Goal: Task Accomplishment & Management: Use online tool/utility

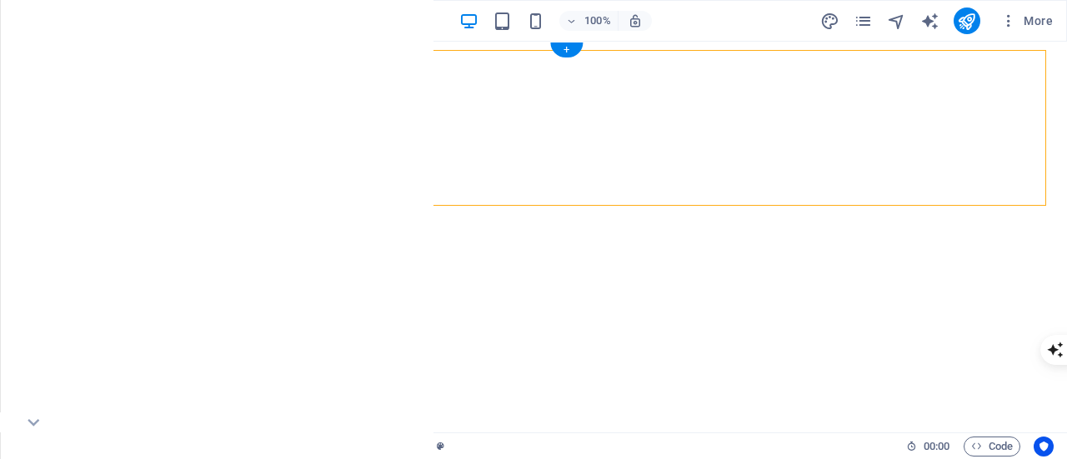
select select "px"
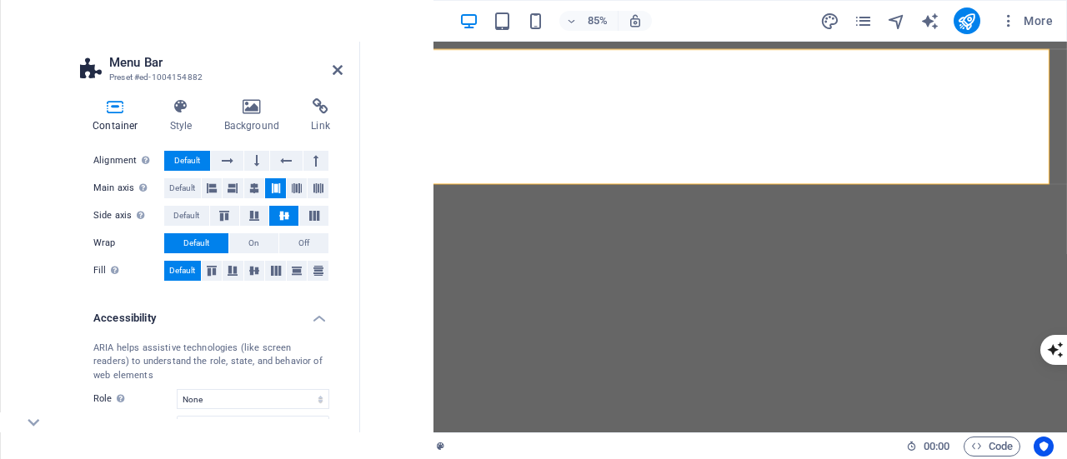
scroll to position [207, 0]
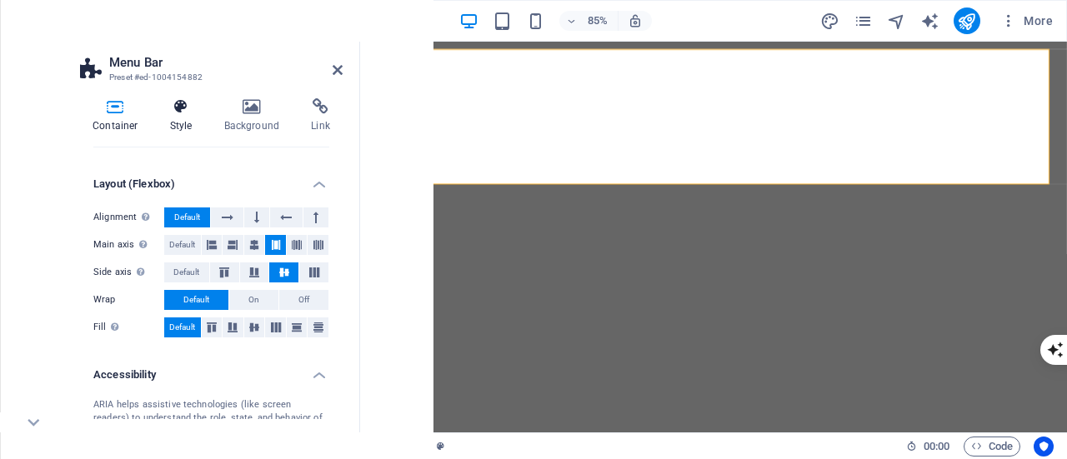
click at [182, 115] on h4 "Style" at bounding box center [185, 115] width 54 height 35
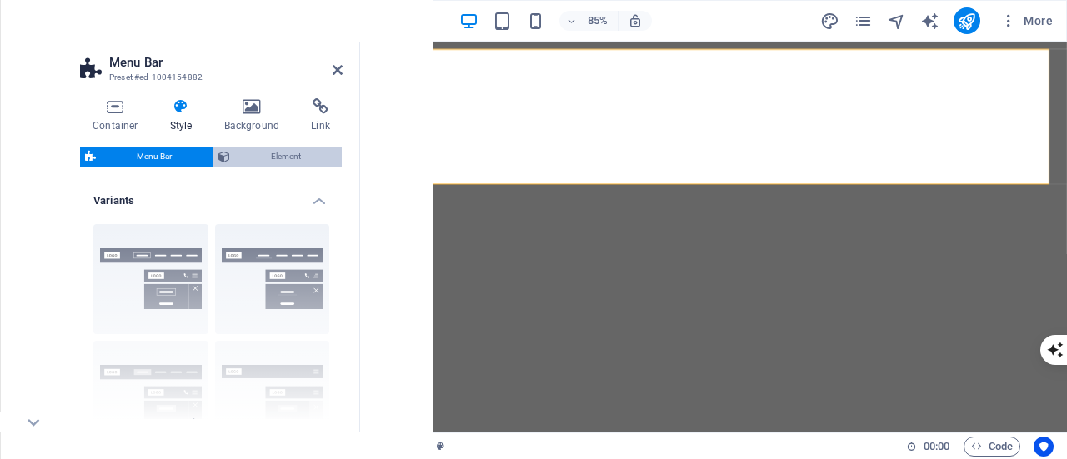
click at [243, 152] on span "Element" at bounding box center [286, 157] width 102 height 20
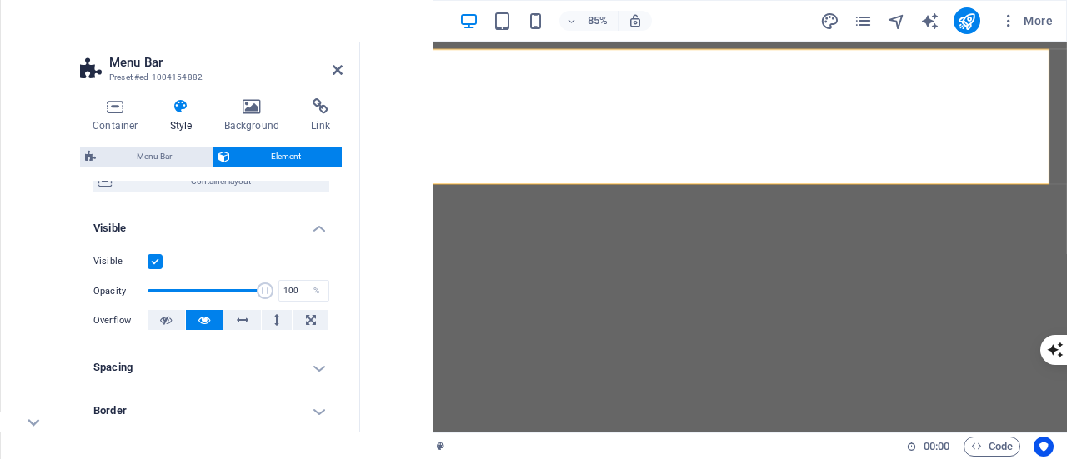
scroll to position [167, 0]
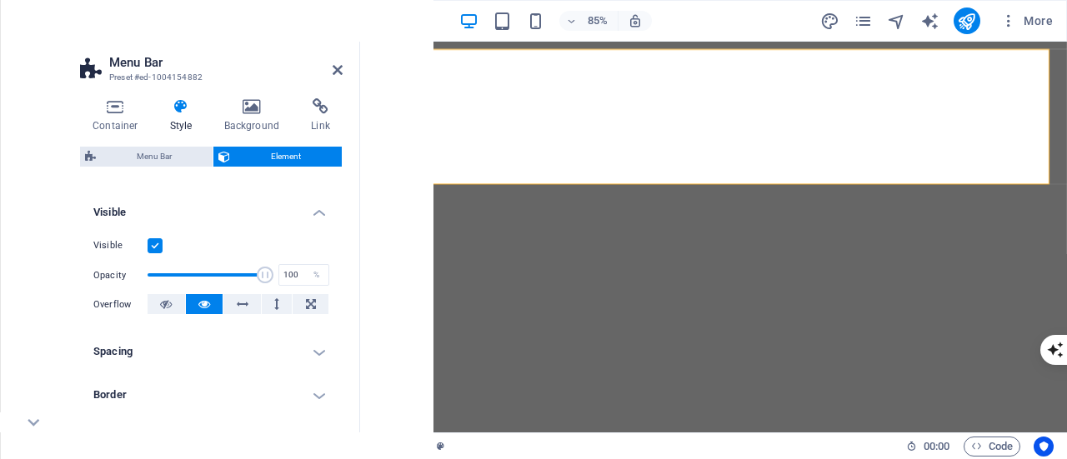
click at [157, 244] on label at bounding box center [155, 245] width 15 height 15
click at [0, 0] on input "Visible" at bounding box center [0, 0] width 0 height 0
click at [157, 244] on label at bounding box center [155, 245] width 15 height 15
click at [0, 0] on input "Visible" at bounding box center [0, 0] width 0 height 0
click at [157, 244] on label at bounding box center [155, 245] width 15 height 15
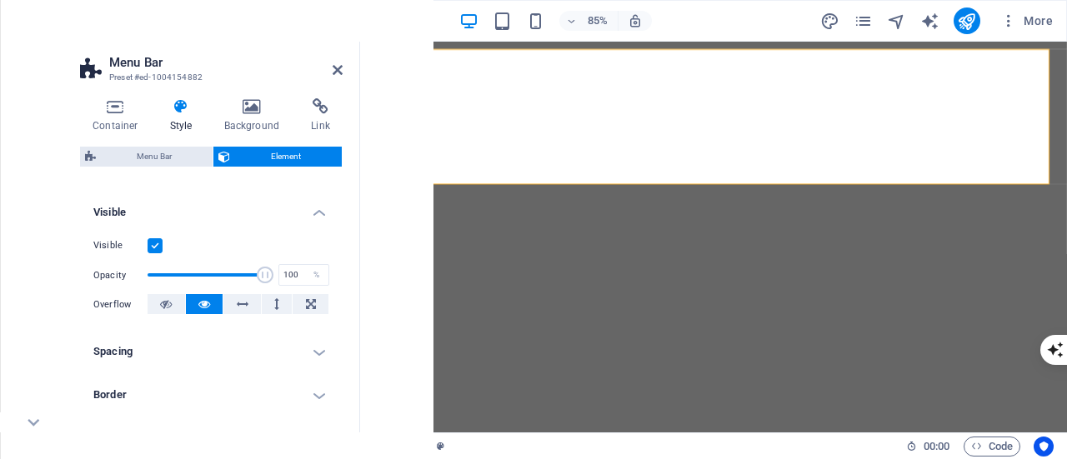
click at [0, 0] on input "Visible" at bounding box center [0, 0] width 0 height 0
click at [157, 244] on label at bounding box center [155, 245] width 15 height 15
click at [0, 0] on input "Visible" at bounding box center [0, 0] width 0 height 0
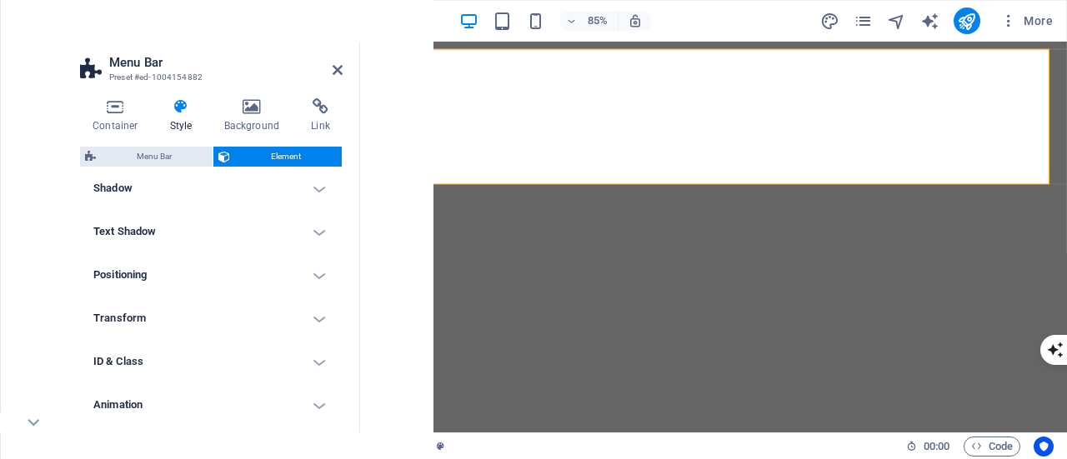
scroll to position [466, 0]
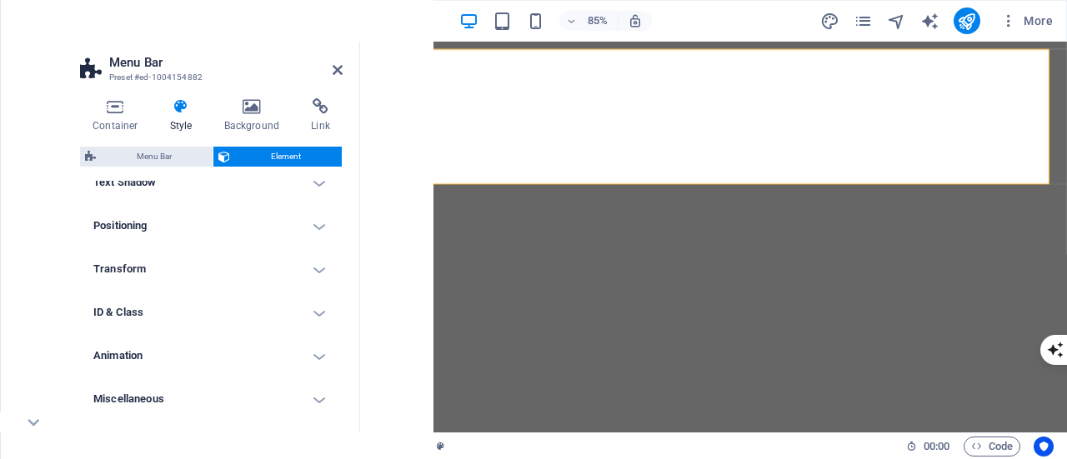
click at [192, 108] on icon at bounding box center [182, 106] width 48 height 17
click at [123, 118] on h4 "Container" at bounding box center [119, 115] width 78 height 35
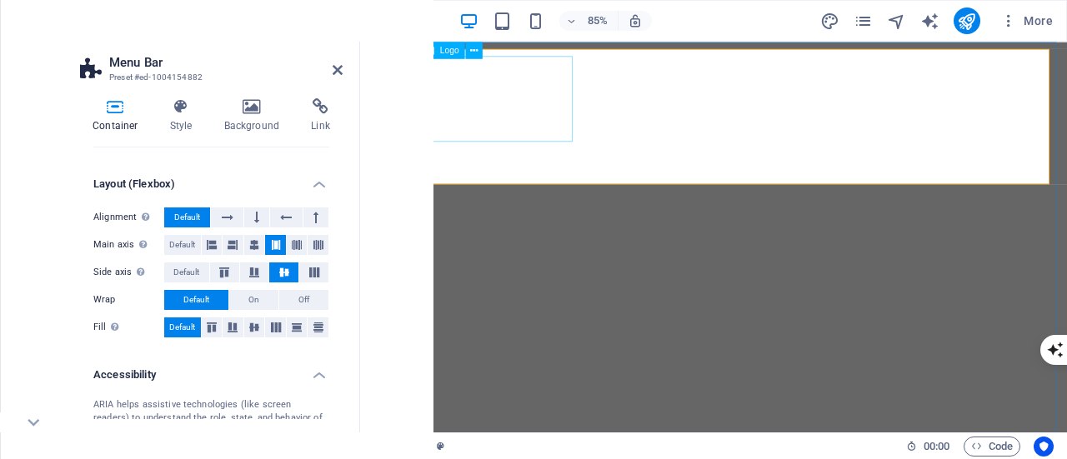
select select "px"
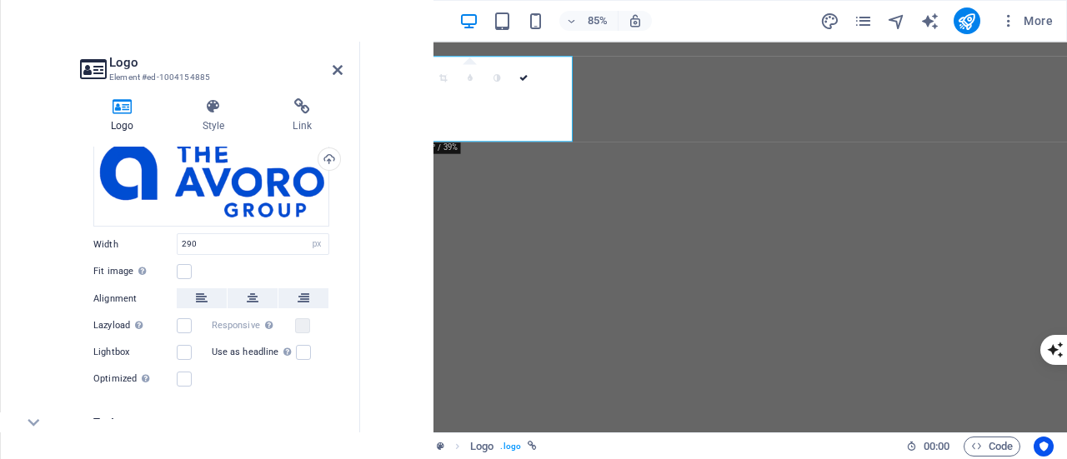
scroll to position [0, 0]
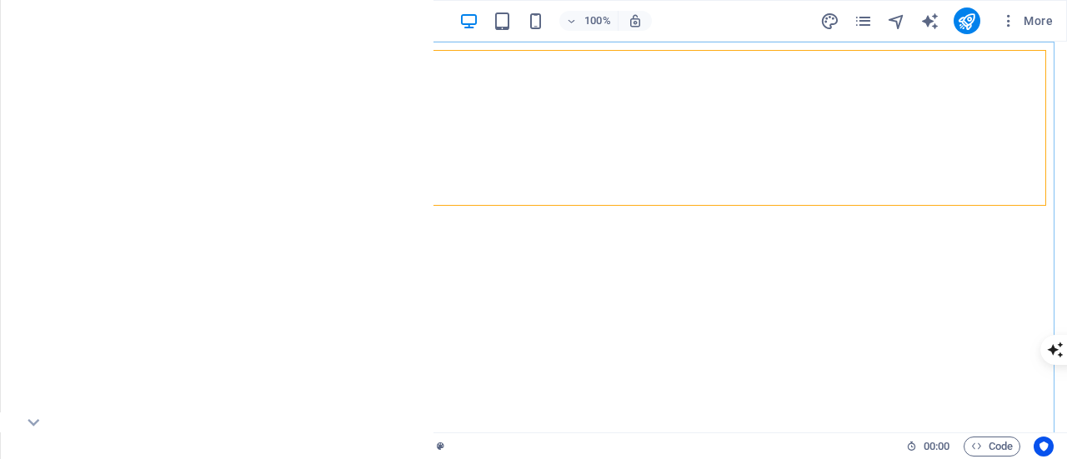
click at [109, 50] on span "Container" at bounding box center [113, 52] width 43 height 10
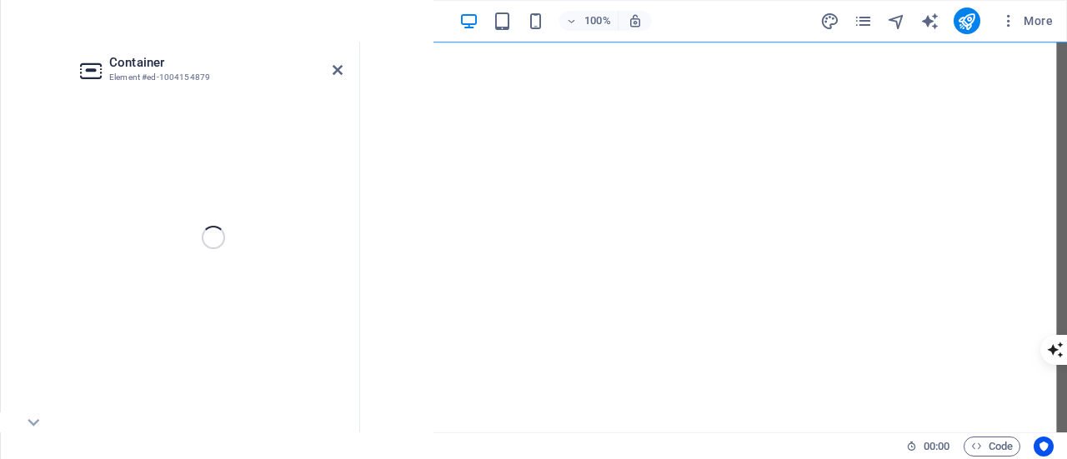
select select "vh"
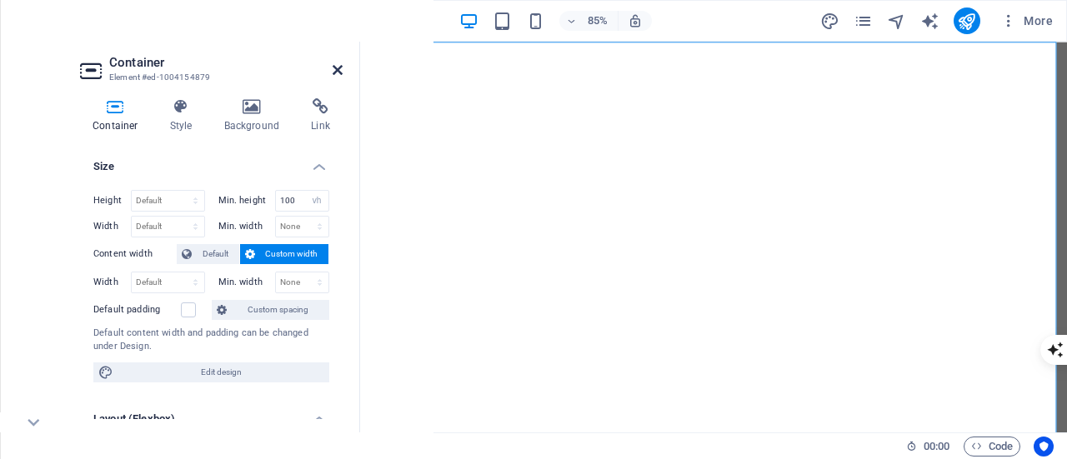
click at [337, 68] on icon at bounding box center [338, 69] width 10 height 13
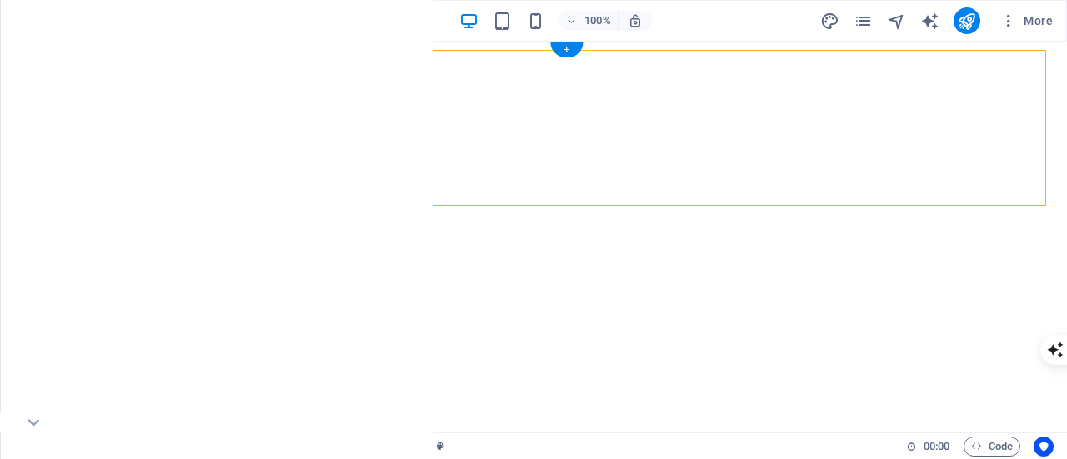
select select "px"
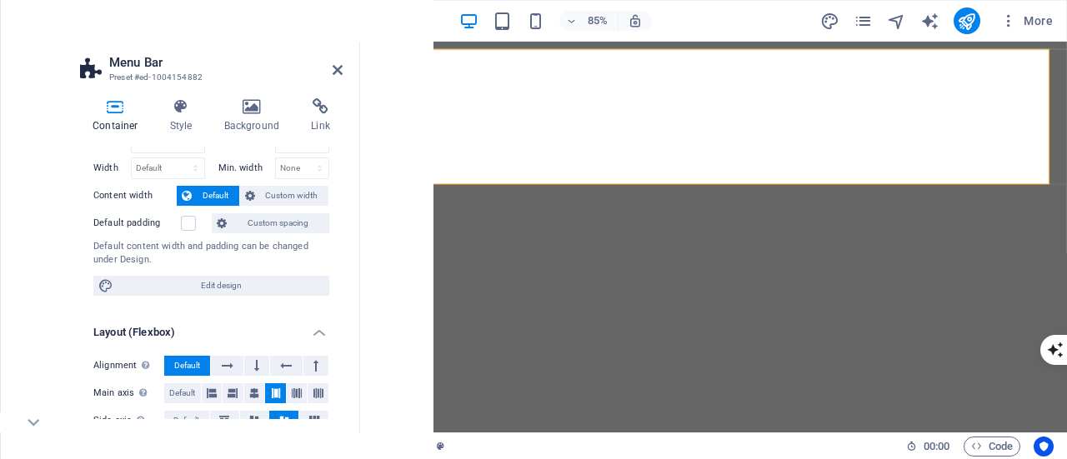
scroll to position [83, 0]
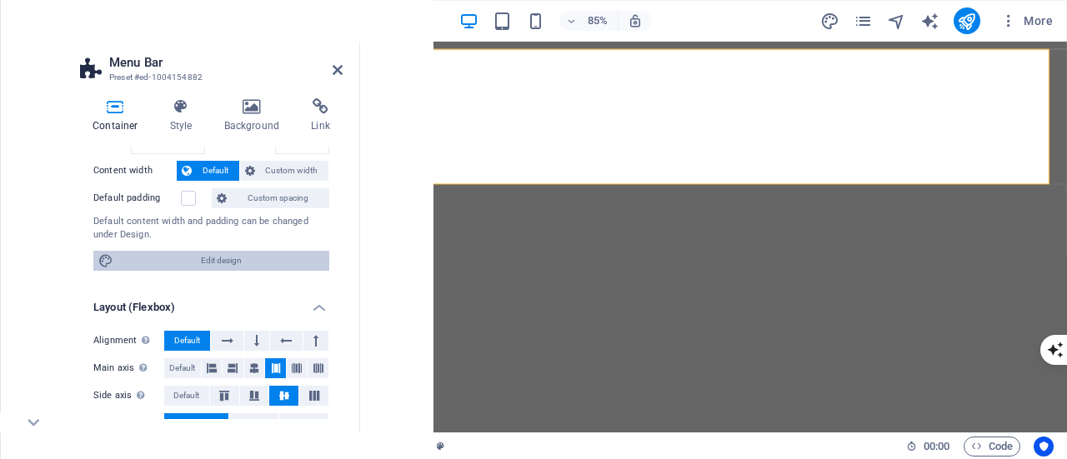
click at [185, 256] on span "Edit design" at bounding box center [221, 261] width 206 height 20
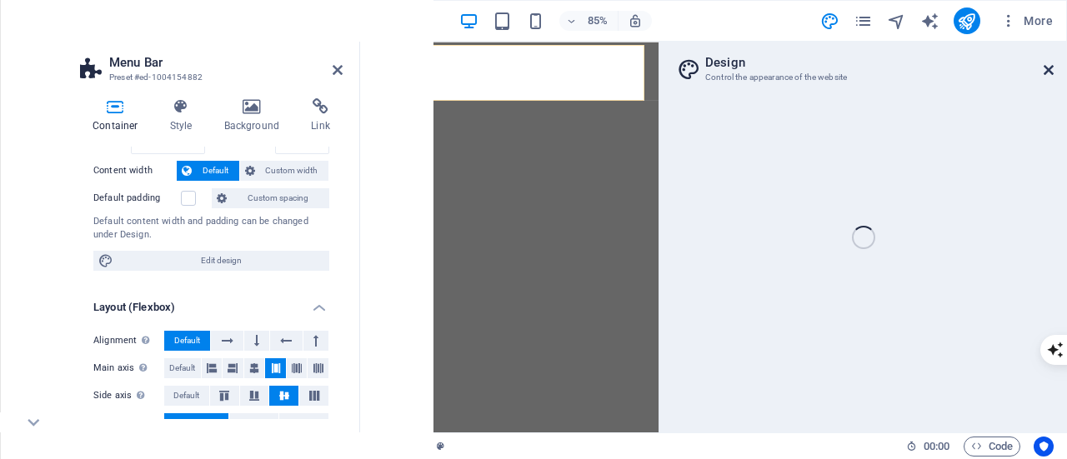
click at [1047, 72] on icon at bounding box center [1049, 69] width 10 height 13
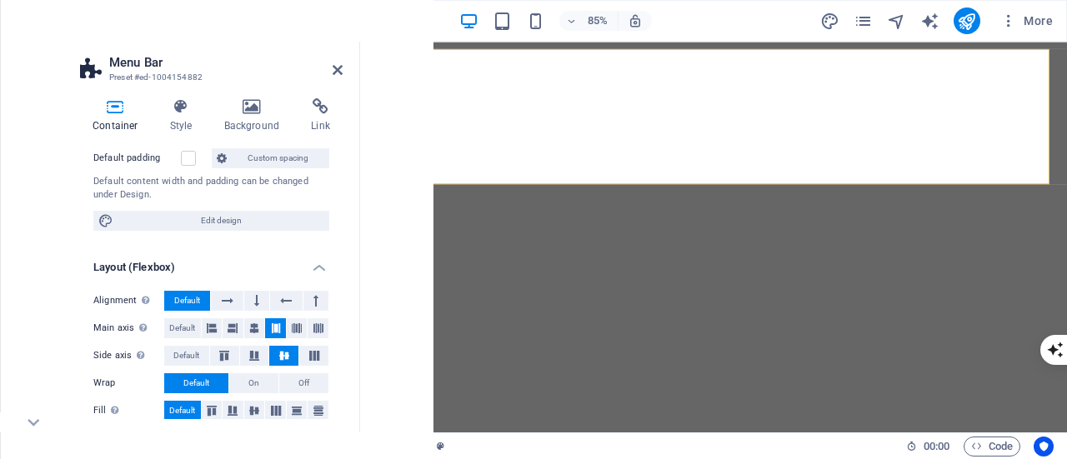
scroll to position [0, 0]
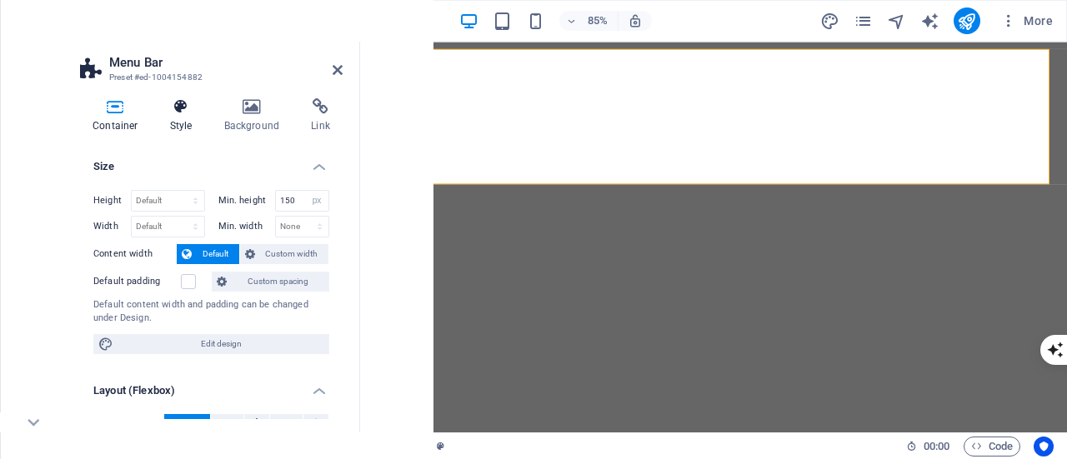
click at [181, 122] on h4 "Style" at bounding box center [185, 115] width 54 height 35
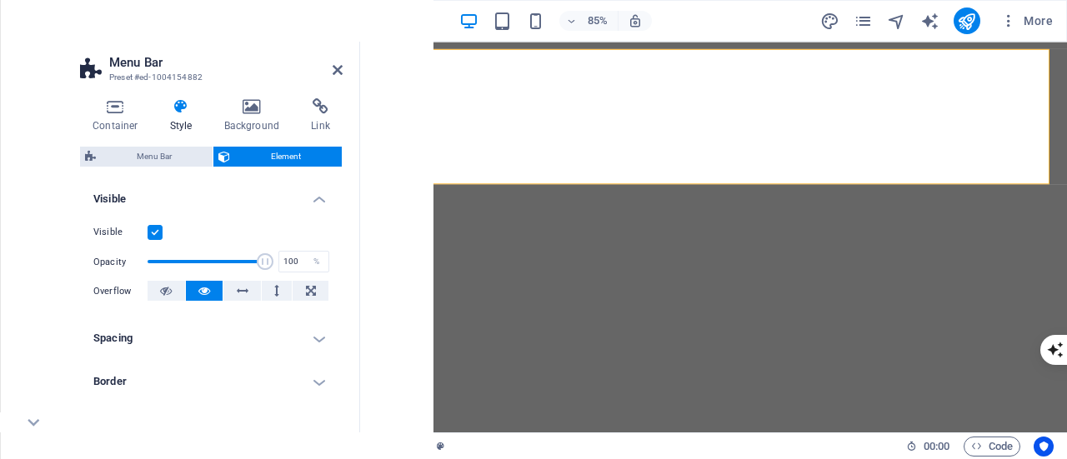
scroll to position [167, 0]
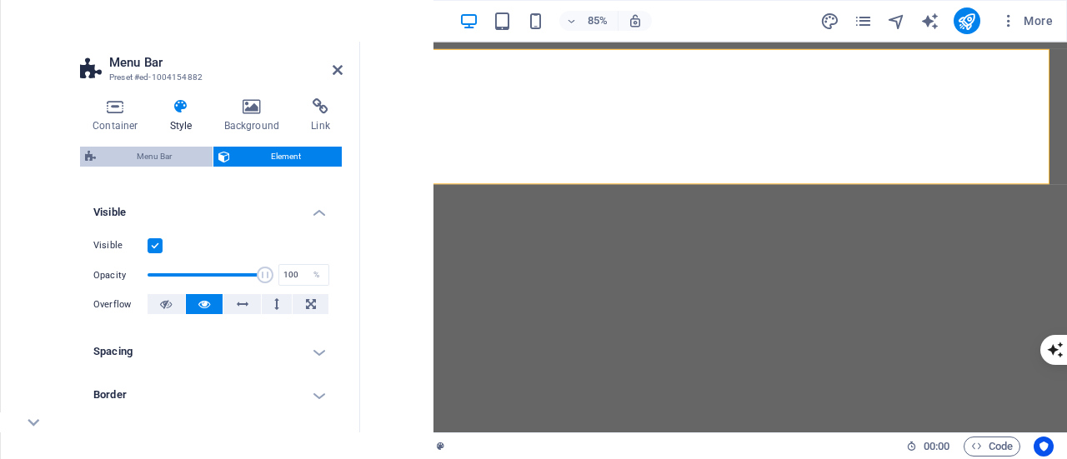
click at [194, 153] on span "Menu Bar" at bounding box center [154, 157] width 107 height 20
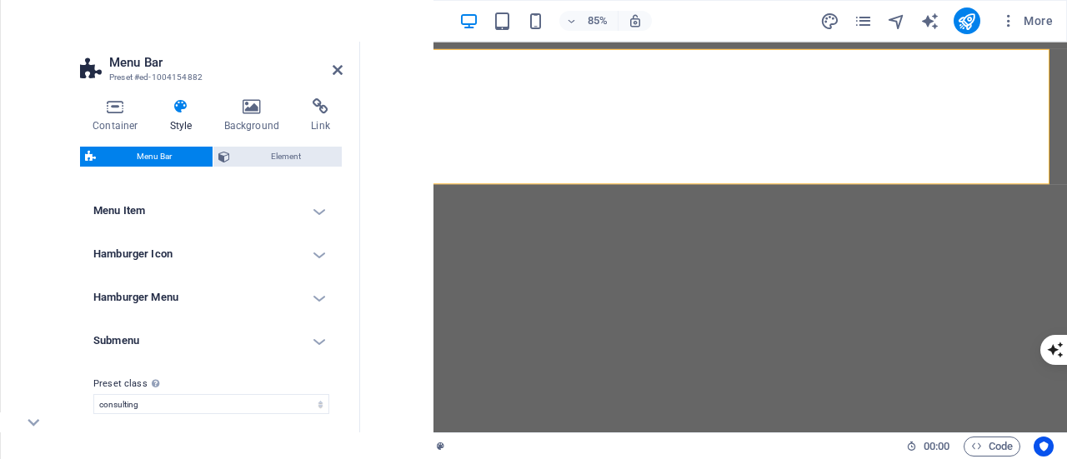
scroll to position [557, 0]
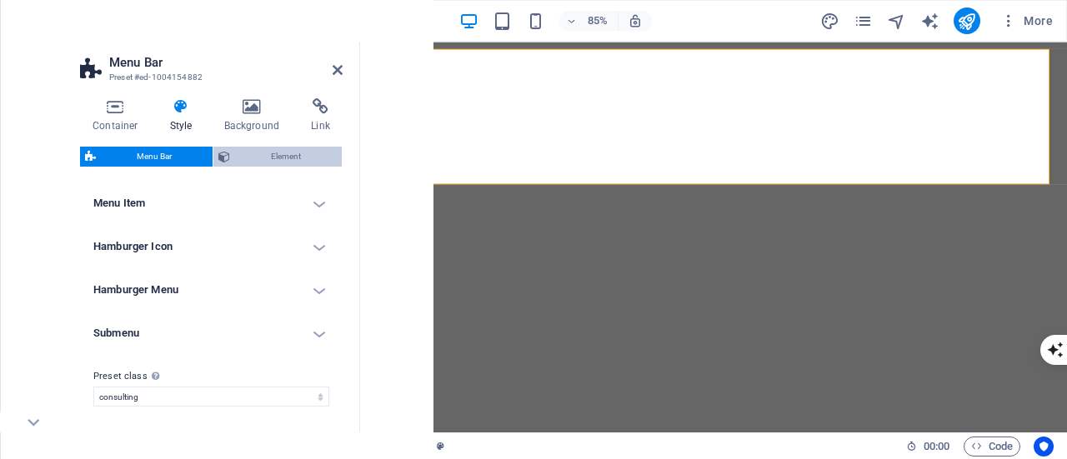
click at [291, 154] on span "Element" at bounding box center [286, 157] width 102 height 20
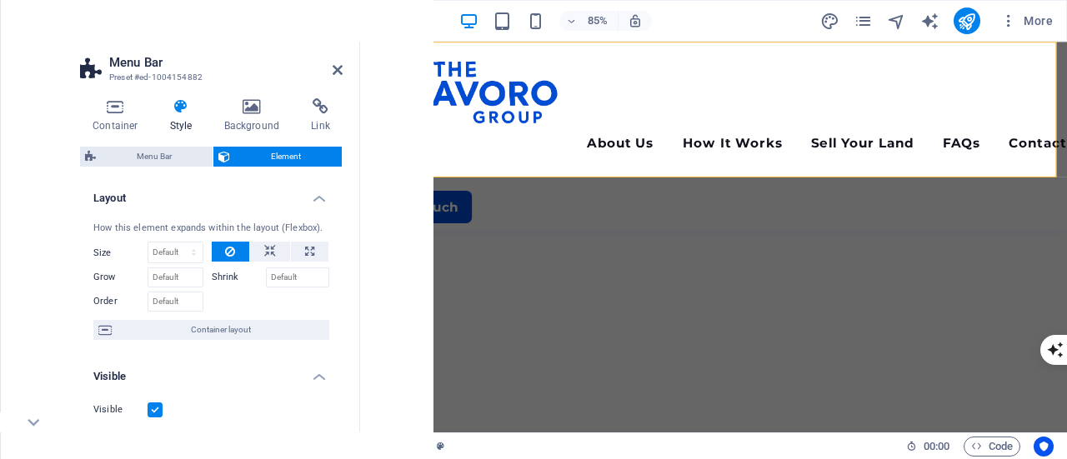
scroll to position [0, 0]
click at [119, 123] on h4 "Container" at bounding box center [119, 115] width 78 height 35
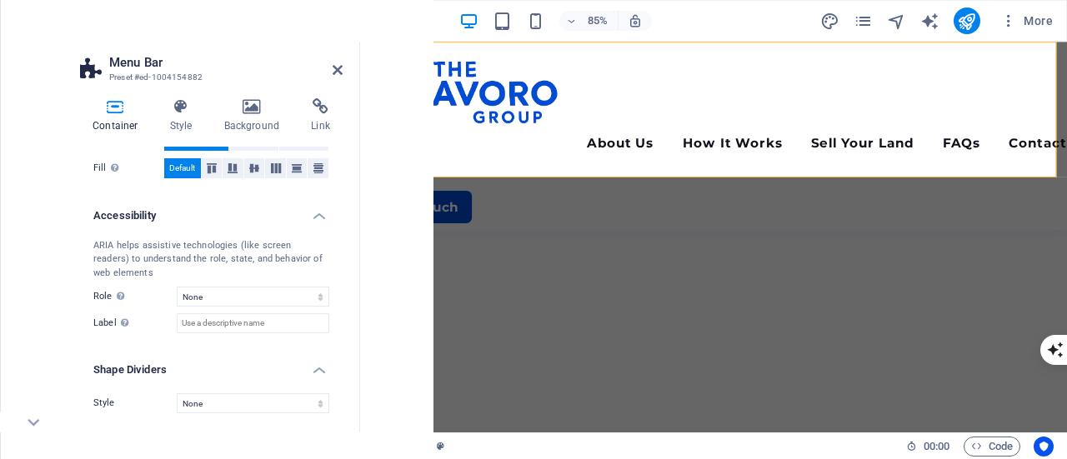
scroll to position [374, 0]
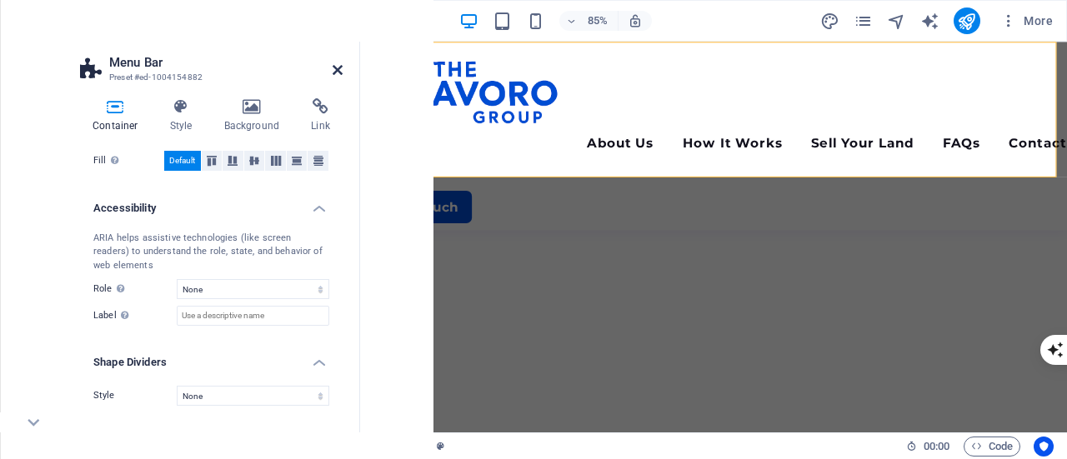
click at [338, 66] on icon at bounding box center [338, 69] width 10 height 13
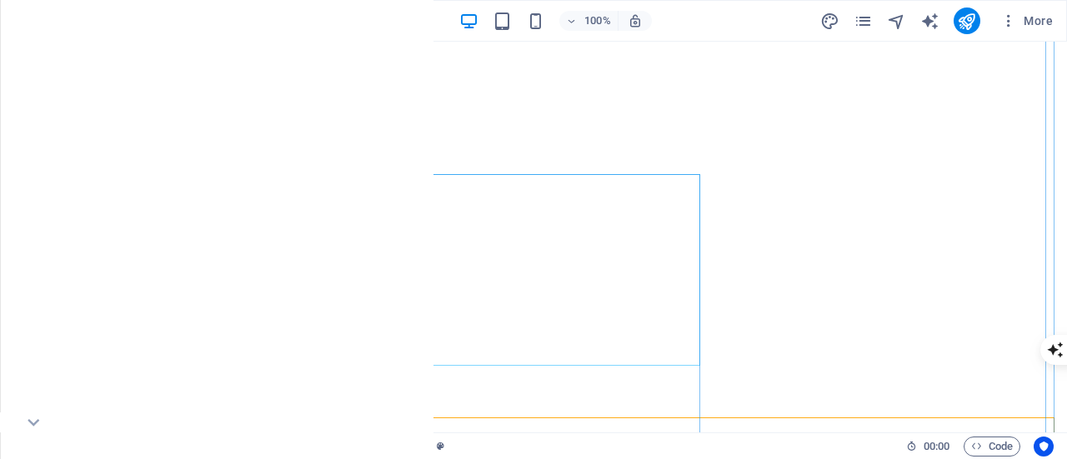
scroll to position [0, 0]
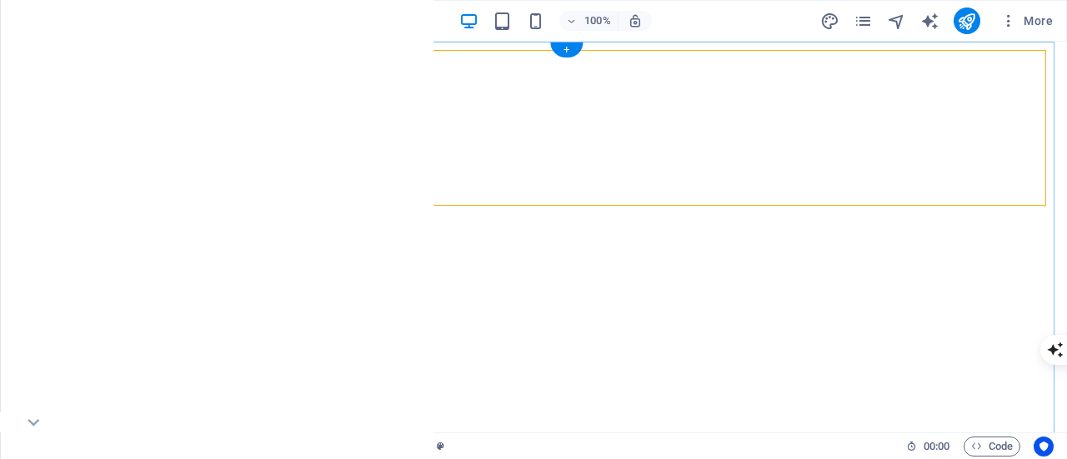
select select "px"
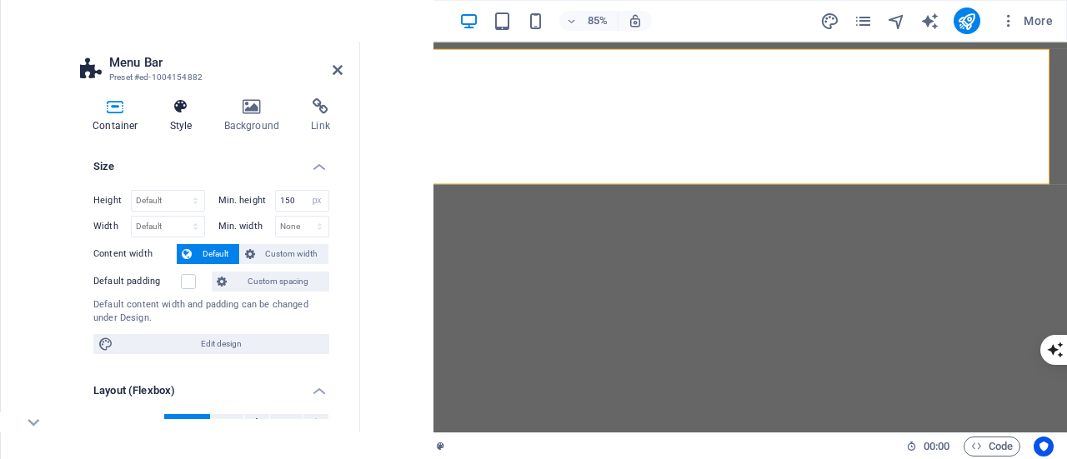
click at [179, 108] on icon at bounding box center [182, 106] width 48 height 17
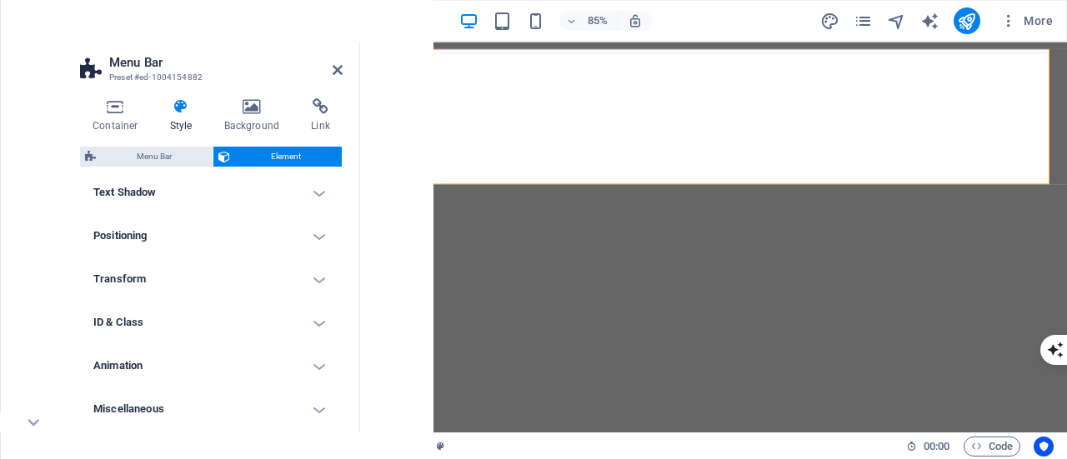
scroll to position [466, 0]
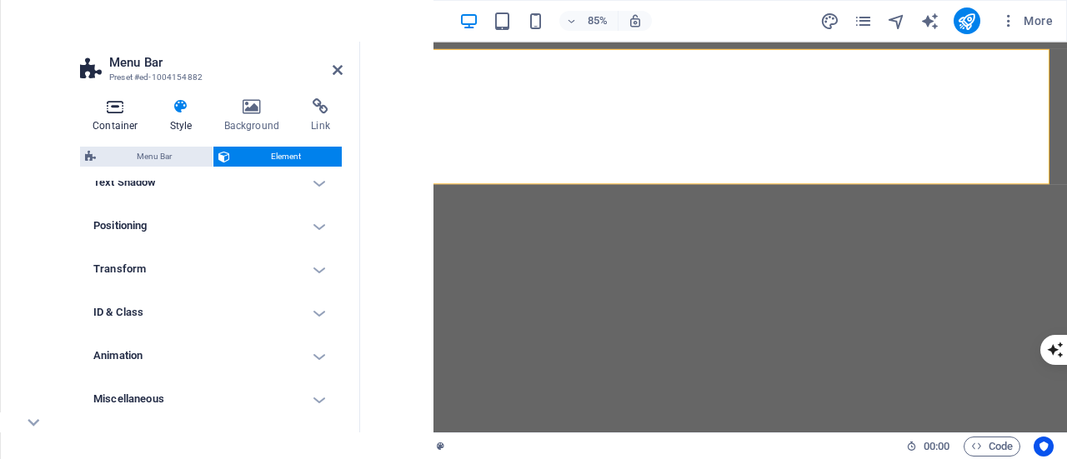
click at [108, 107] on icon at bounding box center [115, 106] width 71 height 17
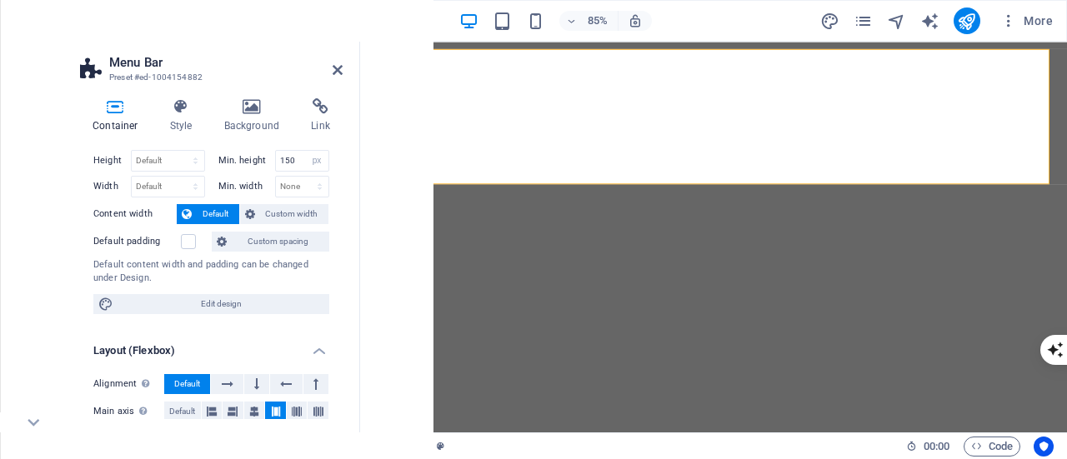
scroll to position [0, 0]
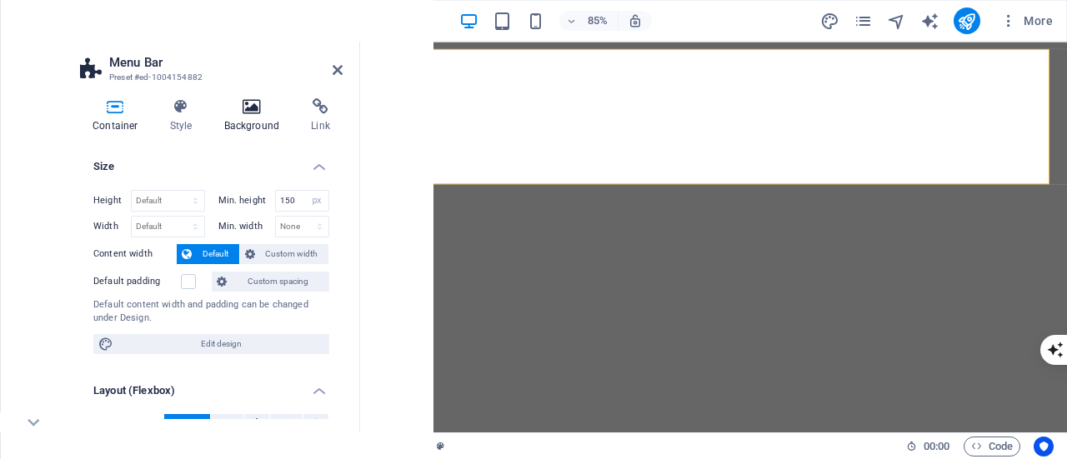
click at [238, 118] on h4 "Background" at bounding box center [256, 115] width 88 height 35
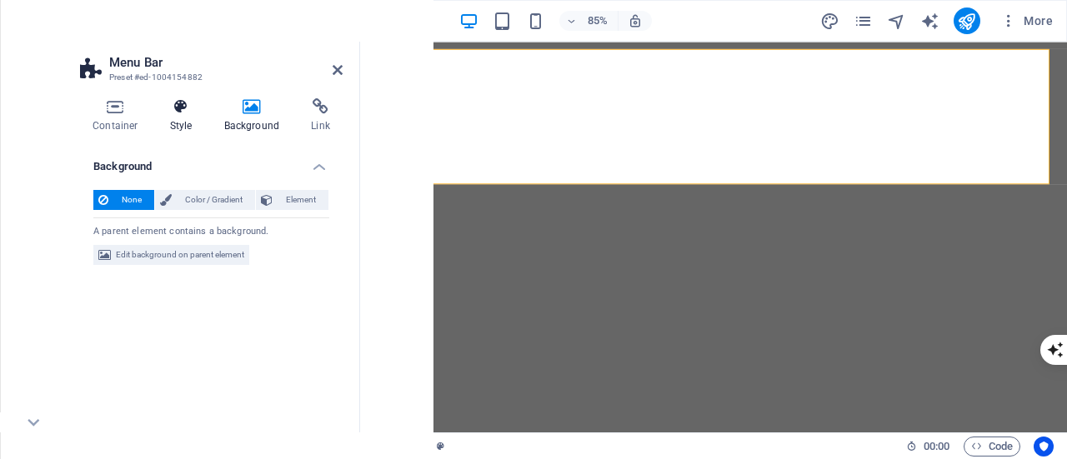
click at [178, 115] on h4 "Style" at bounding box center [185, 115] width 54 height 35
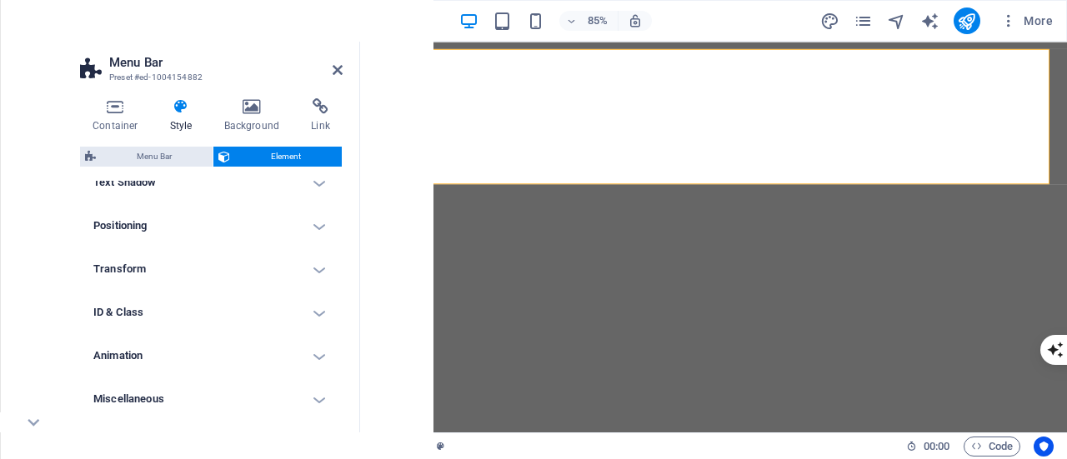
click at [213, 315] on h4 "ID & Class" at bounding box center [211, 313] width 263 height 40
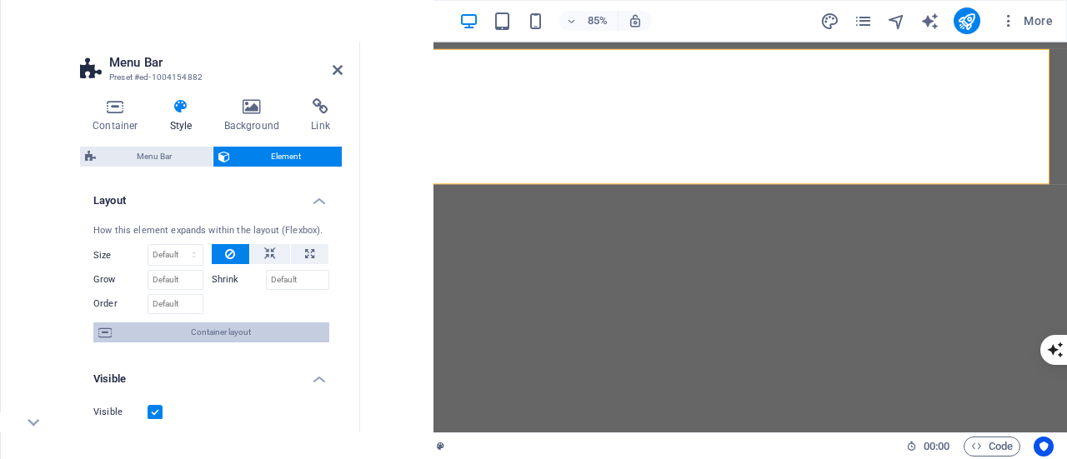
click at [237, 332] on span "Container layout" at bounding box center [221, 333] width 208 height 20
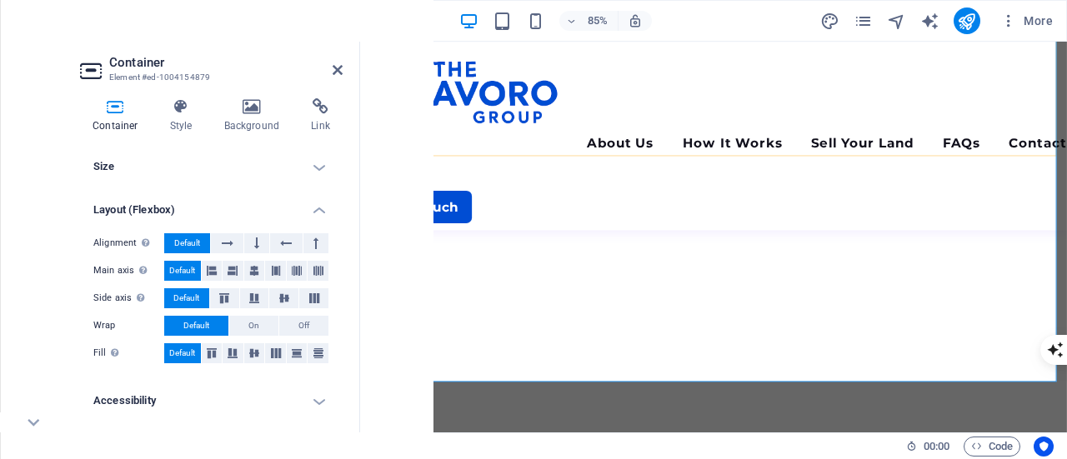
scroll to position [417, 0]
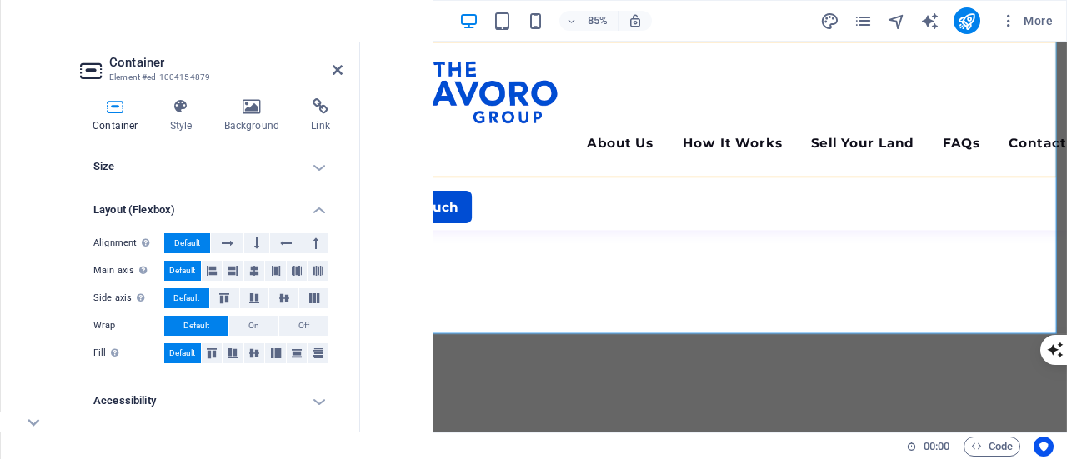
click at [701, 168] on div "Menu About Us How It Works Sell Your Land FAQs Contact Get In Touch" at bounding box center [776, 153] width 832 height 222
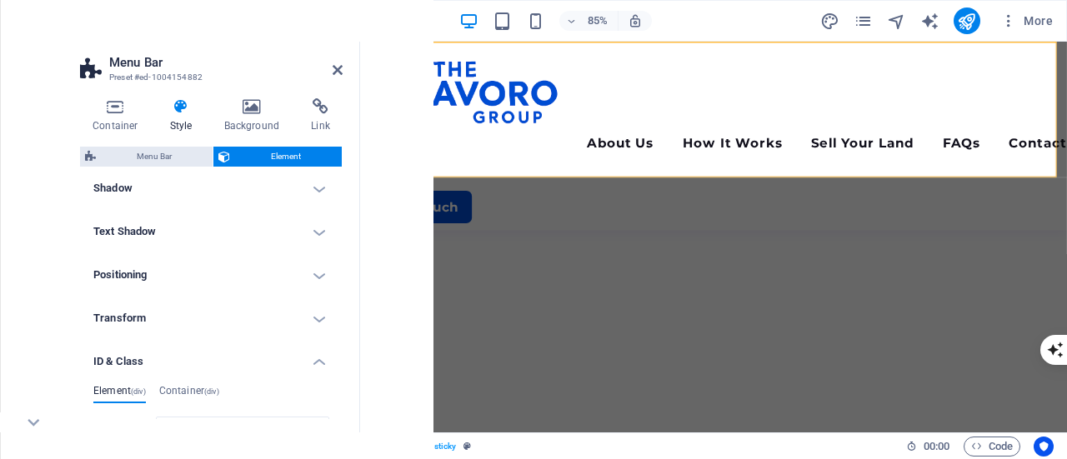
click at [203, 280] on h4 "Positioning" at bounding box center [211, 275] width 263 height 40
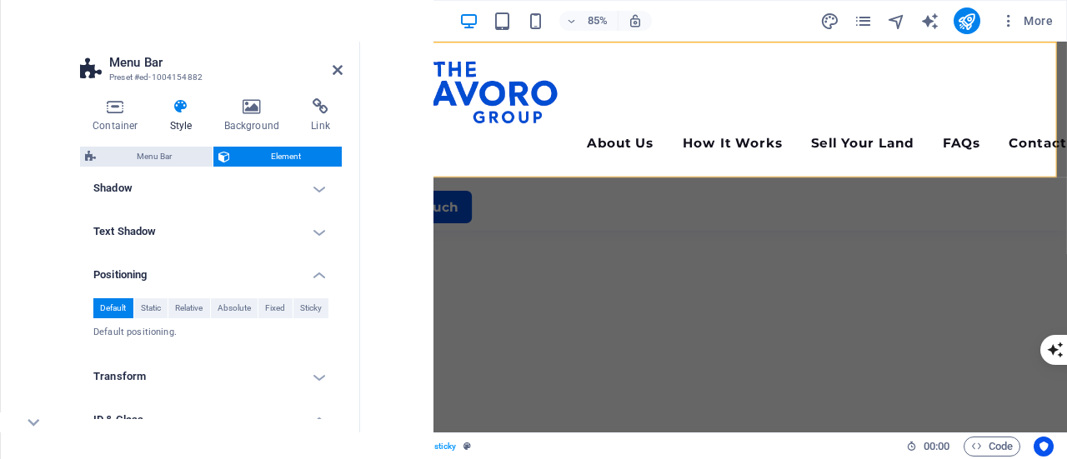
click at [210, 243] on h4 "Text Shadow" at bounding box center [211, 232] width 263 height 40
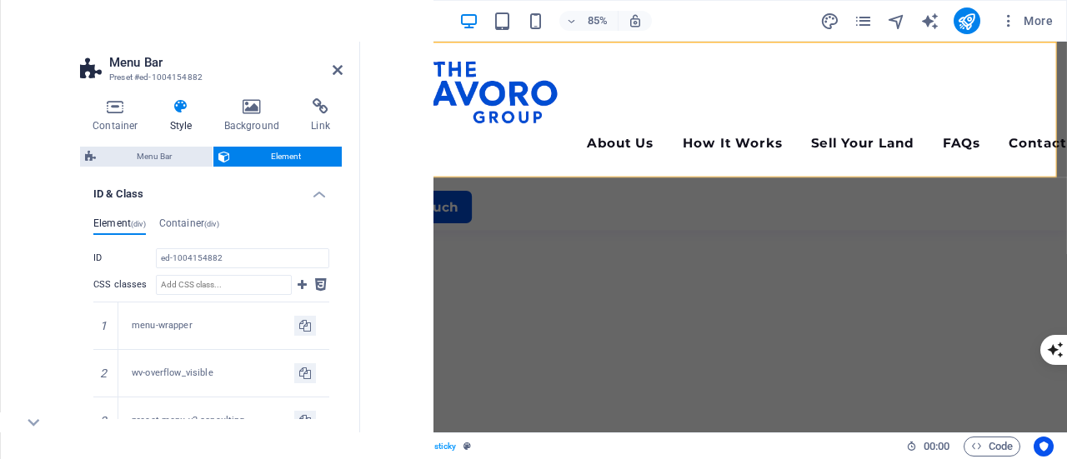
scroll to position [667, 0]
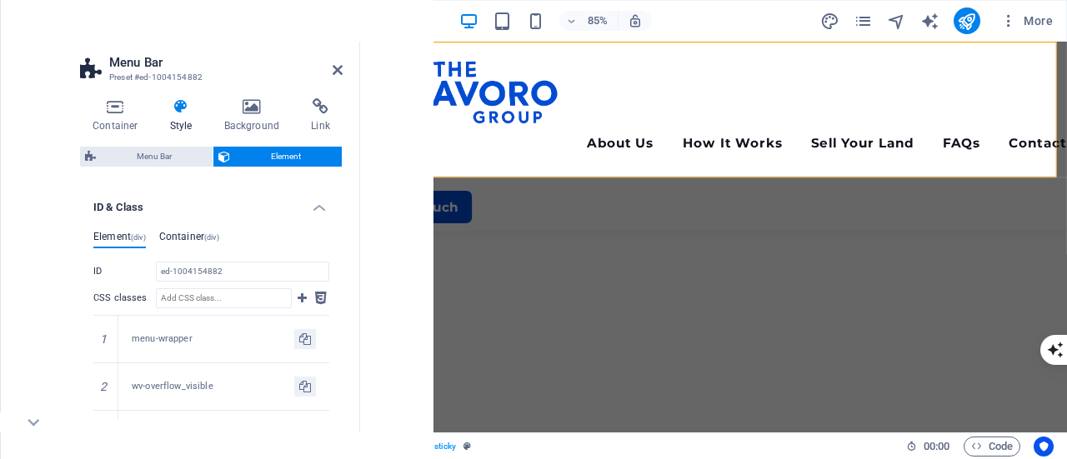
click at [204, 232] on h4 "Container (div)" at bounding box center [189, 240] width 60 height 18
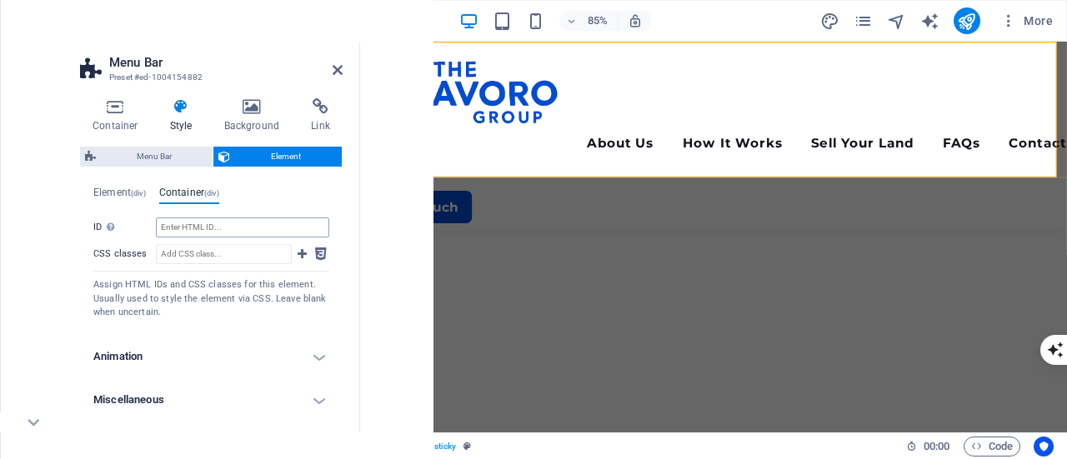
scroll to position [628, 0]
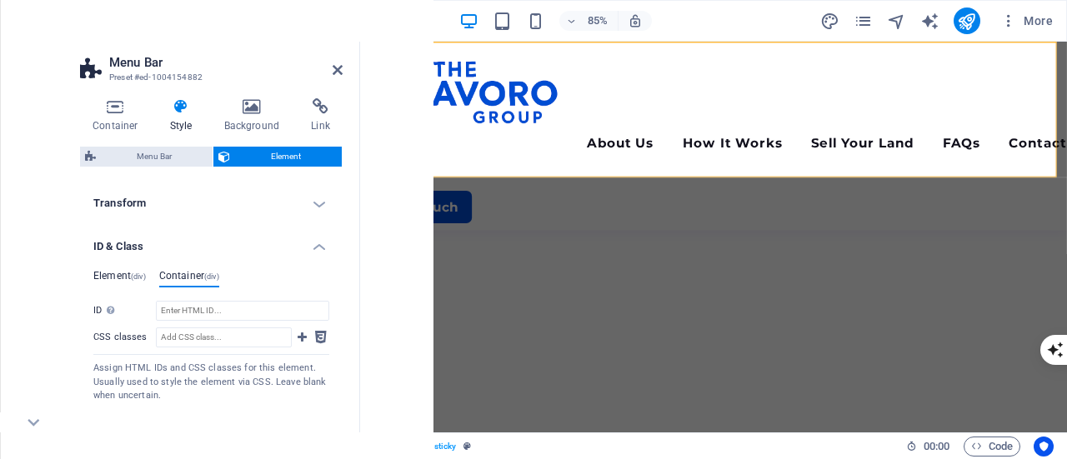
click at [140, 277] on span "(div)" at bounding box center [138, 277] width 15 height 8
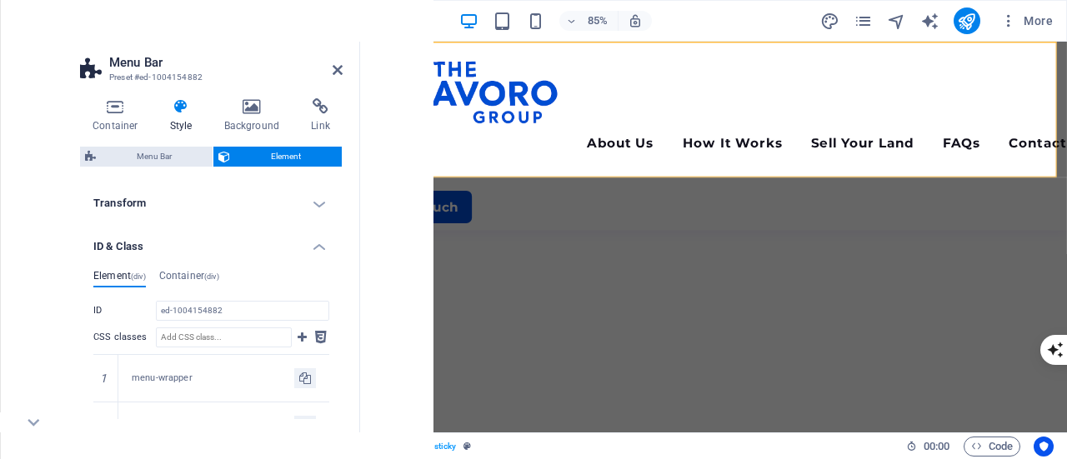
click at [294, 243] on h4 "ID & Class" at bounding box center [211, 242] width 263 height 30
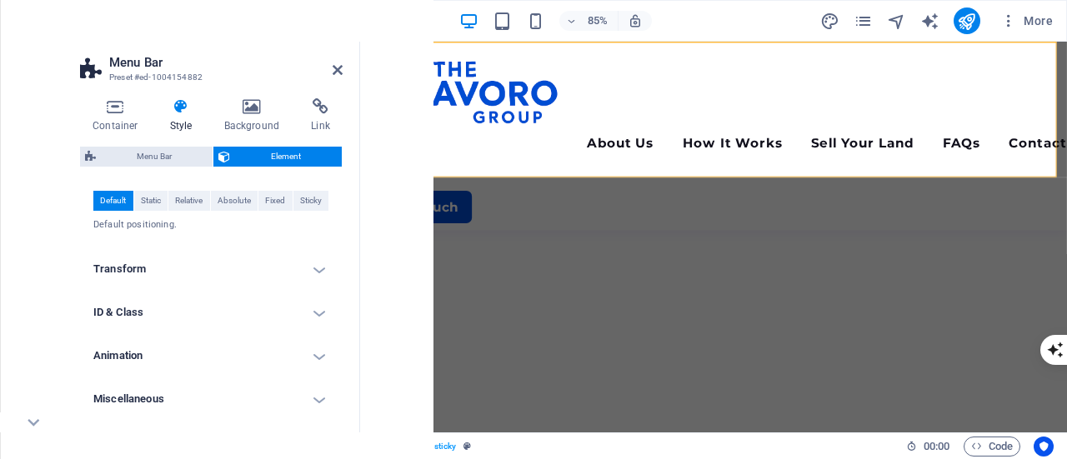
scroll to position [561, 0]
click at [306, 399] on h4 "Miscellaneous" at bounding box center [211, 400] width 263 height 40
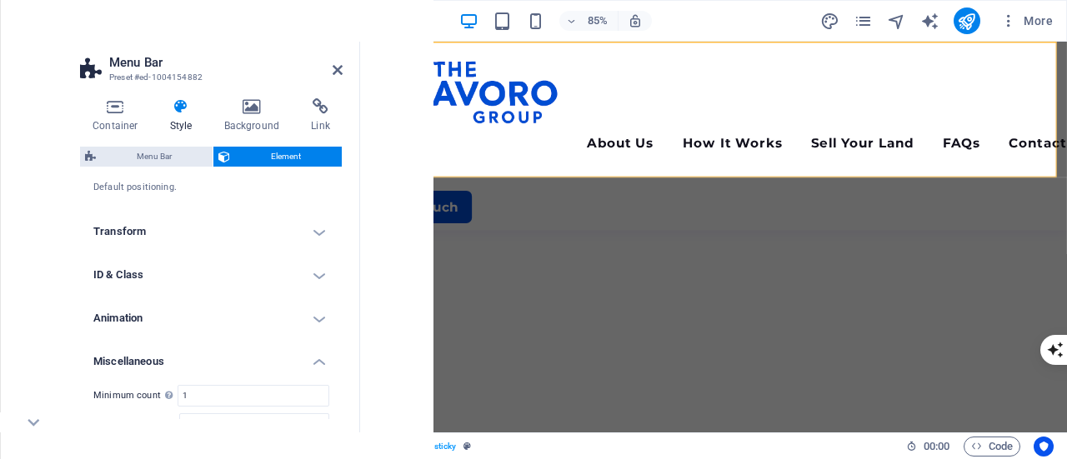
scroll to position [581, 0]
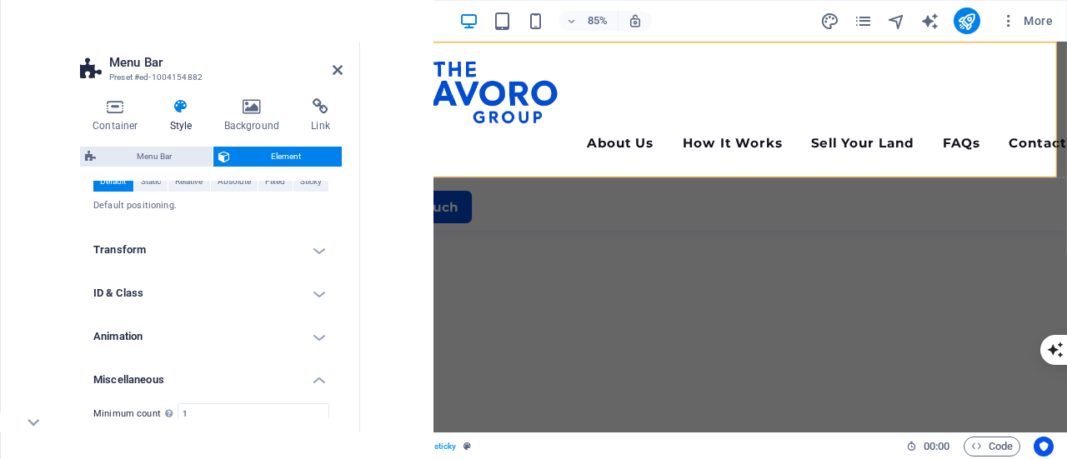
click at [314, 371] on h4 "Miscellaneous" at bounding box center [211, 375] width 263 height 30
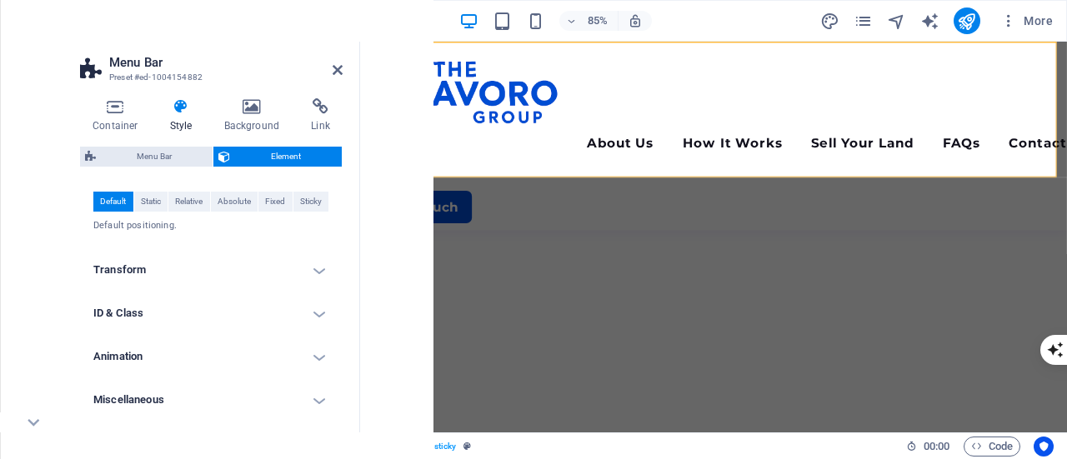
click at [314, 365] on h4 "Animation" at bounding box center [211, 357] width 263 height 40
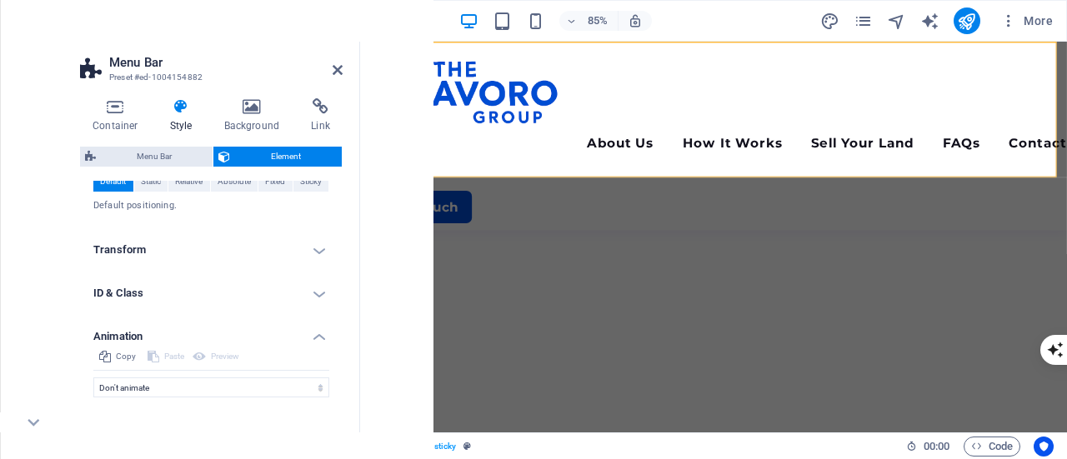
click at [317, 344] on h4 "Animation" at bounding box center [211, 332] width 263 height 30
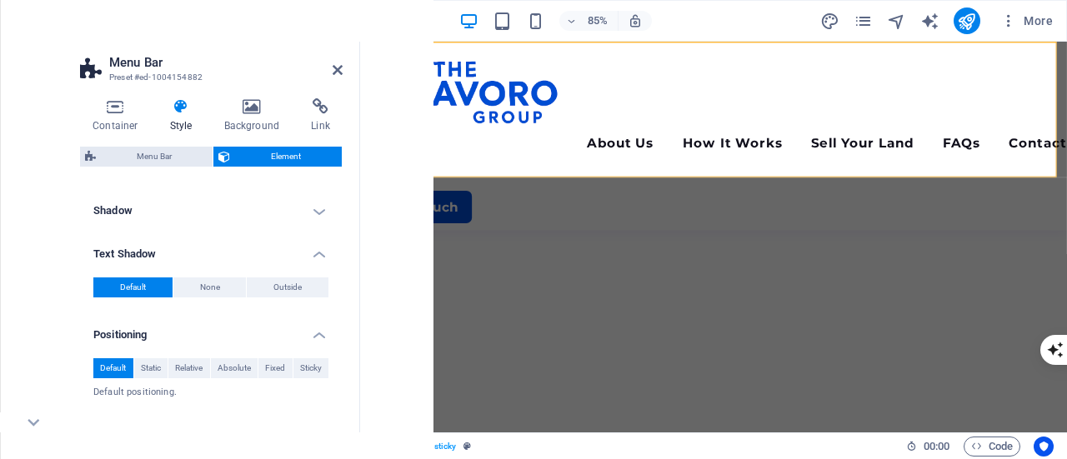
scroll to position [311, 0]
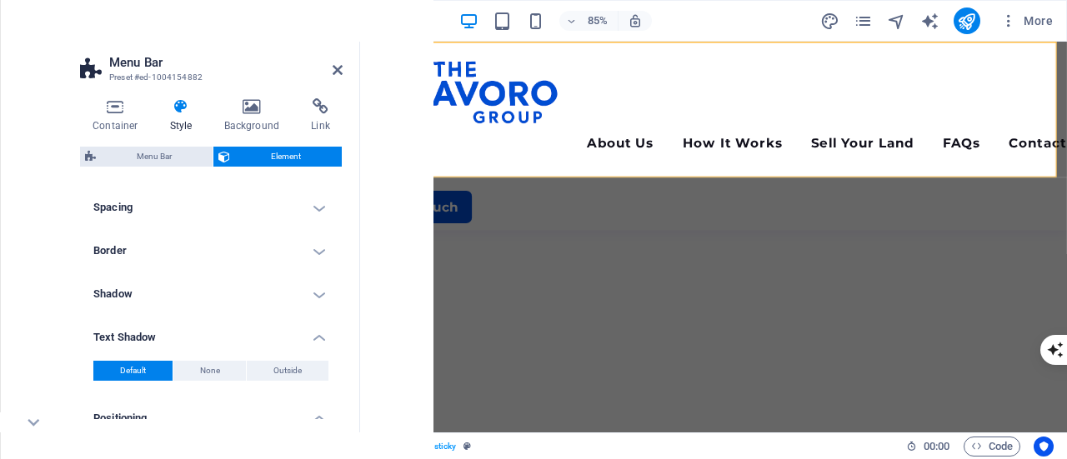
click at [309, 336] on h4 "Text Shadow" at bounding box center [211, 333] width 263 height 30
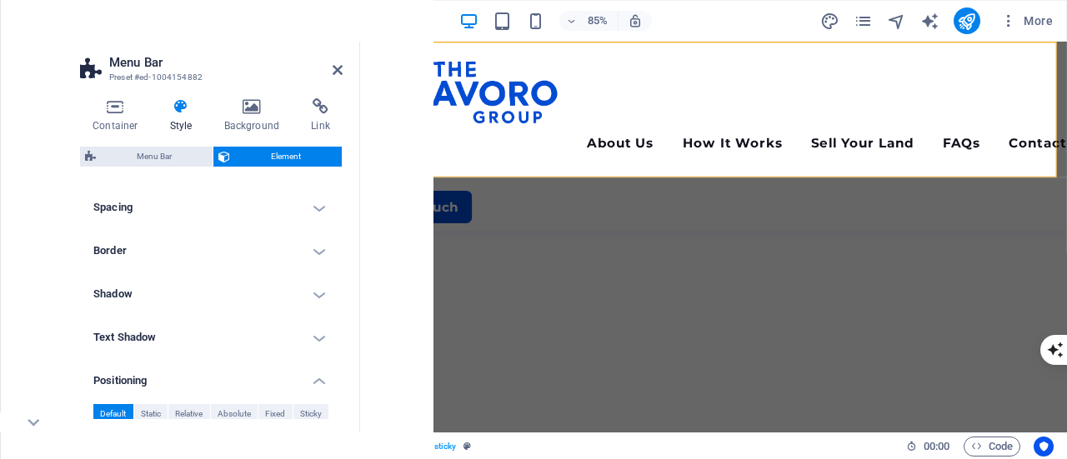
click at [310, 371] on h4 "Positioning" at bounding box center [211, 376] width 263 height 30
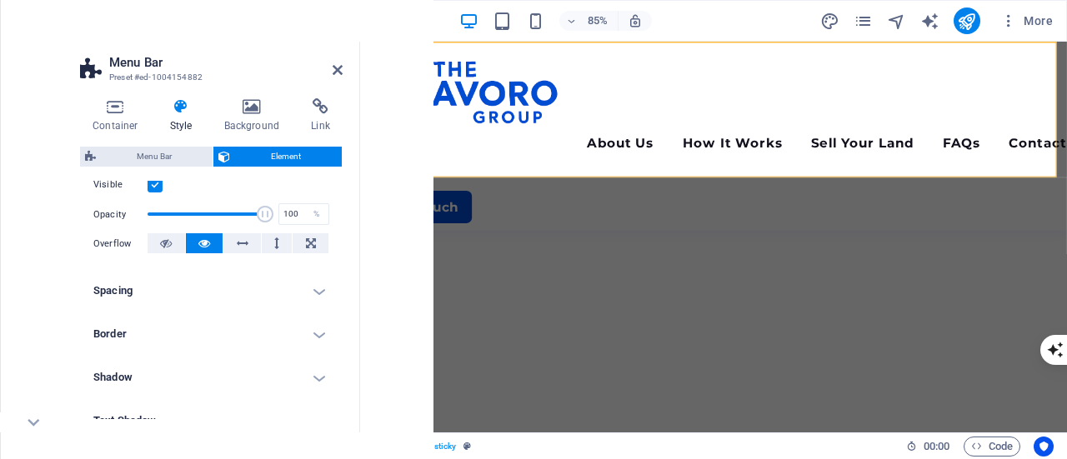
scroll to position [144, 0]
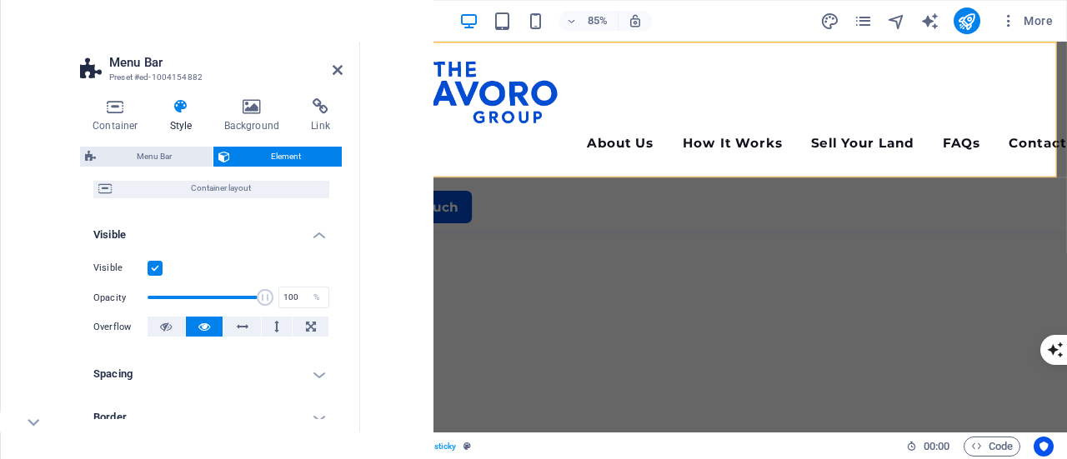
click at [314, 233] on h4 "Visible" at bounding box center [211, 230] width 263 height 30
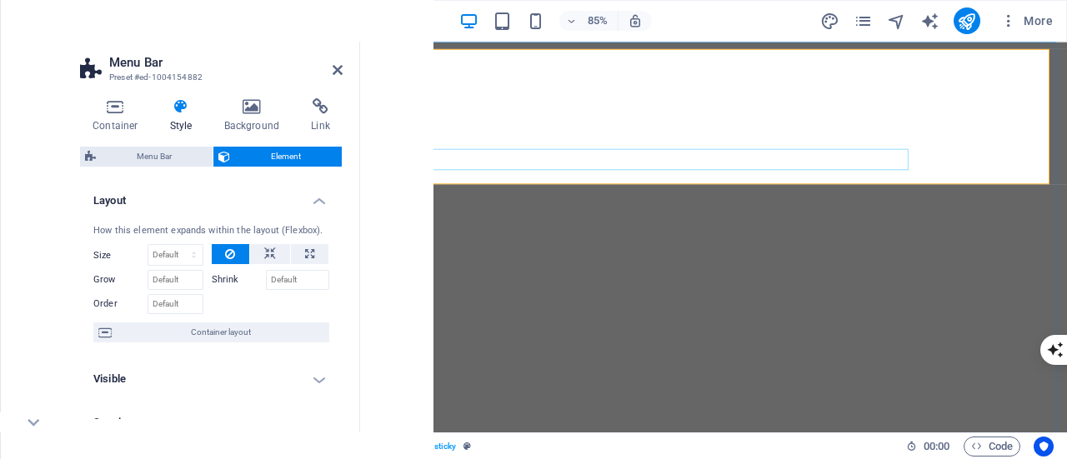
scroll to position [0, 0]
click at [336, 68] on icon at bounding box center [338, 69] width 10 height 13
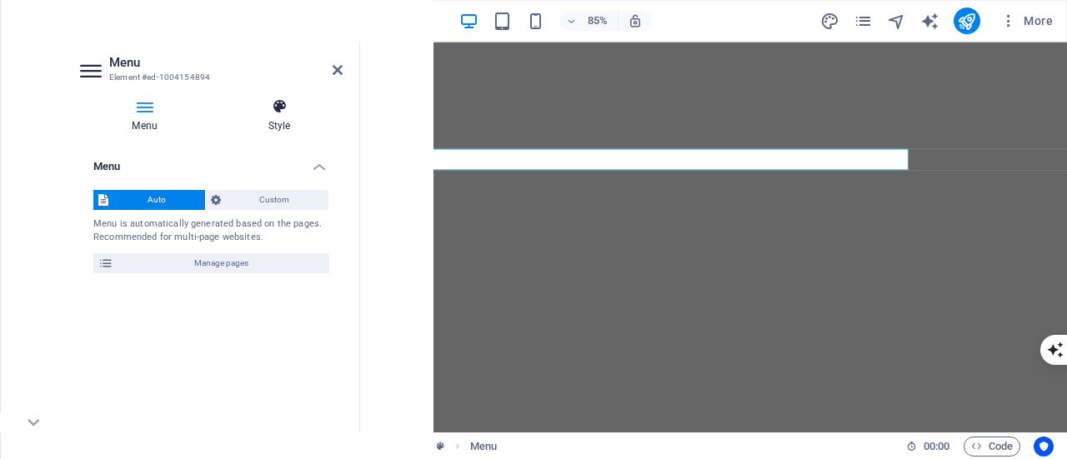
click at [282, 108] on icon at bounding box center [279, 106] width 127 height 17
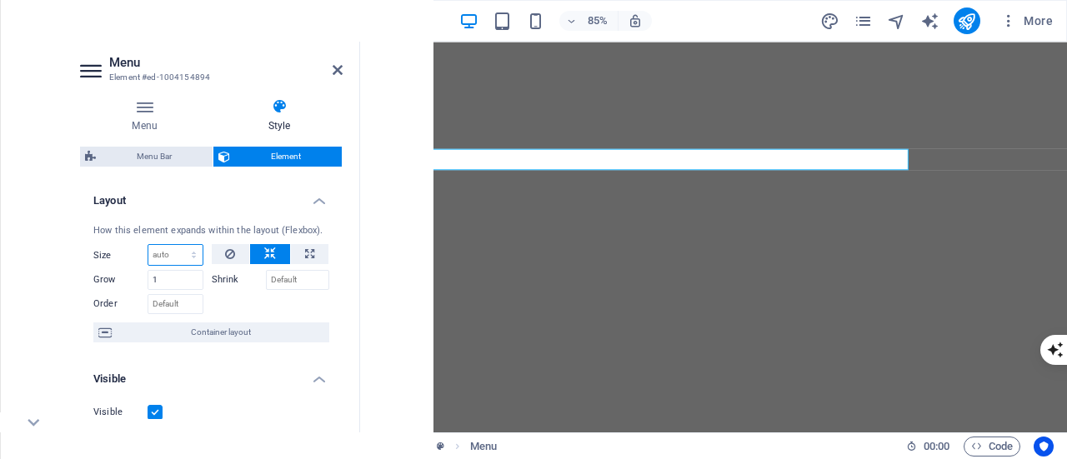
click at [188, 249] on select "Default auto px % 1/1 1/2 1/3 1/4 1/5 1/6 1/7 1/8 1/9 1/10" at bounding box center [175, 255] width 54 height 20
select select "%"
click at [177, 245] on select "Default auto px % 1/1 1/2 1/3 1/4 1/5 1/6 1/7 1/8 1/9 1/10" at bounding box center [175, 255] width 54 height 20
type input "100"
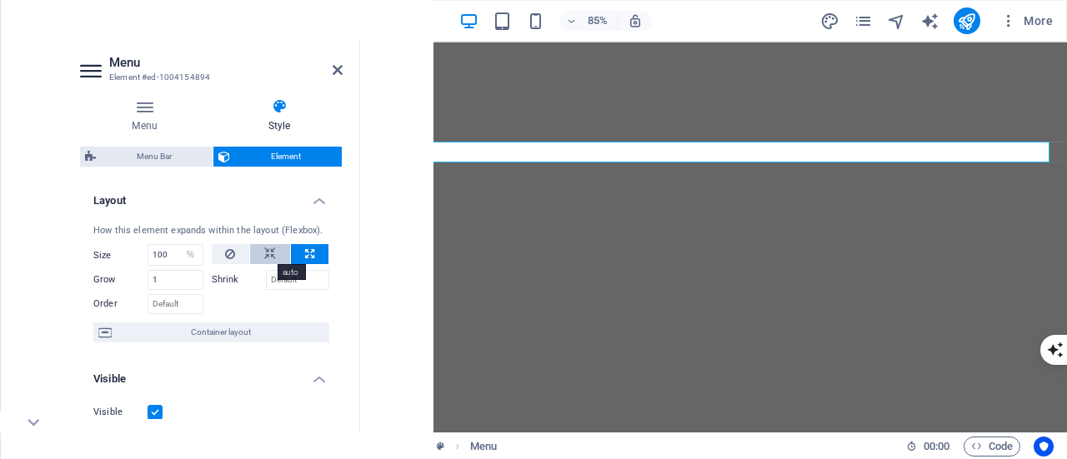
click at [268, 253] on icon at bounding box center [270, 254] width 12 height 20
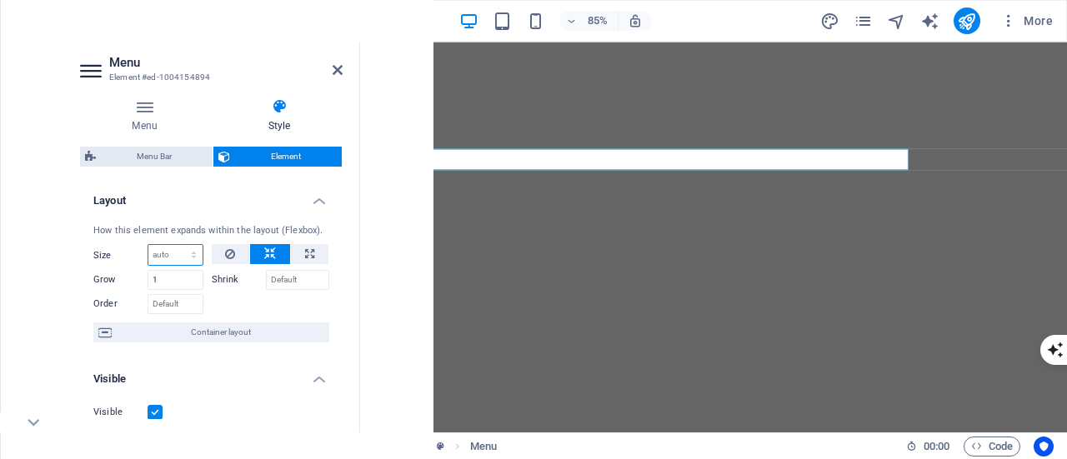
click at [169, 257] on select "Default auto px % 1/1 1/2 1/3 1/4 1/5 1/6 1/7 1/8 1/9 1/10" at bounding box center [175, 255] width 54 height 20
select select "px"
click at [177, 245] on select "Default auto px % 1/1 1/2 1/3 1/4 1/5 1/6 1/7 1/8 1/9 1/10" at bounding box center [175, 255] width 54 height 20
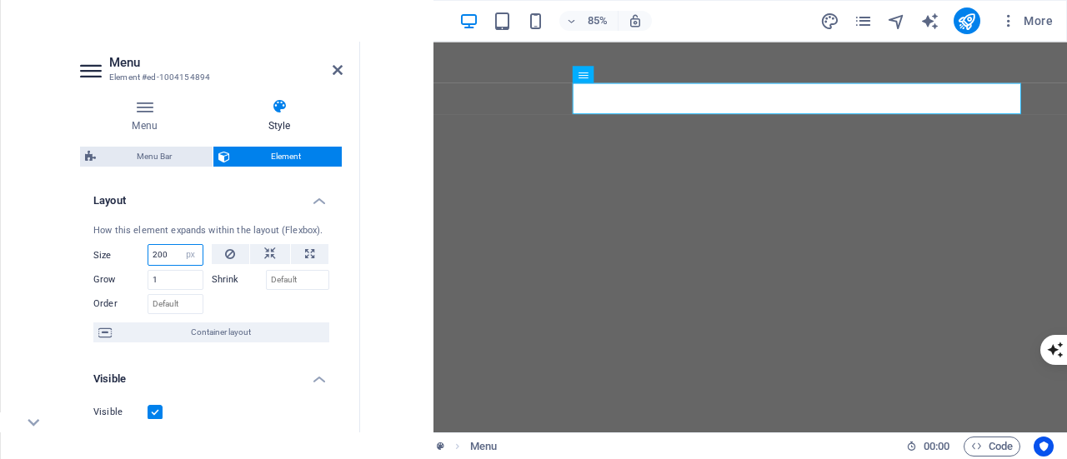
drag, startPoint x: 168, startPoint y: 253, endPoint x: 150, endPoint y: 249, distance: 18.8
click at [150, 249] on input "200" at bounding box center [175, 255] width 54 height 20
type input "600"
click at [247, 306] on div at bounding box center [271, 302] width 118 height 24
click at [225, 261] on icon at bounding box center [230, 254] width 10 height 20
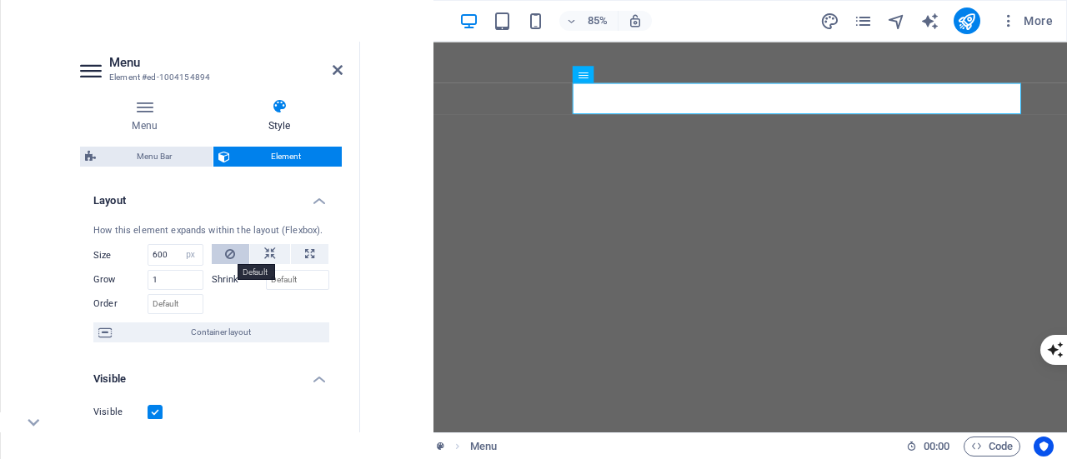
select select "DISABLED_OPTION_VALUE"
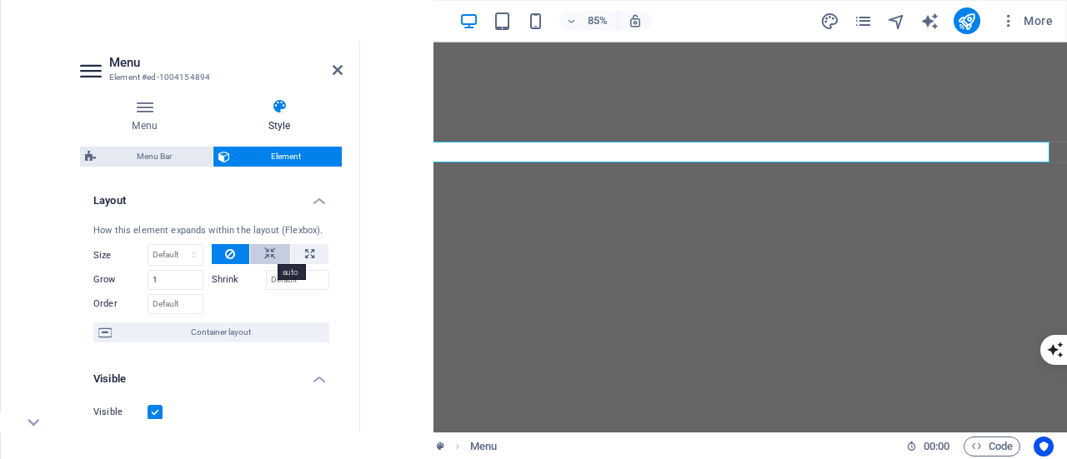
click at [253, 253] on button at bounding box center [270, 254] width 40 height 20
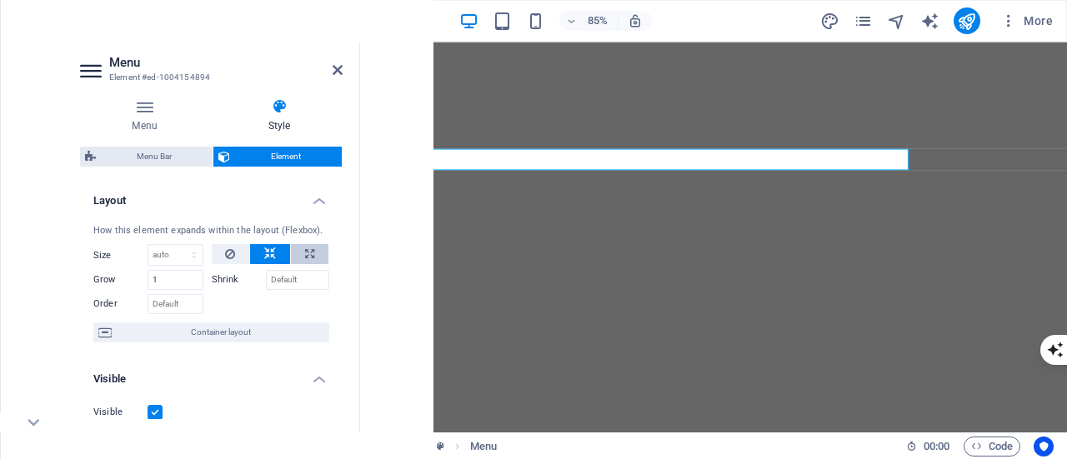
click at [298, 253] on button at bounding box center [310, 254] width 38 height 20
type input "100"
select select "%"
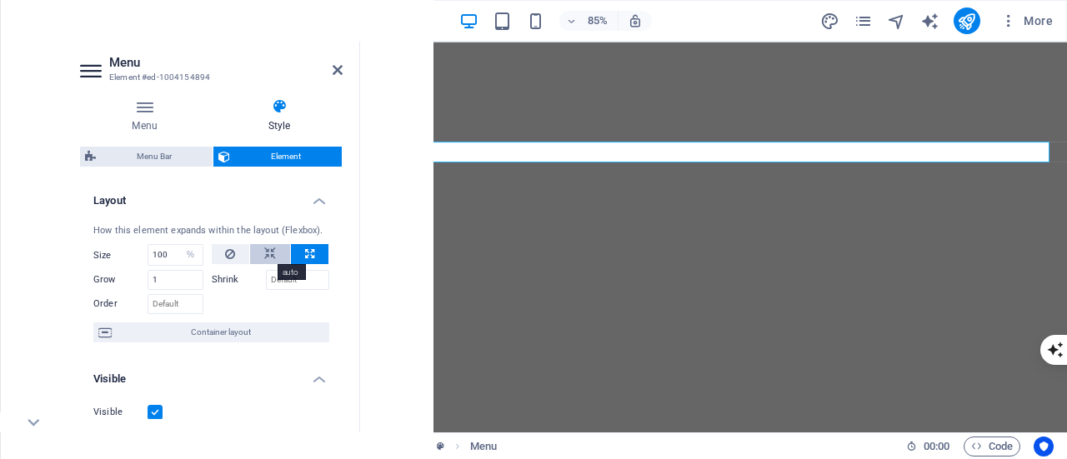
click at [264, 248] on icon at bounding box center [270, 254] width 12 height 20
select select "DISABLED_OPTION_VALUE"
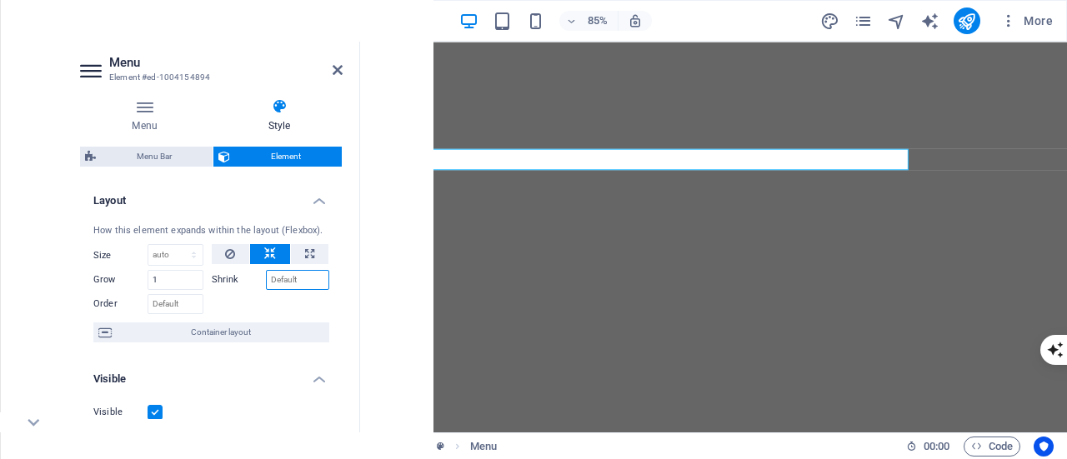
click at [274, 279] on input "Shrink" at bounding box center [298, 280] width 64 height 20
drag, startPoint x: 279, startPoint y: 282, endPoint x: 240, endPoint y: 275, distance: 39.8
click at [240, 275] on div "Shrink 5" at bounding box center [271, 280] width 118 height 20
click at [278, 312] on div at bounding box center [271, 302] width 118 height 24
drag, startPoint x: 280, startPoint y: 283, endPoint x: 242, endPoint y: 264, distance: 42.9
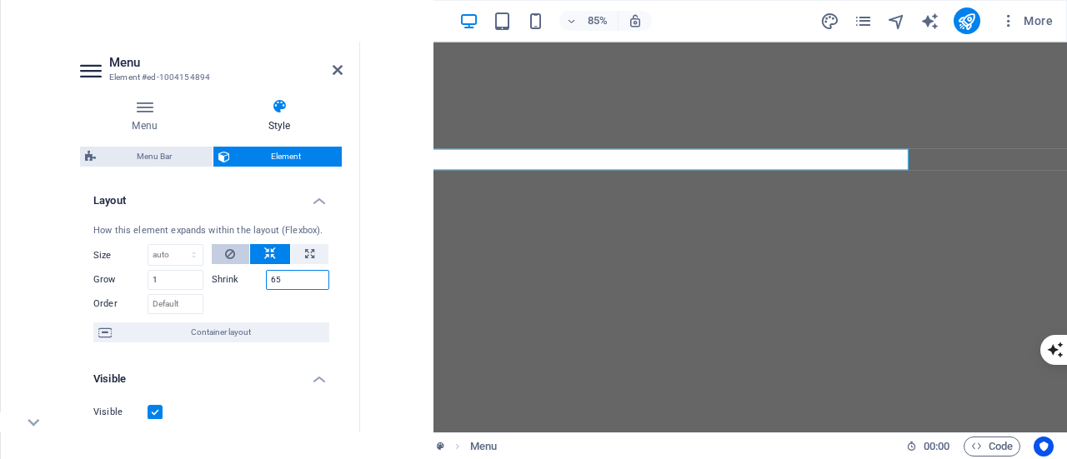
click at [242, 264] on div "Size Default auto px % 1/1 1/2 1/3 1/4 1/5 1/6 1/7 1/8 1/9 1/10 Grow 1 Shrink 6…" at bounding box center [211, 279] width 236 height 70
type input "1"
click at [294, 303] on div at bounding box center [271, 302] width 118 height 24
click at [181, 261] on select "Default auto px % 1/1 1/2 1/3 1/4 1/5 1/6 1/7 1/8 1/9 1/10" at bounding box center [175, 255] width 54 height 20
select select "px"
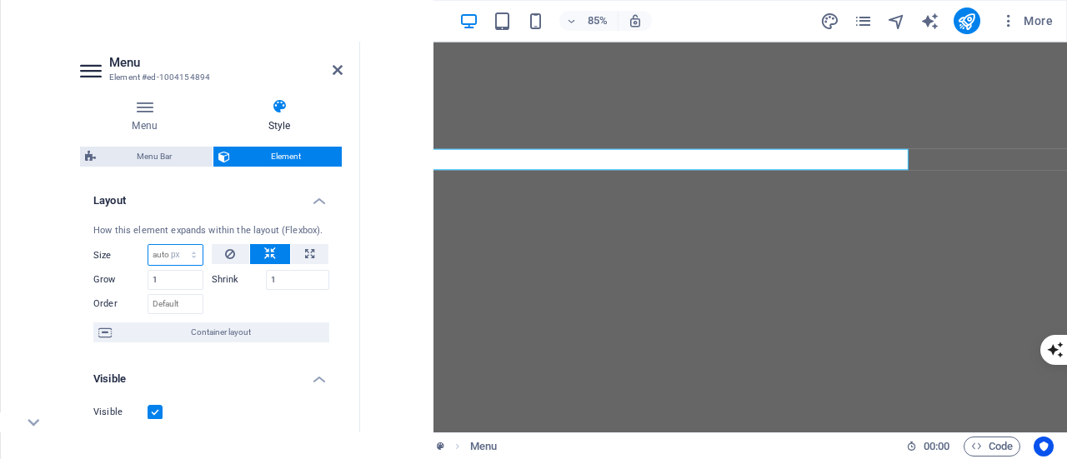
click at [177, 245] on select "Default auto px % 1/1 1/2 1/3 1/4 1/5 1/6 1/7 1/8 1/9 1/10" at bounding box center [175, 255] width 54 height 20
type input "0"
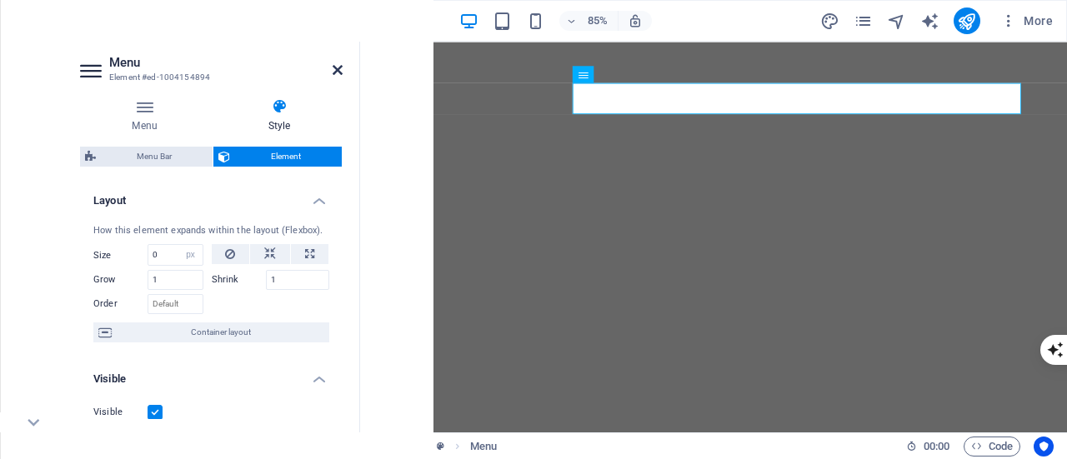
click at [338, 71] on icon at bounding box center [338, 69] width 10 height 13
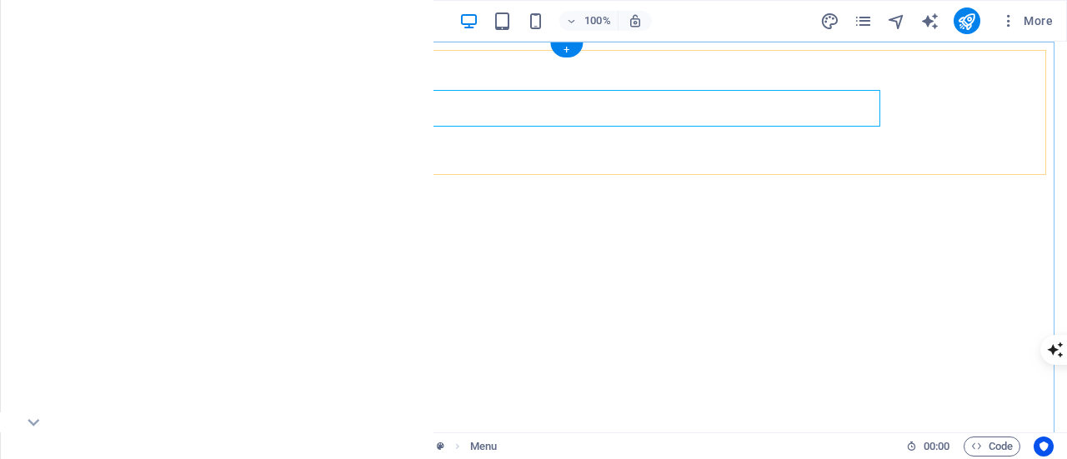
select select "px"
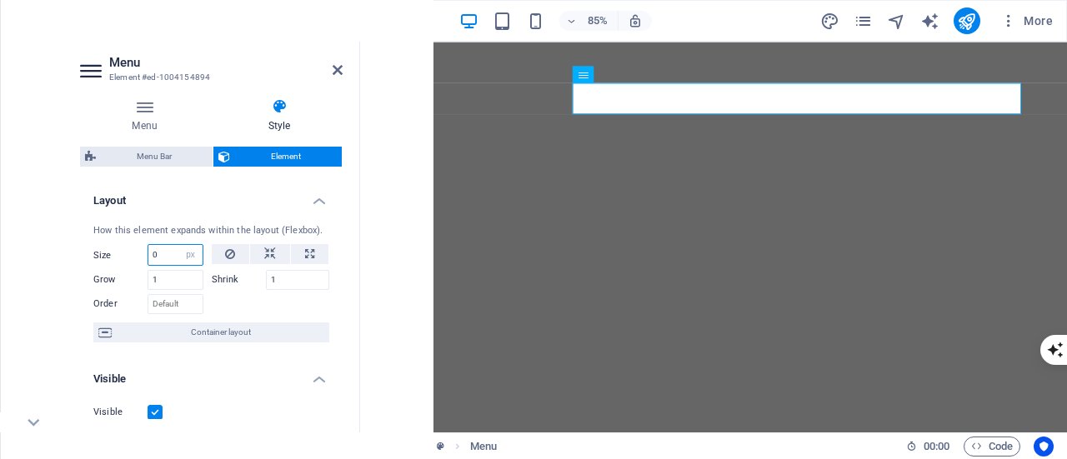
drag, startPoint x: 174, startPoint y: 253, endPoint x: 123, endPoint y: 240, distance: 52.6
click at [123, 240] on div "How this element expands within the layout (Flexbox). Size 0 Default auto px % …" at bounding box center [211, 284] width 263 height 146
type input "300"
click at [336, 64] on icon at bounding box center [338, 69] width 10 height 13
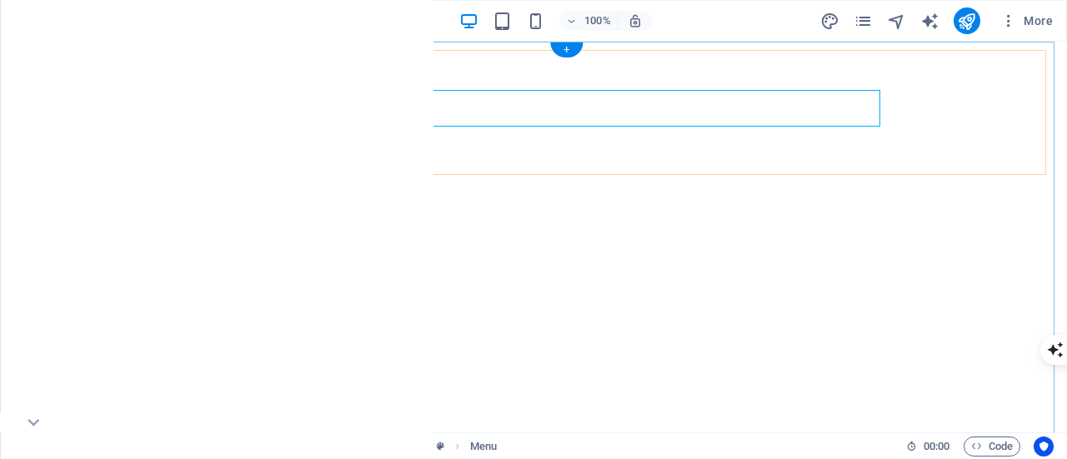
select select "px"
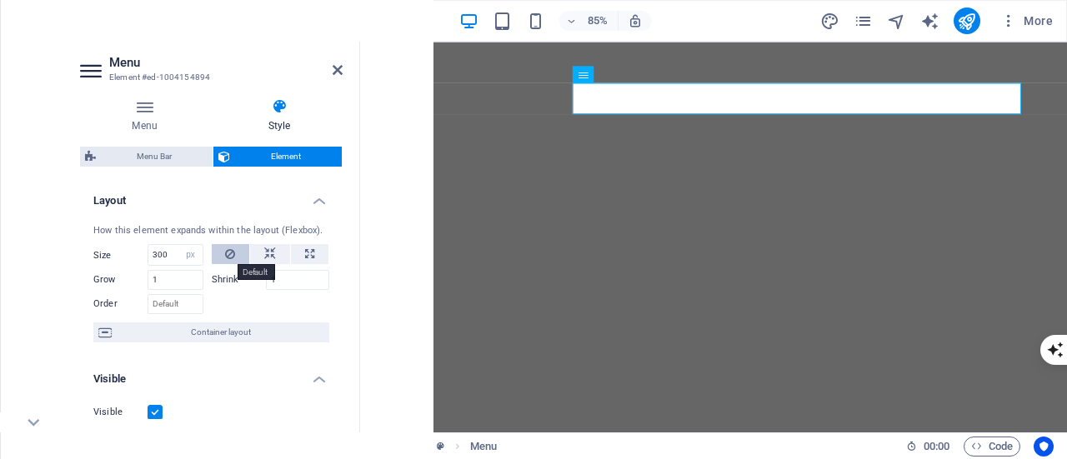
click at [225, 254] on icon at bounding box center [230, 254] width 10 height 20
select select "DISABLED_OPTION_VALUE"
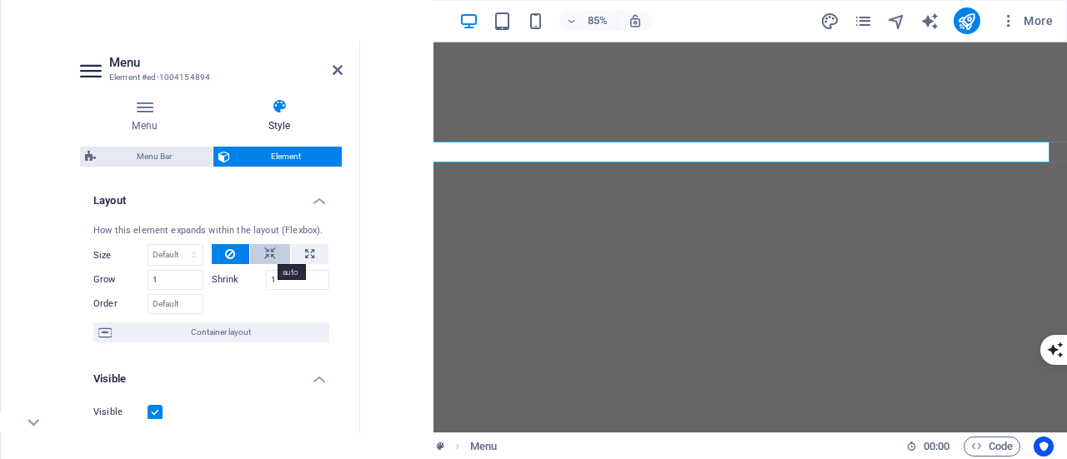
click at [258, 254] on button at bounding box center [270, 254] width 40 height 20
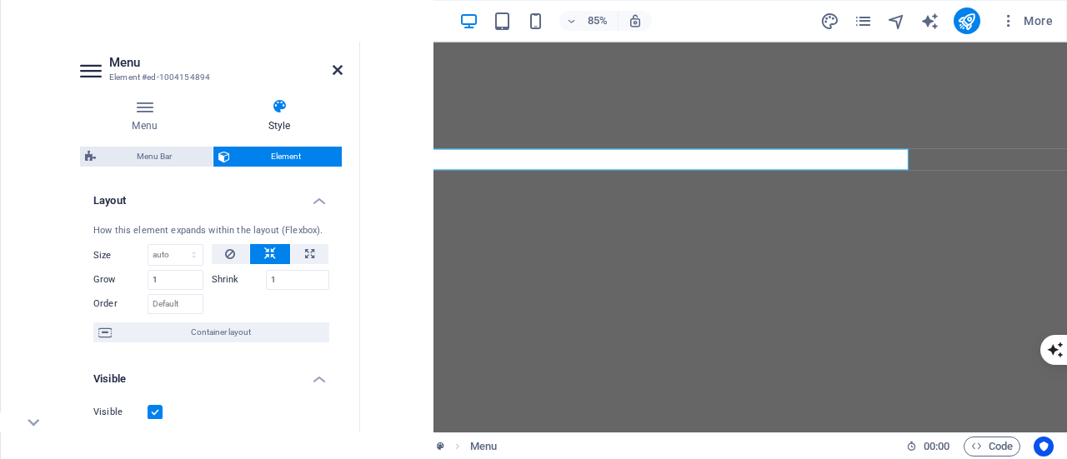
click at [336, 75] on icon at bounding box center [338, 69] width 10 height 13
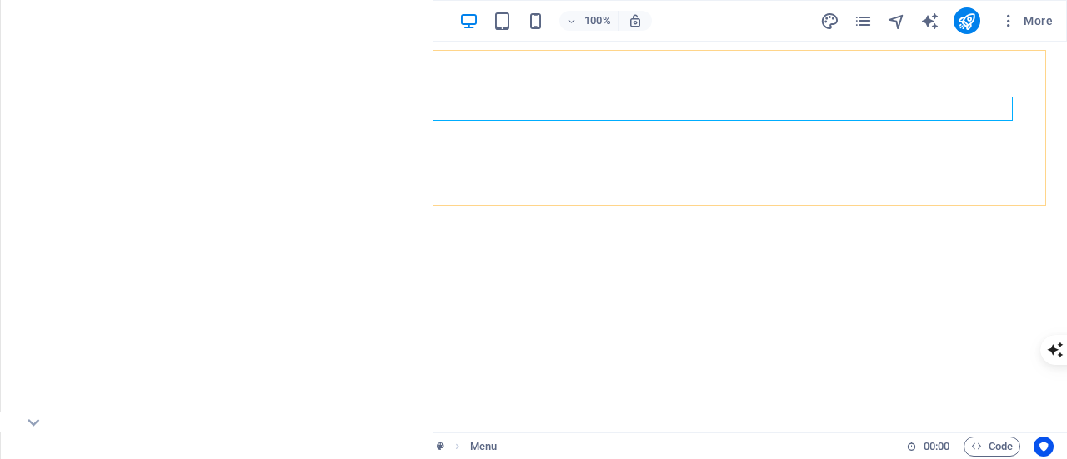
click at [381, 93] on icon at bounding box center [384, 87] width 9 height 18
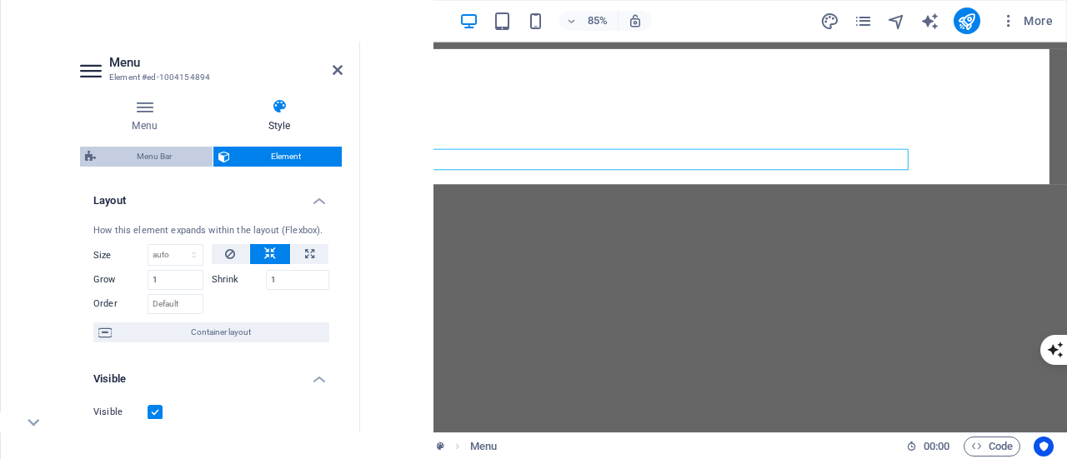
click at [170, 155] on span "Menu Bar" at bounding box center [154, 157] width 107 height 20
select select "rem"
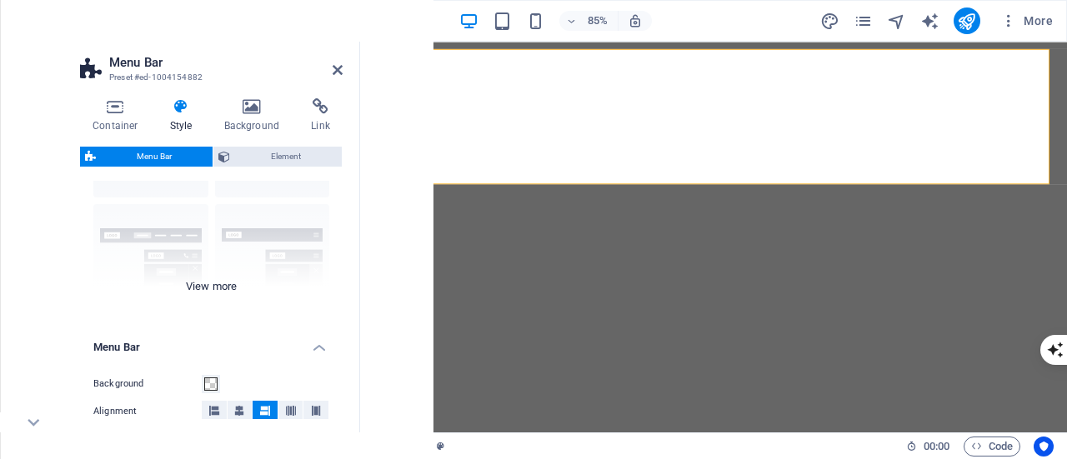
scroll to position [250, 0]
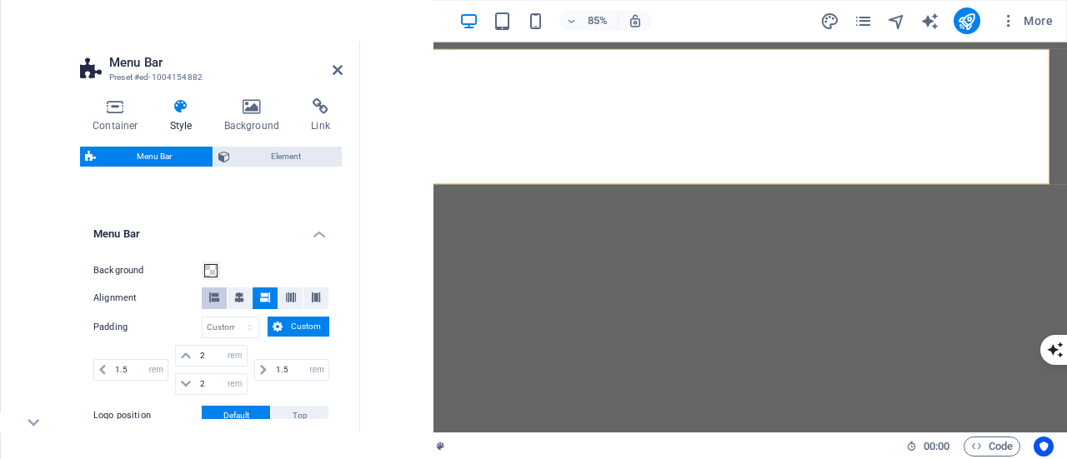
click at [221, 296] on button at bounding box center [214, 299] width 25 height 22
click at [337, 69] on icon at bounding box center [338, 69] width 10 height 13
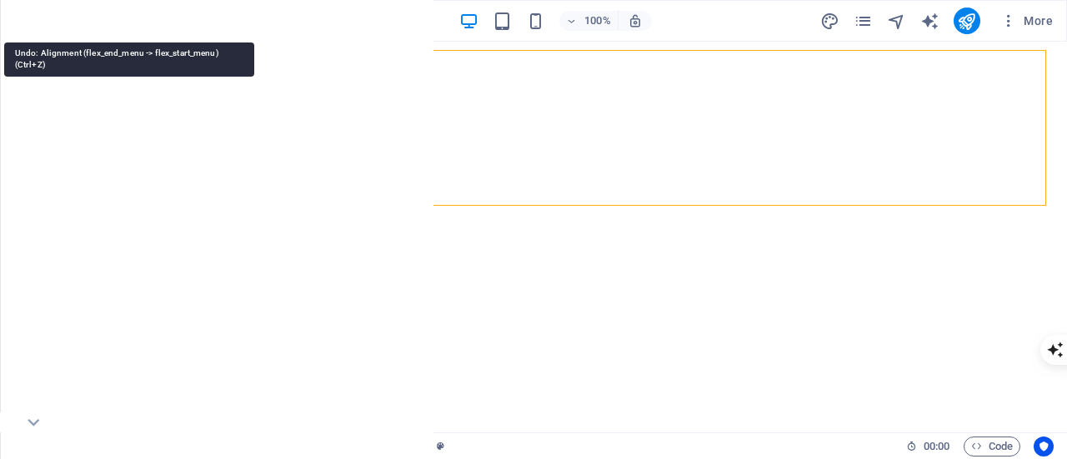
click at [117, 21] on icon "undo" at bounding box center [114, 21] width 19 height 19
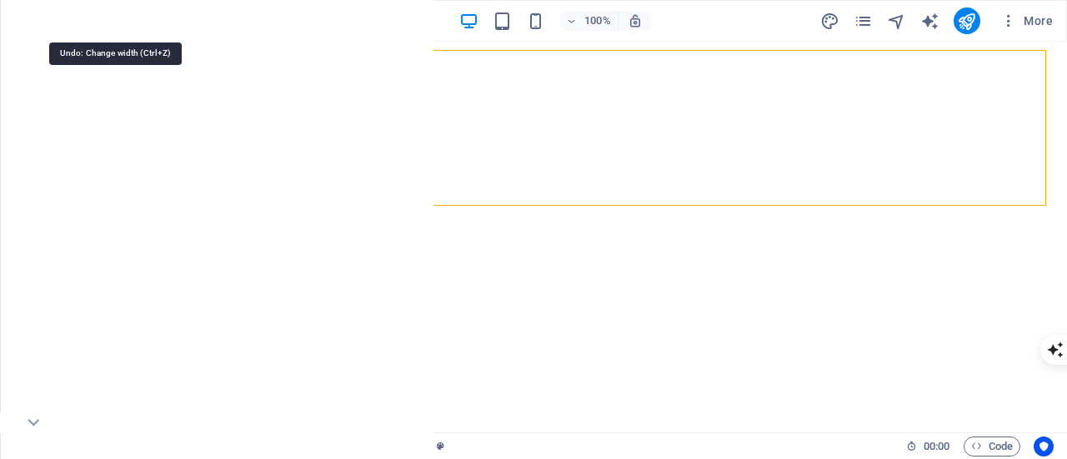
click at [117, 21] on icon "undo" at bounding box center [114, 21] width 19 height 19
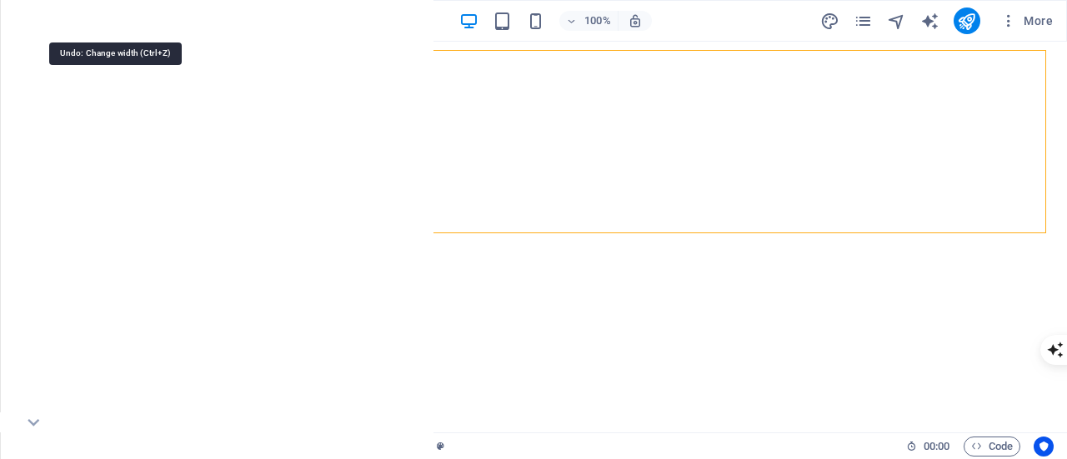
click at [117, 21] on icon "undo" at bounding box center [114, 21] width 19 height 19
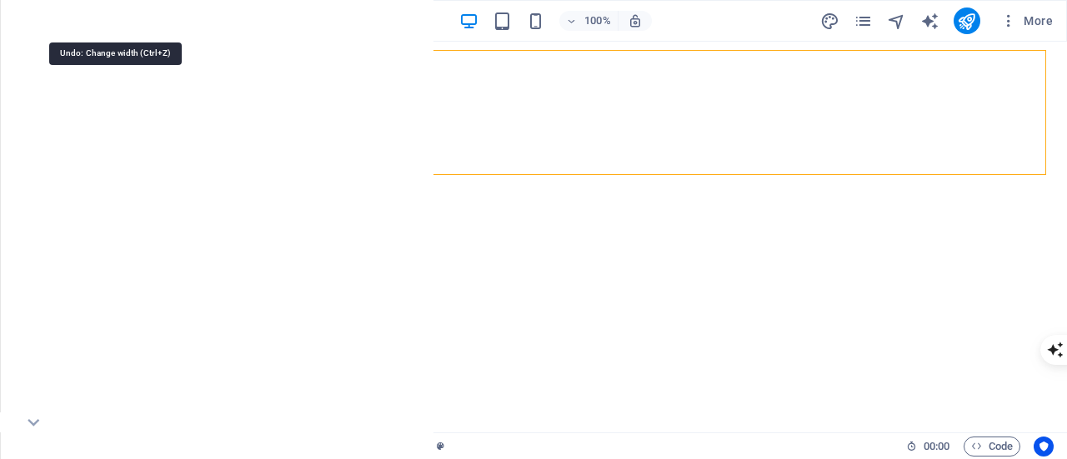
click at [117, 21] on icon "undo" at bounding box center [114, 21] width 19 height 19
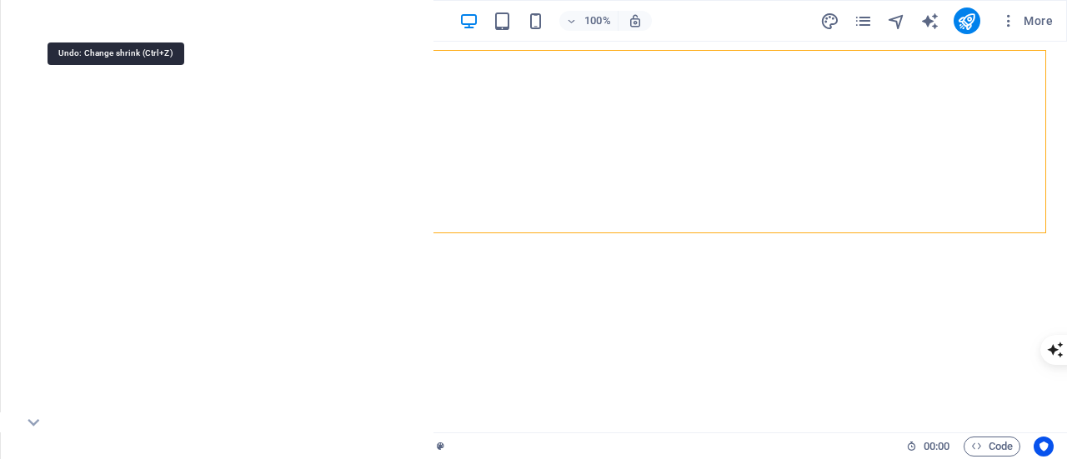
click at [117, 21] on icon "undo" at bounding box center [114, 21] width 19 height 19
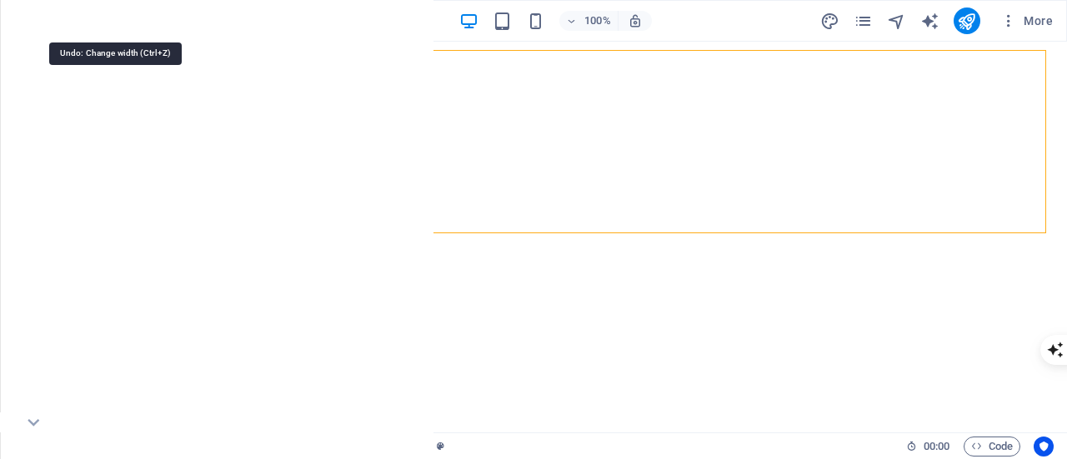
click at [117, 21] on icon "undo" at bounding box center [114, 21] width 19 height 19
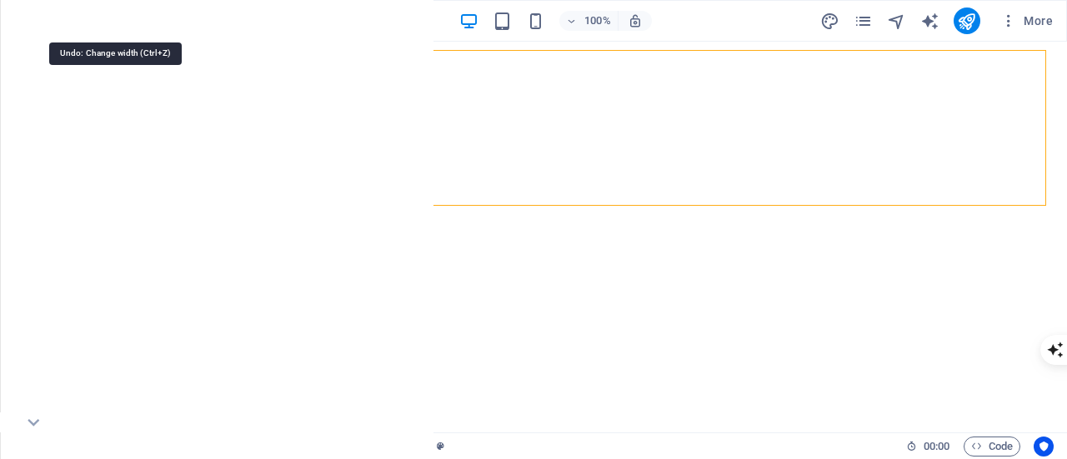
click at [117, 21] on icon "undo" at bounding box center [114, 21] width 19 height 19
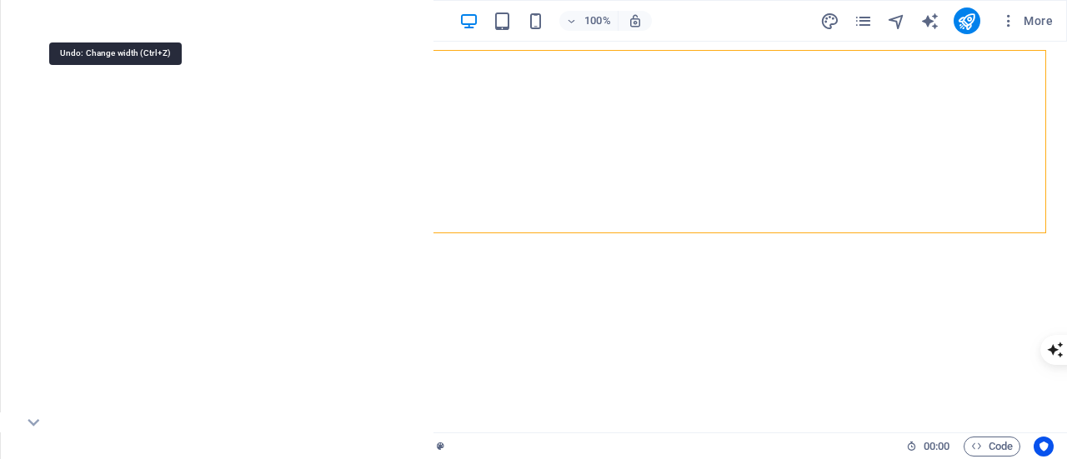
click at [117, 21] on icon "undo" at bounding box center [114, 21] width 19 height 19
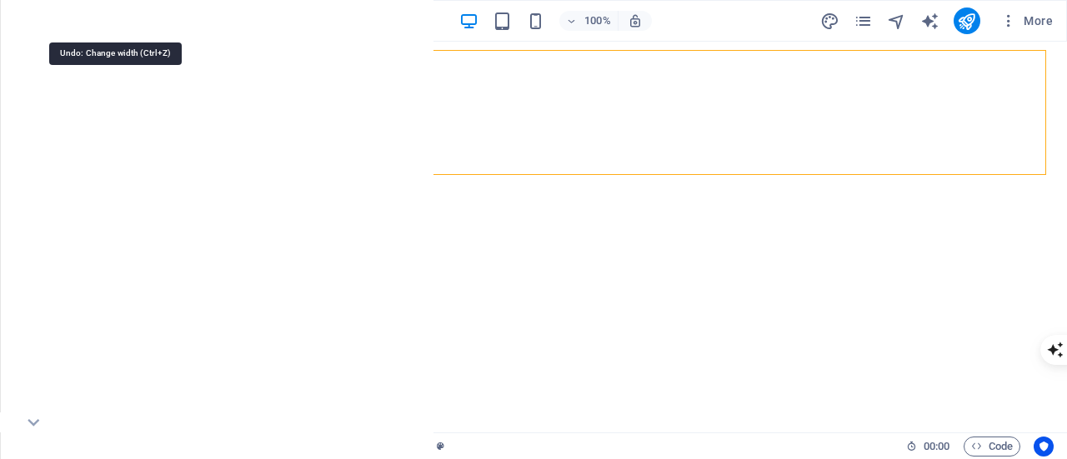
click at [117, 21] on icon "undo" at bounding box center [114, 21] width 19 height 19
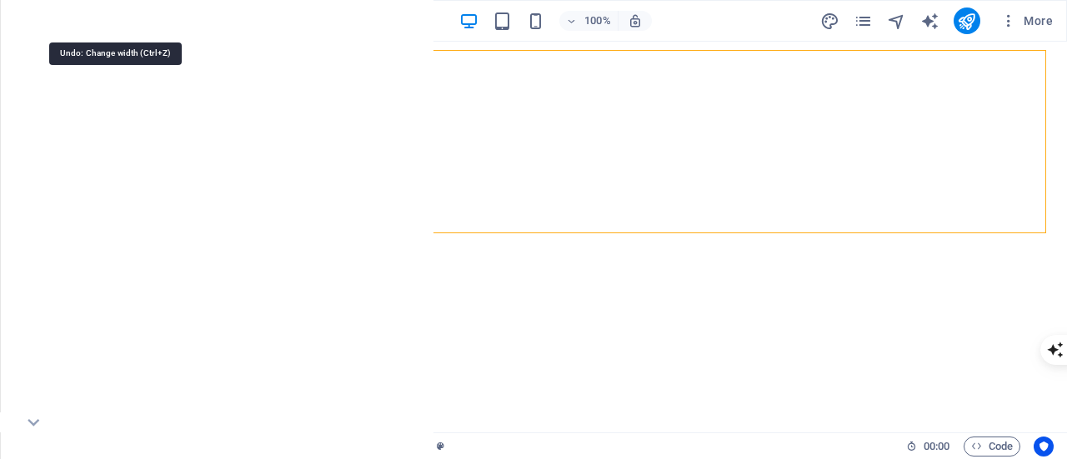
click at [117, 21] on icon "undo" at bounding box center [114, 21] width 19 height 19
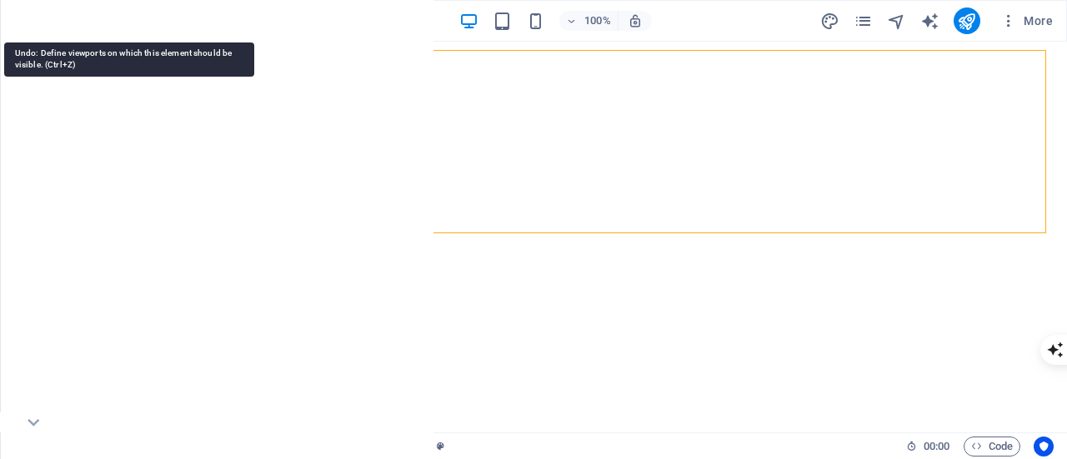
click at [117, 21] on icon "undo" at bounding box center [114, 21] width 19 height 19
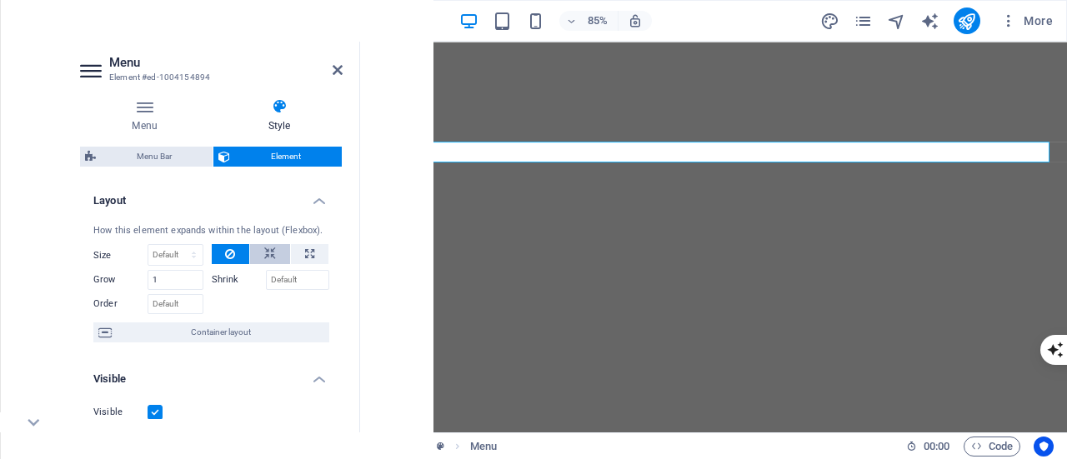
click at [257, 254] on button at bounding box center [270, 254] width 40 height 20
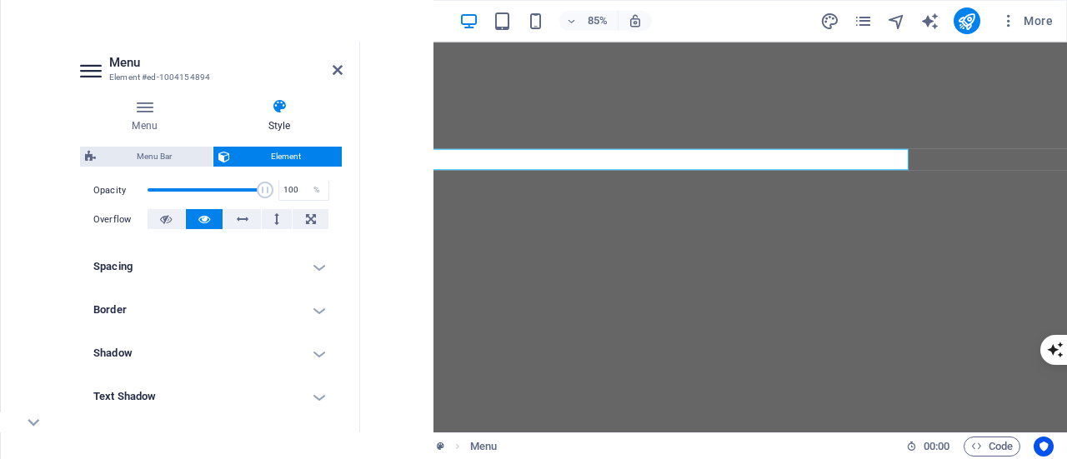
scroll to position [216, 0]
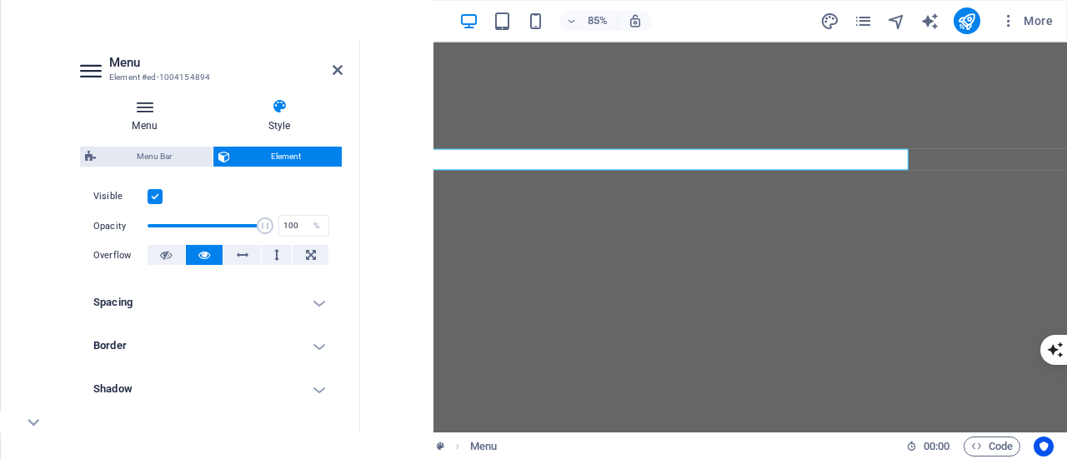
click at [143, 129] on h4 "Menu" at bounding box center [148, 115] width 136 height 35
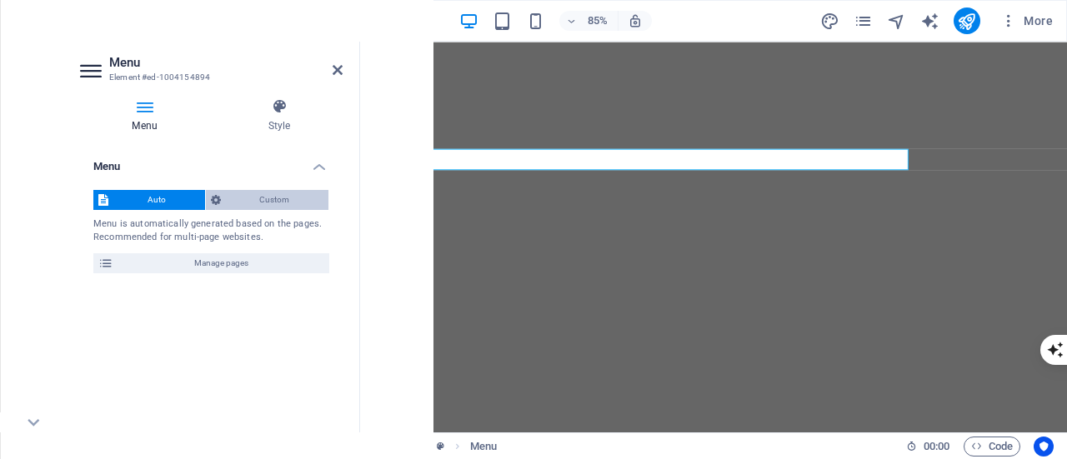
click at [260, 200] on span "Custom" at bounding box center [275, 200] width 98 height 20
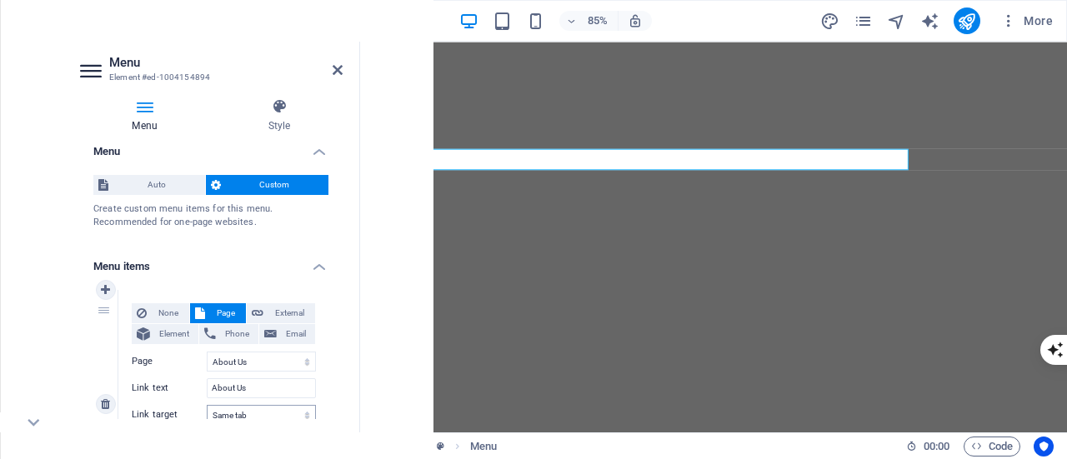
scroll to position [0, 0]
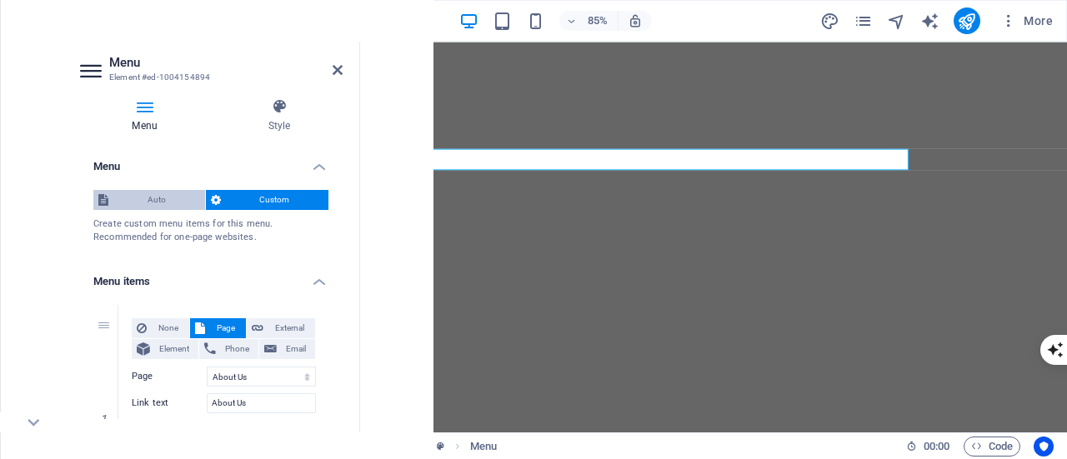
click at [143, 197] on span "Auto" at bounding box center [156, 200] width 87 height 20
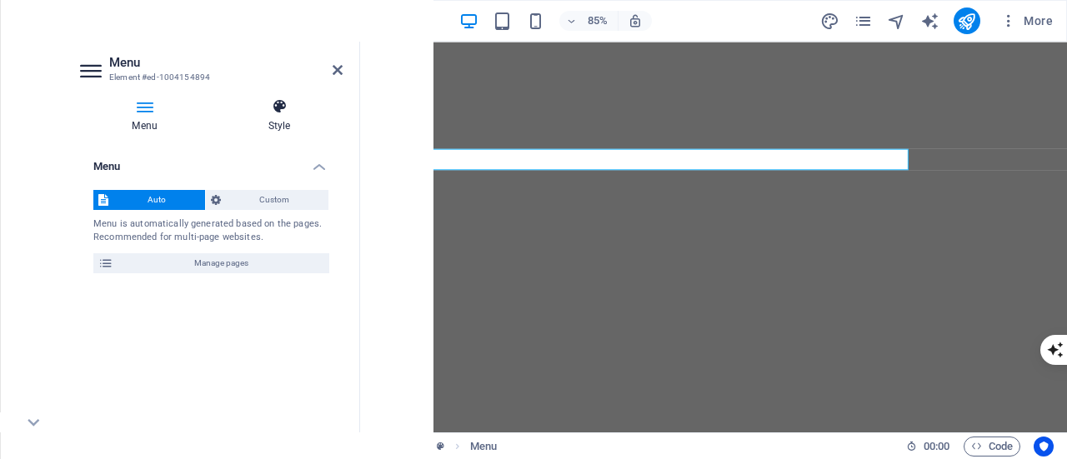
click at [287, 111] on icon at bounding box center [279, 106] width 127 height 17
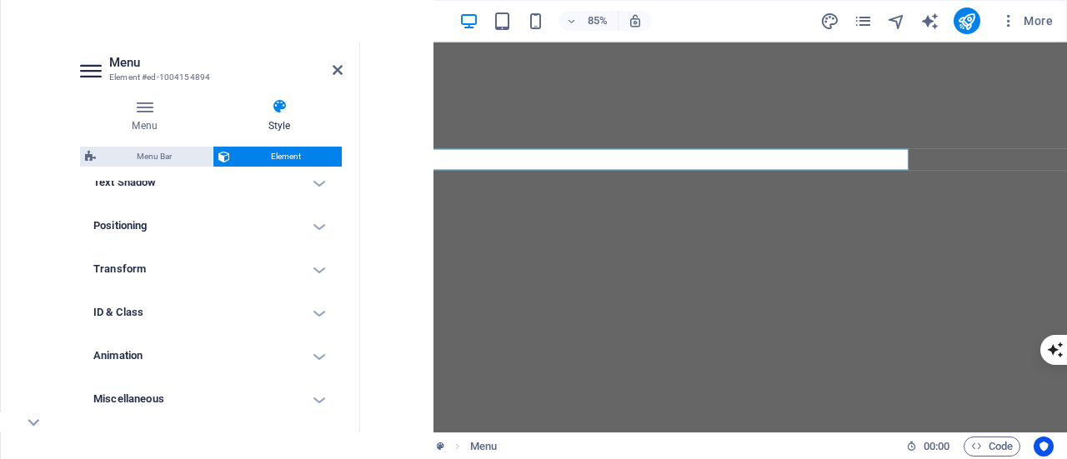
scroll to position [216, 0]
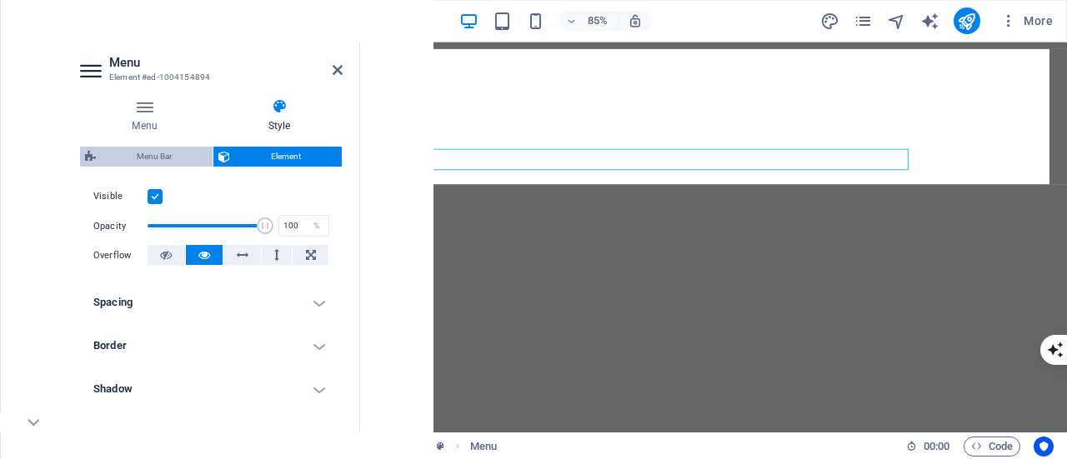
click at [172, 160] on span "Menu Bar" at bounding box center [154, 157] width 107 height 20
select select "rem"
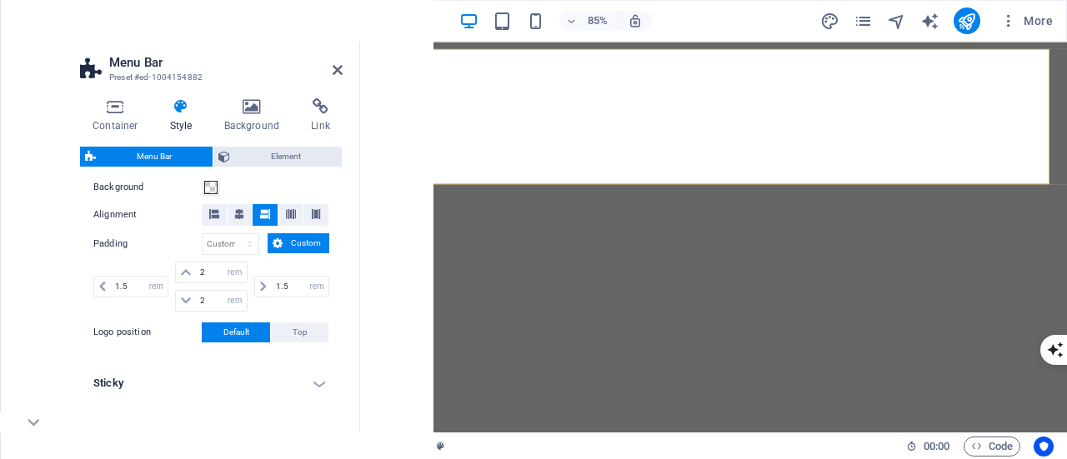
scroll to position [417, 0]
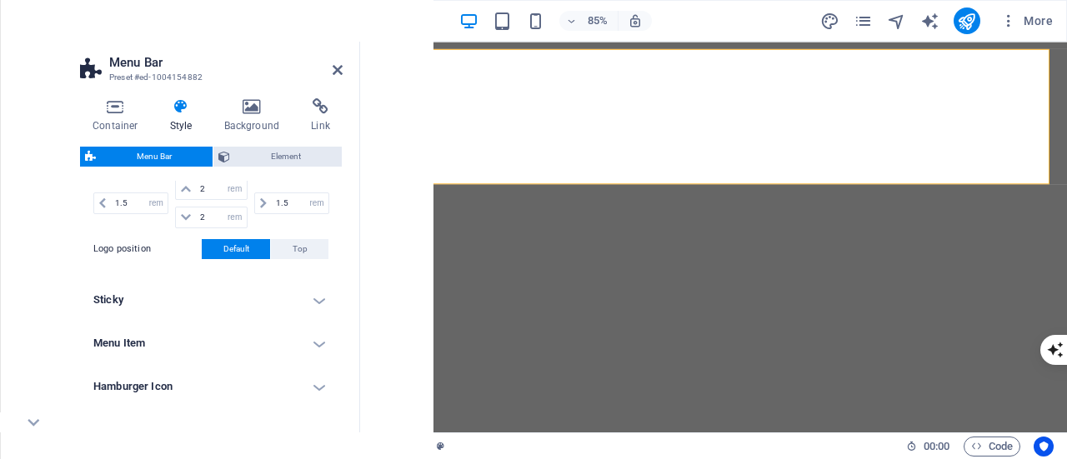
click at [310, 291] on h4 "Sticky" at bounding box center [211, 300] width 263 height 40
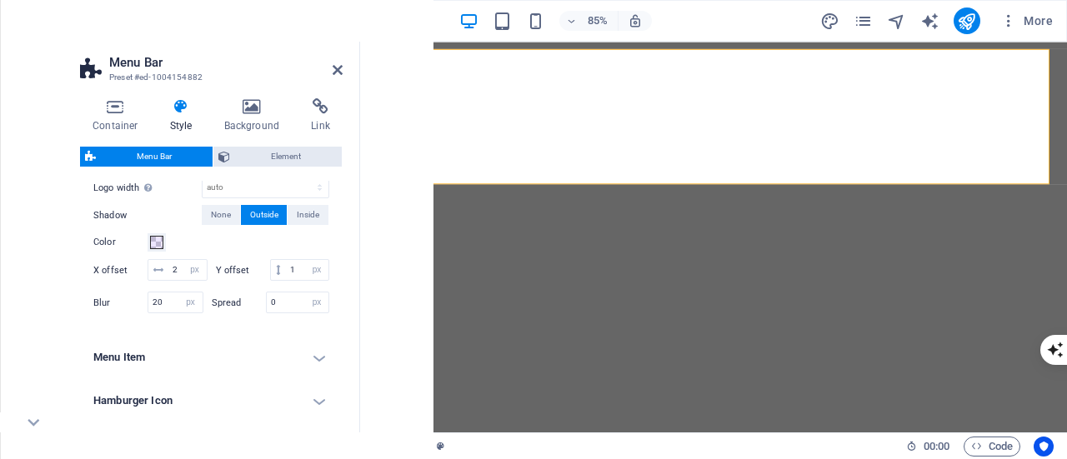
scroll to position [750, 0]
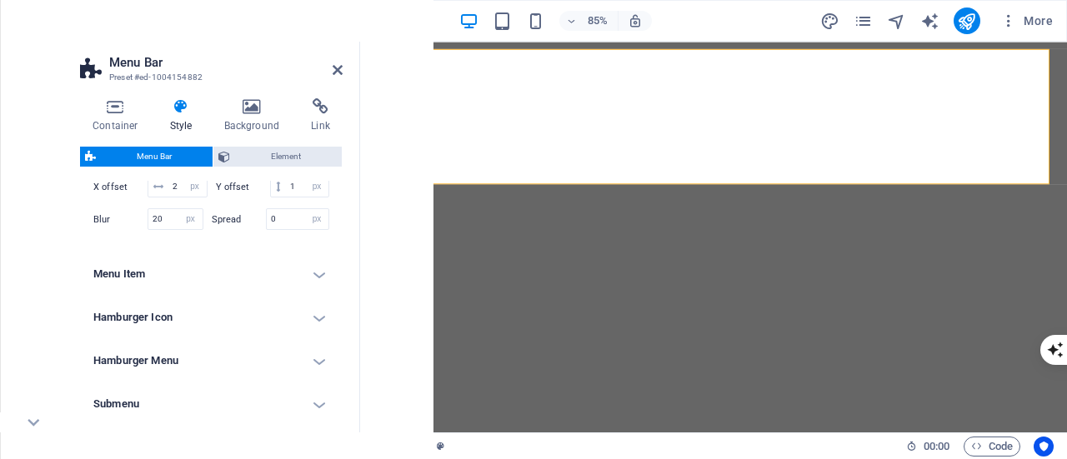
click at [300, 294] on h4 "Menu Item" at bounding box center [211, 274] width 263 height 40
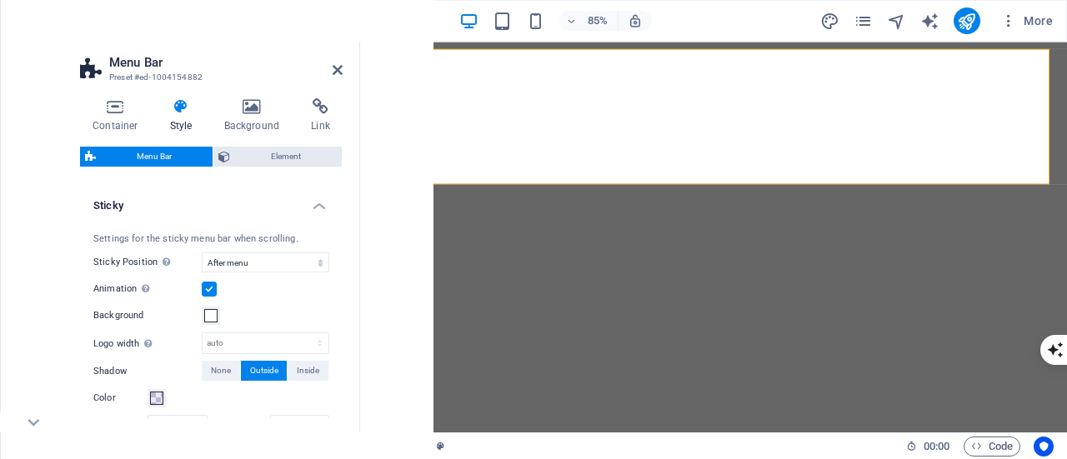
scroll to position [502, 0]
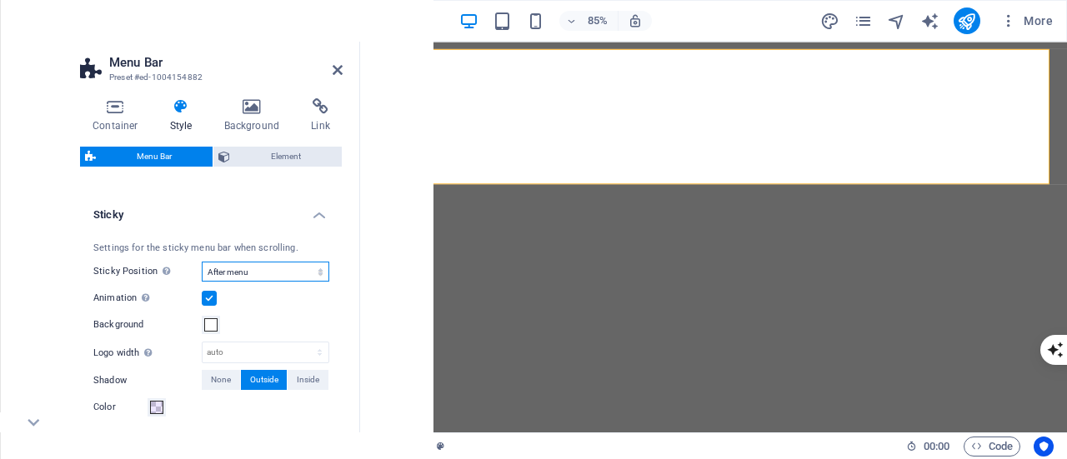
click at [306, 279] on select "Off Instant After menu After banner When scrolling up" at bounding box center [266, 272] width 128 height 20
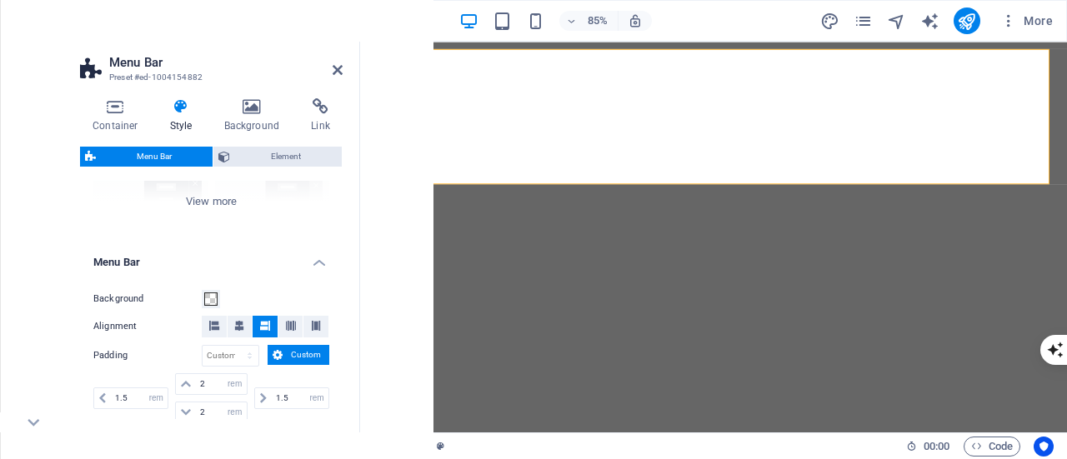
scroll to position [210, 0]
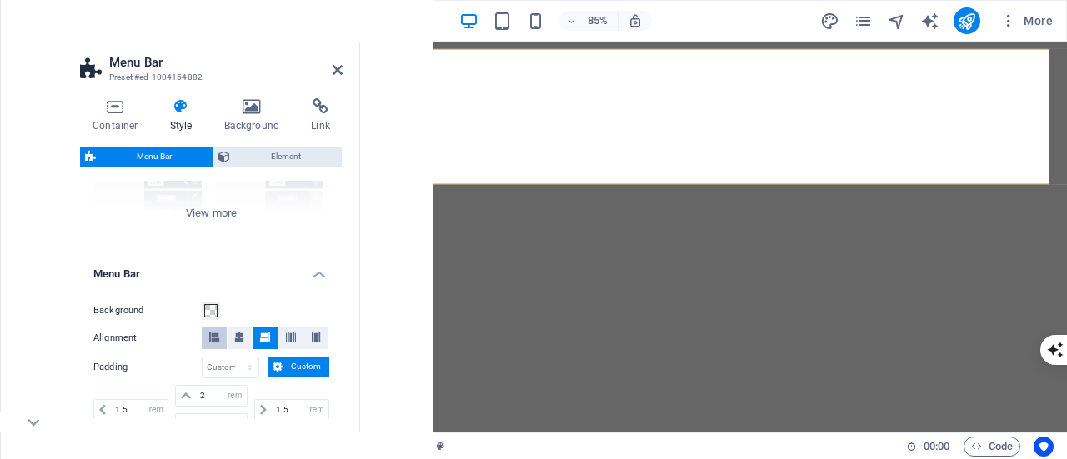
click at [223, 338] on button at bounding box center [214, 339] width 25 height 22
click at [336, 65] on icon at bounding box center [338, 69] width 10 height 13
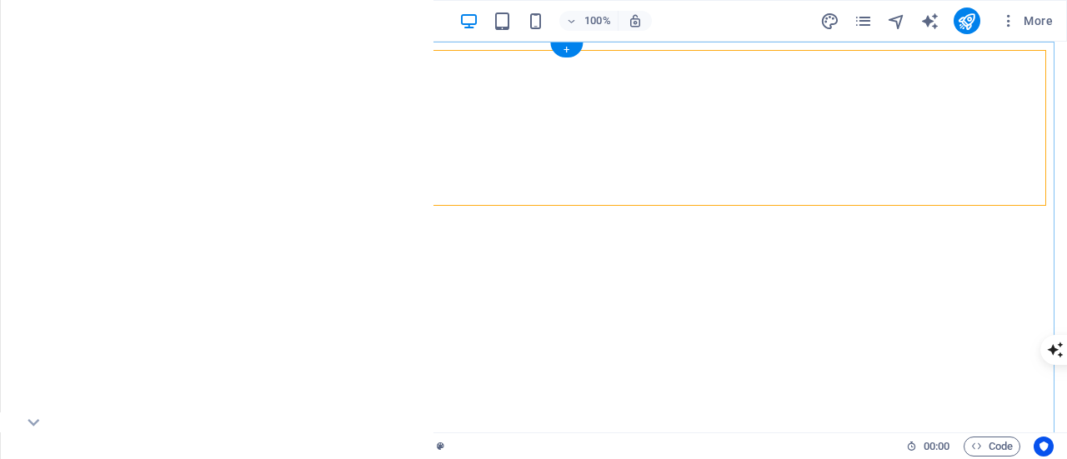
select select "rem"
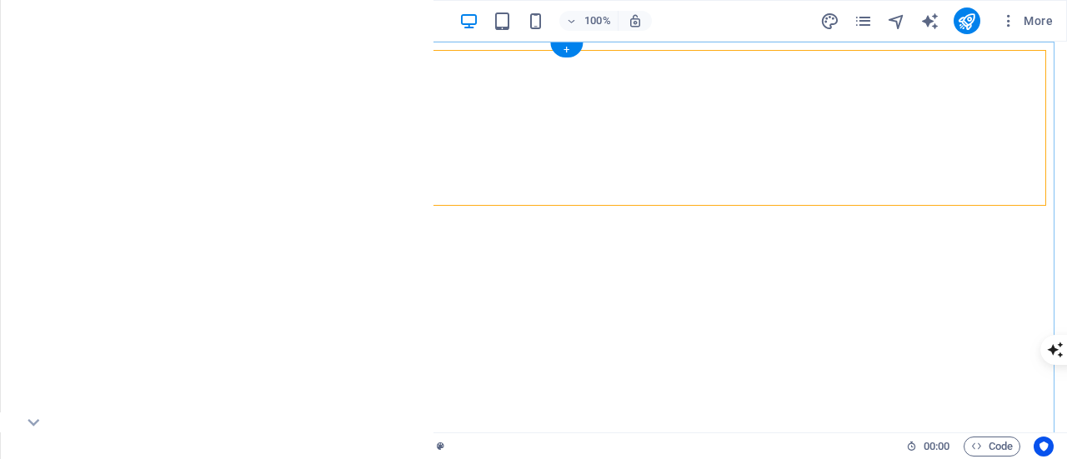
select select "rem"
select select "sticky_menu"
select select "px"
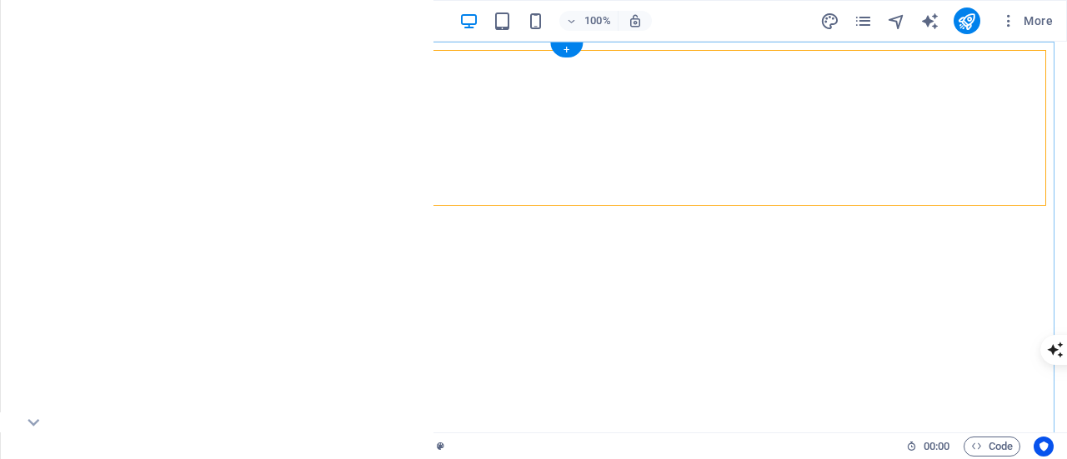
select select "px"
select select "hover_border_bottom"
select select "px"
select select "rem"
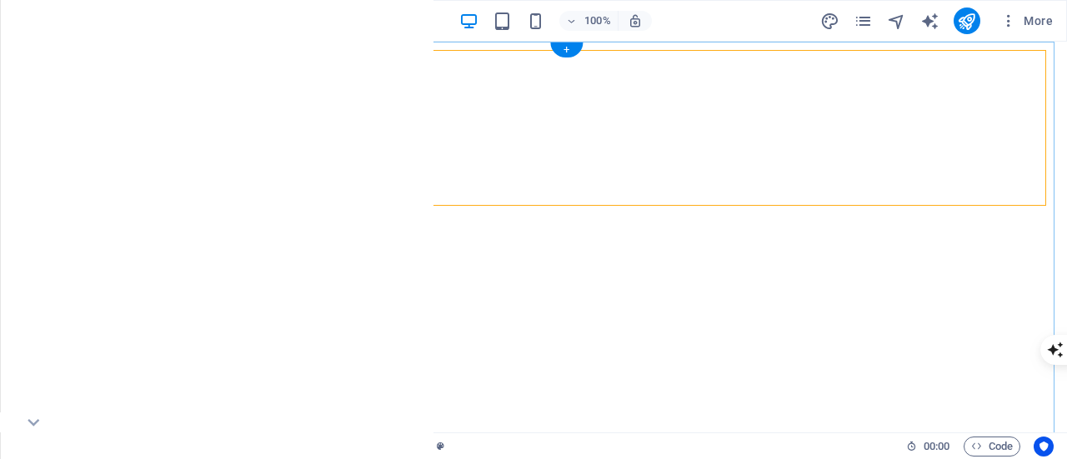
select select "rem"
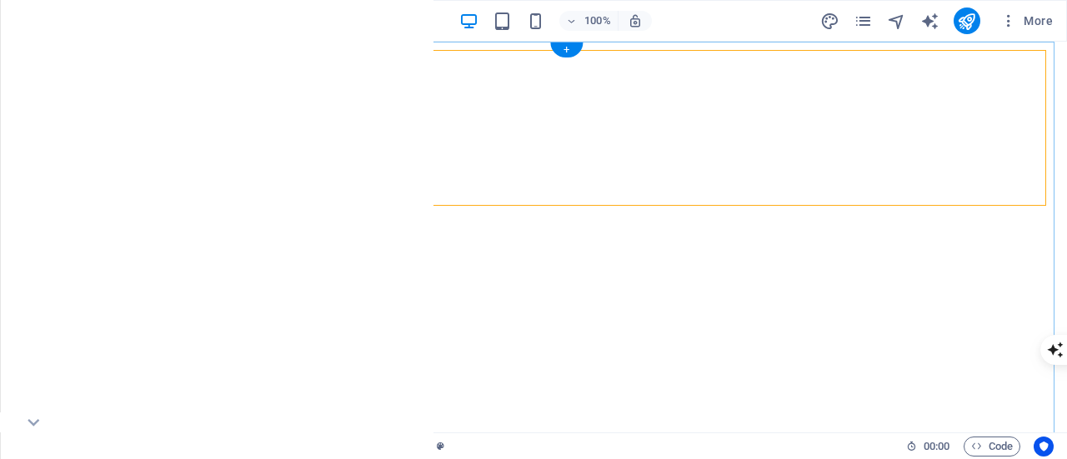
select select "700"
select select "px"
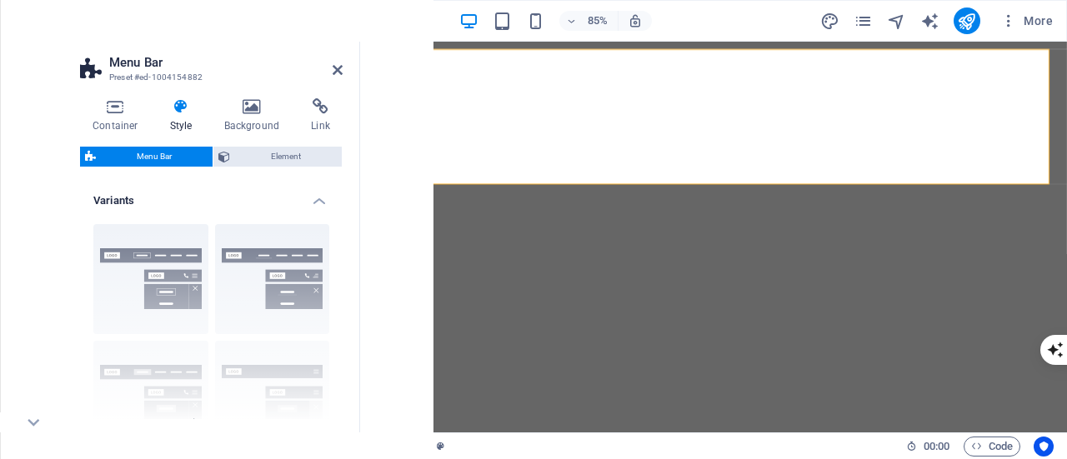
scroll to position [334, 0]
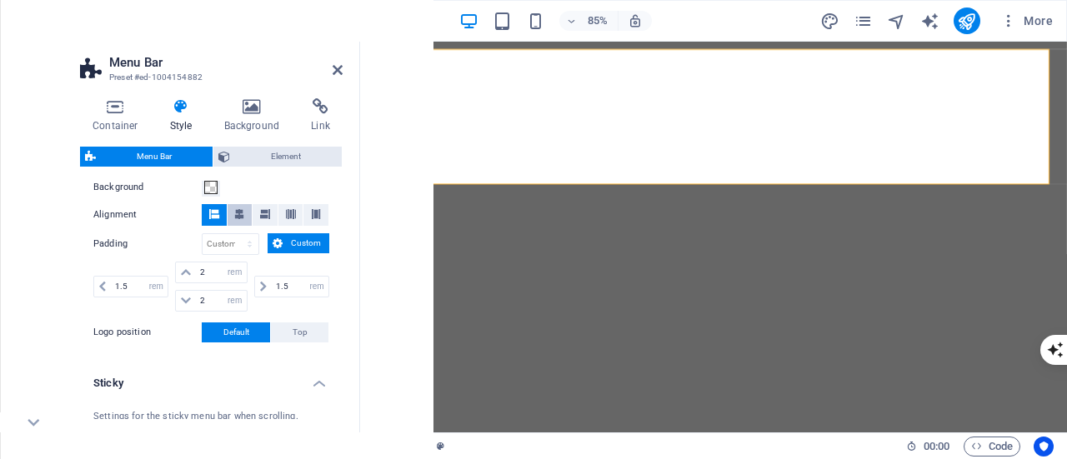
click at [241, 221] on span at bounding box center [239, 215] width 10 height 22
click at [274, 283] on input "1.5" at bounding box center [300, 287] width 57 height 20
type input "1"
click at [122, 289] on input "1.5" at bounding box center [139, 287] width 57 height 20
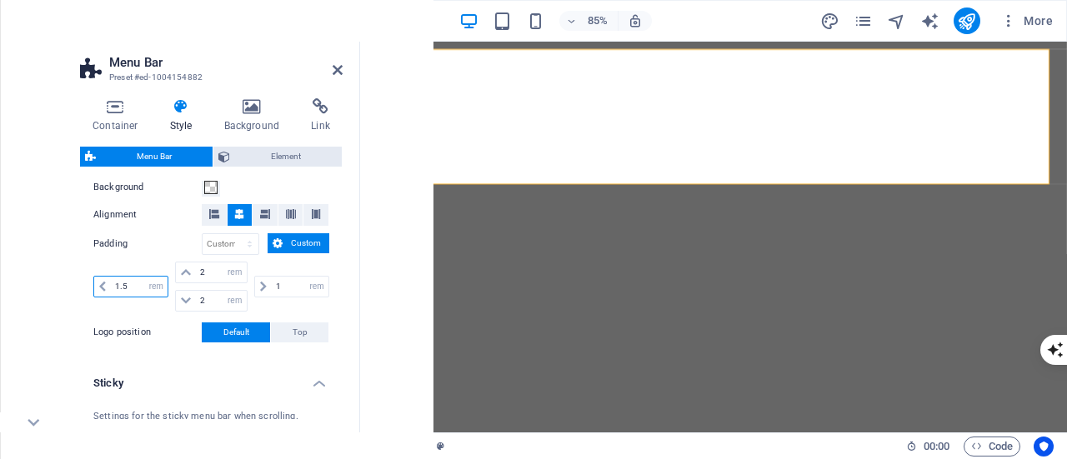
click at [122, 289] on input "1.5" at bounding box center [139, 287] width 57 height 20
type input "1"
click at [334, 68] on icon at bounding box center [338, 69] width 10 height 13
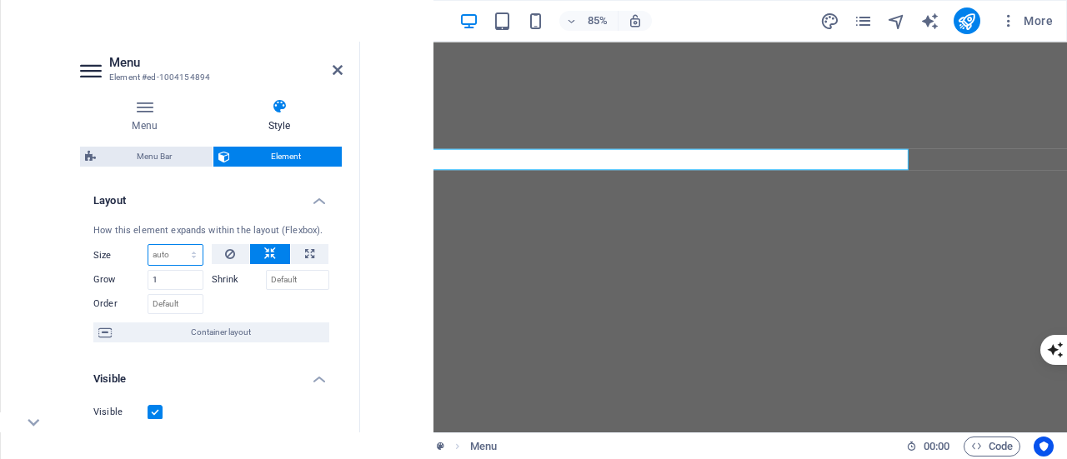
click at [188, 248] on select "Default auto px % 1/1 1/2 1/3 1/4 1/5 1/6 1/7 1/8 1/9 1/10" at bounding box center [175, 255] width 54 height 20
select select "1/3"
click at [177, 245] on select "Default auto px % 1/1 1/2 1/3 1/4 1/5 1/6 1/7 1/8 1/9 1/10" at bounding box center [175, 255] width 54 height 20
type input "33.33"
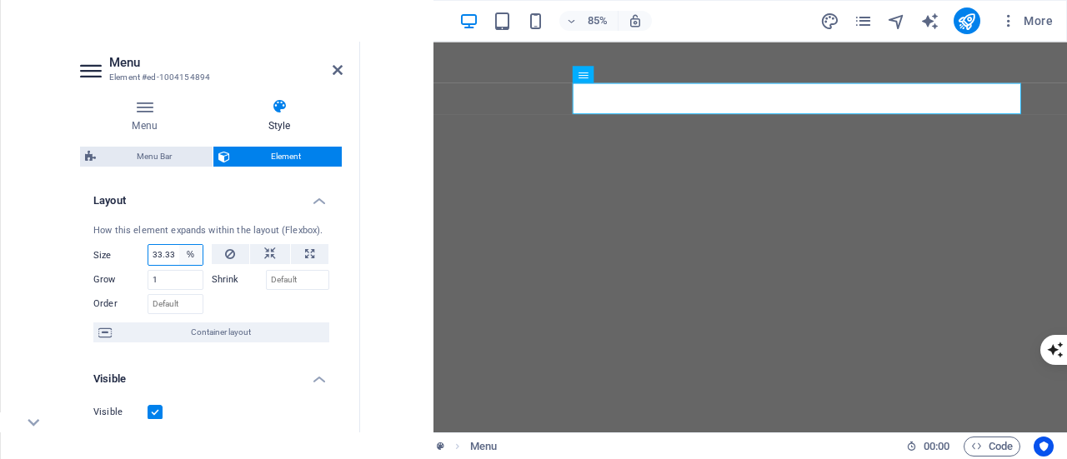
click at [183, 256] on select "Default auto px % 1/1 1/2 1/3 1/4 1/5 1/6 1/7 1/8 1/9 1/10" at bounding box center [190, 255] width 23 height 20
select select "px"
click at [179, 245] on select "Default auto px % 1/1 1/2 1/3 1/4 1/5 1/6 1/7 1/8 1/9 1/10" at bounding box center [190, 255] width 23 height 20
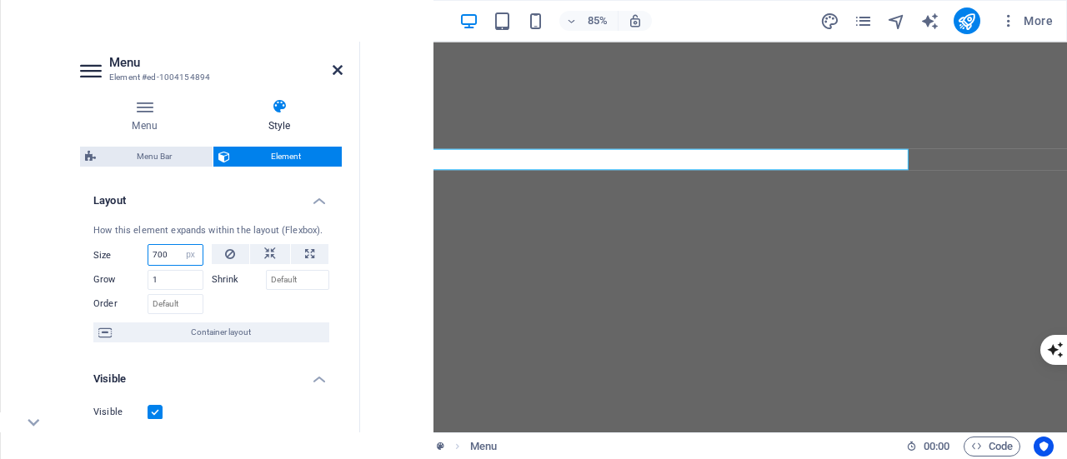
type input "700"
click at [339, 71] on icon at bounding box center [338, 69] width 10 height 13
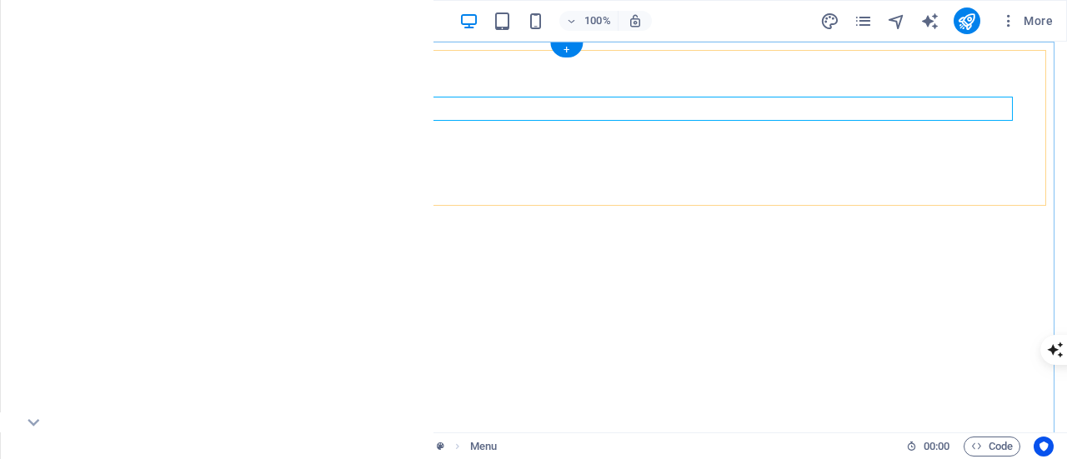
select select "px"
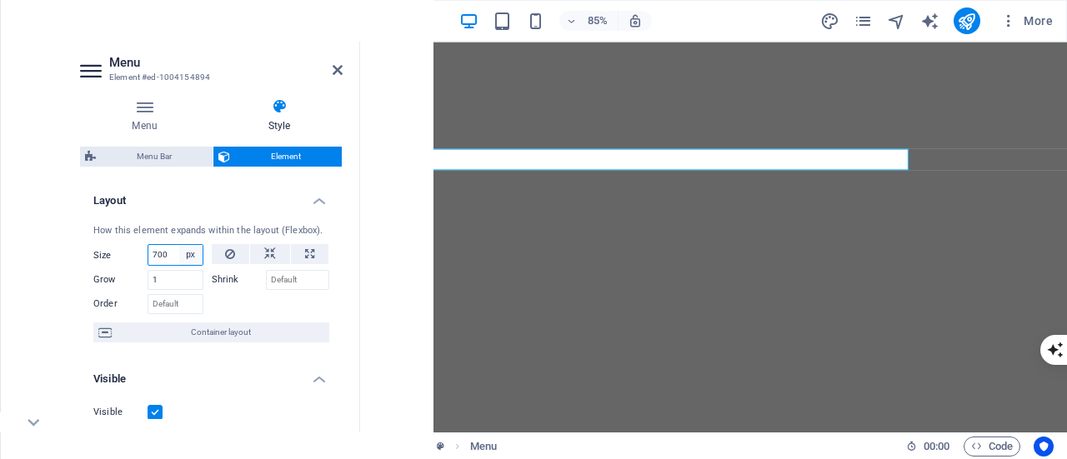
click at [179, 252] on select "Default auto px % 1/1 1/2 1/3 1/4 1/5 1/6 1/7 1/8 1/9 1/10" at bounding box center [190, 255] width 23 height 20
drag, startPoint x: 173, startPoint y: 257, endPoint x: 121, endPoint y: 238, distance: 55.9
click at [121, 238] on div "How this element expands within the layout (Flexbox). Size 700 Default auto px …" at bounding box center [211, 284] width 263 height 146
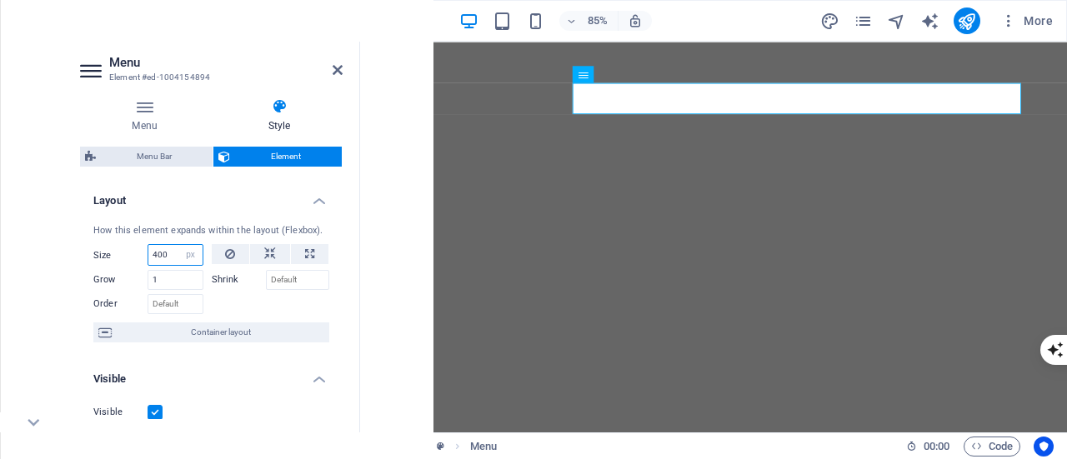
drag, startPoint x: 168, startPoint y: 252, endPoint x: 87, endPoint y: 235, distance: 83.4
click at [87, 235] on div "How this element expands within the layout (Flexbox). Size 400 Default auto px …" at bounding box center [211, 284] width 263 height 146
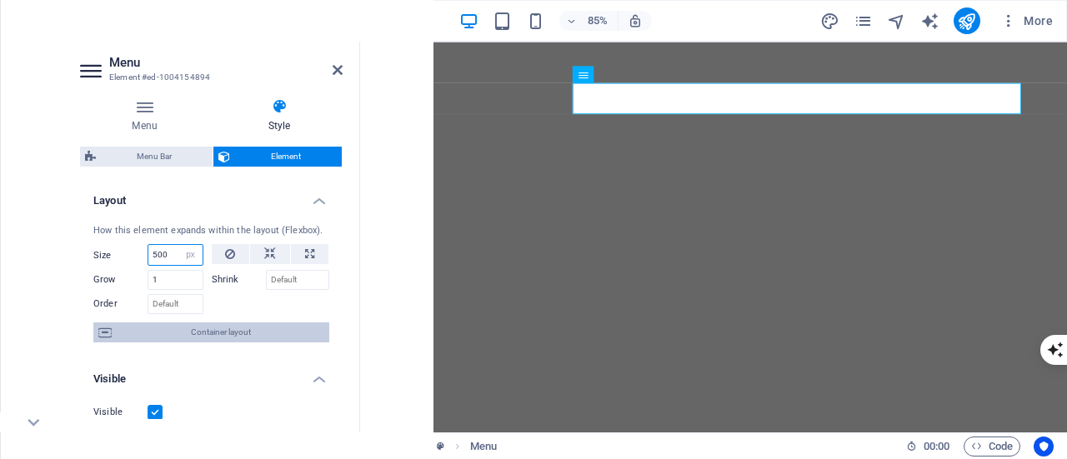
type input "500"
click at [251, 333] on span "Container layout" at bounding box center [221, 333] width 208 height 20
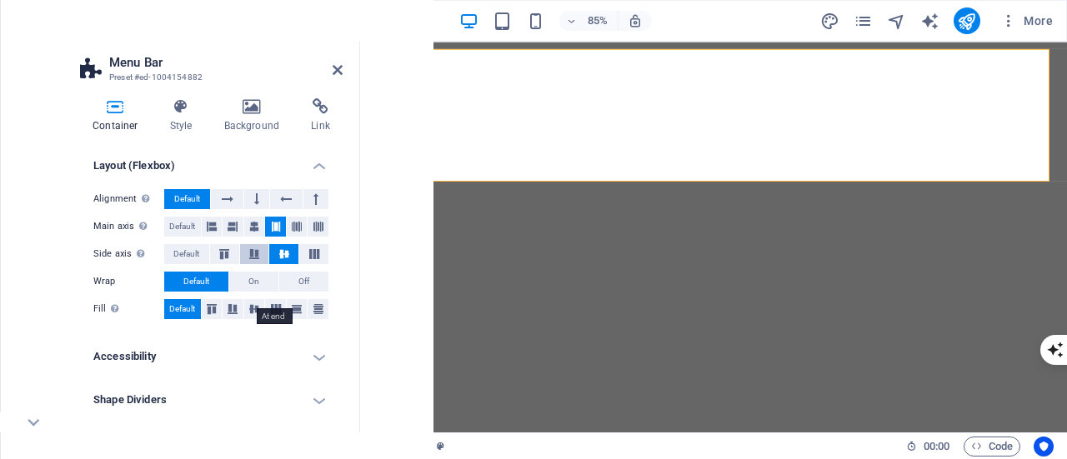
scroll to position [0, 0]
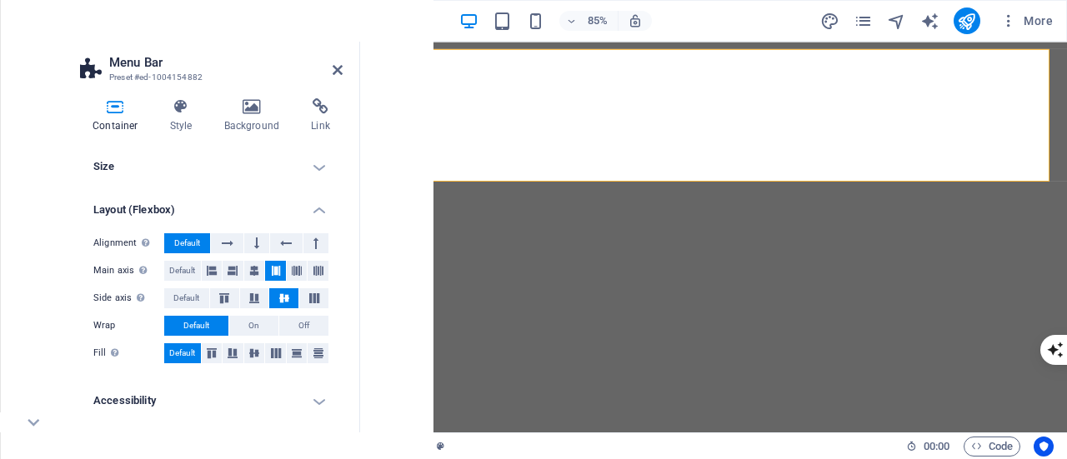
click at [299, 164] on h4 "Size" at bounding box center [211, 167] width 263 height 40
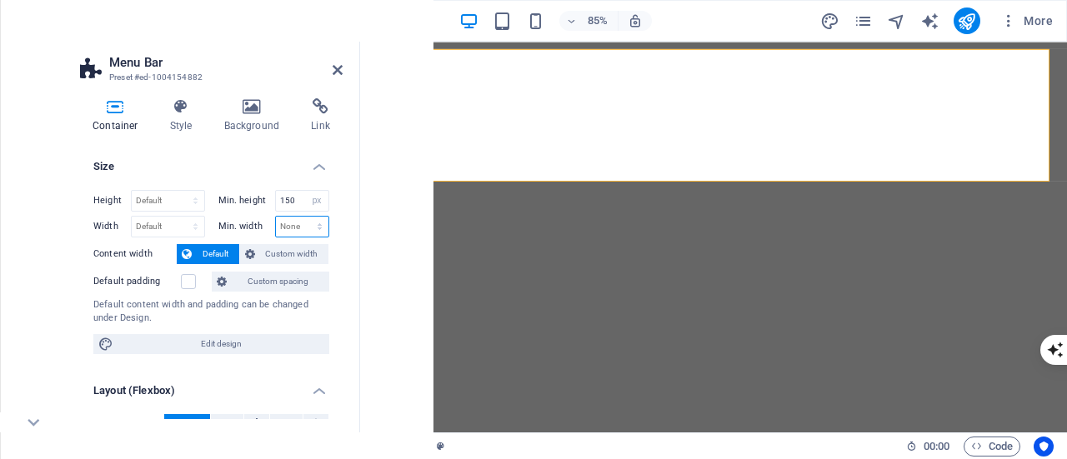
click at [289, 228] on select "None px rem % vh vw" at bounding box center [302, 227] width 53 height 20
select select "px"
click at [302, 217] on select "None px rem % vh vw" at bounding box center [302, 227] width 53 height 20
type input "0"
click at [339, 73] on icon at bounding box center [338, 69] width 10 height 13
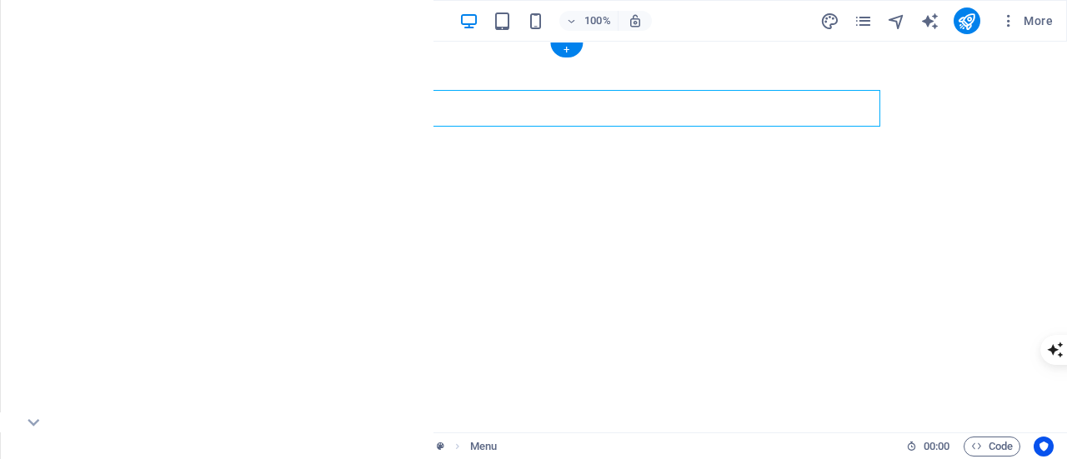
select select "px"
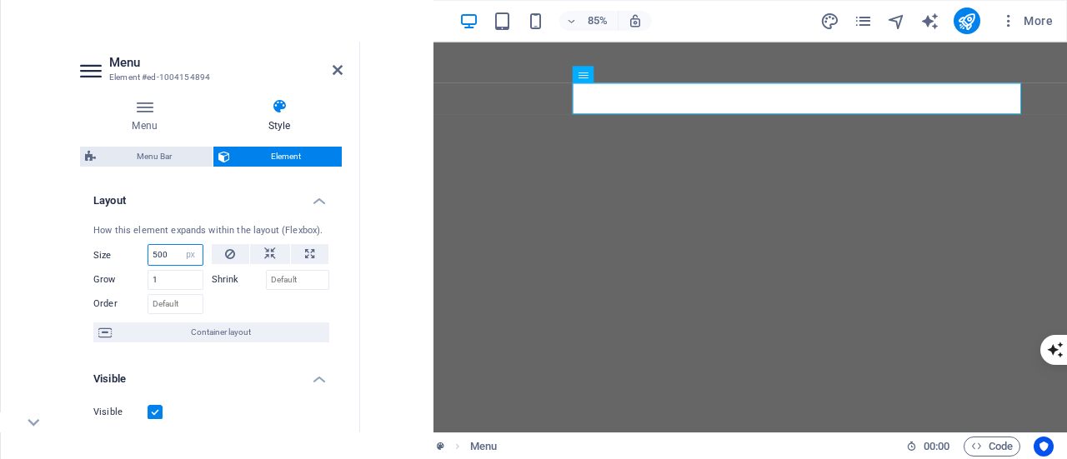
click at [100, 223] on div "How this element expands within the layout (Flexbox). Size 500 Default auto px …" at bounding box center [211, 284] width 263 height 146
type input "600"
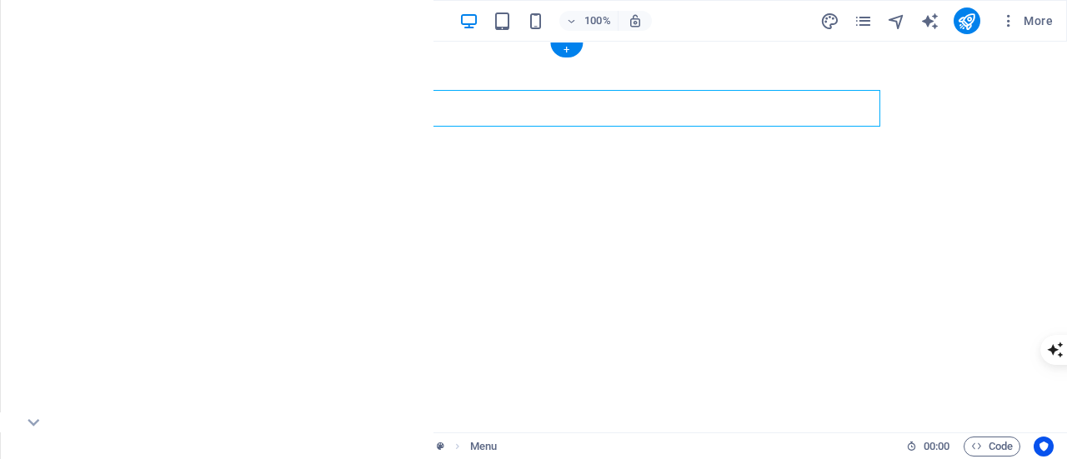
select select "px"
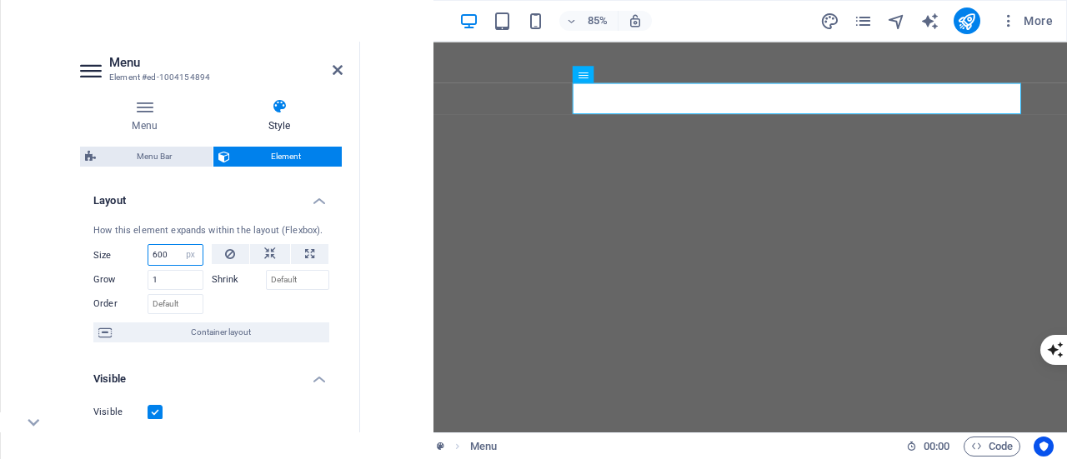
drag, startPoint x: 176, startPoint y: 256, endPoint x: 95, endPoint y: 238, distance: 82.8
click at [95, 238] on div "How this element expands within the layout (Flexbox). Size 600 Default auto px …" at bounding box center [211, 284] width 263 height 146
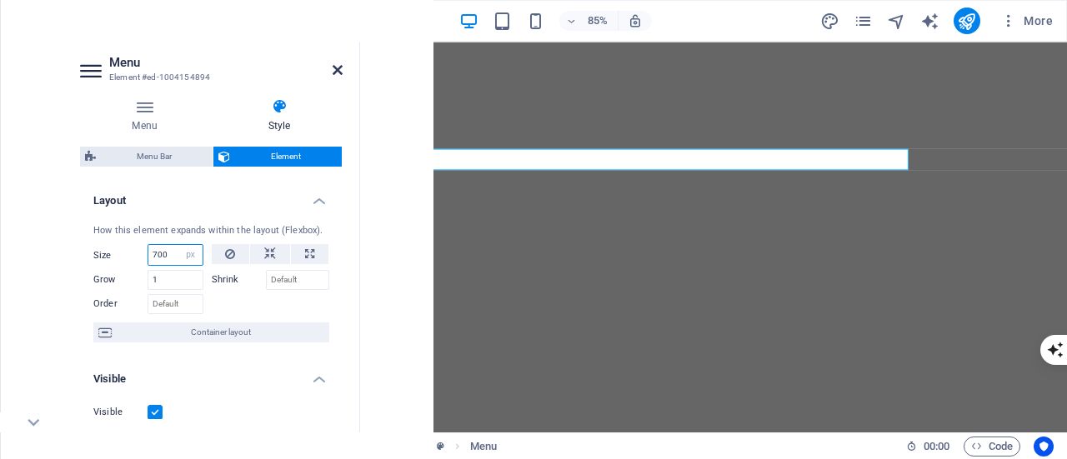
type input "700"
click at [334, 70] on icon at bounding box center [338, 69] width 10 height 13
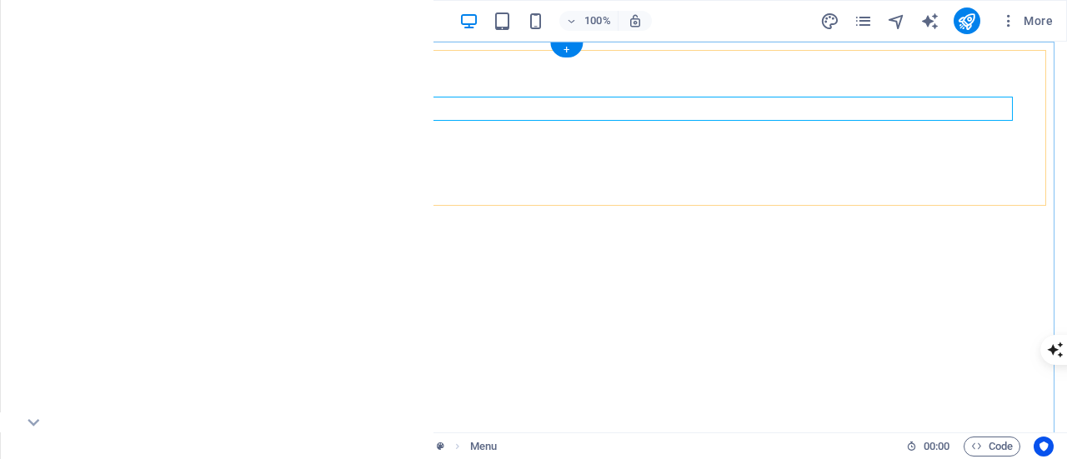
select select "px"
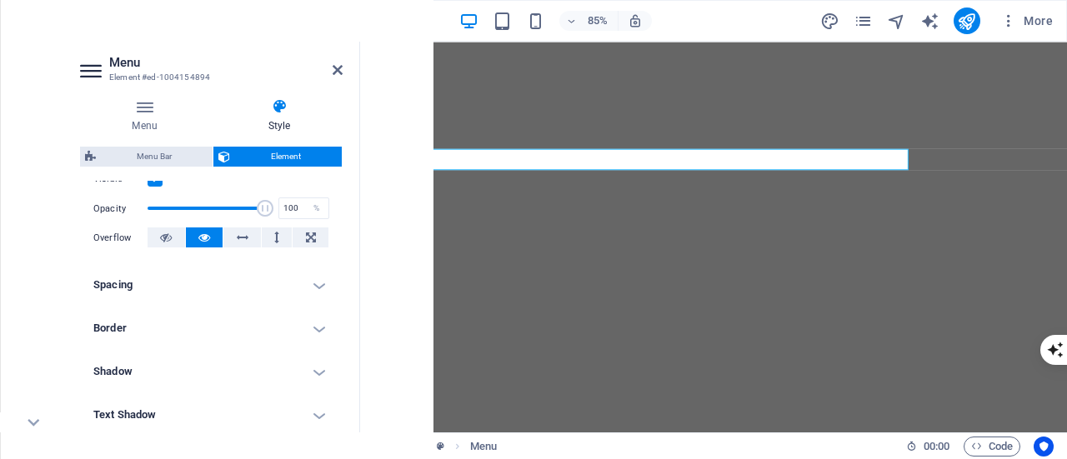
scroll to position [250, 0]
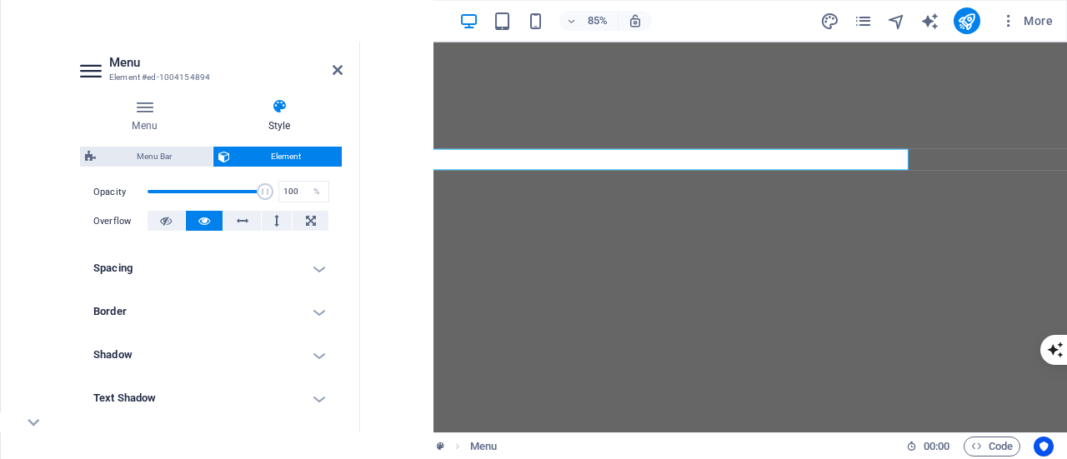
click at [228, 274] on h4 "Spacing" at bounding box center [211, 268] width 263 height 40
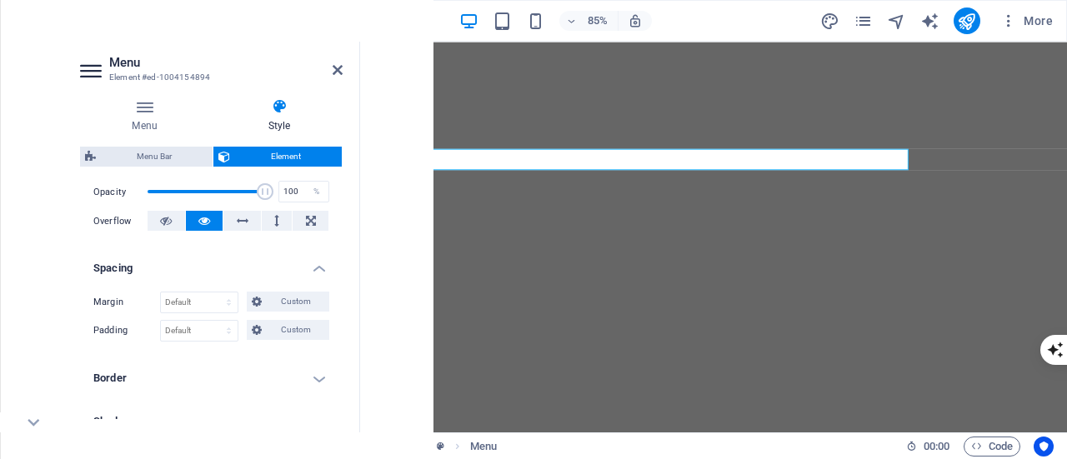
scroll to position [0, 0]
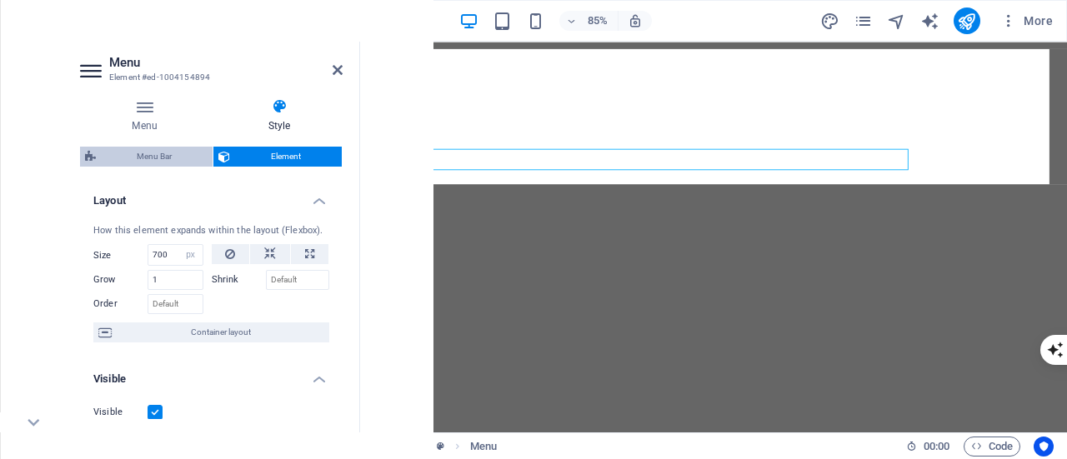
click at [183, 162] on span "Menu Bar" at bounding box center [154, 157] width 107 height 20
select select "rem"
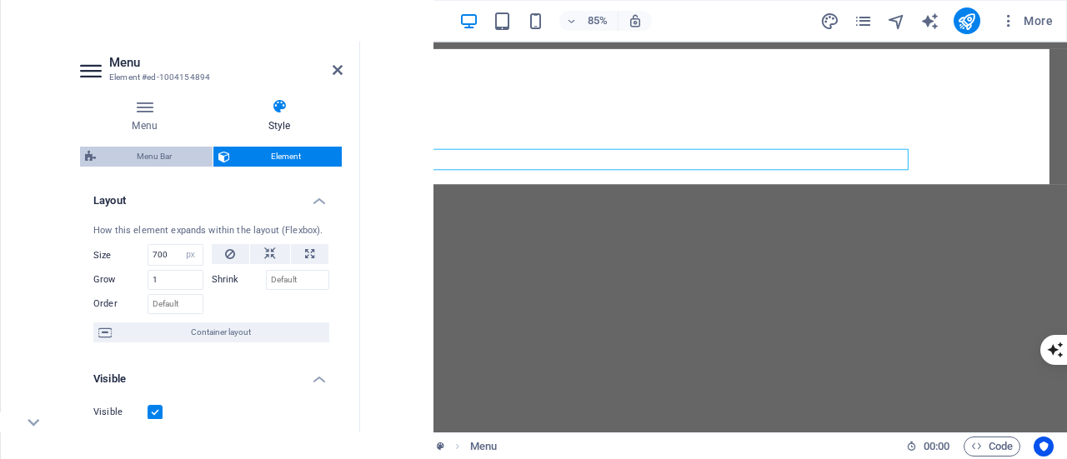
select select "sticky_menu"
select select "px"
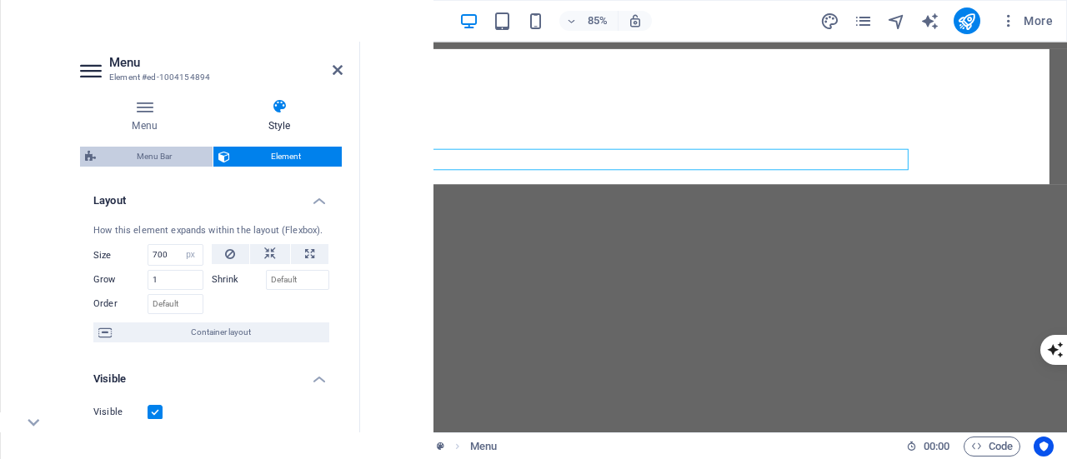
select select "hover_border_bottom"
select select "px"
select select "rem"
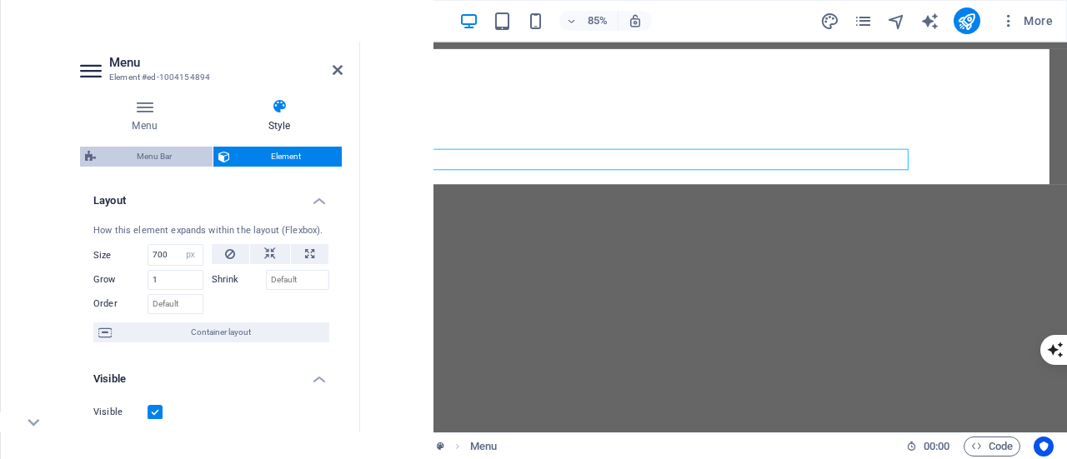
select select "rem"
select select "700"
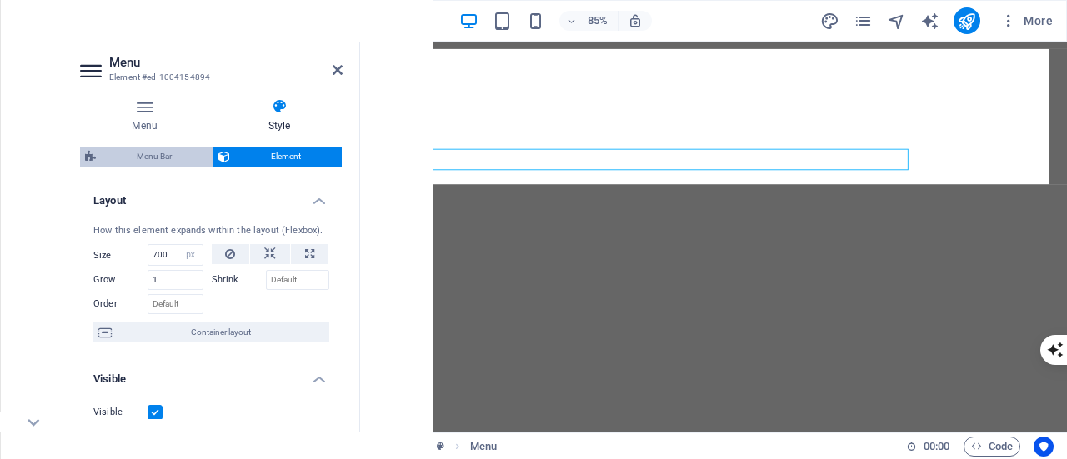
select select "px"
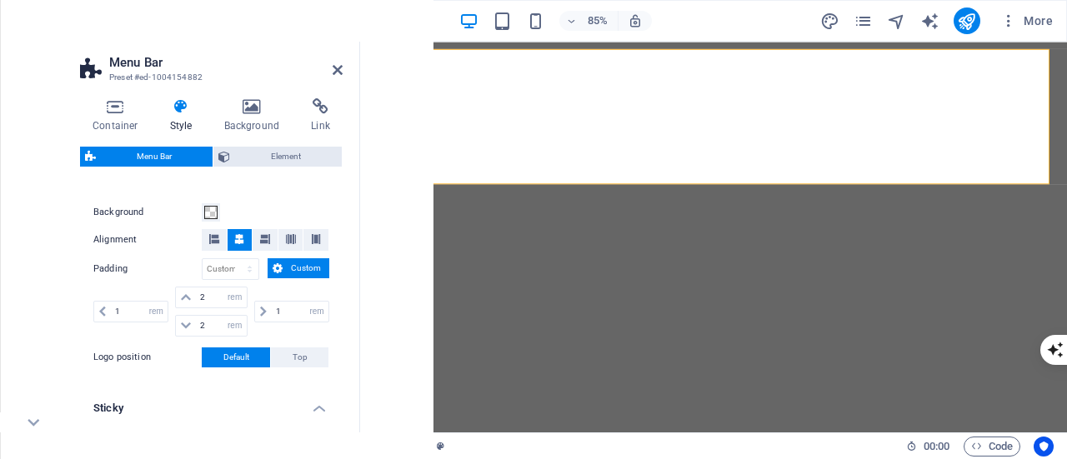
scroll to position [334, 0]
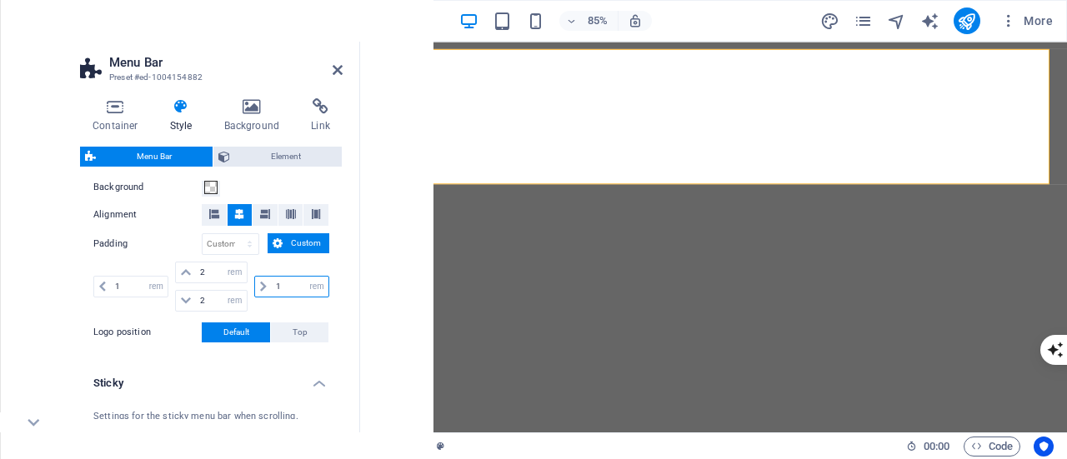
drag, startPoint x: 285, startPoint y: 284, endPoint x: 264, endPoint y: 279, distance: 22.3
click at [264, 279] on div "1 px rem % vh vw" at bounding box center [291, 287] width 75 height 22
type input "0"
drag, startPoint x: 133, startPoint y: 285, endPoint x: 92, endPoint y: 284, distance: 40.9
click at [92, 284] on div "Background Alignment Padding px rem % vh vw Custom Custom 1 px rem % vh vw 2 px…" at bounding box center [211, 260] width 269 height 199
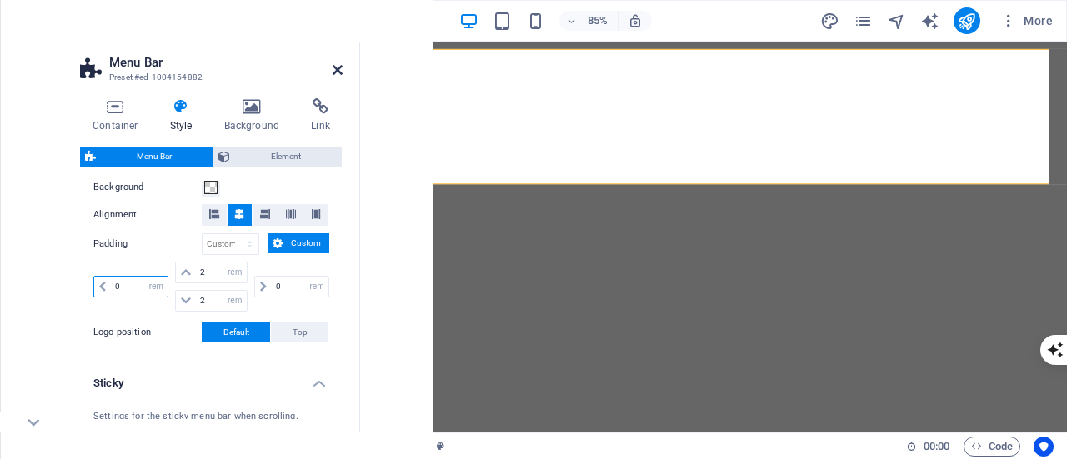
type input "0"
click at [341, 71] on icon at bounding box center [338, 69] width 10 height 13
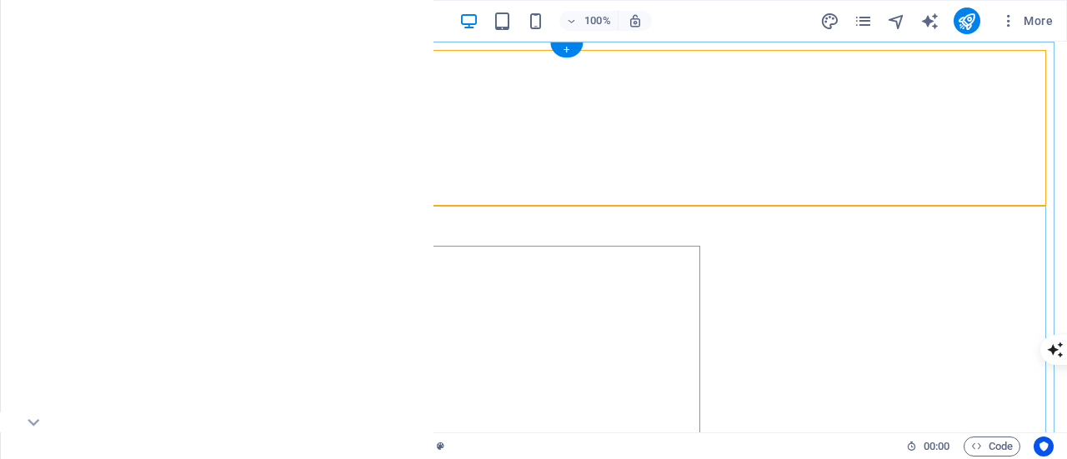
drag, startPoint x: 651, startPoint y: 349, endPoint x: 409, endPoint y: 403, distance: 247.8
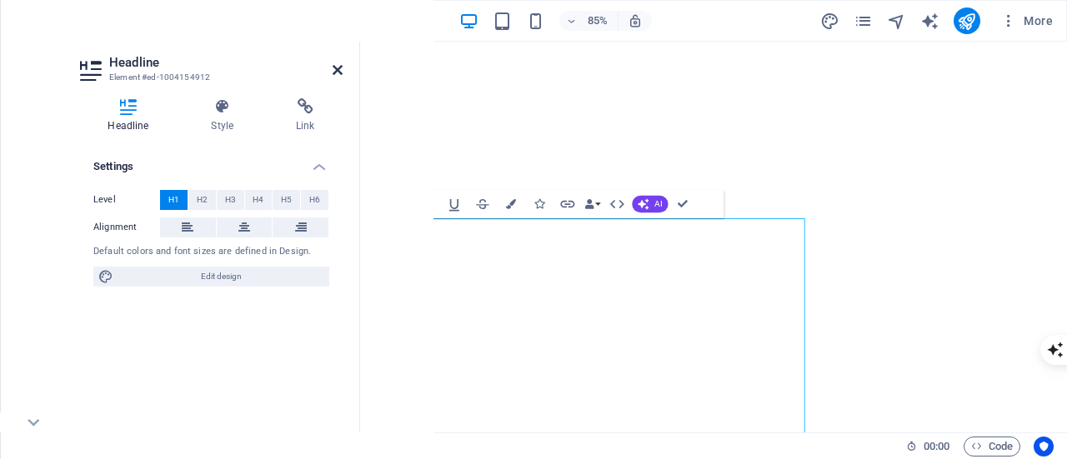
click at [340, 68] on icon at bounding box center [338, 69] width 10 height 13
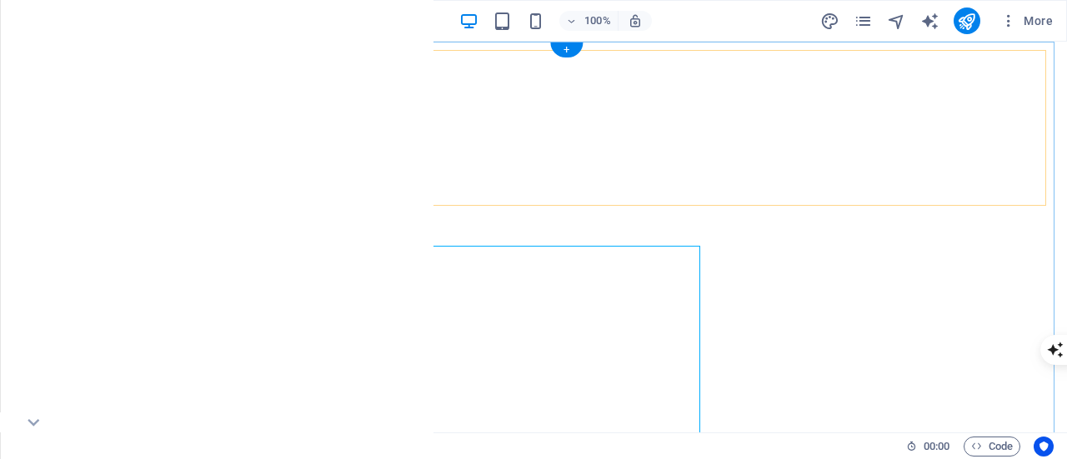
scroll to position [0, 0]
select select "px"
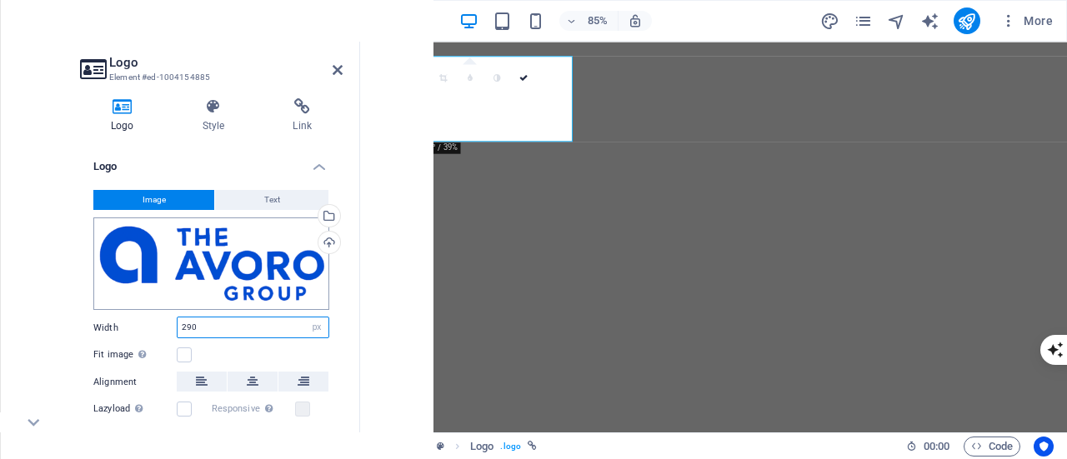
drag, startPoint x: 213, startPoint y: 329, endPoint x: 153, endPoint y: 300, distance: 66.4
click at [153, 300] on div "Image Text Drag files here, click to choose files or select files from Files or…" at bounding box center [211, 332] width 263 height 310
type input "250"
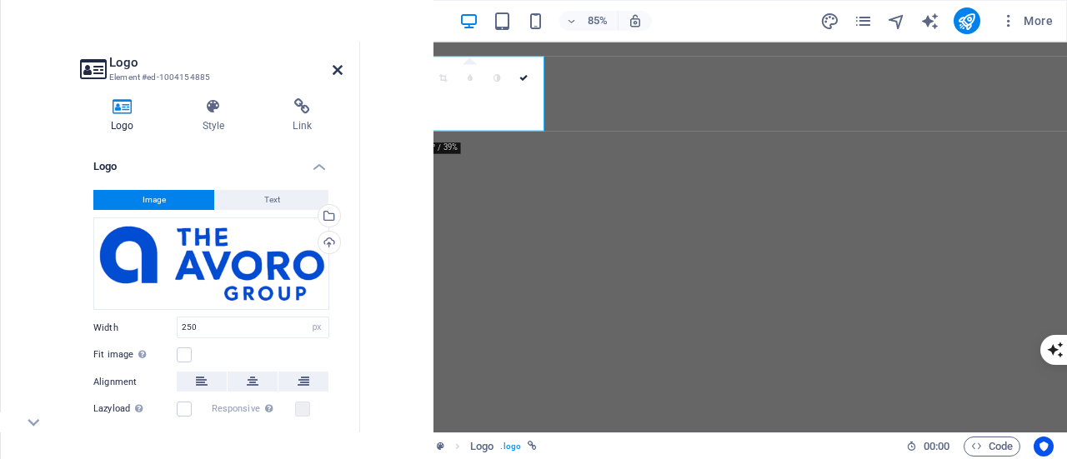
click at [337, 65] on icon at bounding box center [338, 69] width 10 height 13
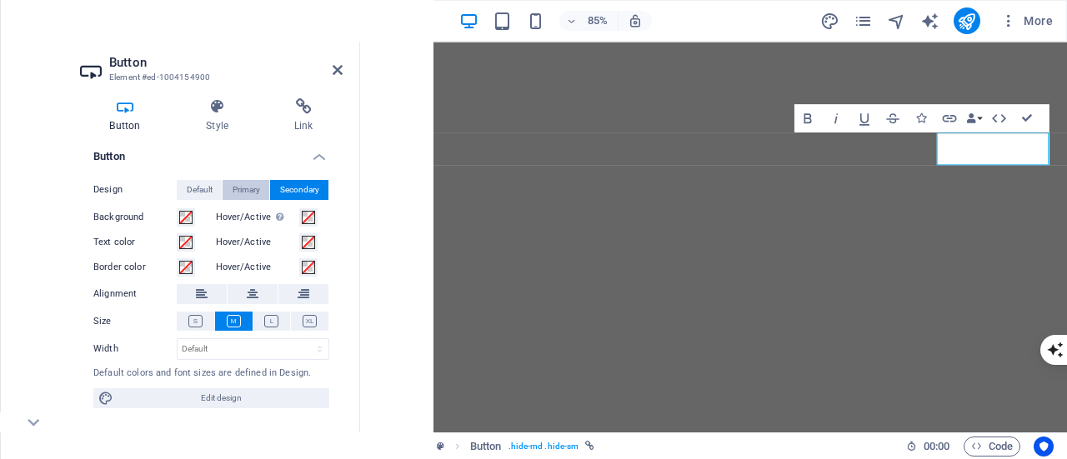
scroll to position [13, 0]
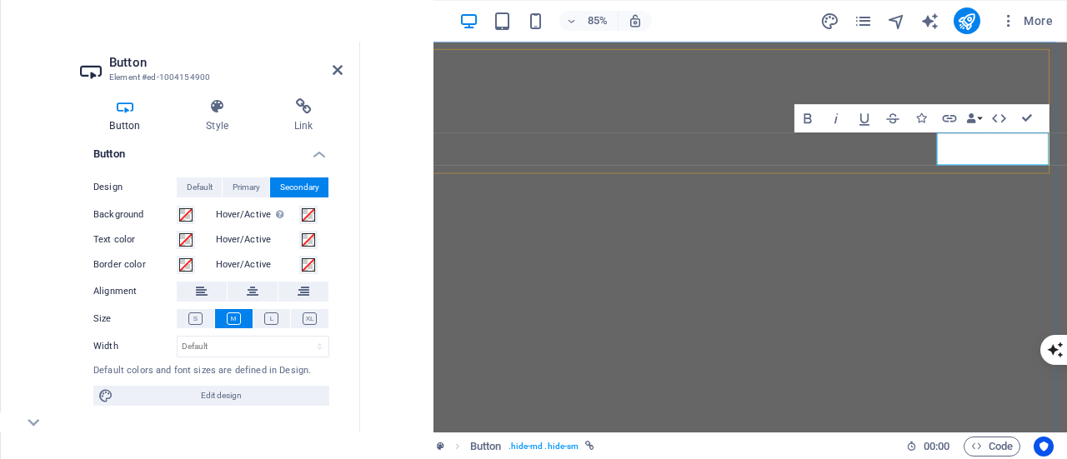
click at [334, 72] on icon at bounding box center [338, 69] width 10 height 13
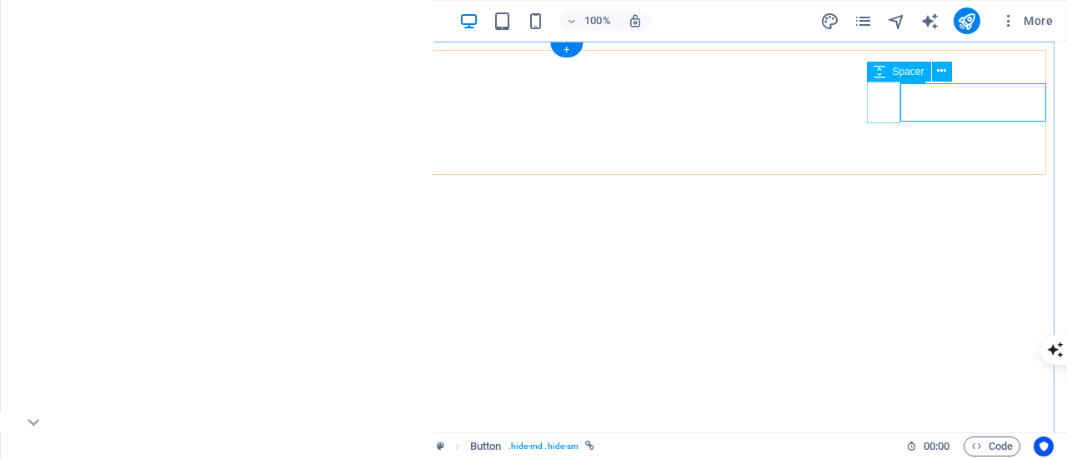
click at [914, 70] on span "Spacer" at bounding box center [908, 72] width 32 height 10
select select "px"
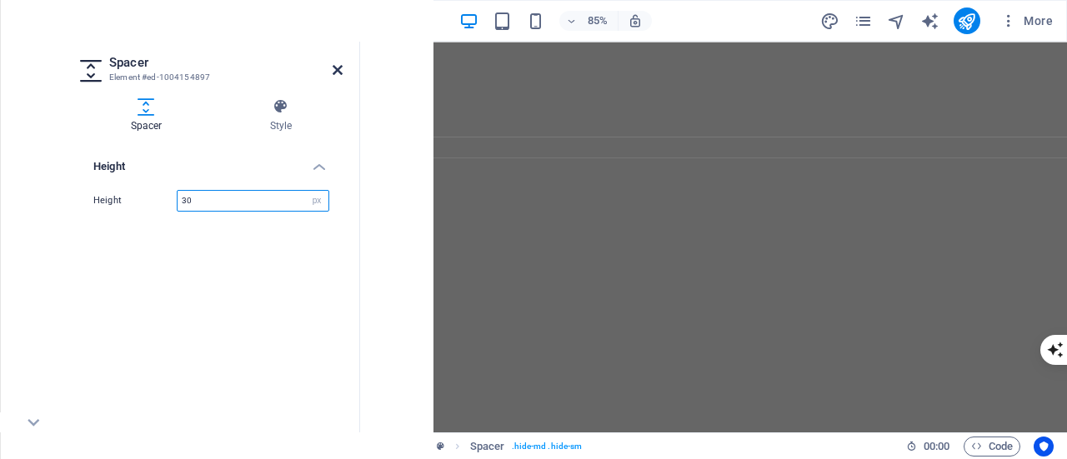
type input "30"
click at [334, 69] on icon at bounding box center [338, 69] width 10 height 13
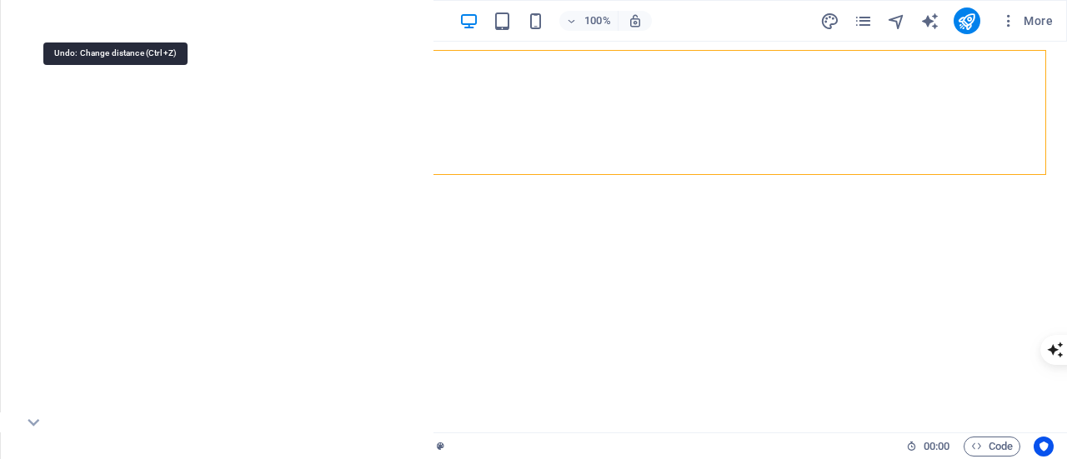
click at [112, 16] on icon "undo" at bounding box center [114, 21] width 19 height 19
click at [111, 21] on icon "undo" at bounding box center [114, 21] width 19 height 19
click at [118, 23] on icon "undo" at bounding box center [114, 21] width 19 height 19
click at [148, 21] on icon "redo" at bounding box center [147, 21] width 19 height 19
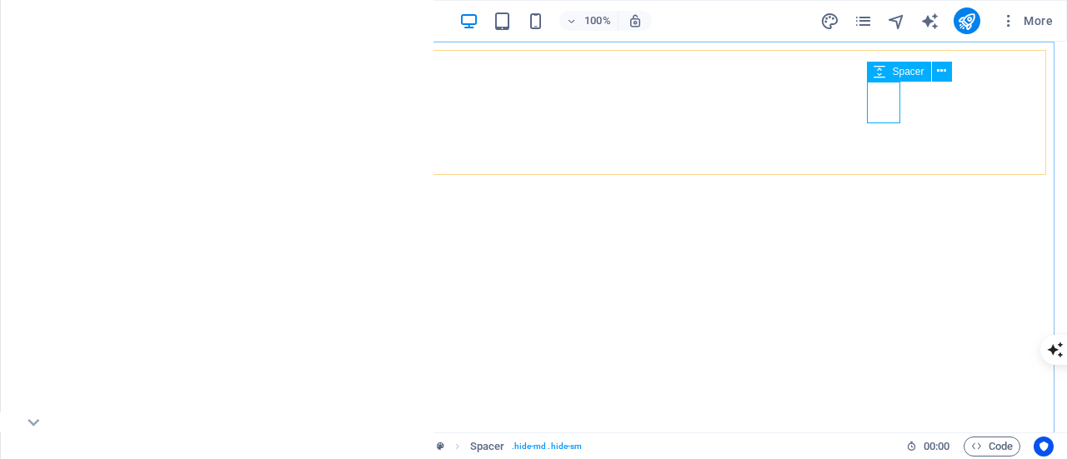
click at [899, 73] on span "Spacer" at bounding box center [908, 72] width 32 height 10
select select "px"
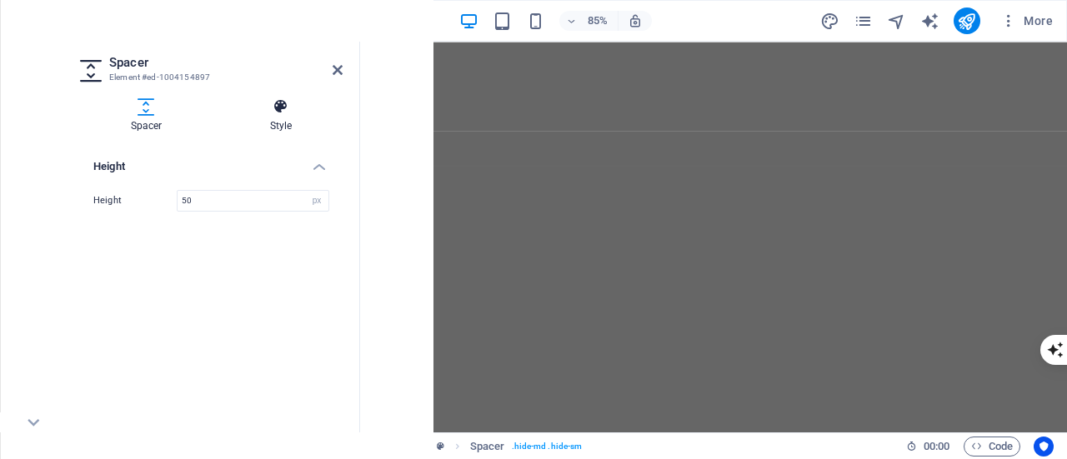
click at [274, 115] on h4 "Style" at bounding box center [280, 115] width 123 height 35
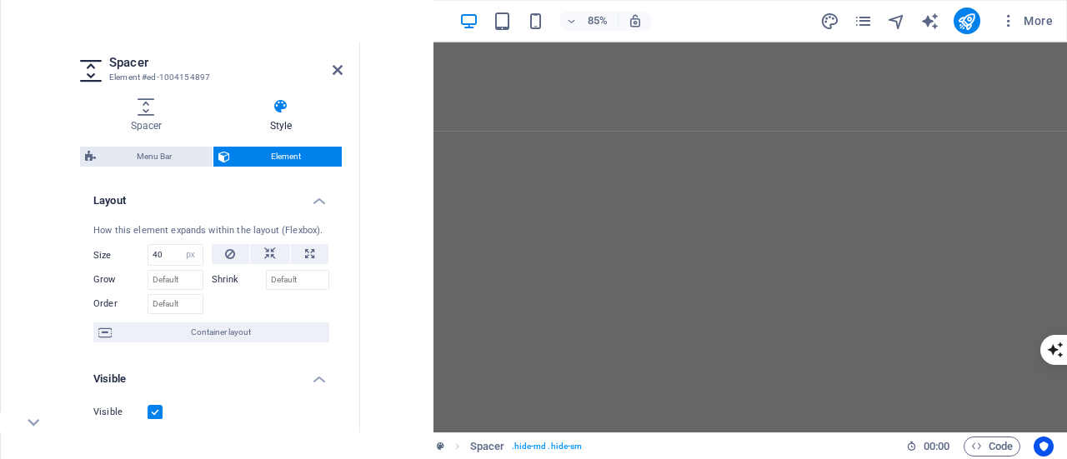
click at [143, 97] on div "Spacer Style Height Height 50 px rem vh vw Menu Bar Element Layout How this ele…" at bounding box center [211, 259] width 289 height 348
click at [152, 118] on h4 "Spacer" at bounding box center [149, 115] width 139 height 35
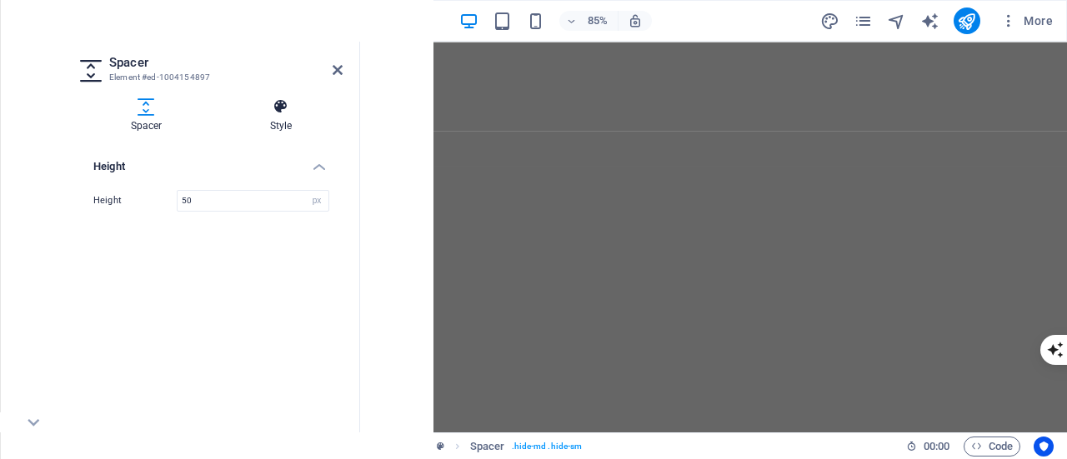
click at [290, 116] on h4 "Style" at bounding box center [280, 115] width 123 height 35
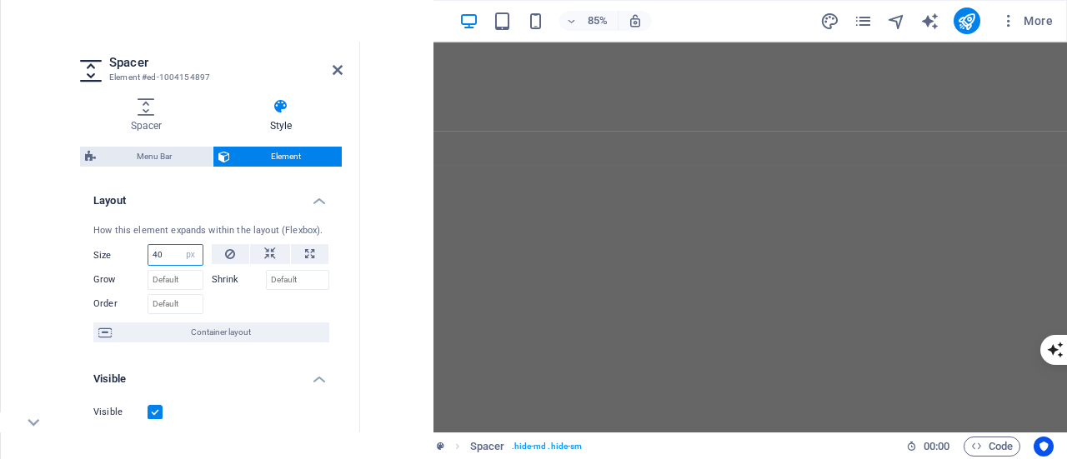
drag, startPoint x: 170, startPoint y: 253, endPoint x: 123, endPoint y: 248, distance: 47.8
click at [123, 248] on div "Size 40 Default auto px % 1/1 1/2 1/3 1/4 1/5 1/6 1/7 1/8 1/9 1/10" at bounding box center [148, 255] width 110 height 22
type input "25"
click at [334, 68] on icon at bounding box center [338, 69] width 10 height 13
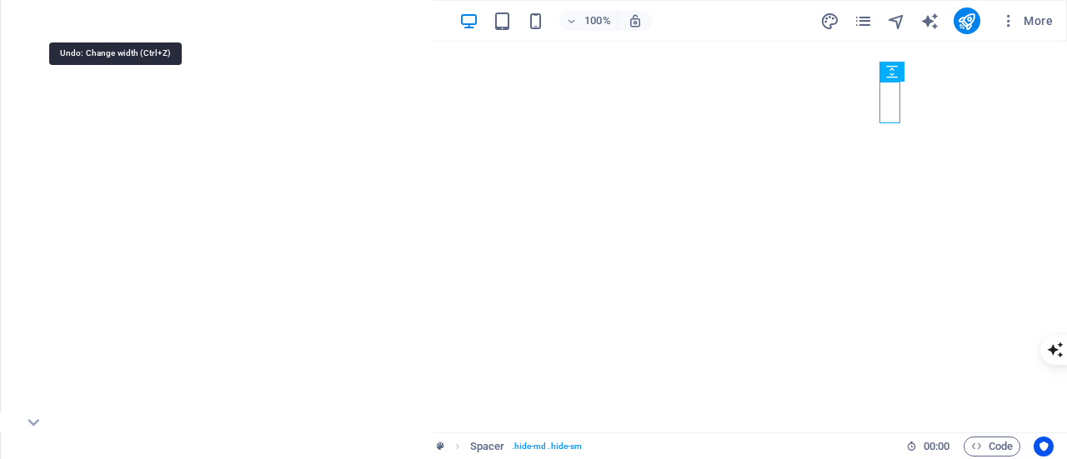
click at [122, 17] on icon "undo" at bounding box center [114, 21] width 19 height 19
click at [148, 17] on icon "redo" at bounding box center [147, 21] width 19 height 19
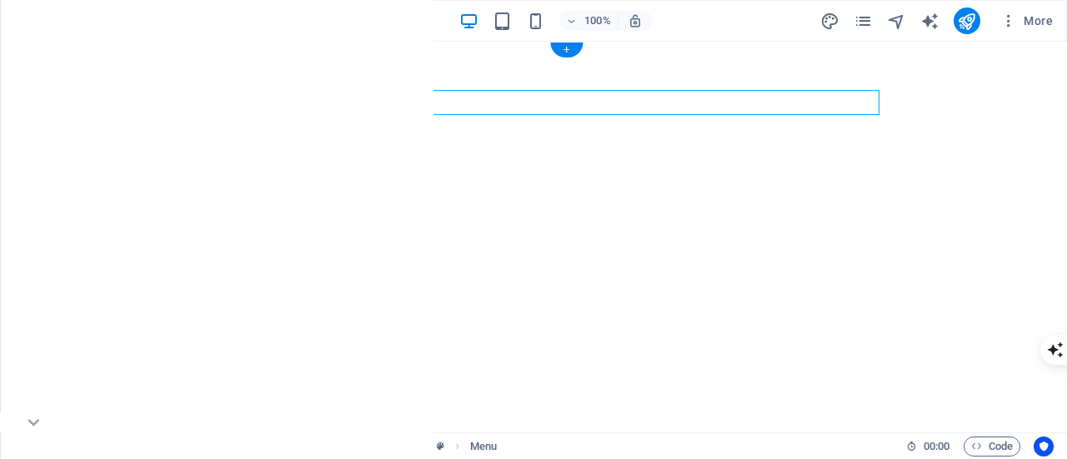
select select "px"
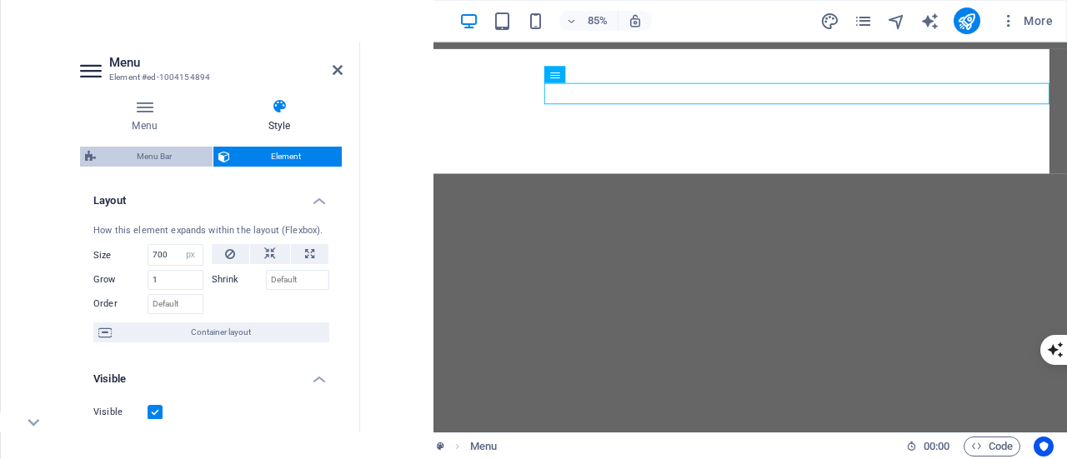
click at [173, 160] on span "Menu Bar" at bounding box center [154, 157] width 107 height 20
select select "rem"
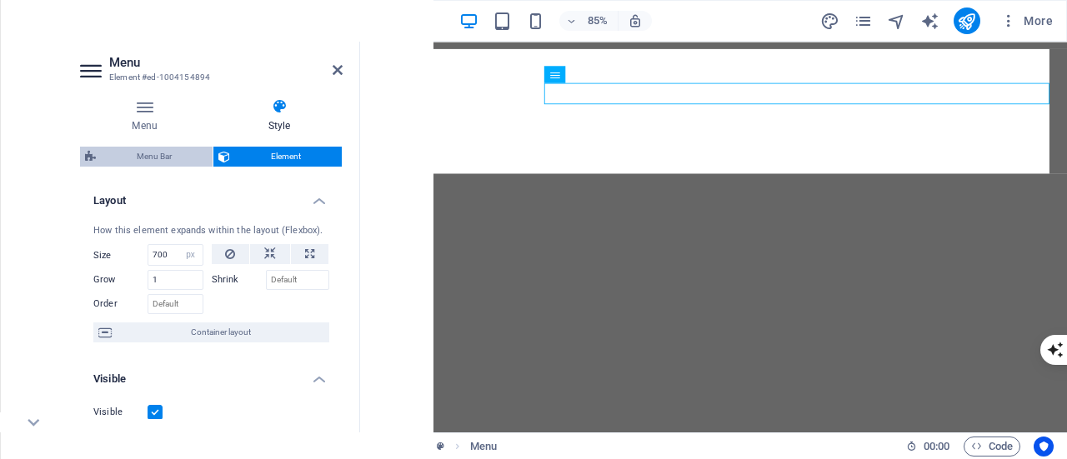
select select "sticky_menu"
select select "px"
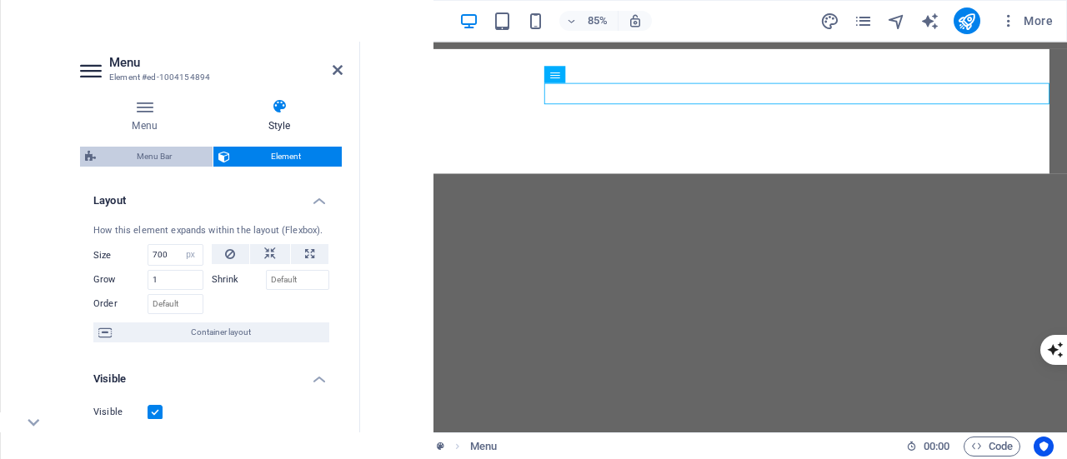
select select "hover_border_bottom"
select select "px"
select select "rem"
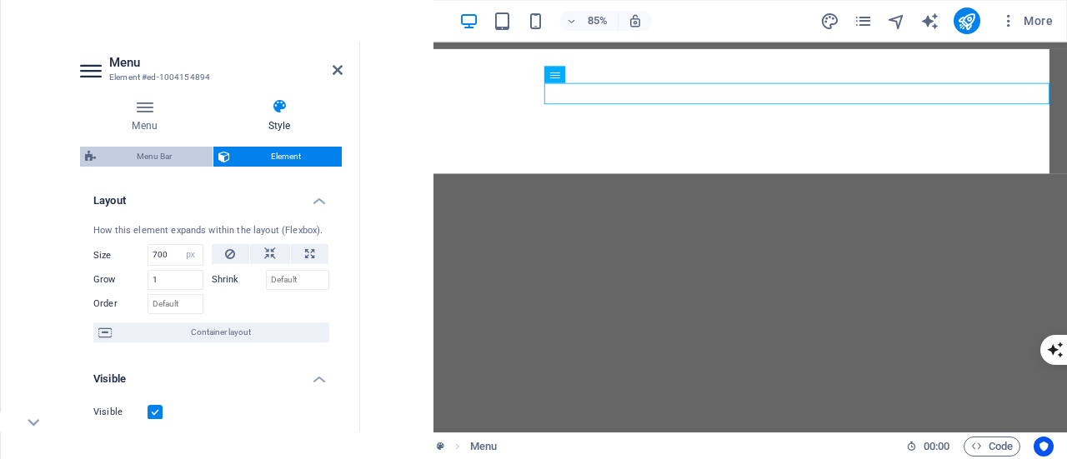
select select "rem"
select select "700"
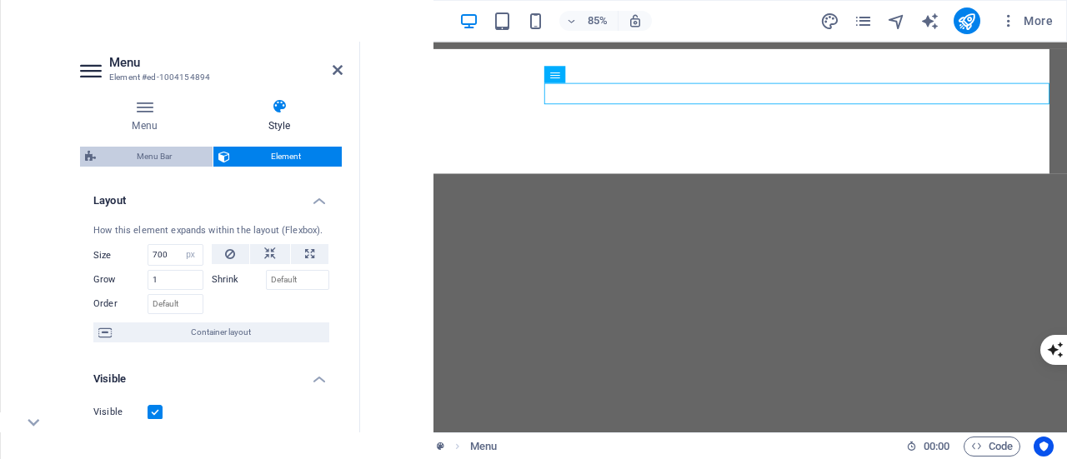
select select "px"
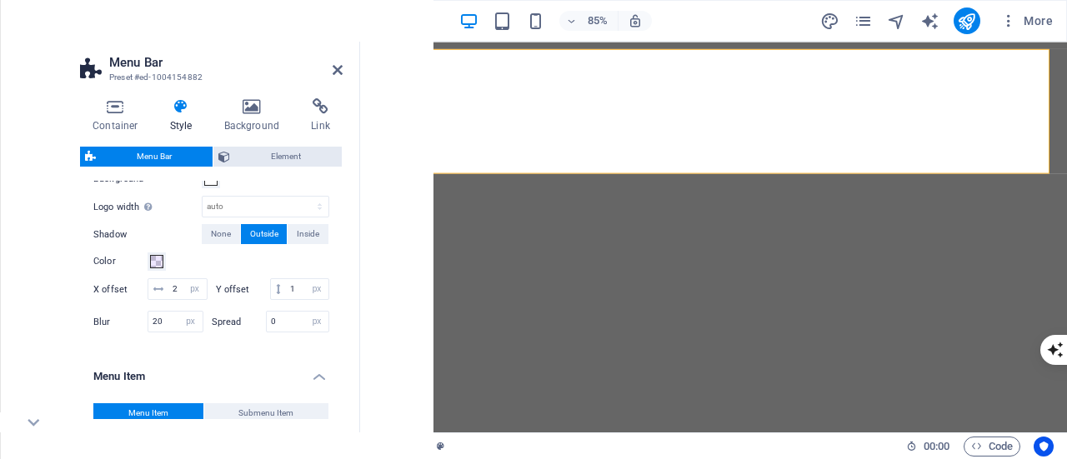
scroll to position [667, 0]
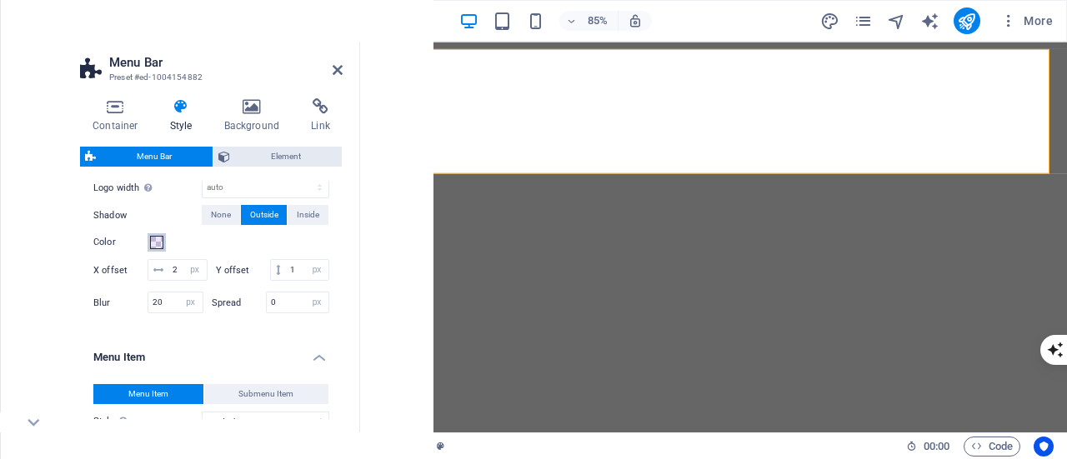
click at [158, 242] on span at bounding box center [156, 242] width 13 height 13
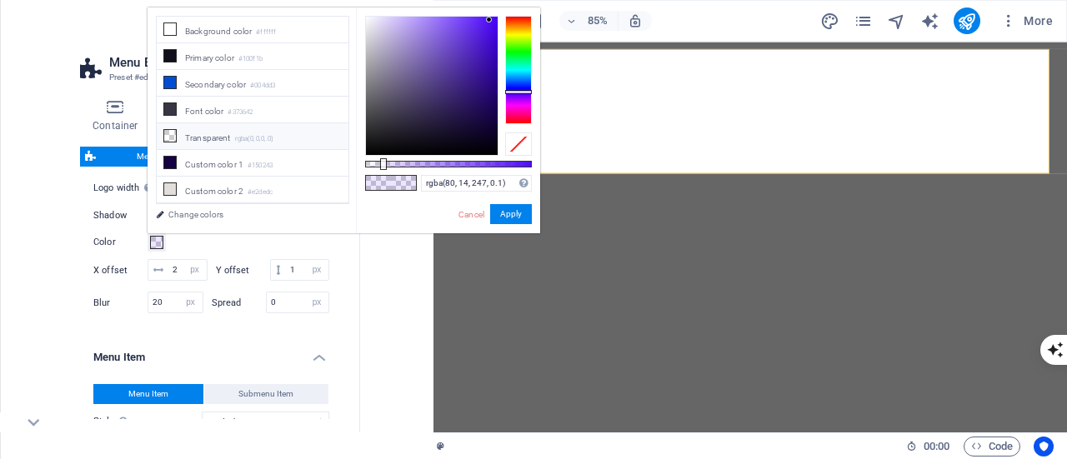
scroll to position [76, 0]
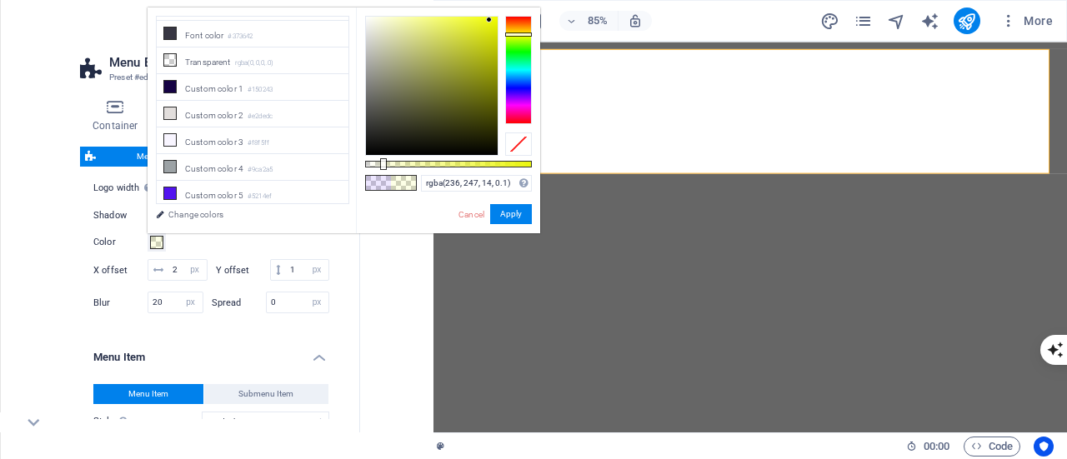
click at [517, 34] on div at bounding box center [518, 70] width 27 height 108
drag, startPoint x: 490, startPoint y: 59, endPoint x: 437, endPoint y: 80, distance: 57.3
click at [437, 80] on div at bounding box center [432, 86] width 132 height 138
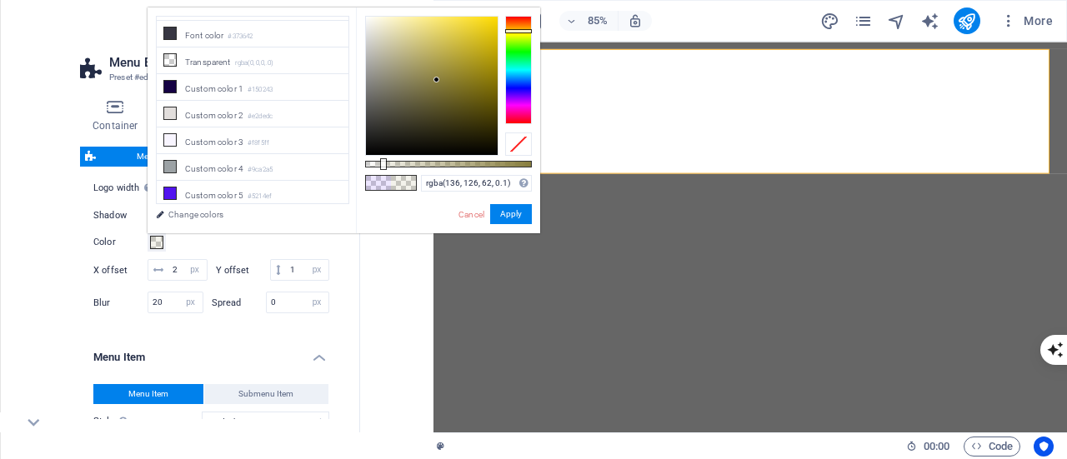
click at [511, 31] on div at bounding box center [518, 31] width 27 height 4
drag, startPoint x: 474, startPoint y: 73, endPoint x: 495, endPoint y: 65, distance: 22.9
click at [495, 65] on div at bounding box center [432, 86] width 132 height 138
click at [518, 214] on button "Apply" at bounding box center [511, 214] width 42 height 20
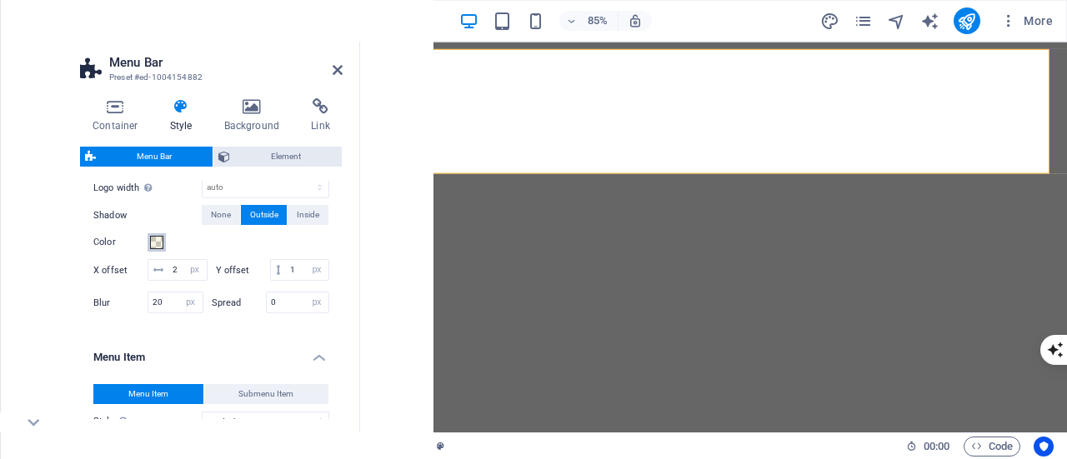
click at [153, 243] on span at bounding box center [156, 242] width 13 height 13
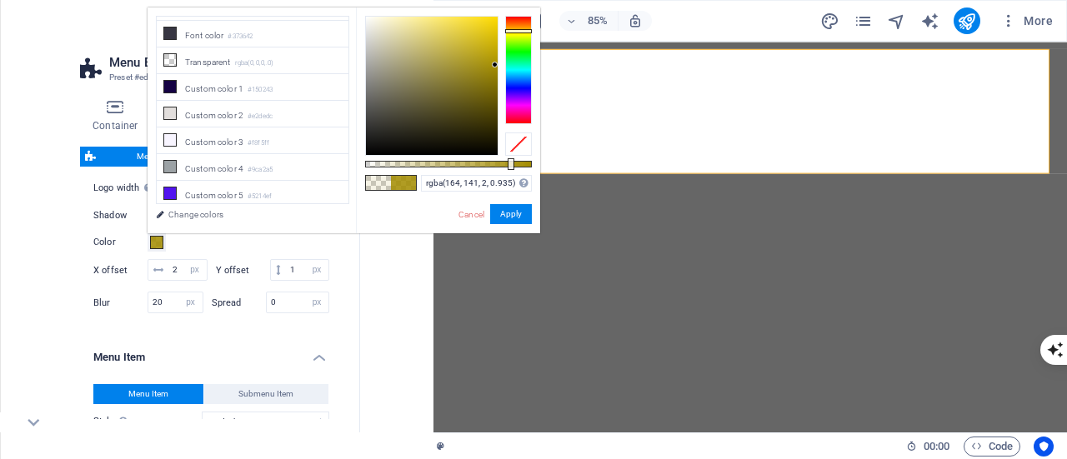
type input "#a48d02"
drag, startPoint x: 384, startPoint y: 163, endPoint x: 590, endPoint y: 163, distance: 206.8
click at [590, 163] on body "[DOMAIN_NAME] Home Favorites Elements Columns Content Boxes Accordion Tables Fe…" at bounding box center [533, 229] width 1067 height 459
click at [521, 214] on button "Apply" at bounding box center [511, 214] width 42 height 20
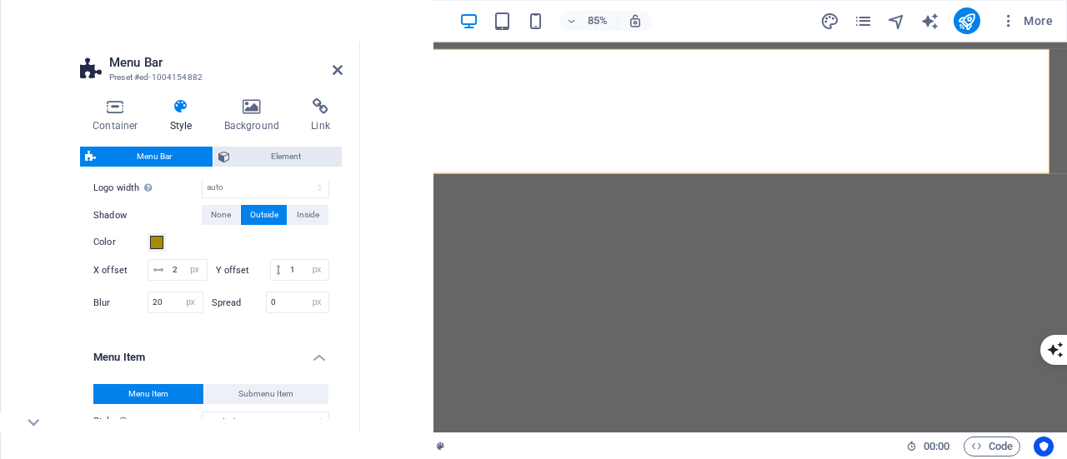
scroll to position [500, 0]
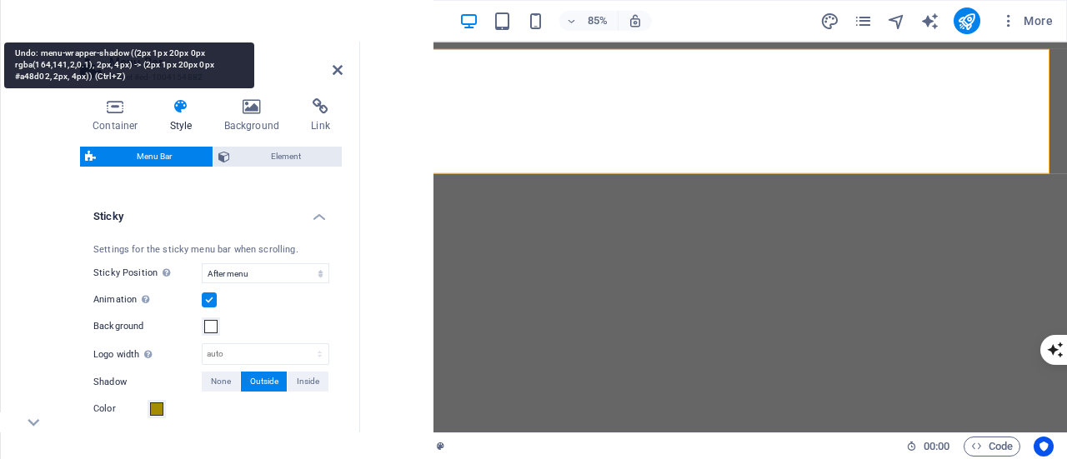
click at [110, 16] on icon "undo" at bounding box center [114, 21] width 19 height 19
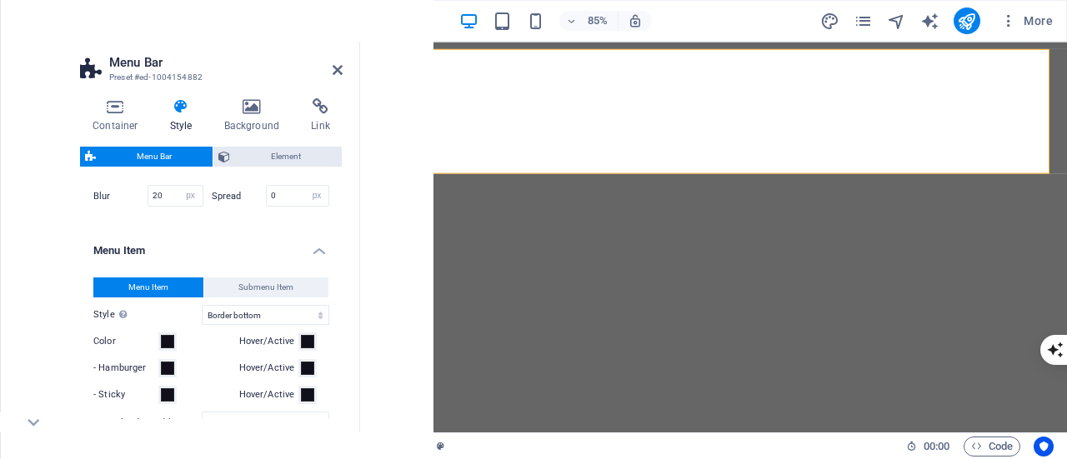
scroll to position [834, 0]
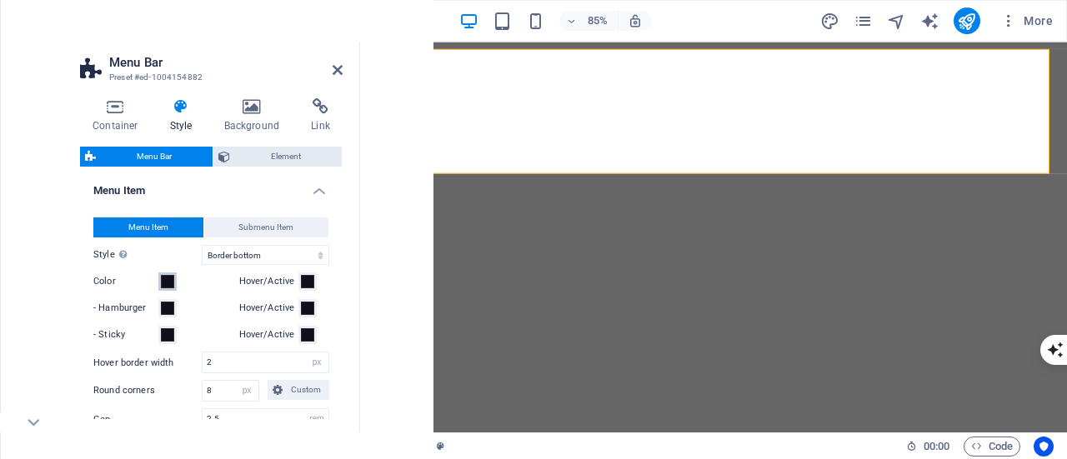
click at [164, 289] on span at bounding box center [167, 281] width 13 height 13
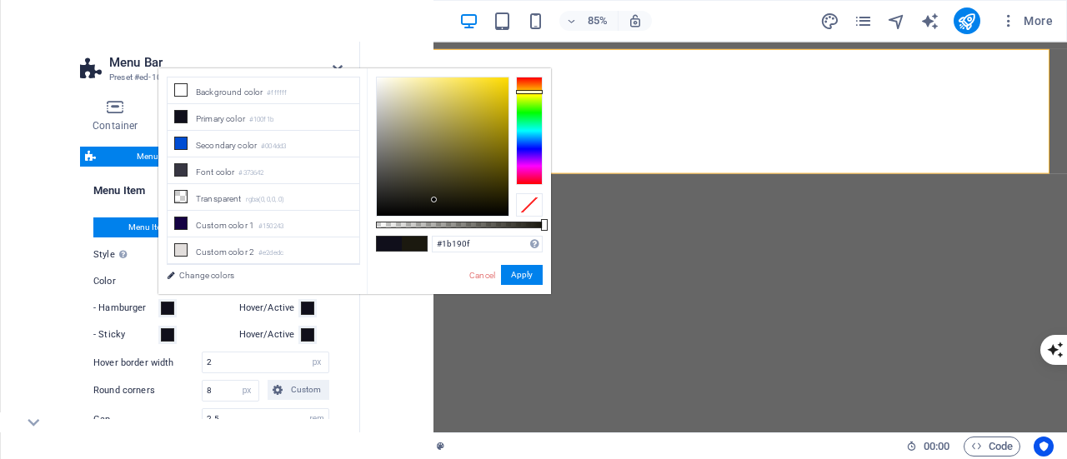
drag, startPoint x: 531, startPoint y: 100, endPoint x: 534, endPoint y: 92, distance: 8.7
click at [534, 92] on div at bounding box center [529, 131] width 27 height 108
type input "#f4d200"
drag, startPoint x: 488, startPoint y: 153, endPoint x: 508, endPoint y: 83, distance: 72.8
click at [508, 83] on div at bounding box center [443, 147] width 132 height 138
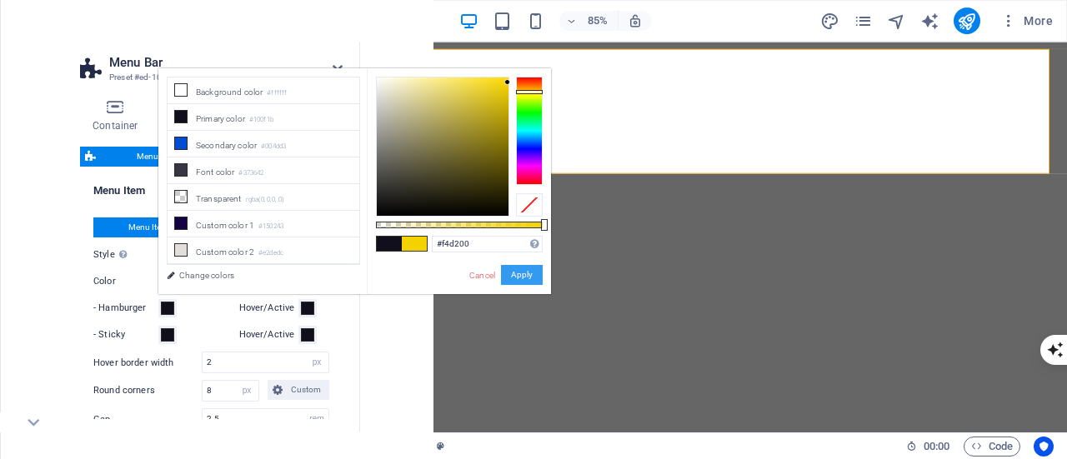
click at [532, 269] on button "Apply" at bounding box center [522, 275] width 42 height 20
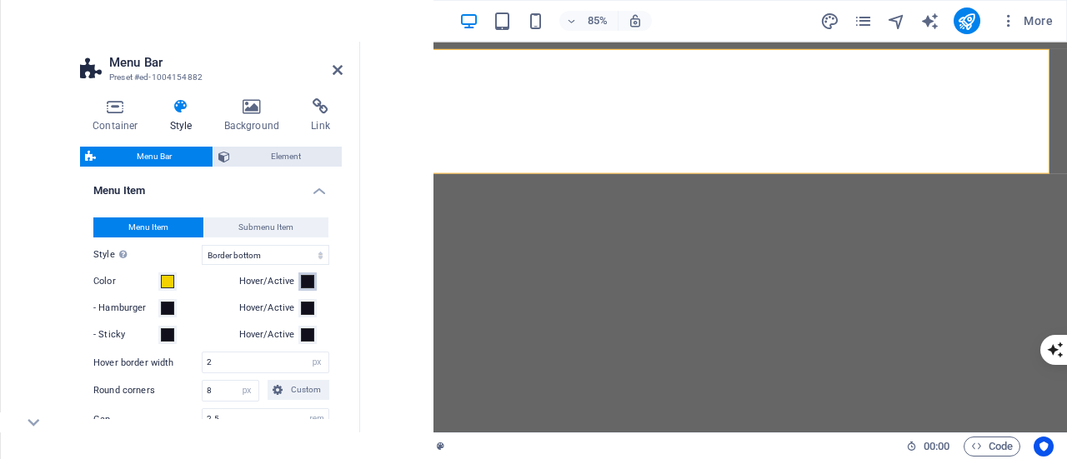
click at [308, 289] on span at bounding box center [307, 281] width 13 height 13
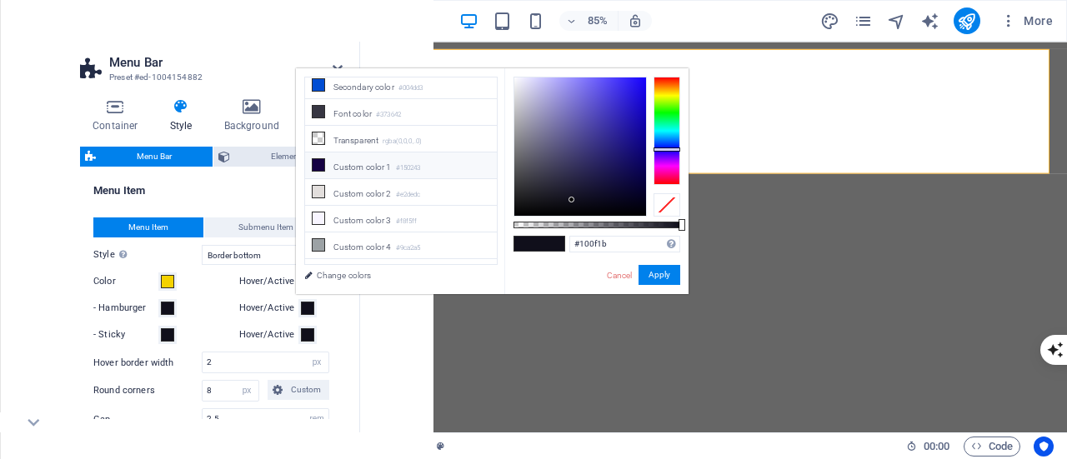
scroll to position [76, 0]
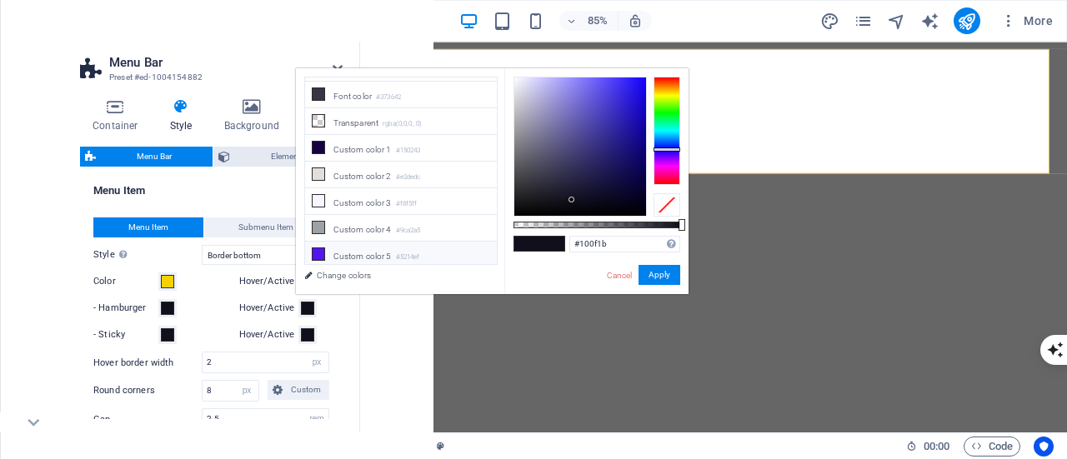
click at [389, 254] on li "Custom color 5 #5214ef" at bounding box center [401, 255] width 192 height 27
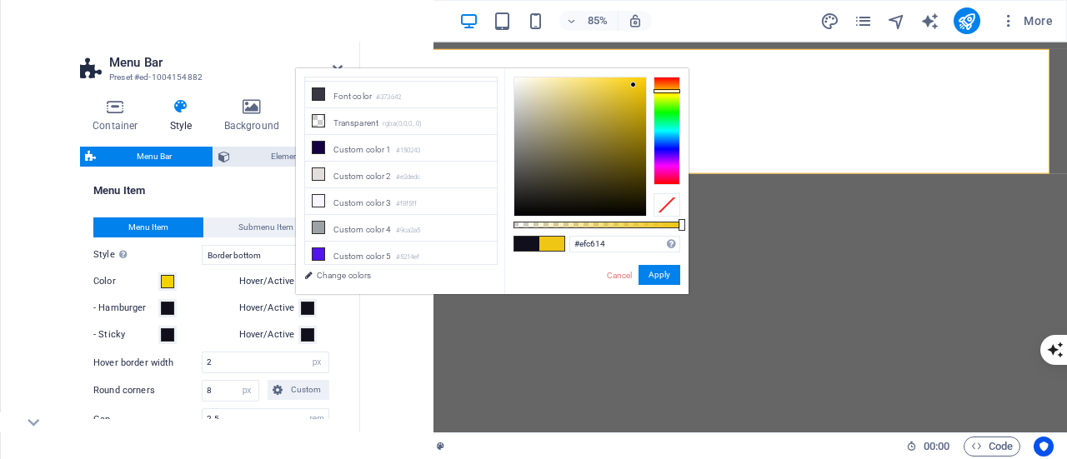
click at [670, 91] on div at bounding box center [667, 131] width 27 height 108
type input "#ddb816"
drag, startPoint x: 625, startPoint y: 148, endPoint x: 632, endPoint y: 95, distance: 53.0
click at [632, 95] on div at bounding box center [580, 147] width 132 height 138
click at [659, 267] on button "Apply" at bounding box center [660, 275] width 42 height 20
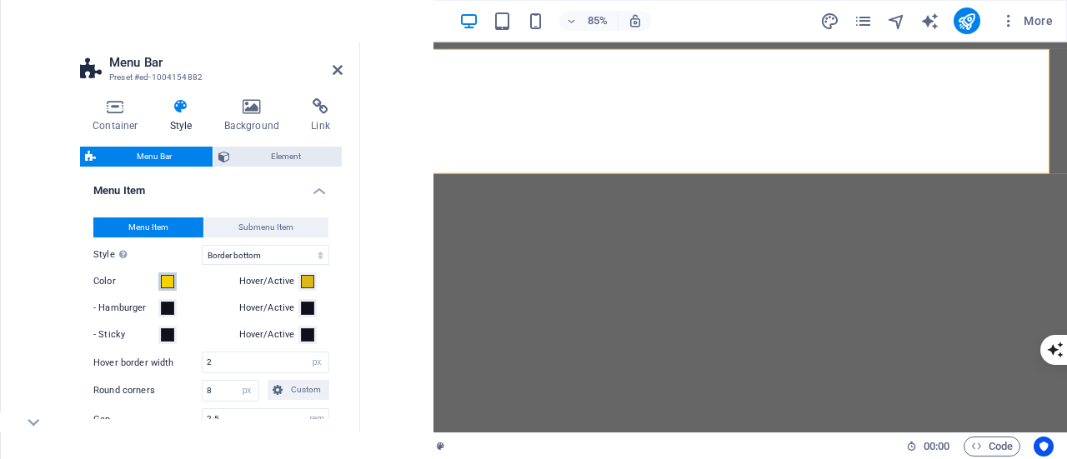
click at [169, 289] on span at bounding box center [167, 281] width 13 height 13
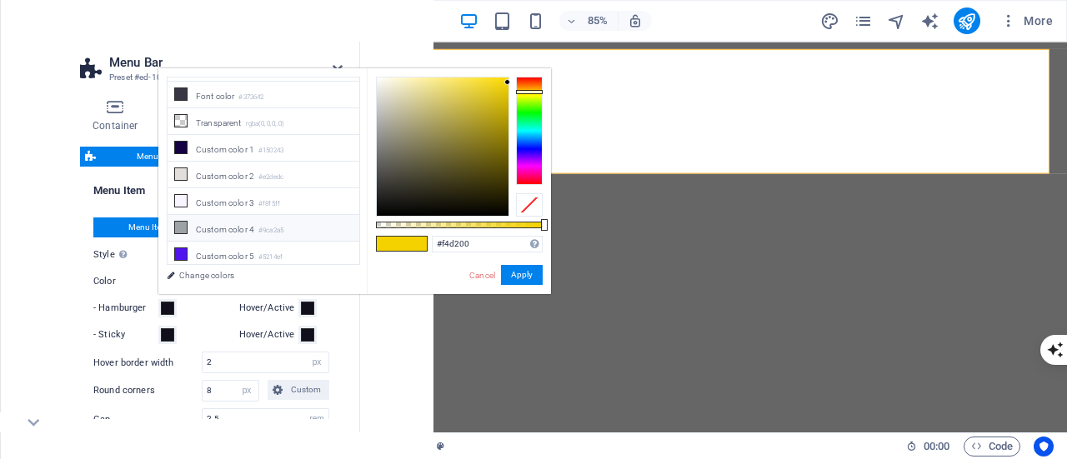
scroll to position [0, 0]
click at [473, 270] on link "Cancel" at bounding box center [482, 275] width 29 height 13
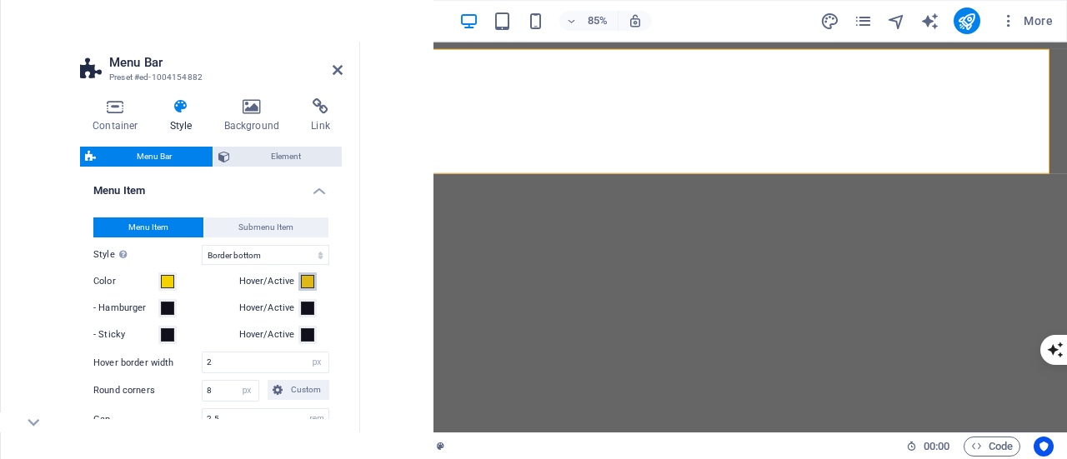
click at [302, 289] on span at bounding box center [307, 281] width 13 height 13
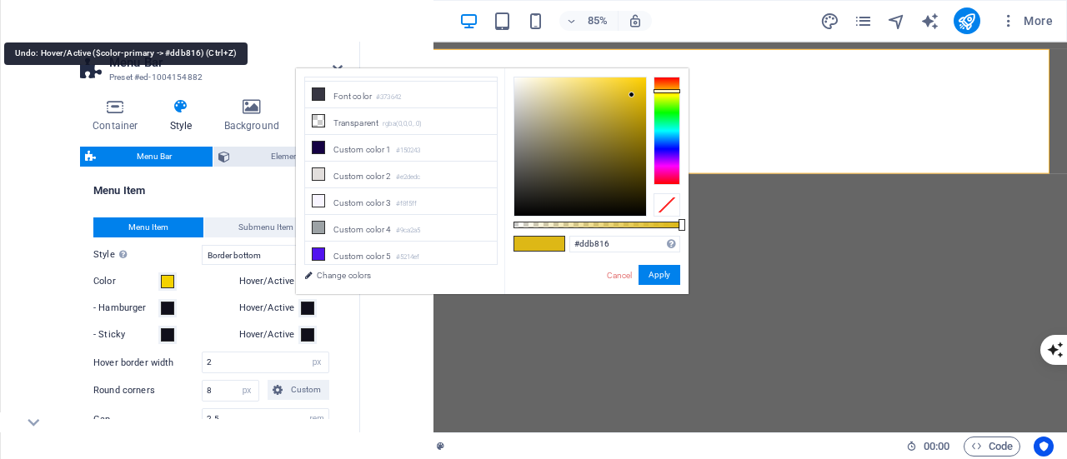
click at [109, 19] on icon "undo" at bounding box center [114, 21] width 19 height 19
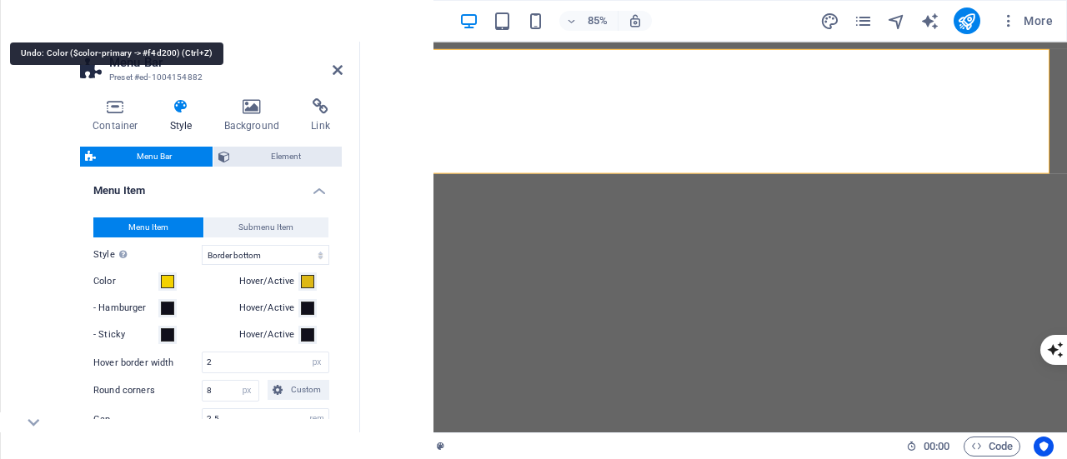
click at [109, 19] on icon "undo" at bounding box center [114, 21] width 19 height 19
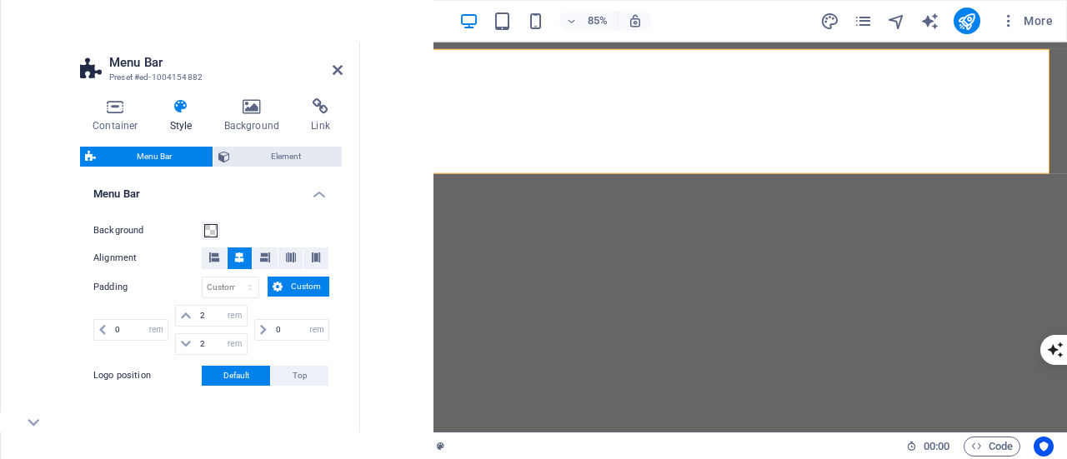
scroll to position [252, 0]
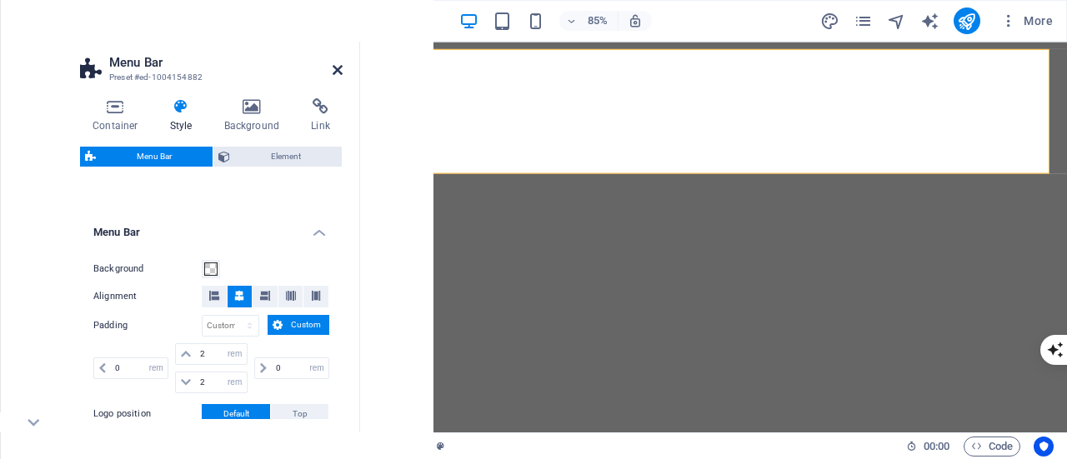
click at [336, 66] on icon at bounding box center [338, 69] width 10 height 13
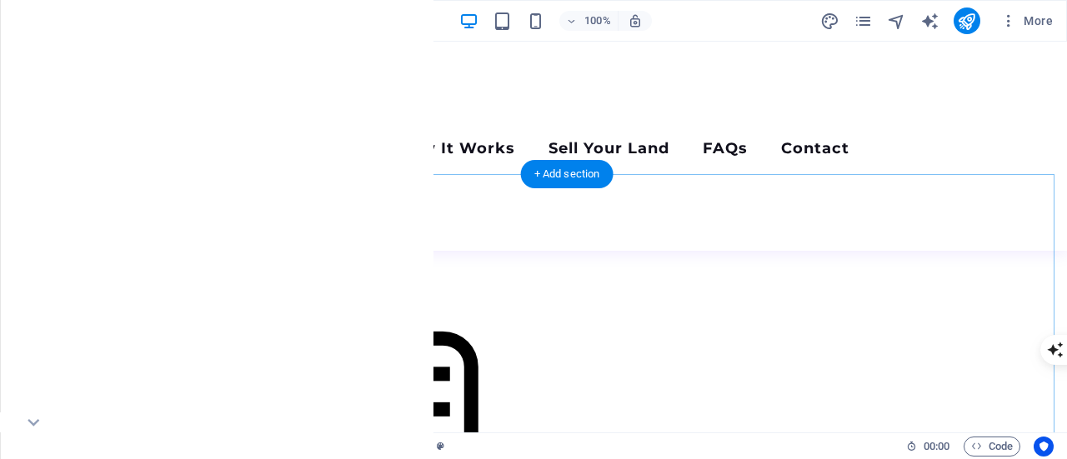
scroll to position [2085, 0]
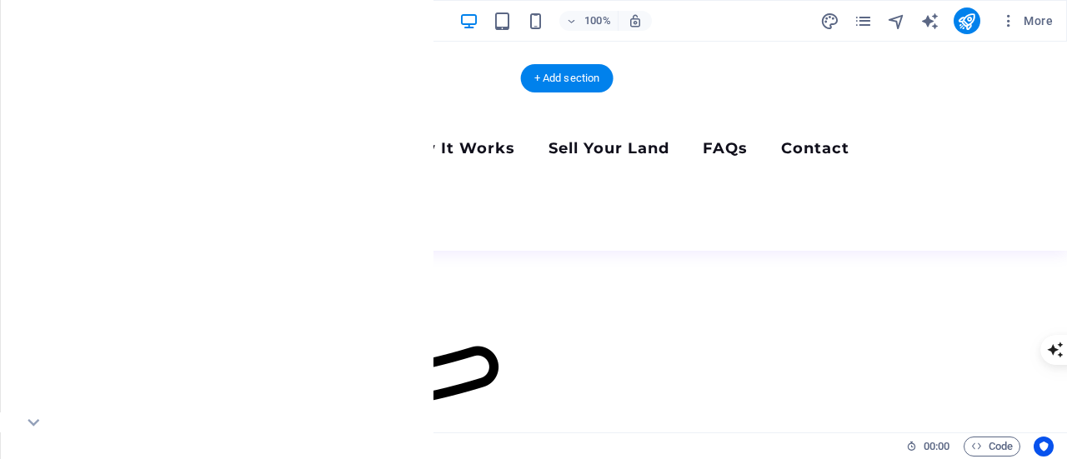
scroll to position [2585, 0]
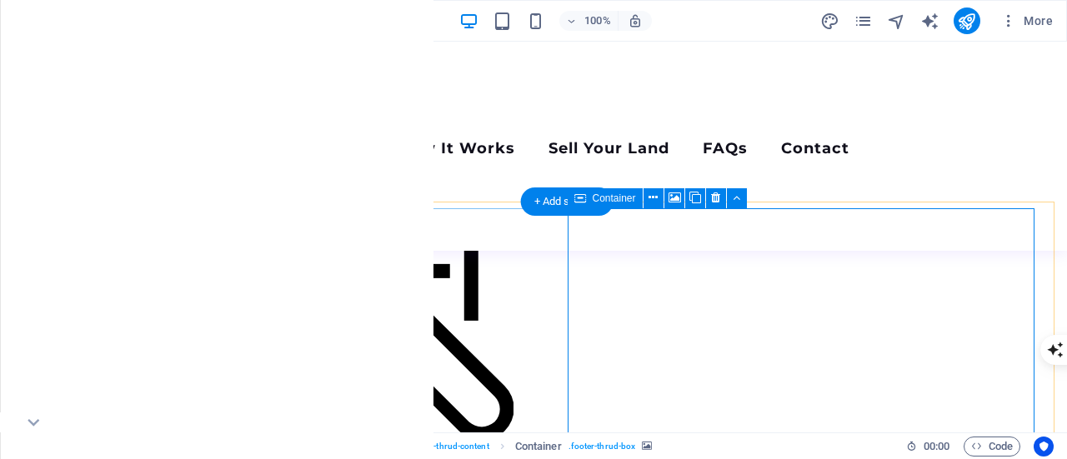
scroll to position [2335, 0]
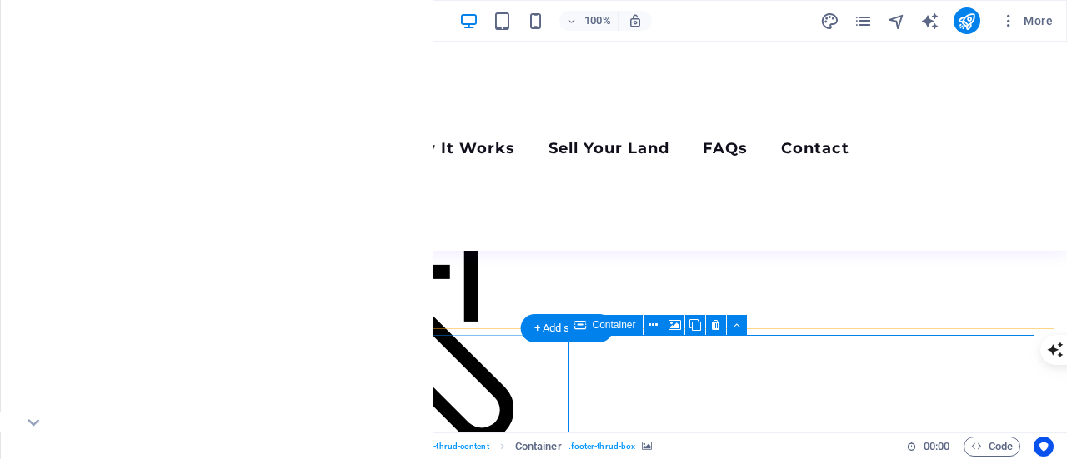
select select "px"
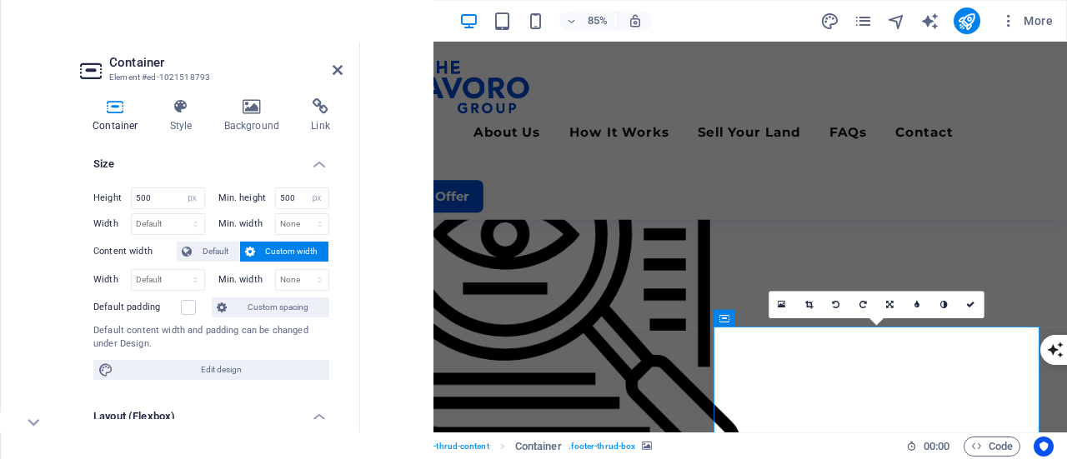
scroll to position [0, 0]
click at [248, 113] on icon at bounding box center [252, 106] width 81 height 17
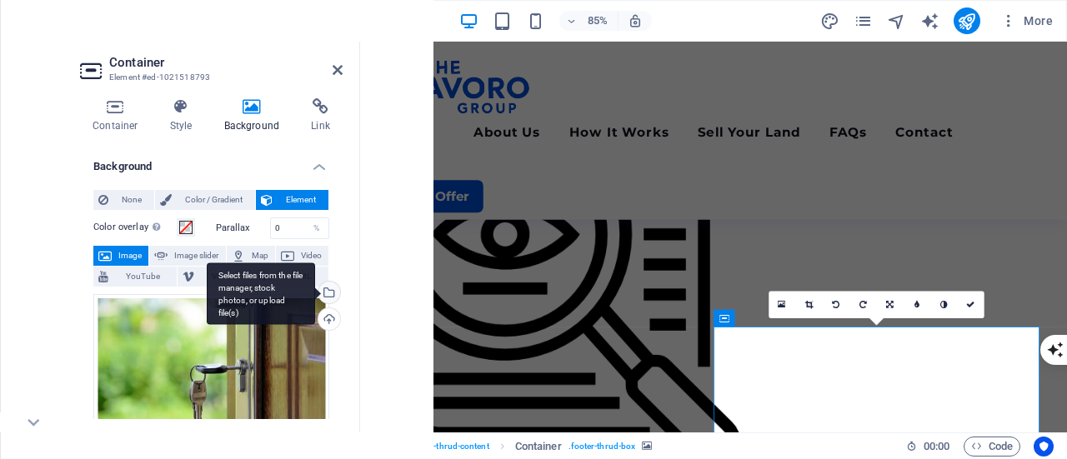
click at [326, 289] on div "Select files from the file manager, stock photos, or upload file(s)" at bounding box center [327, 294] width 25 height 25
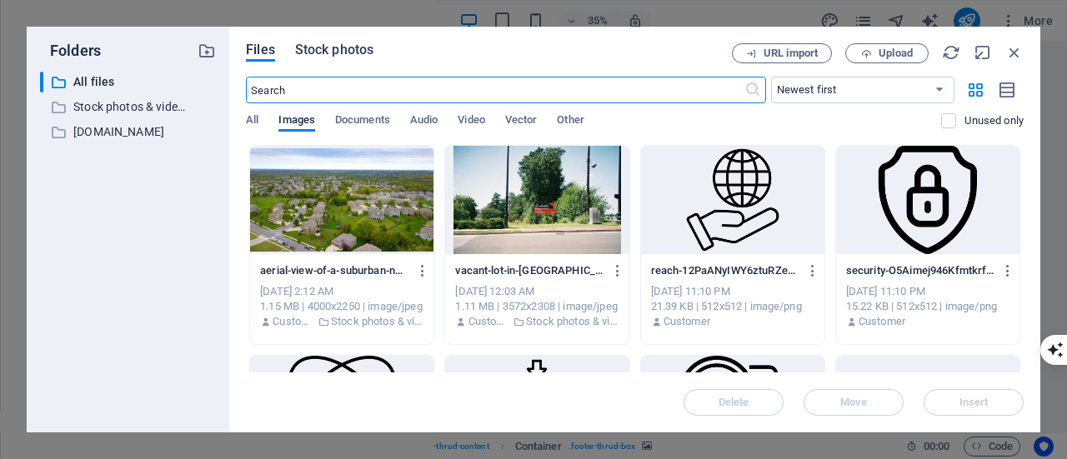
click at [342, 48] on span "Stock photos" at bounding box center [334, 50] width 78 height 20
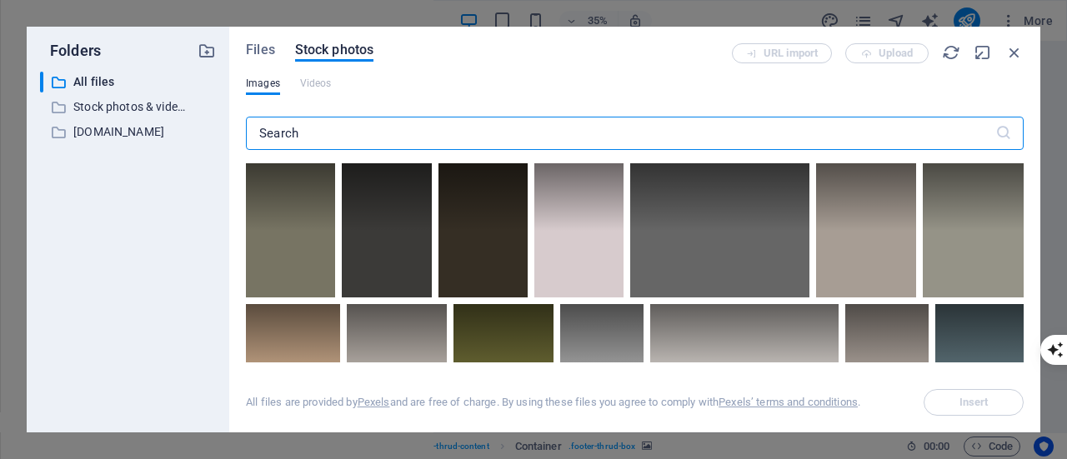
click at [319, 127] on input "text" at bounding box center [621, 133] width 750 height 33
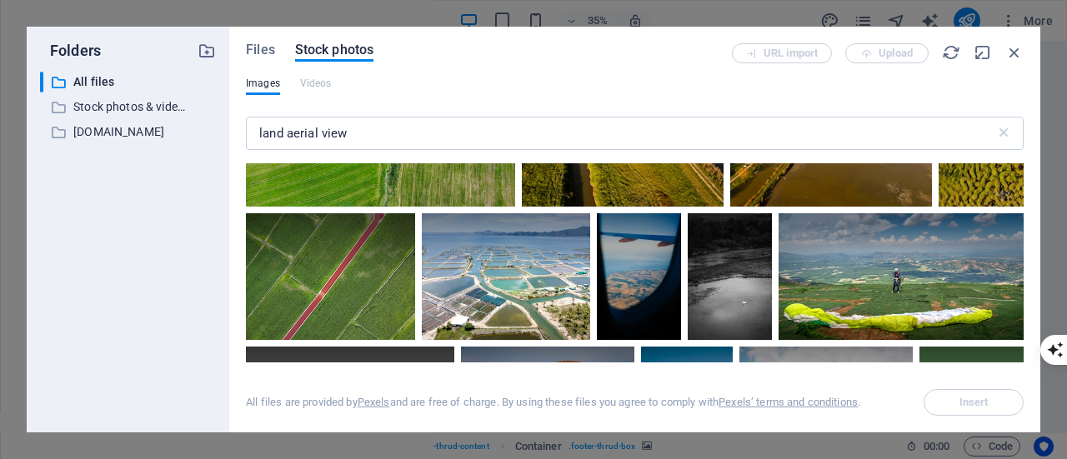
scroll to position [2001, 0]
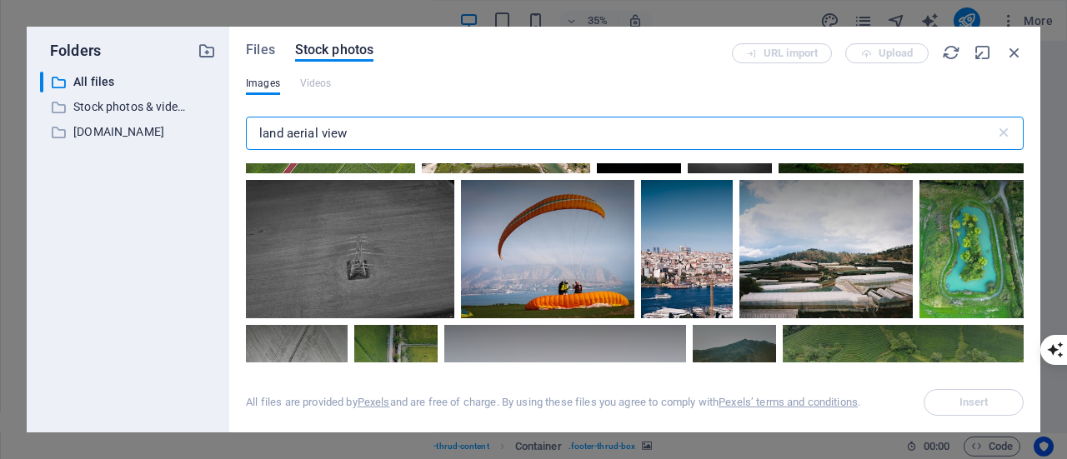
click at [257, 130] on input "land aerial view" at bounding box center [621, 133] width 750 height 33
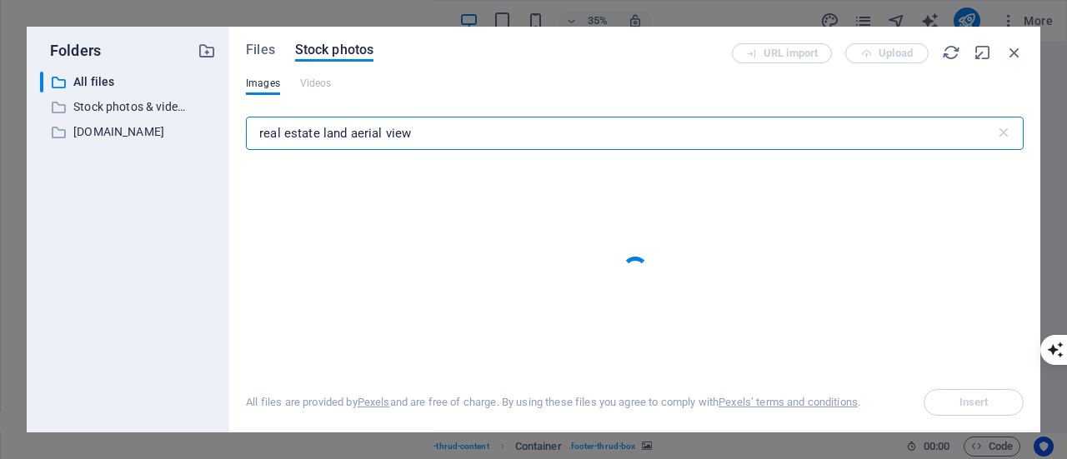
type input "real estate land aerial view"
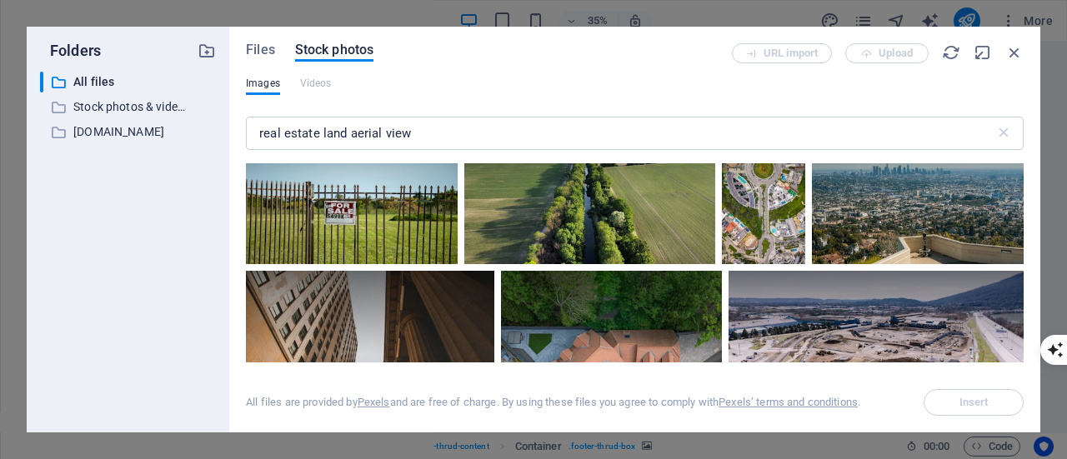
scroll to position [3919, 0]
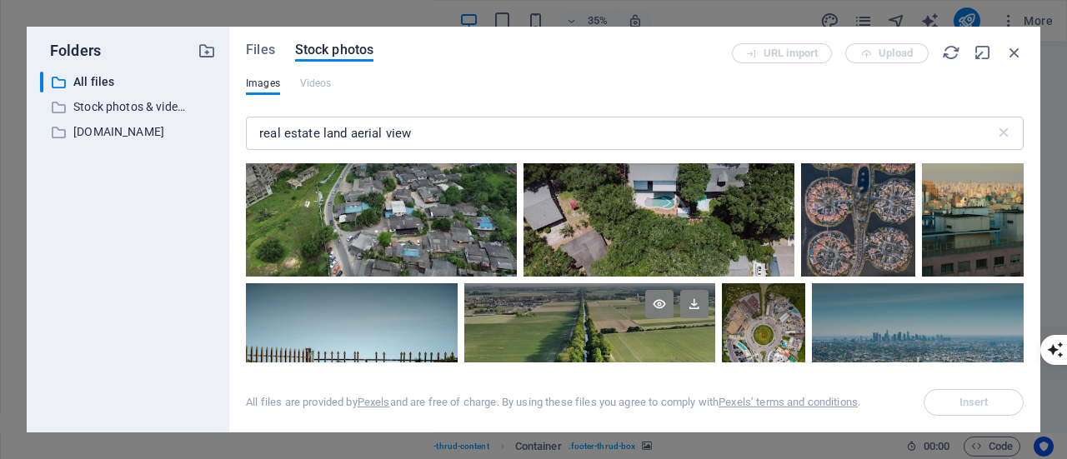
click at [640, 324] on div at bounding box center [589, 321] width 251 height 74
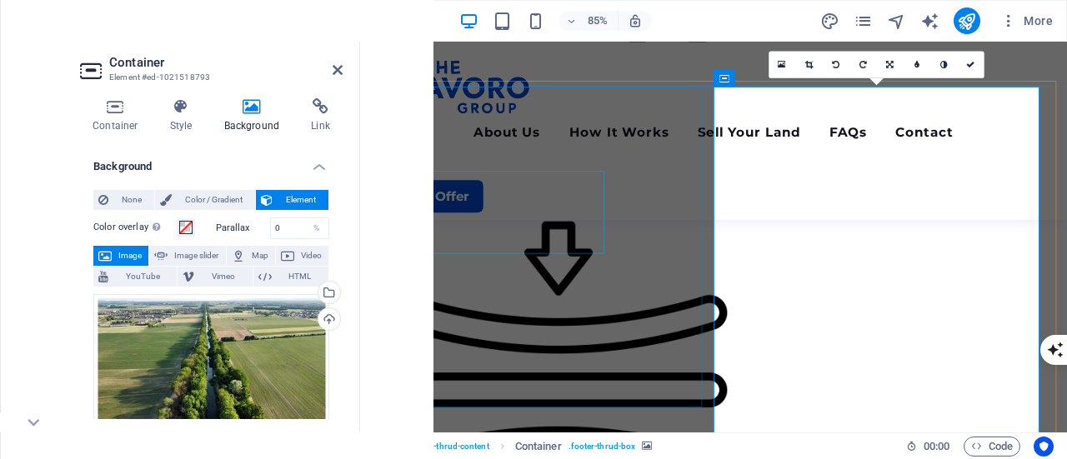
scroll to position [2562, 0]
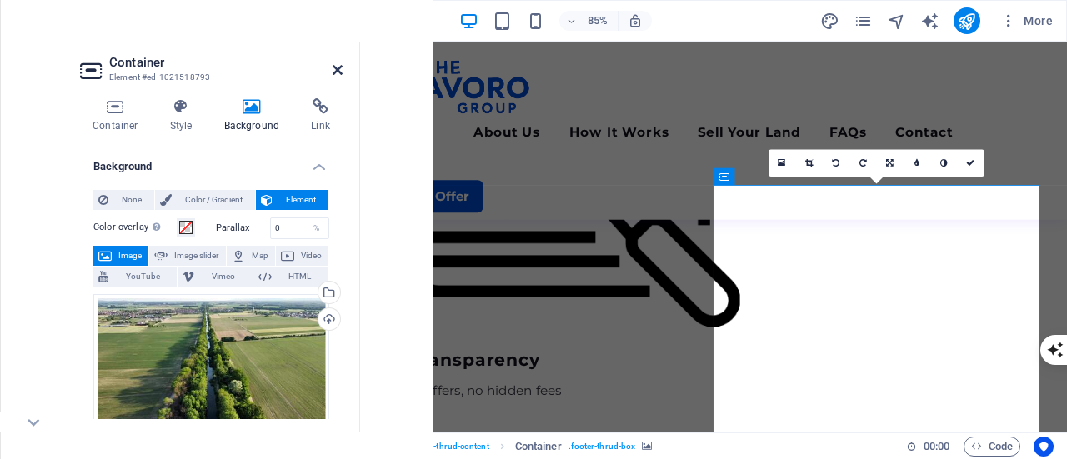
click at [334, 71] on icon at bounding box center [338, 69] width 10 height 13
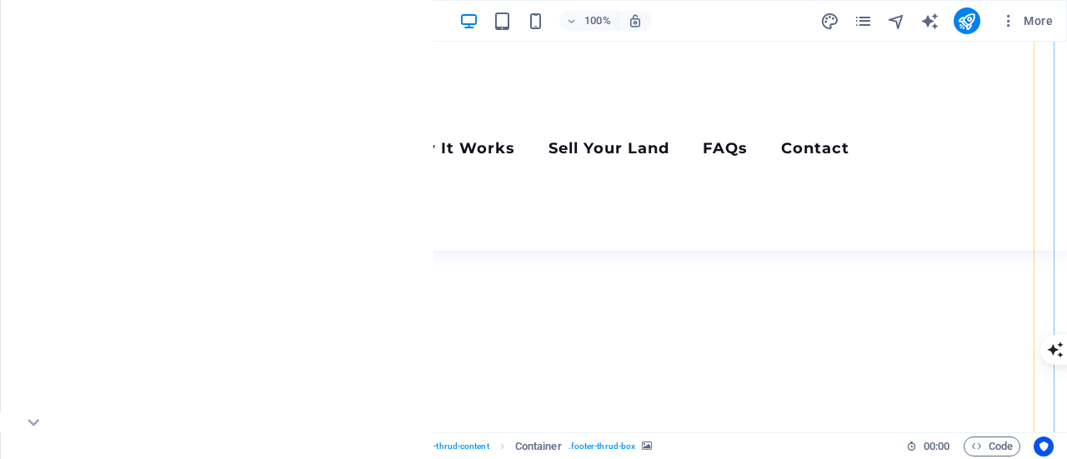
scroll to position [750, 0]
click at [281, 23] on icon "save" at bounding box center [281, 21] width 19 height 19
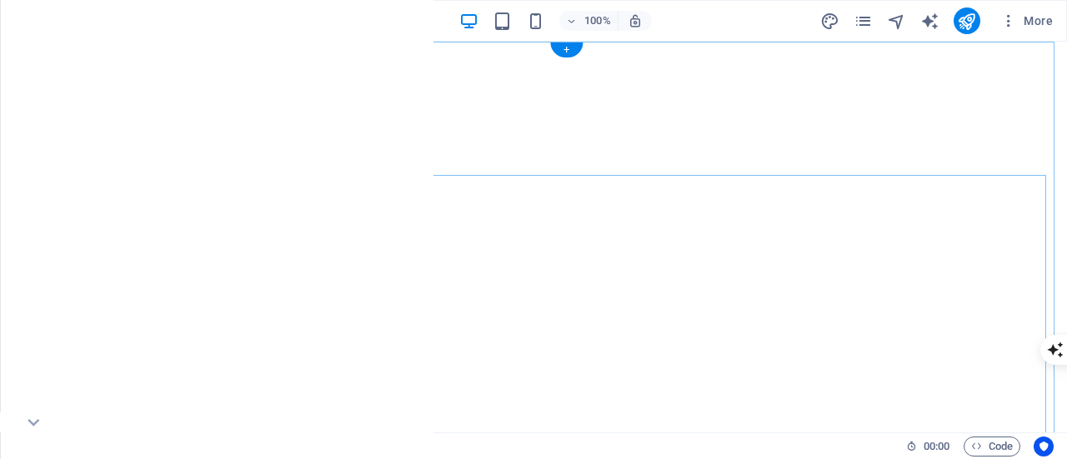
scroll to position [0, 0]
click at [108, 56] on span "Container" at bounding box center [113, 52] width 43 height 10
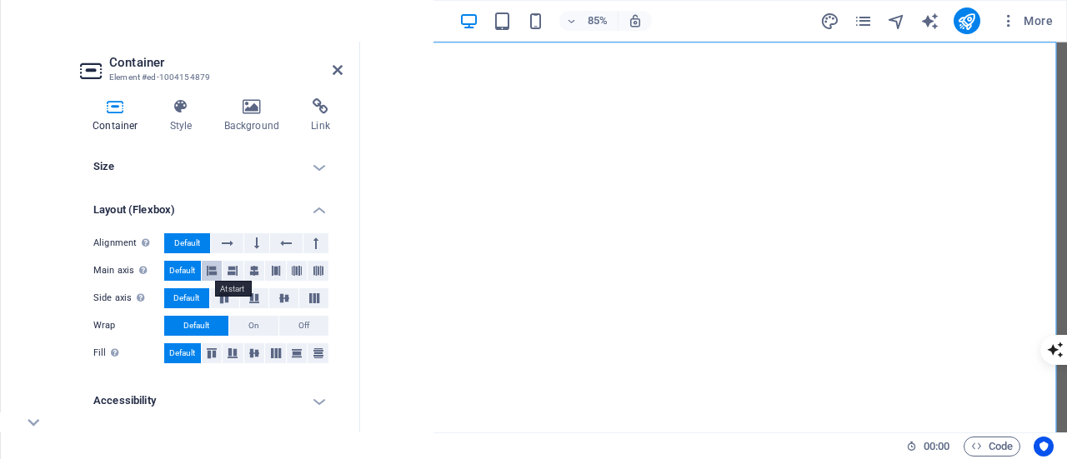
scroll to position [44, 0]
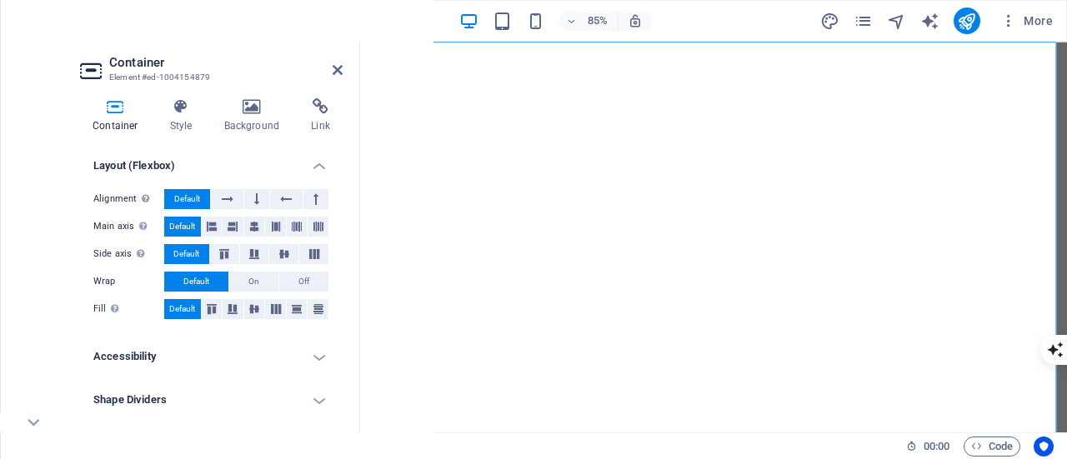
click at [215, 400] on h4 "Shape Dividers" at bounding box center [211, 400] width 263 height 40
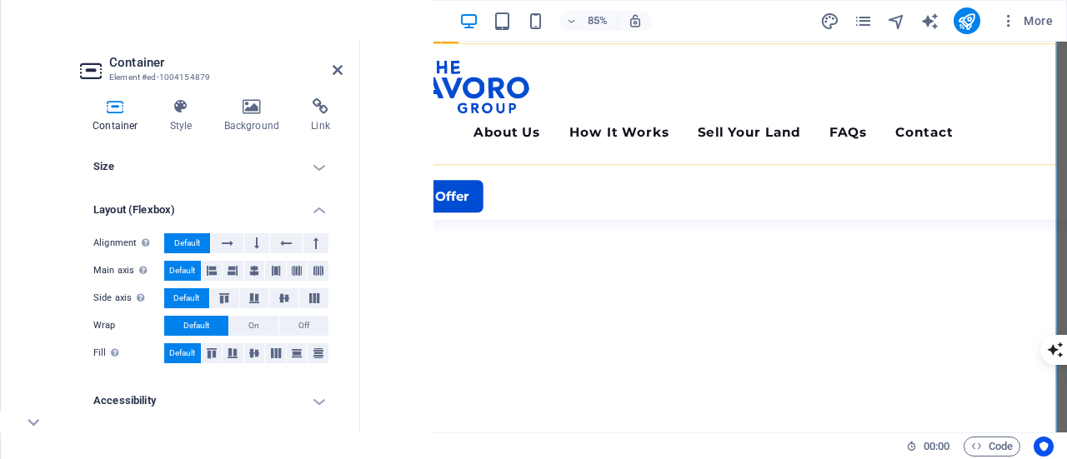
scroll to position [0, 0]
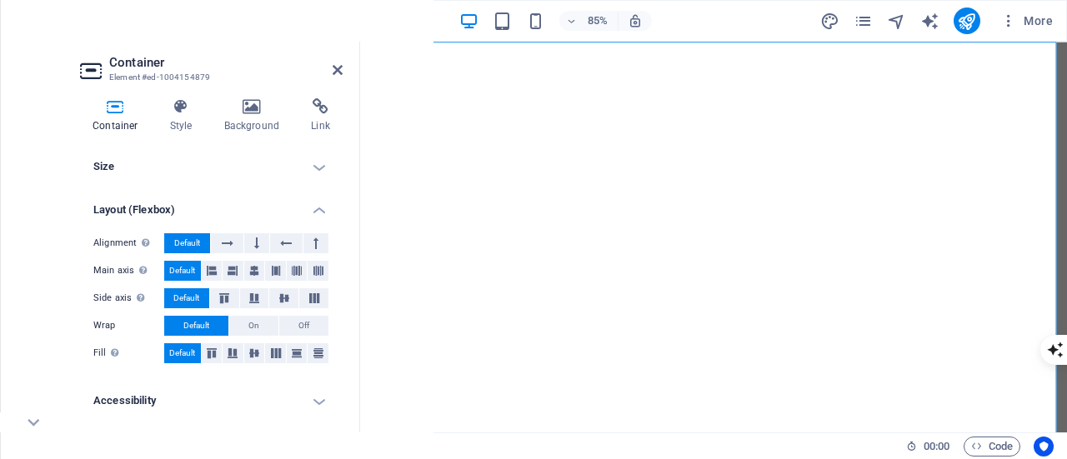
click at [343, 71] on aside "Container Element #ed-1004154879 Container Style Background Link Size Height De…" at bounding box center [214, 237] width 294 height 391
click at [334, 70] on icon at bounding box center [338, 69] width 10 height 13
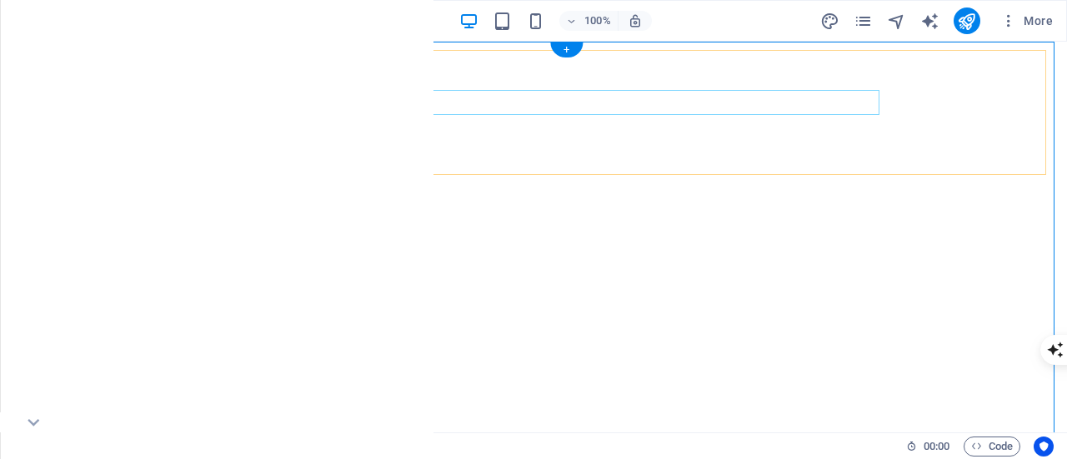
click at [350, 88] on icon at bounding box center [351, 81] width 9 height 18
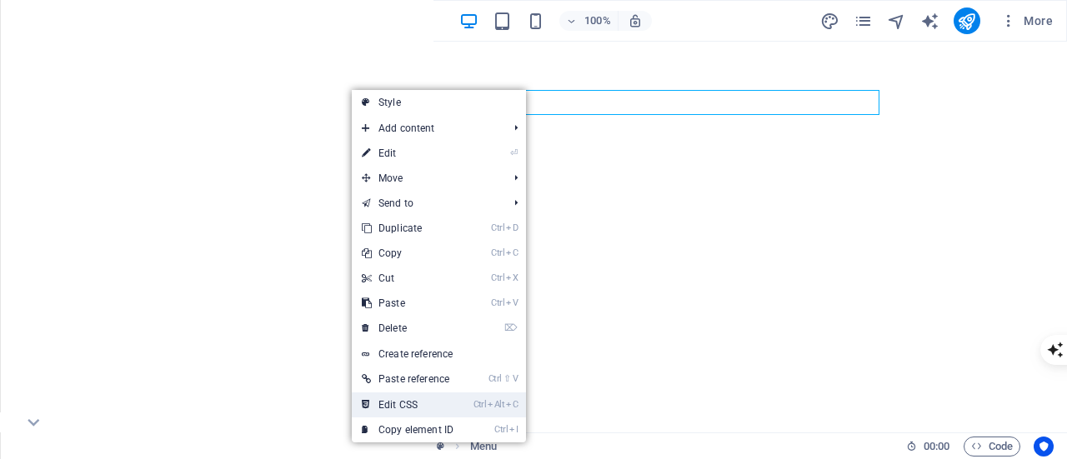
click at [377, 393] on link "Ctrl Alt C Edit CSS" at bounding box center [408, 405] width 112 height 25
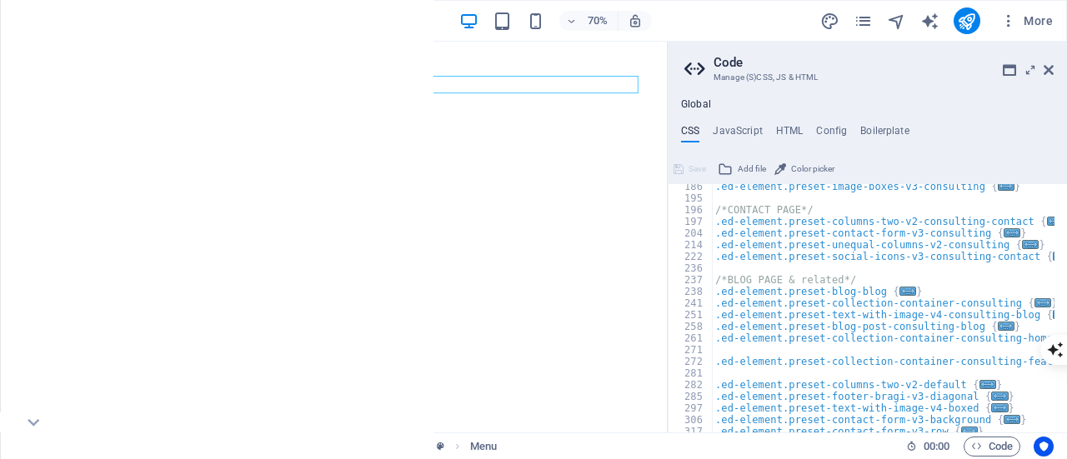
scroll to position [450, 0]
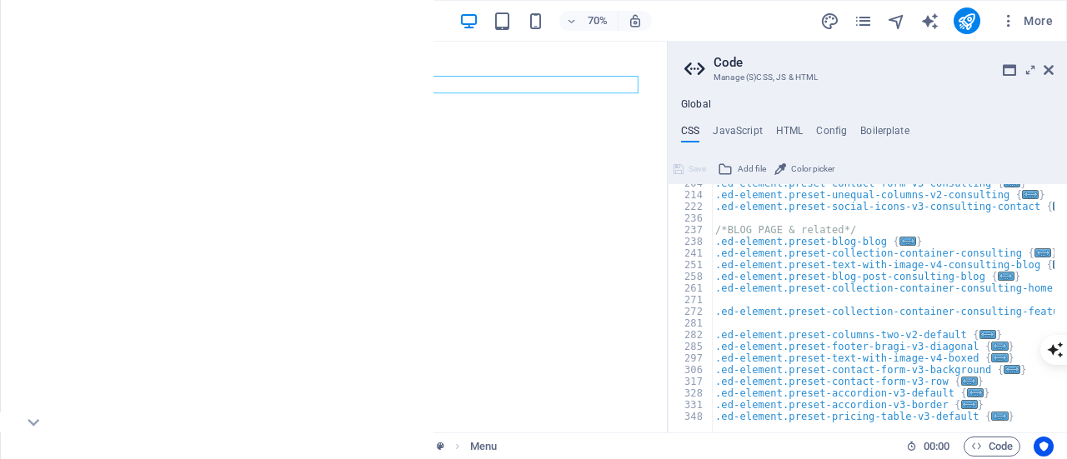
click at [797, 169] on span "Color picker" at bounding box center [812, 169] width 43 height 20
click at [926, 123] on div "Global CSS JavaScript HTML Config Boilerplate /* 204 214 222 236 237 238 241 25…" at bounding box center [867, 265] width 399 height 334
click at [1048, 67] on icon at bounding box center [1049, 69] width 10 height 13
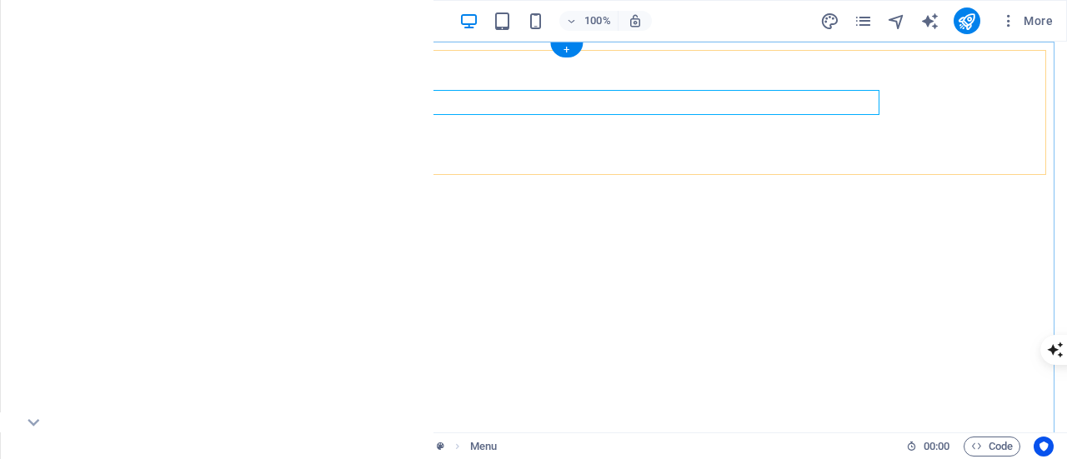
select select "px"
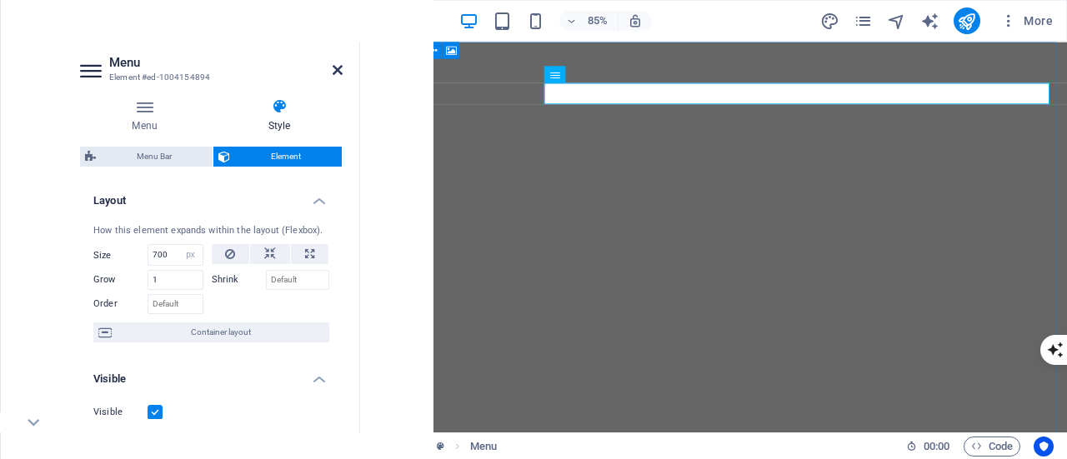
click at [336, 67] on icon at bounding box center [338, 69] width 10 height 13
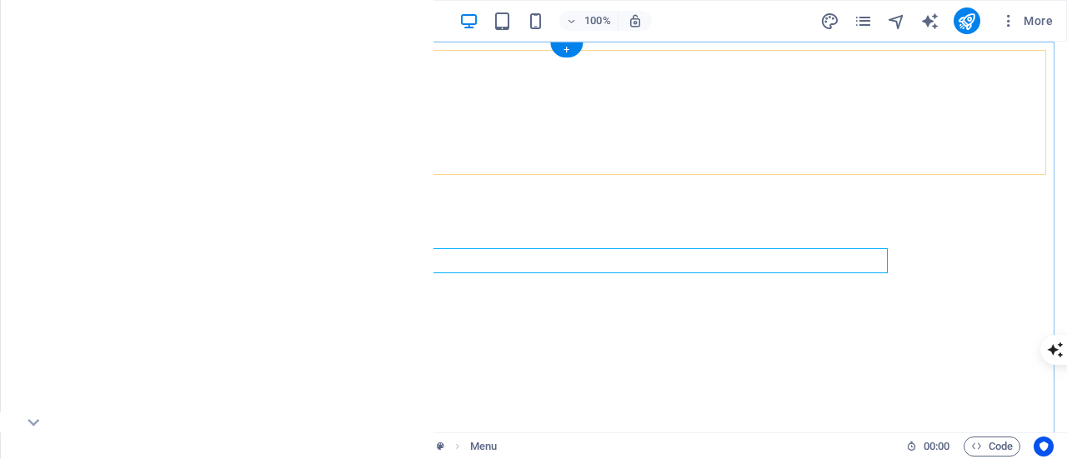
scroll to position [0, 0]
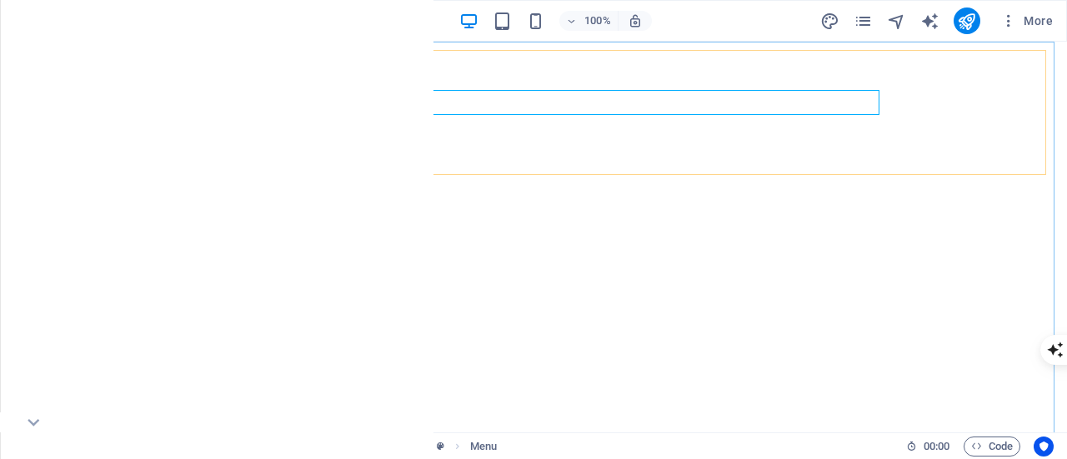
click at [320, 83] on span "Menu" at bounding box center [321, 80] width 25 height 10
select select "px"
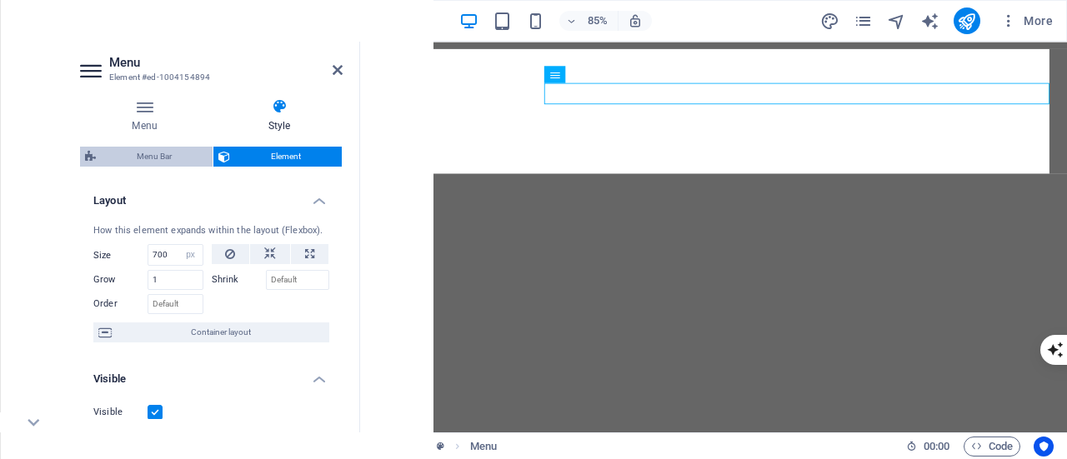
click at [180, 158] on span "Menu Bar" at bounding box center [154, 157] width 107 height 20
select select "rem"
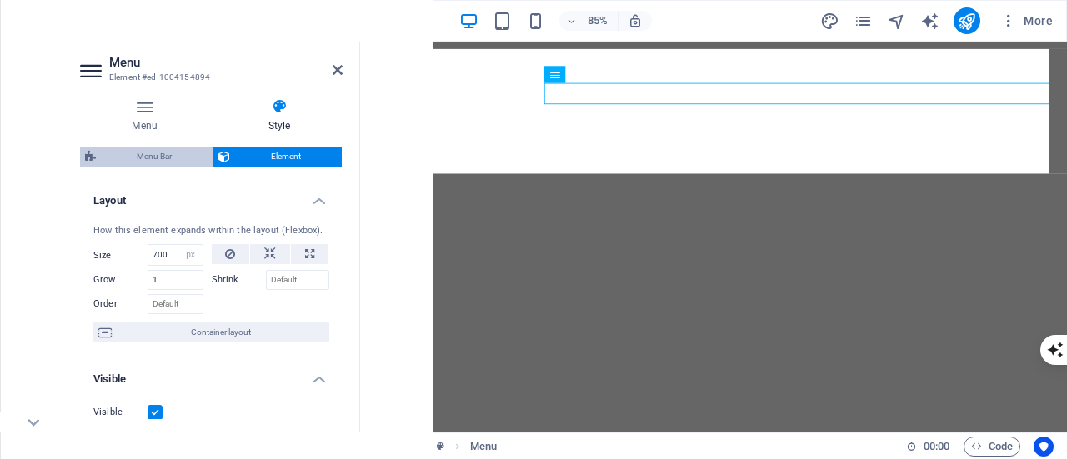
select select "sticky_menu"
select select "px"
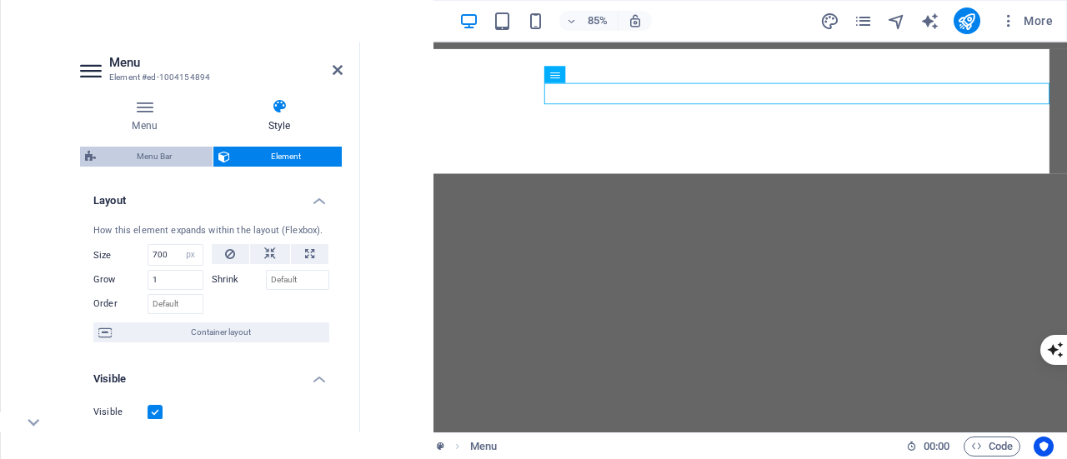
select select "hover_border_bottom"
select select "px"
select select "rem"
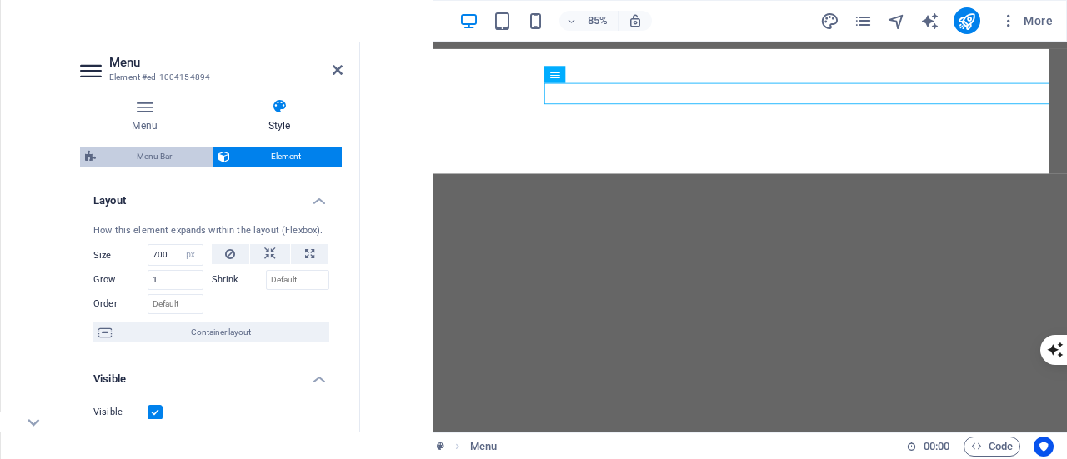
select select "rem"
select select "700"
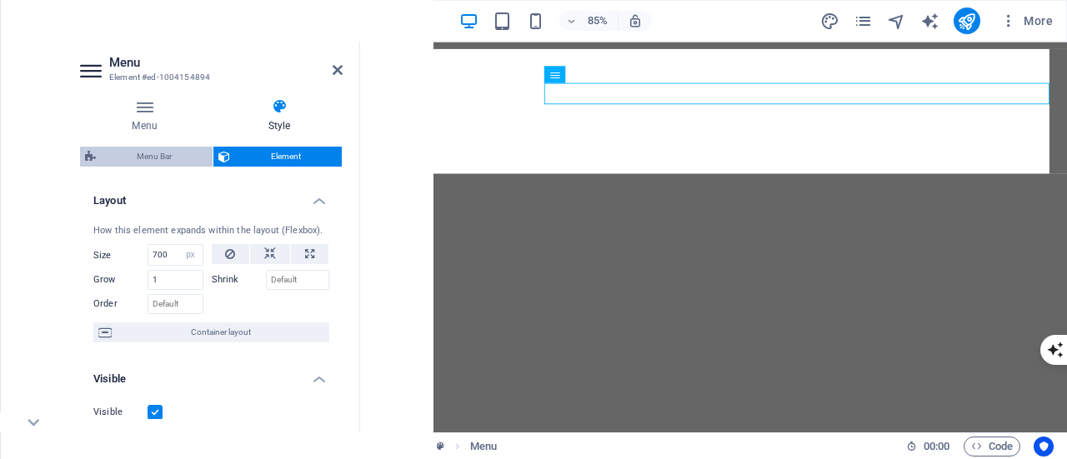
select select "px"
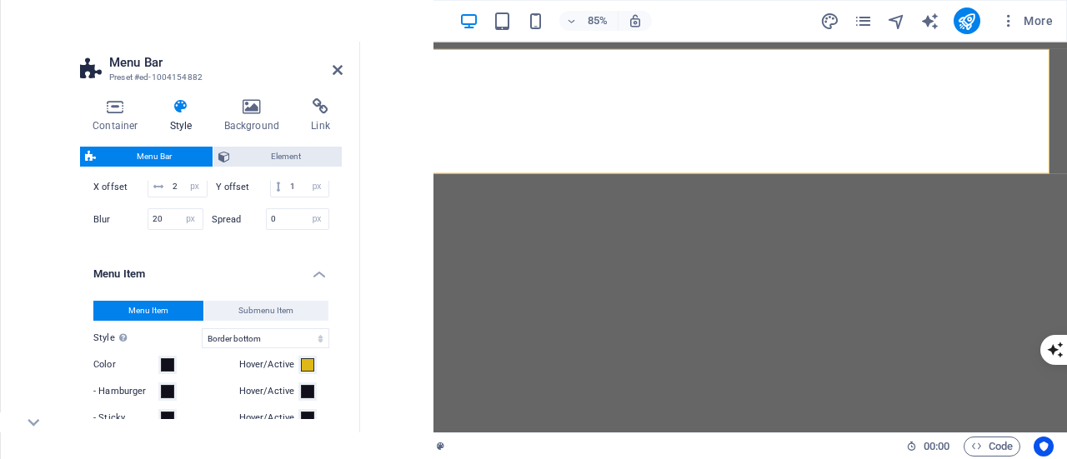
scroll to position [834, 0]
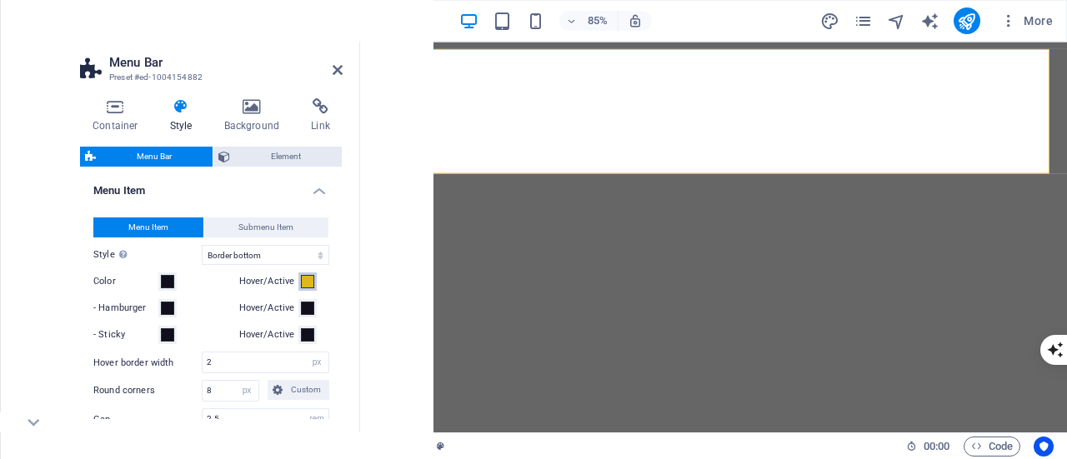
click at [309, 289] on span at bounding box center [307, 281] width 13 height 13
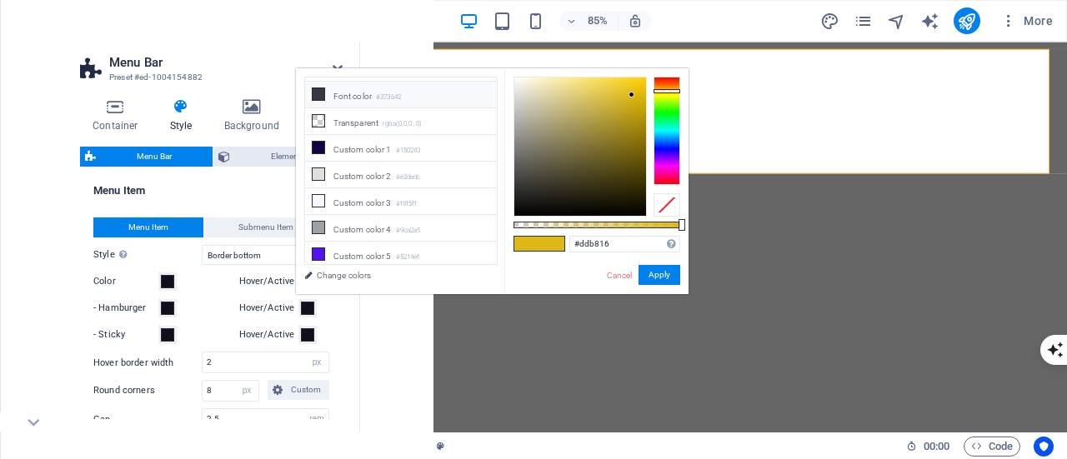
click at [369, 88] on li "Font color #373642" at bounding box center [401, 95] width 192 height 27
type input "#373642"
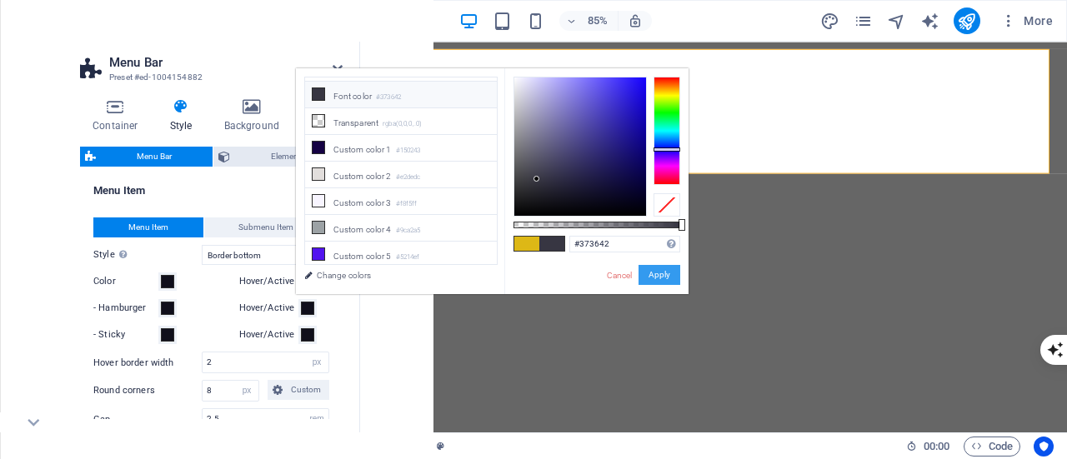
click at [656, 269] on button "Apply" at bounding box center [660, 275] width 42 height 20
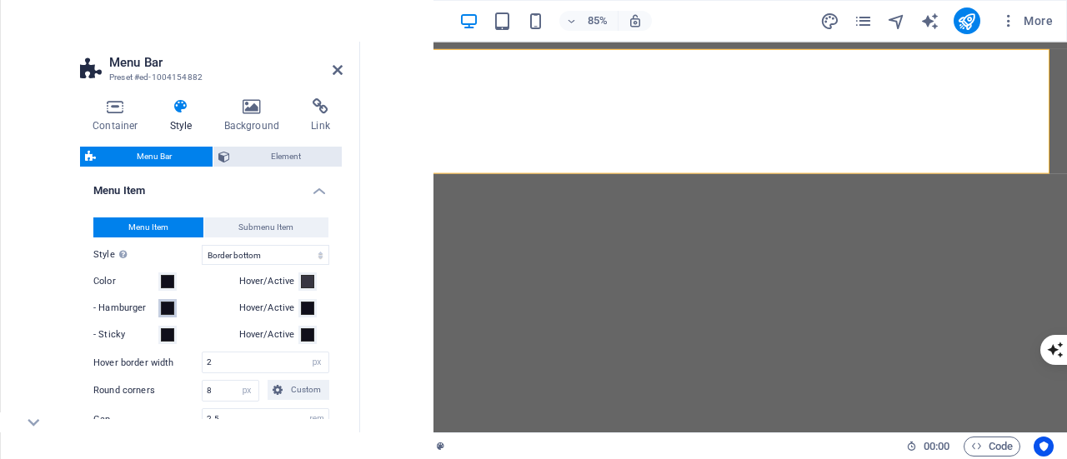
click at [161, 315] on span at bounding box center [167, 308] width 13 height 13
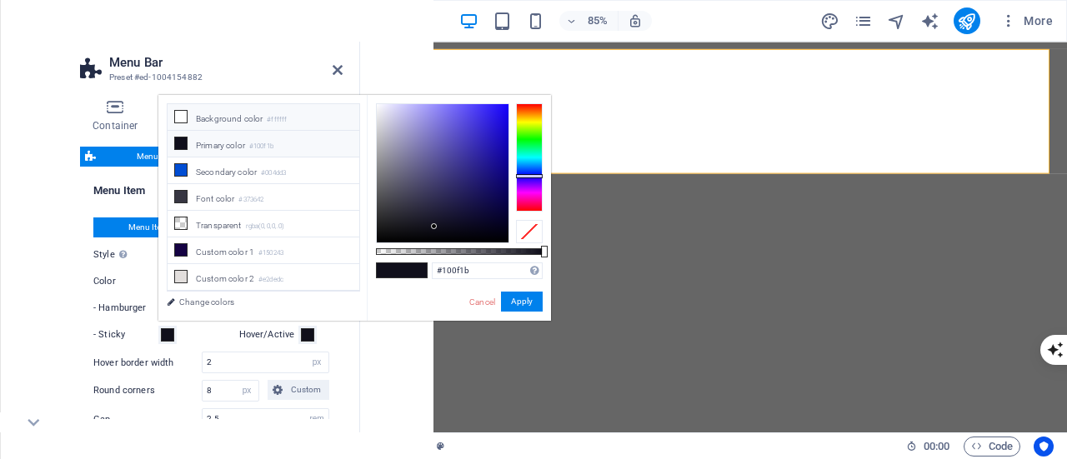
click at [226, 121] on li "Background color #ffffff" at bounding box center [264, 117] width 192 height 27
type input "#ffffff"
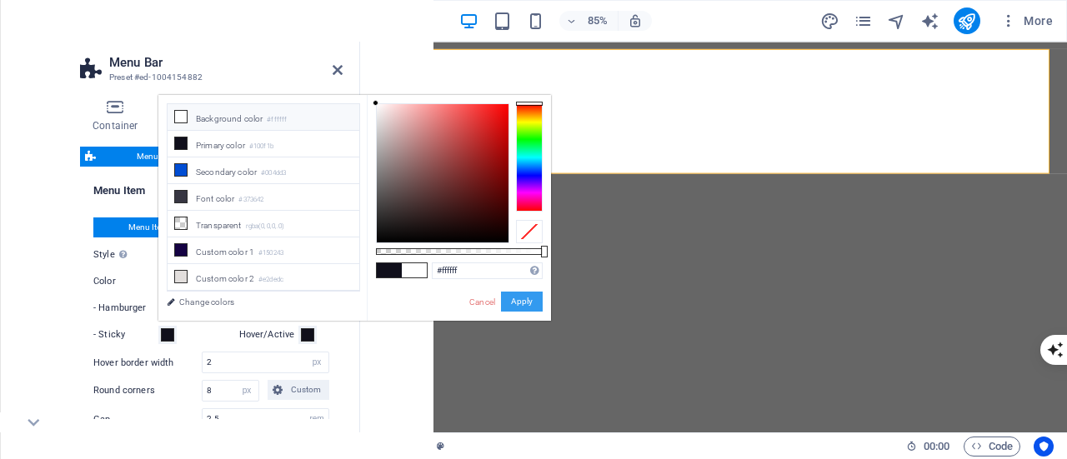
click at [518, 301] on button "Apply" at bounding box center [522, 302] width 42 height 20
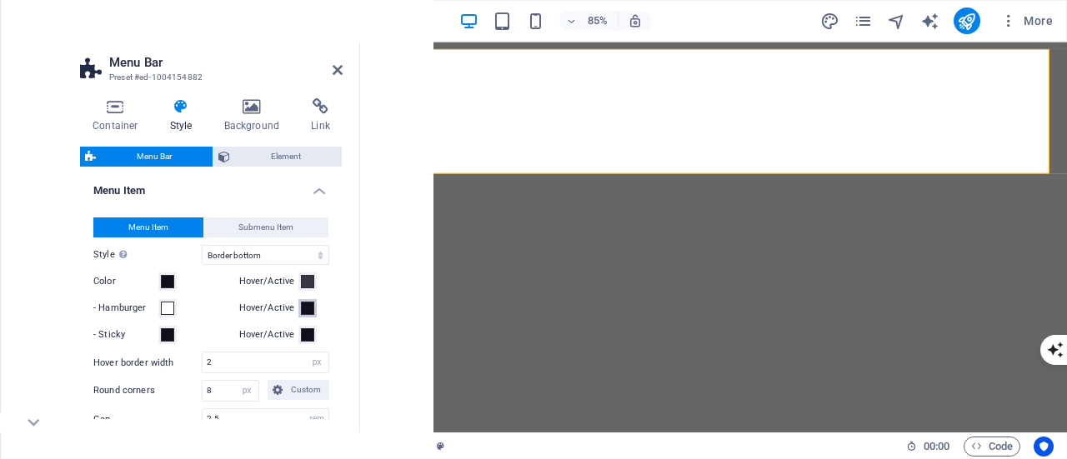
click at [305, 315] on span at bounding box center [307, 308] width 13 height 13
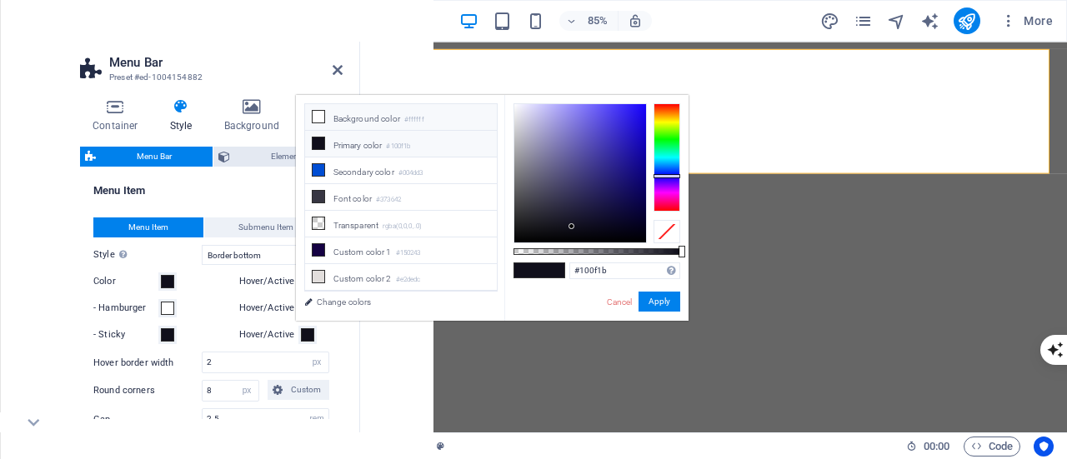
click at [393, 114] on li "Background color #ffffff" at bounding box center [401, 117] width 192 height 27
type input "#ffffff"
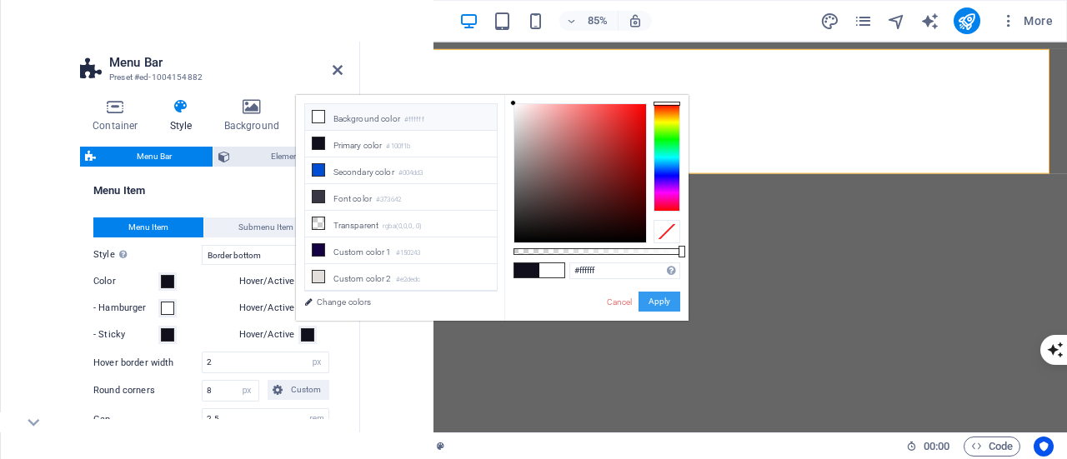
click at [667, 305] on button "Apply" at bounding box center [660, 302] width 42 height 20
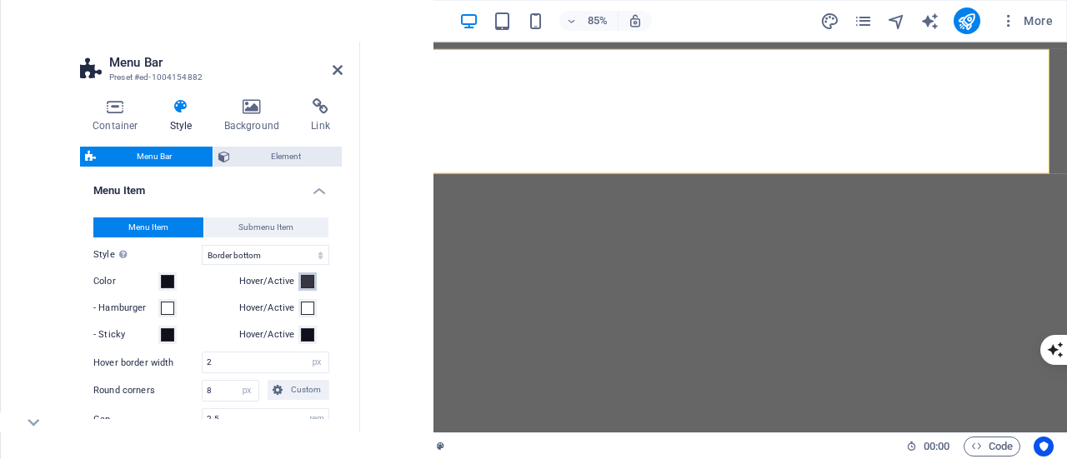
click at [306, 289] on span at bounding box center [307, 281] width 13 height 13
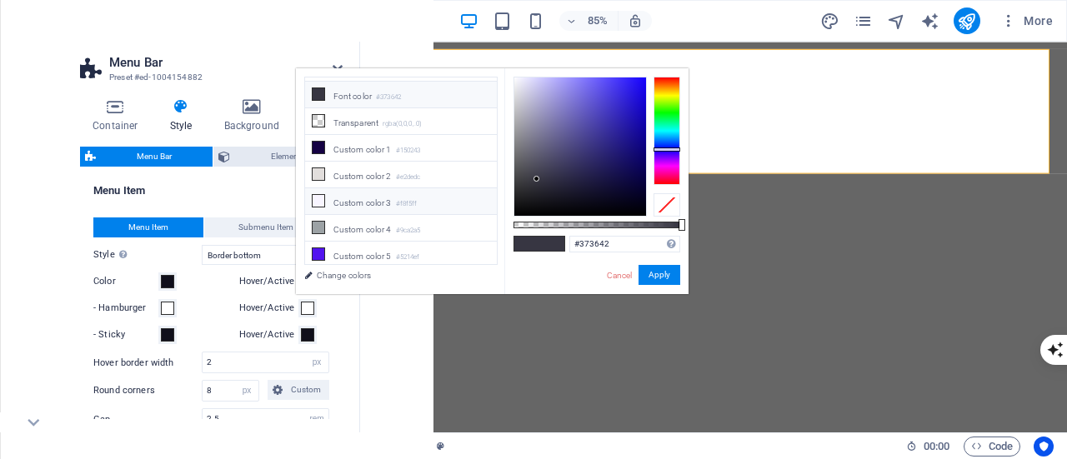
scroll to position [0, 0]
click at [381, 93] on li "Background color #ffffff" at bounding box center [401, 91] width 192 height 27
type input "#ffffff"
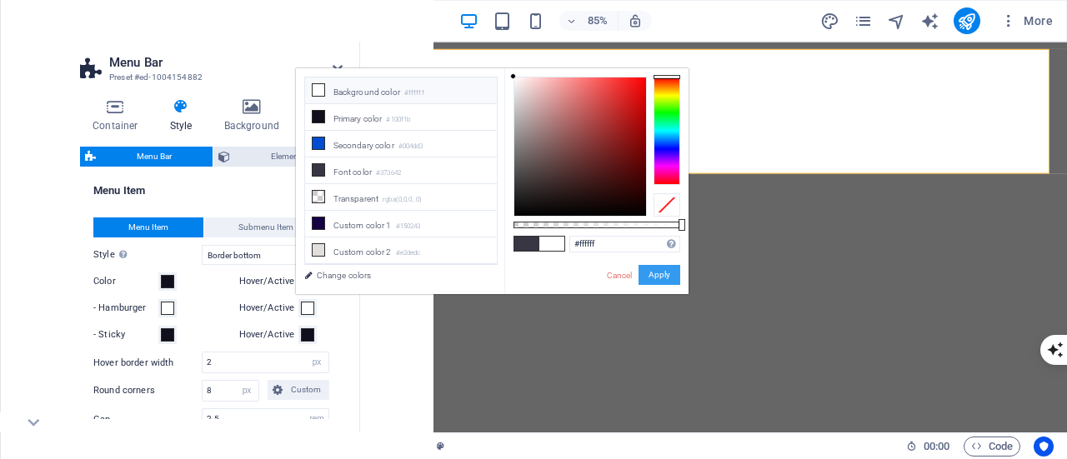
click at [663, 274] on button "Apply" at bounding box center [660, 275] width 42 height 20
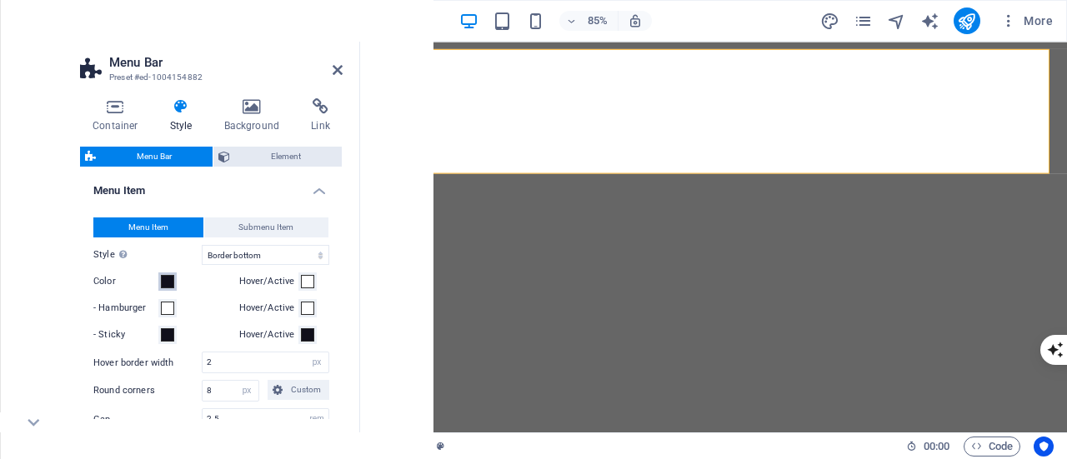
click at [168, 289] on span at bounding box center [167, 281] width 13 height 13
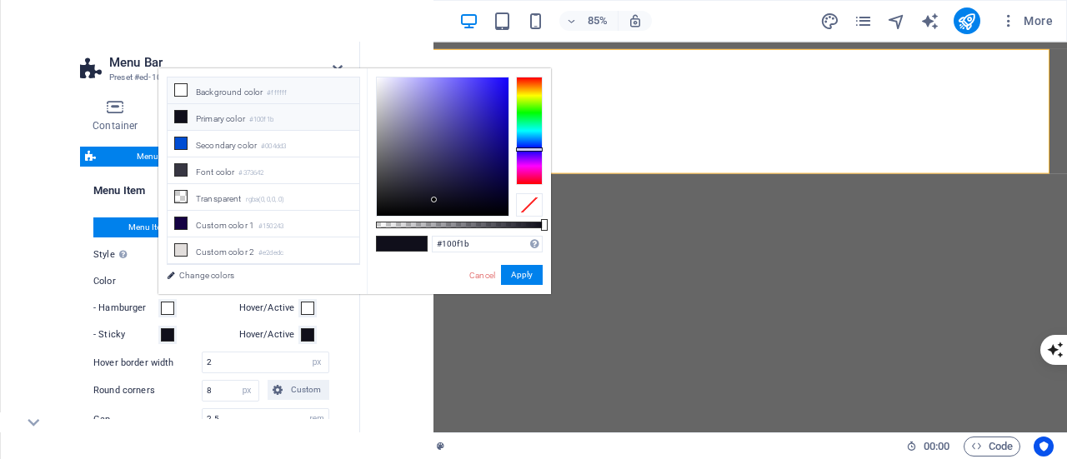
click at [294, 93] on li "Background color #ffffff" at bounding box center [264, 91] width 192 height 27
type input "#ffffff"
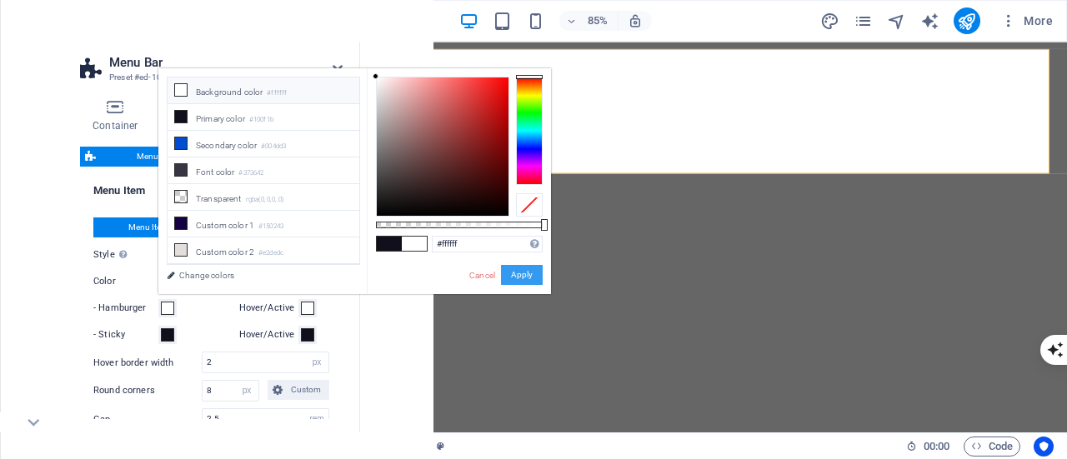
click at [520, 279] on button "Apply" at bounding box center [522, 275] width 42 height 20
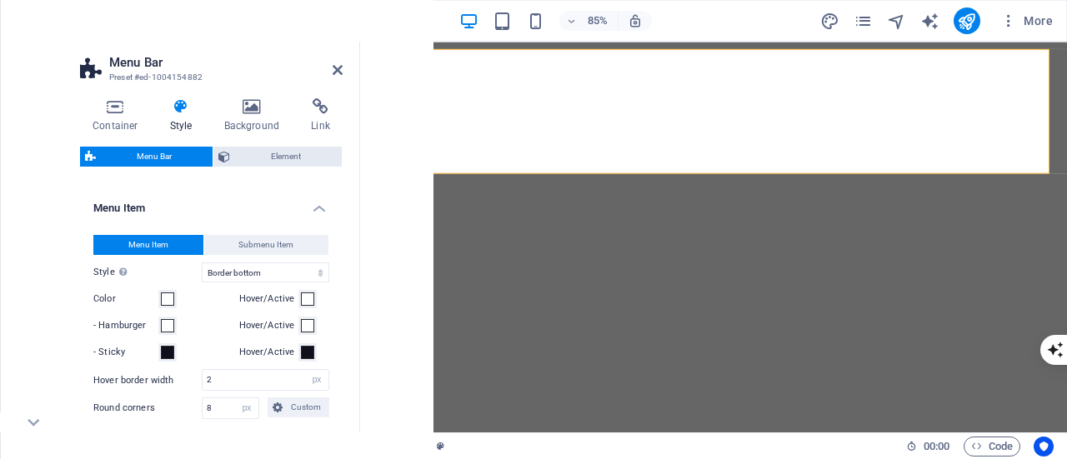
scroll to position [834, 0]
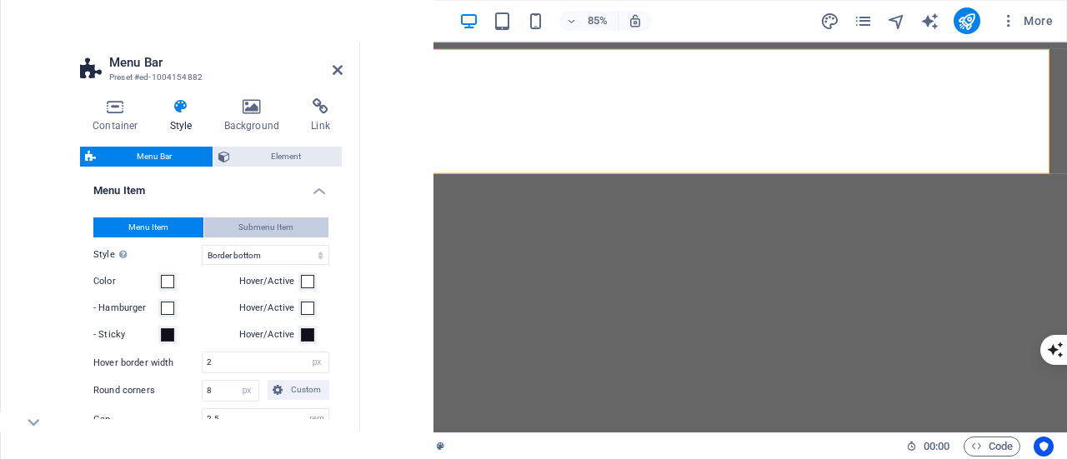
click at [231, 238] on button "Submenu Item" at bounding box center [266, 228] width 125 height 20
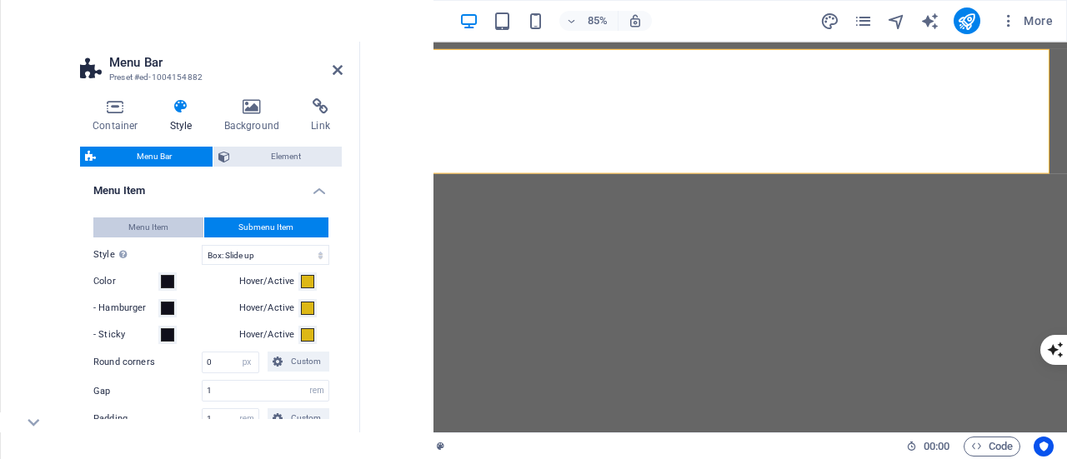
click at [147, 238] on span "Menu Item" at bounding box center [148, 228] width 40 height 20
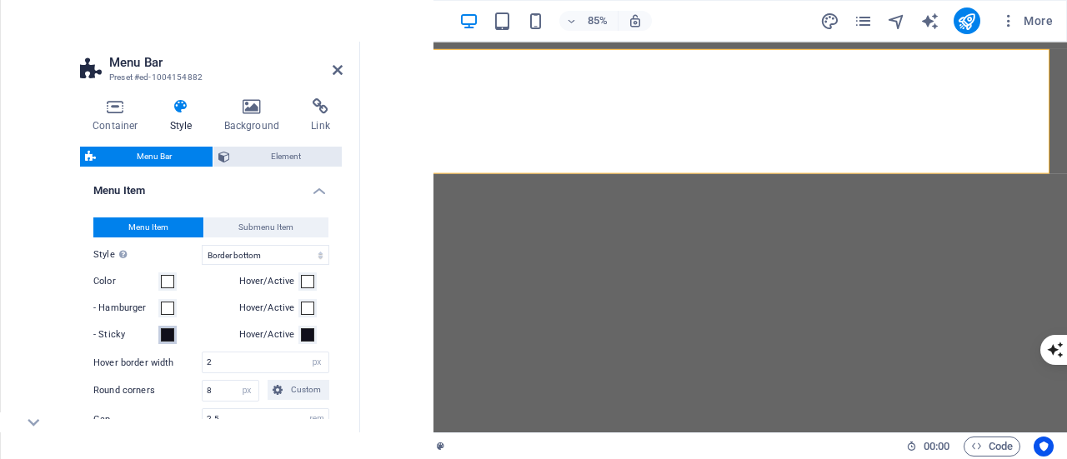
click at [167, 344] on button "- Sticky" at bounding box center [167, 335] width 18 height 18
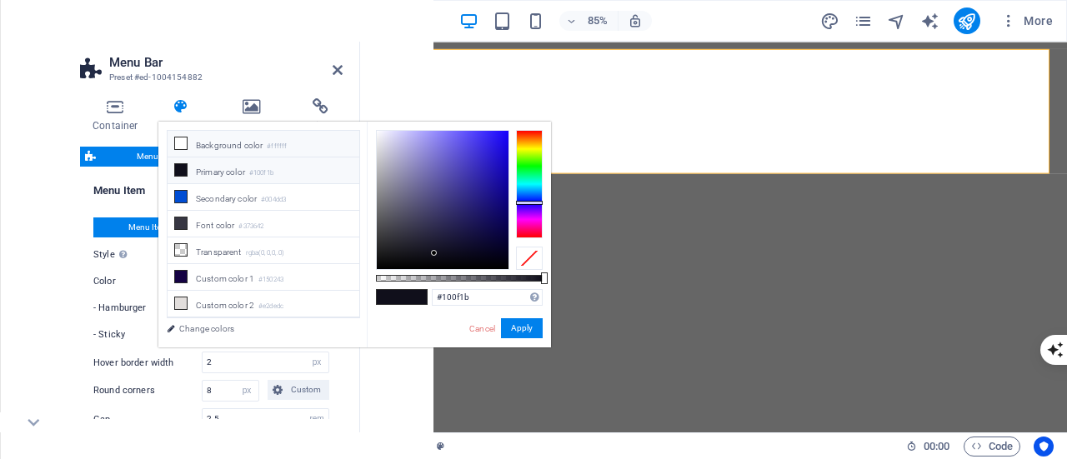
click at [253, 145] on li "Background color #ffffff" at bounding box center [264, 144] width 192 height 27
type input "#ffffff"
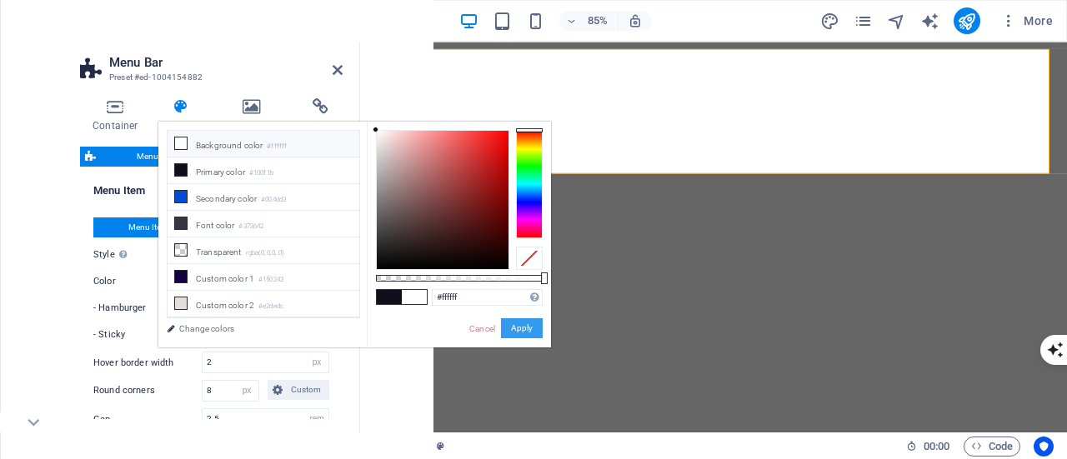
click at [516, 330] on button "Apply" at bounding box center [522, 329] width 42 height 20
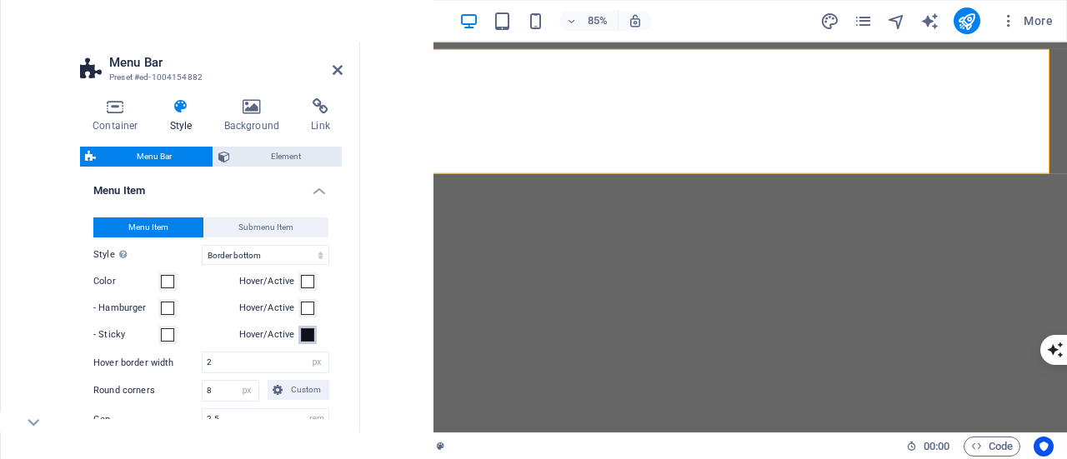
click at [303, 342] on span at bounding box center [307, 335] width 13 height 13
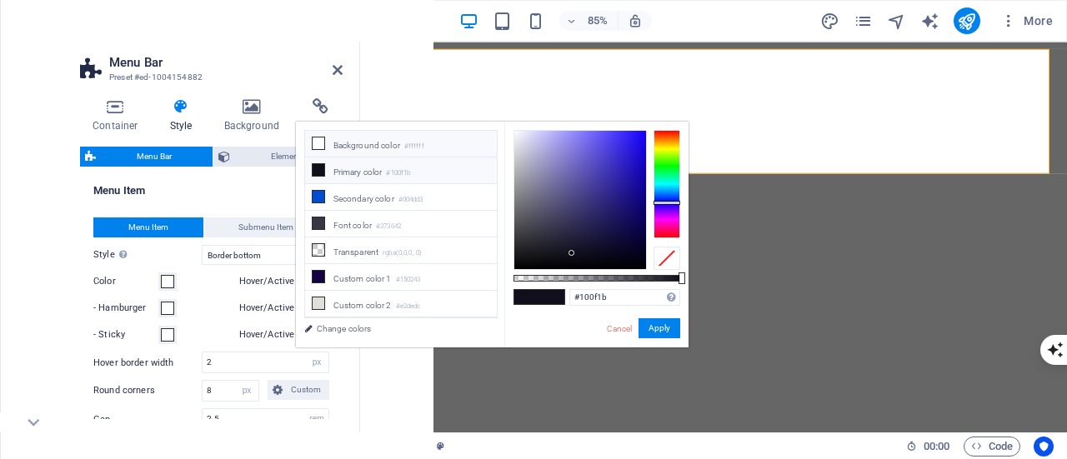
click at [344, 151] on li "Background color #ffffff" at bounding box center [401, 144] width 192 height 27
type input "#ffffff"
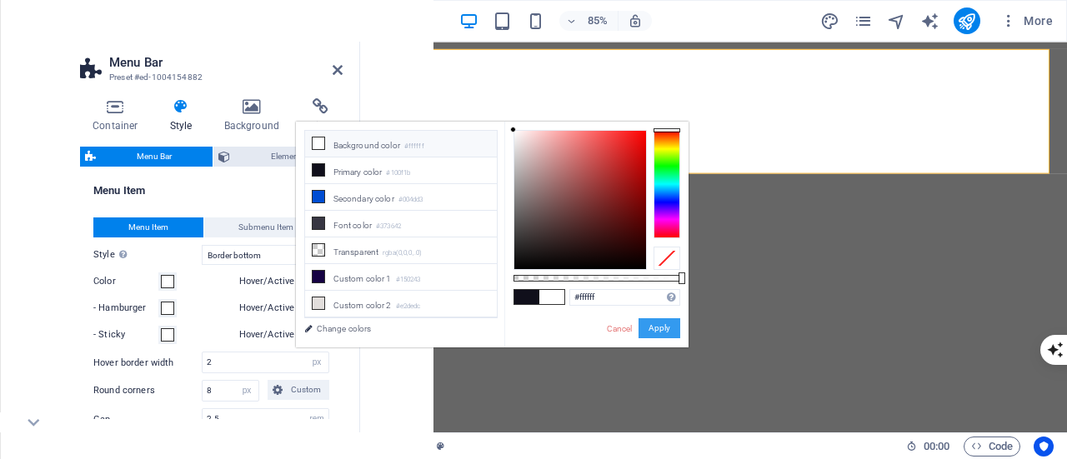
click at [653, 330] on button "Apply" at bounding box center [660, 329] width 42 height 20
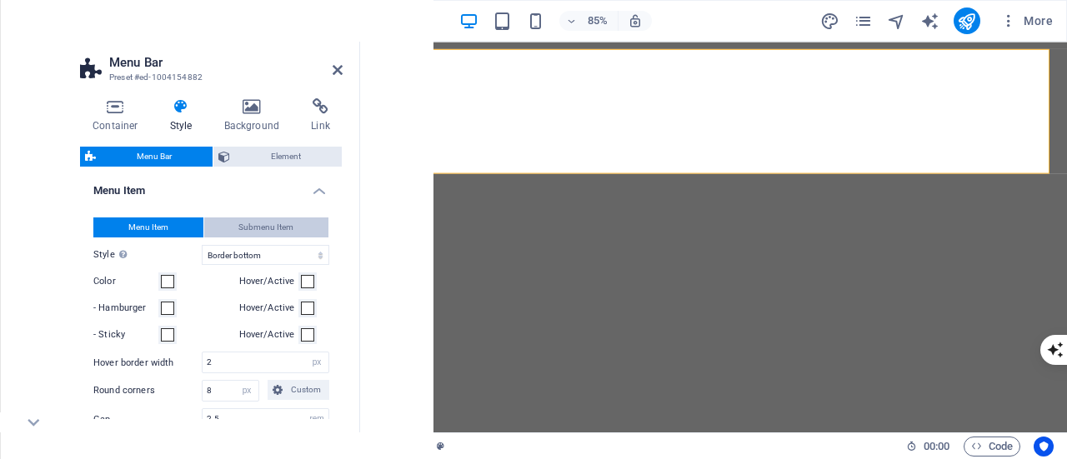
click at [282, 238] on span "Submenu Item" at bounding box center [265, 228] width 55 height 20
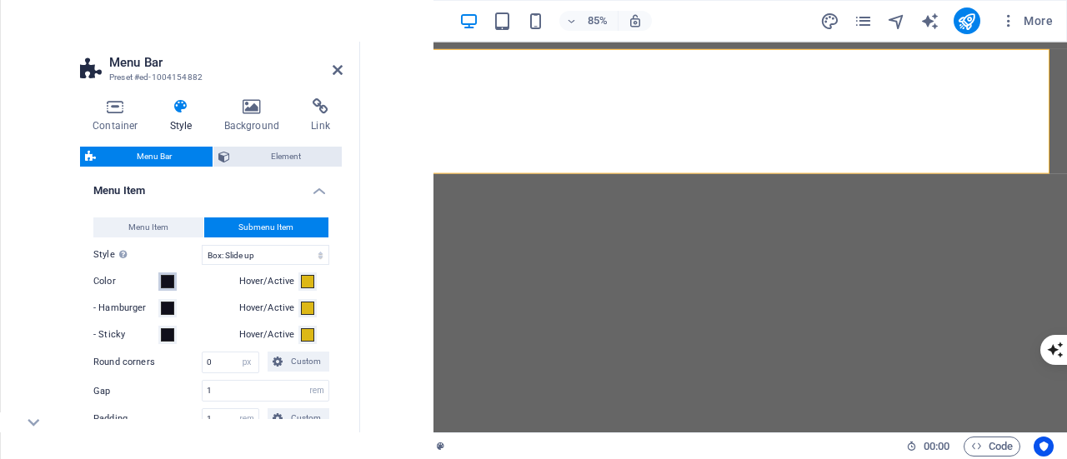
click at [163, 289] on span at bounding box center [167, 281] width 13 height 13
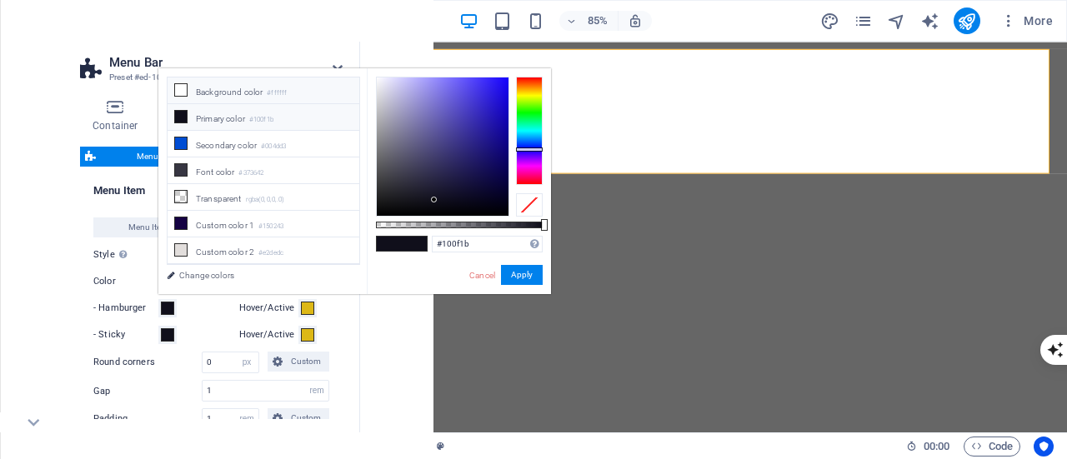
click at [277, 89] on small "#ffffff" at bounding box center [277, 94] width 20 height 12
type input "#ffffff"
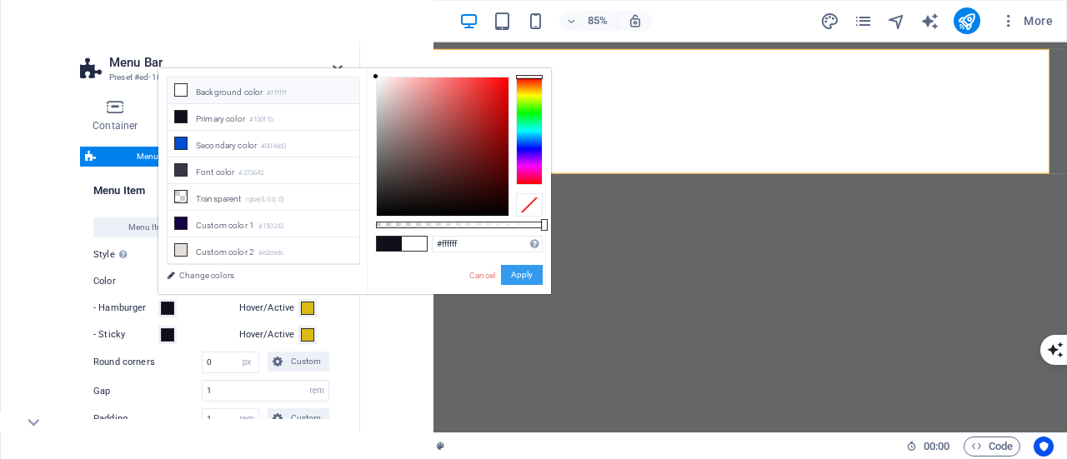
click at [520, 280] on button "Apply" at bounding box center [522, 275] width 42 height 20
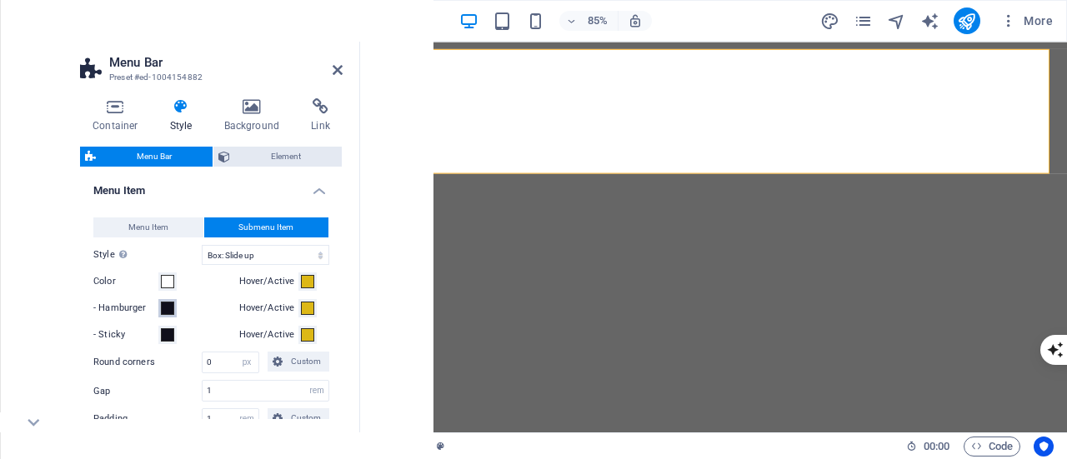
click at [171, 315] on span at bounding box center [167, 308] width 13 height 13
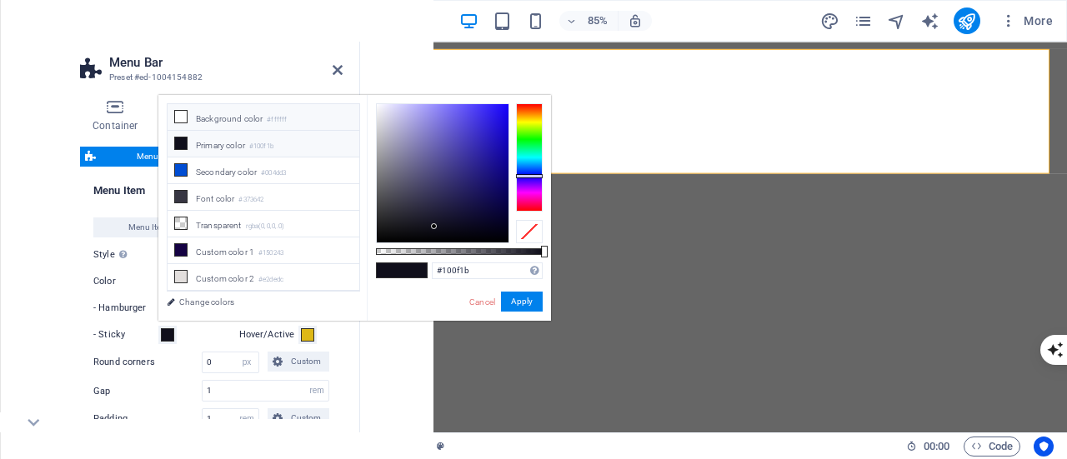
click at [268, 118] on li "Background color #ffffff" at bounding box center [264, 117] width 192 height 27
type input "#ffffff"
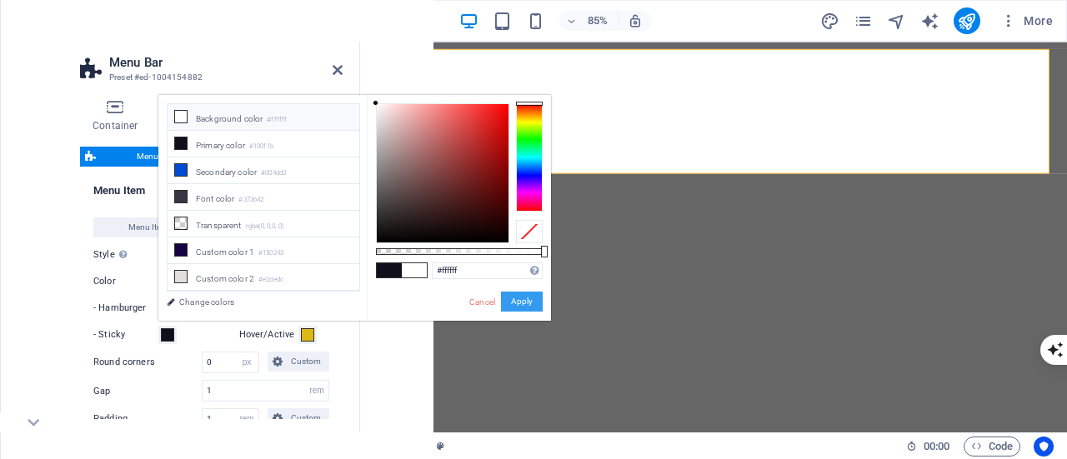
click at [516, 300] on button "Apply" at bounding box center [522, 302] width 42 height 20
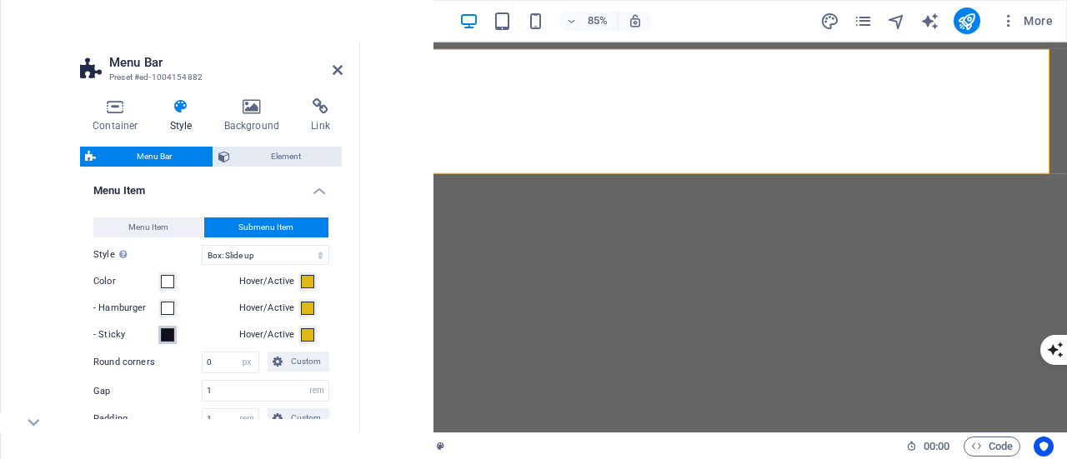
click at [166, 344] on button "- Sticky" at bounding box center [167, 335] width 18 height 18
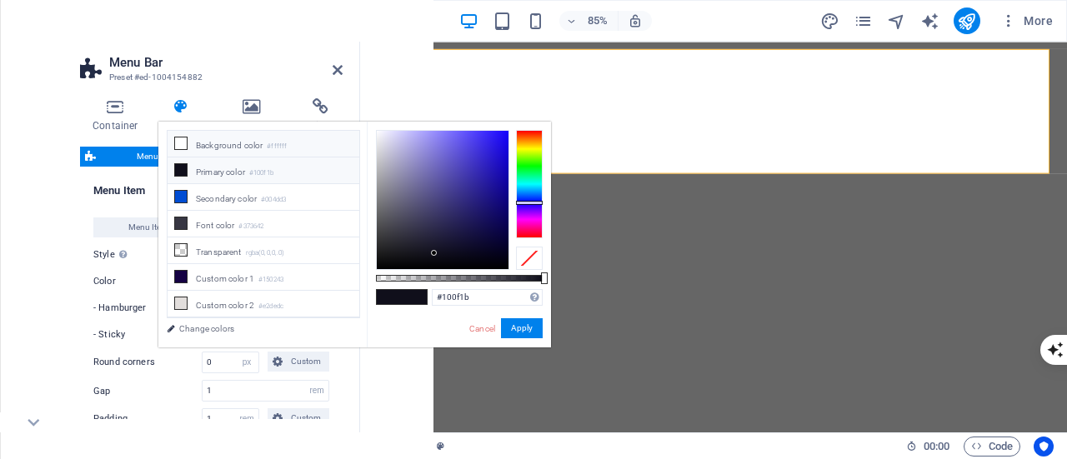
click at [210, 145] on li "Background color #ffffff" at bounding box center [264, 144] width 192 height 27
type input "#ffffff"
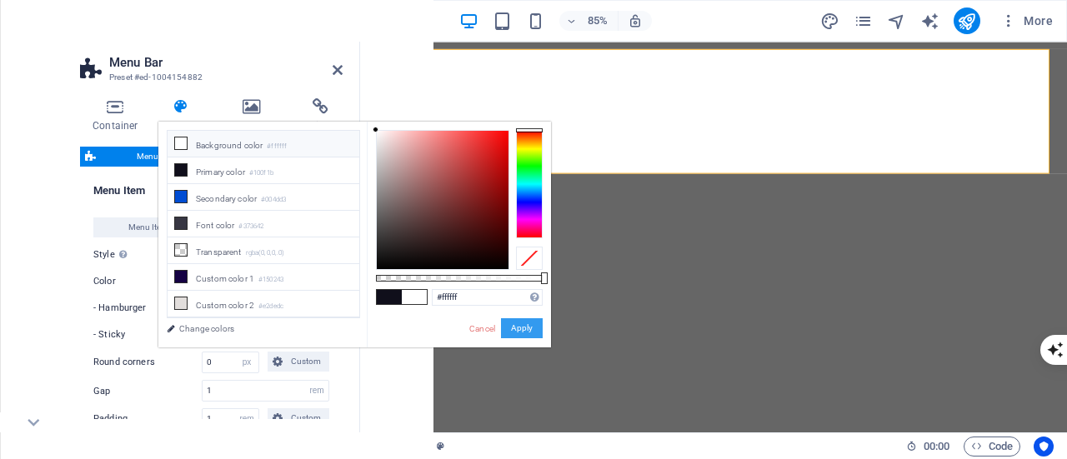
click at [514, 333] on button "Apply" at bounding box center [522, 329] width 42 height 20
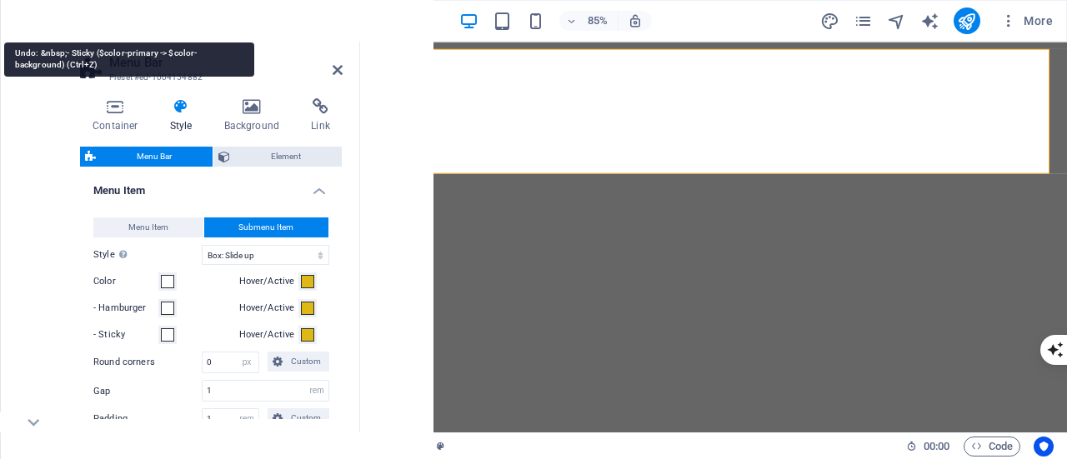
click at [114, 18] on icon "undo" at bounding box center [114, 21] width 19 height 19
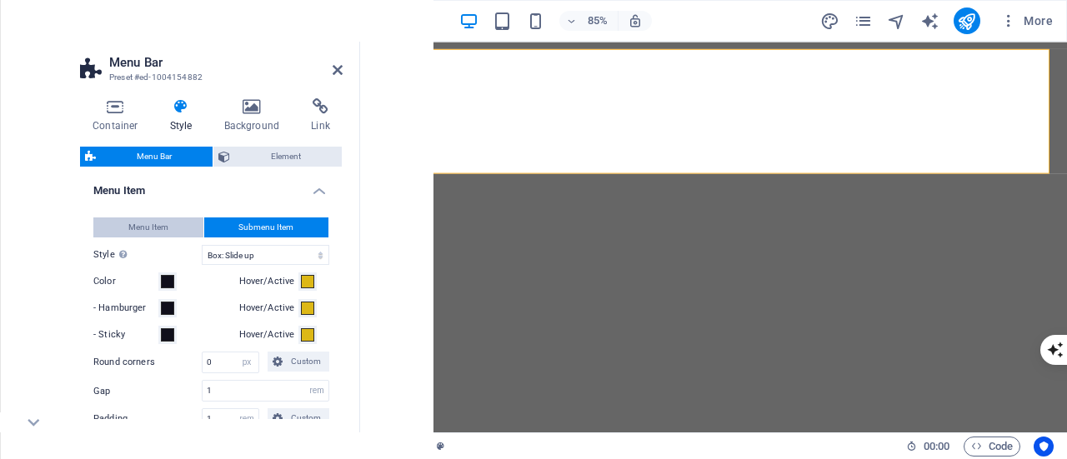
click at [141, 238] on span "Menu Item" at bounding box center [148, 228] width 40 height 20
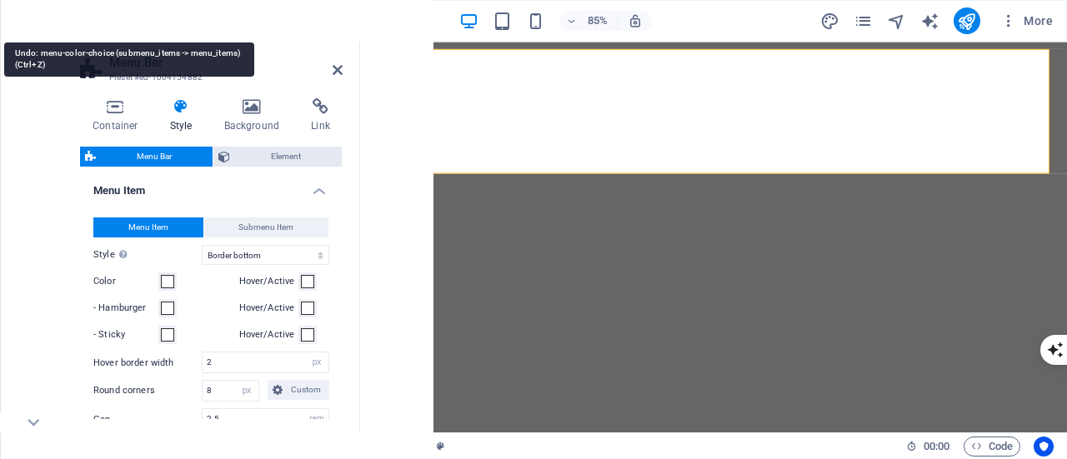
click at [123, 18] on icon "undo" at bounding box center [114, 21] width 19 height 19
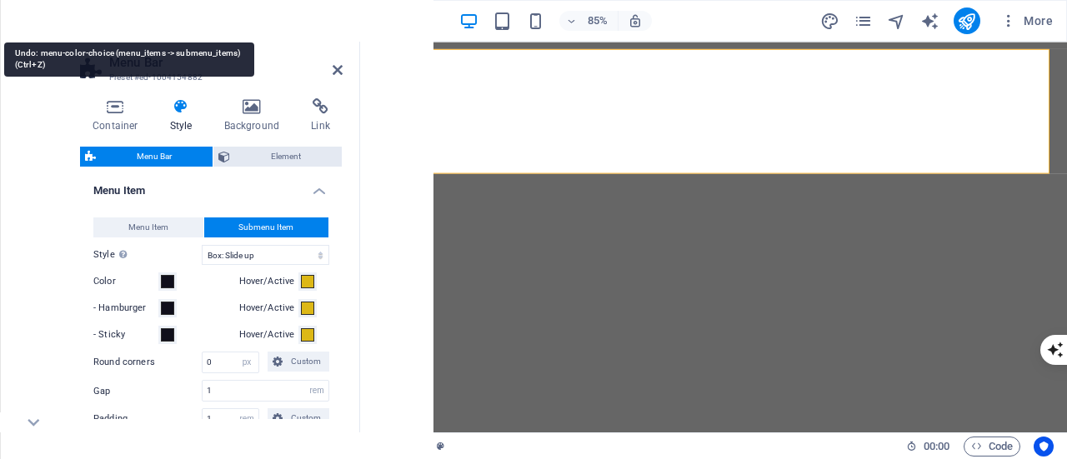
click at [123, 18] on icon "undo" at bounding box center [114, 21] width 19 height 19
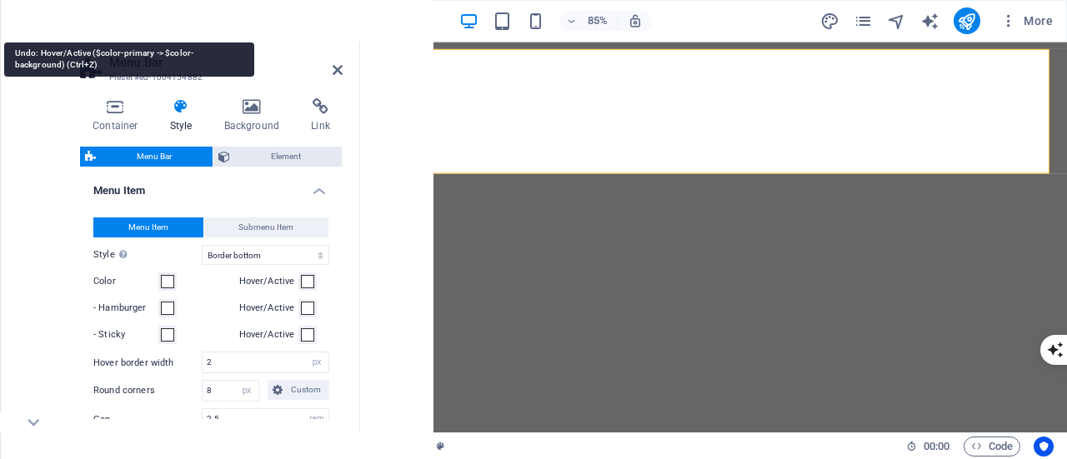
click at [123, 18] on icon "undo" at bounding box center [114, 21] width 19 height 19
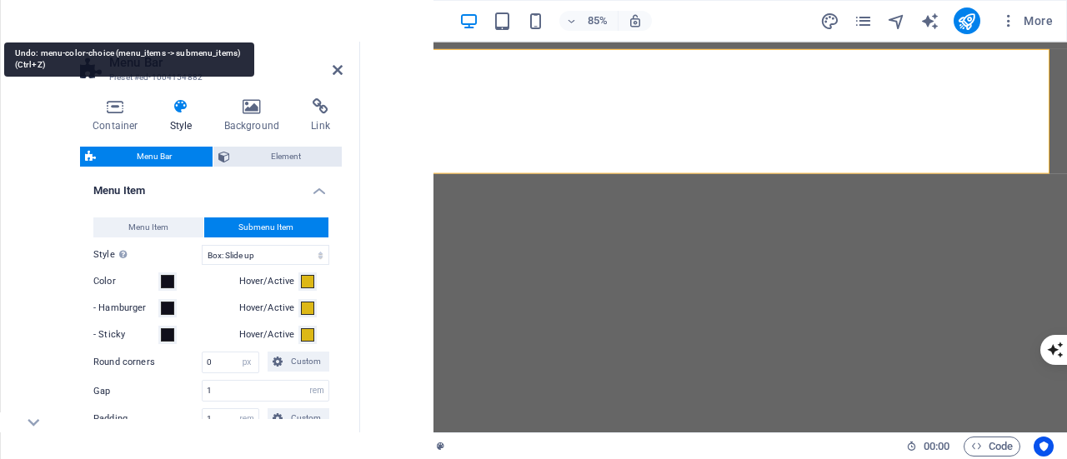
click at [123, 18] on icon "undo" at bounding box center [114, 21] width 19 height 19
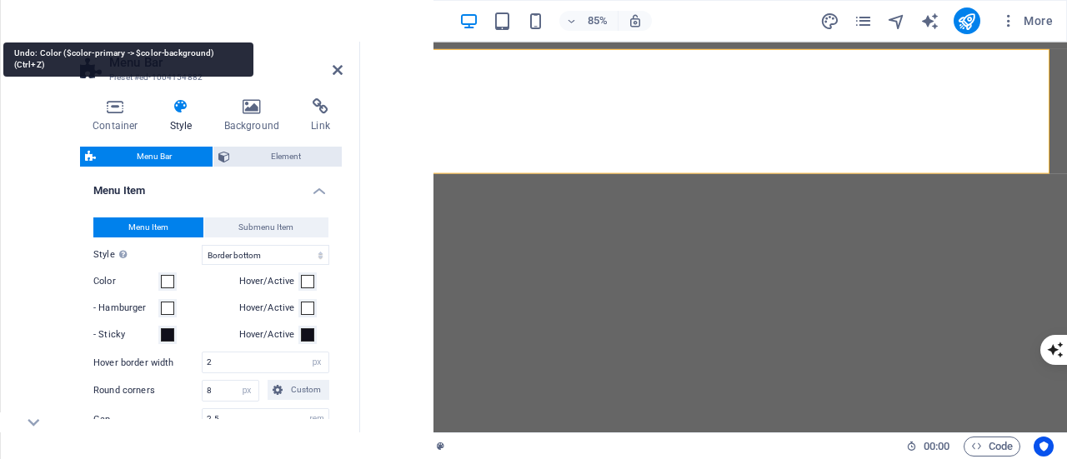
click at [123, 18] on icon "undo" at bounding box center [114, 21] width 19 height 19
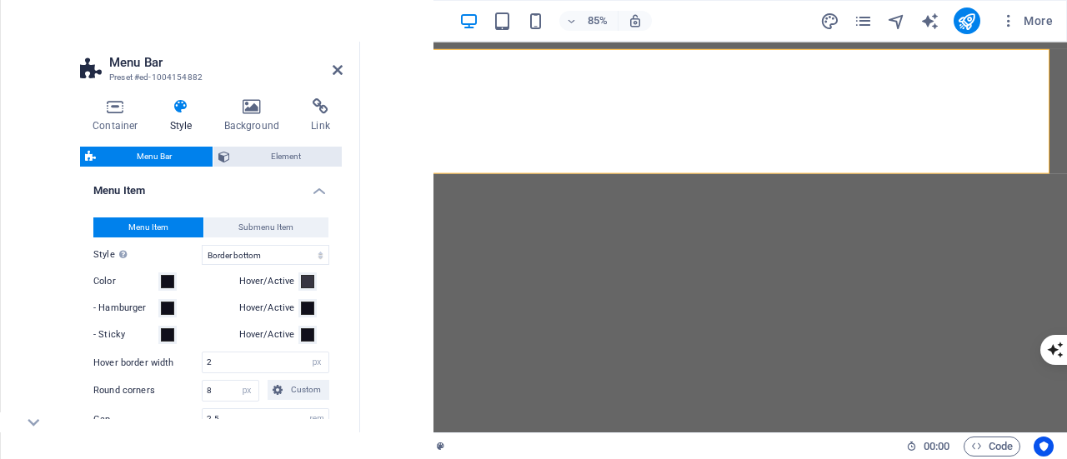
click at [244, 236] on div "Menu Item Submenu Item Style Switch to preview mode and move the mouse over men…" at bounding box center [211, 453] width 269 height 504
click at [244, 238] on span "Submenu Item" at bounding box center [265, 228] width 55 height 20
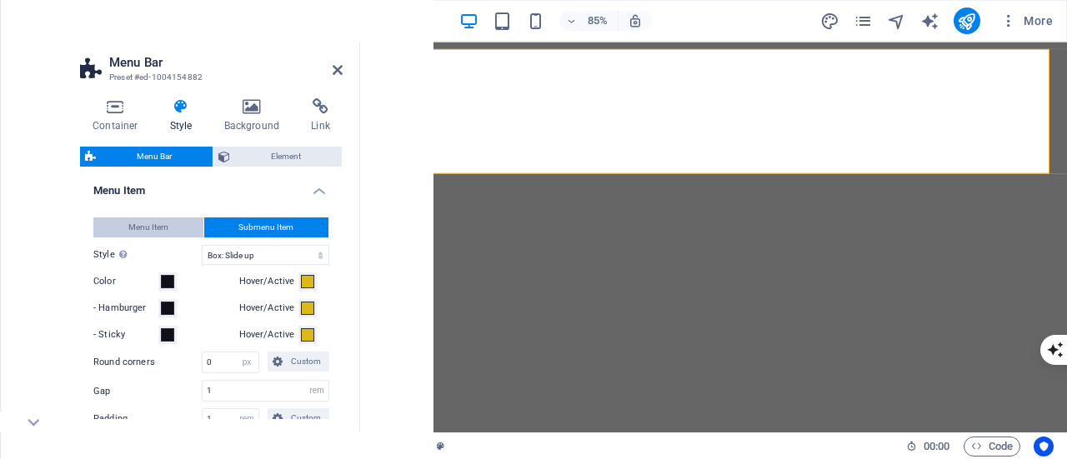
click at [176, 238] on button "Menu Item" at bounding box center [148, 228] width 110 height 20
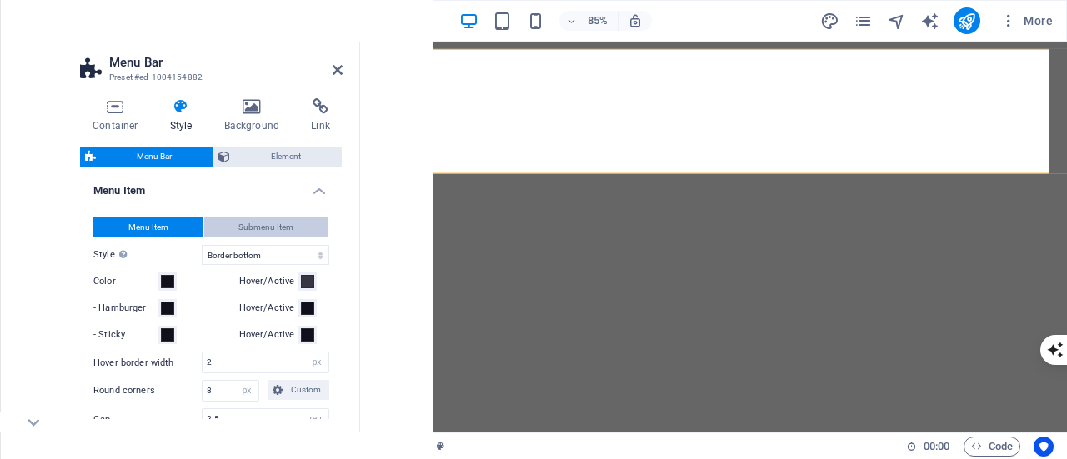
click at [230, 238] on button "Submenu Item" at bounding box center [266, 228] width 125 height 20
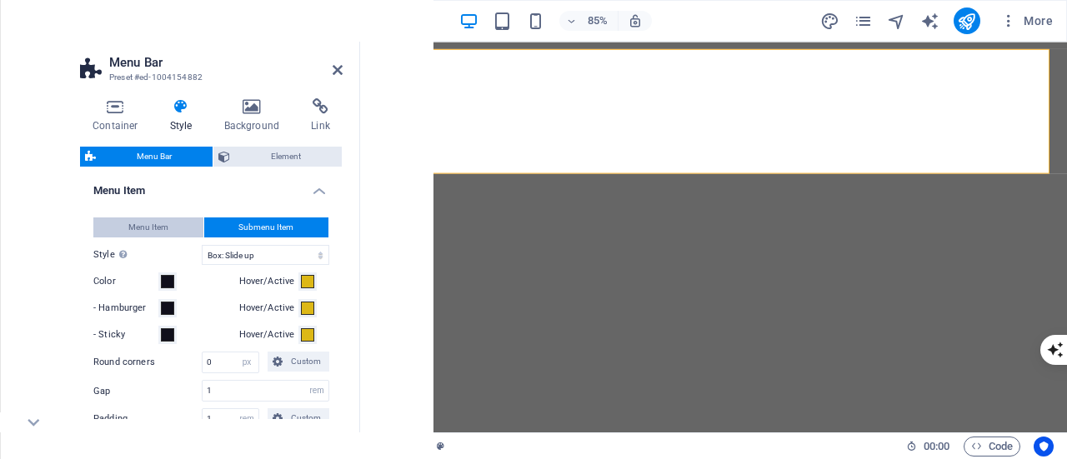
click at [149, 238] on span "Menu Item" at bounding box center [148, 228] width 40 height 20
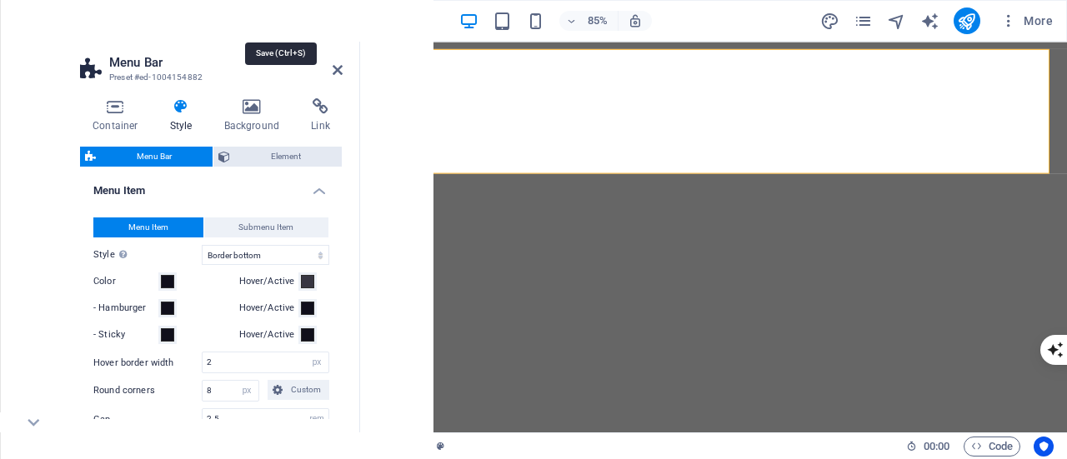
click at [274, 23] on icon "save" at bounding box center [281, 21] width 19 height 19
